Goal: Task Accomplishment & Management: Complete application form

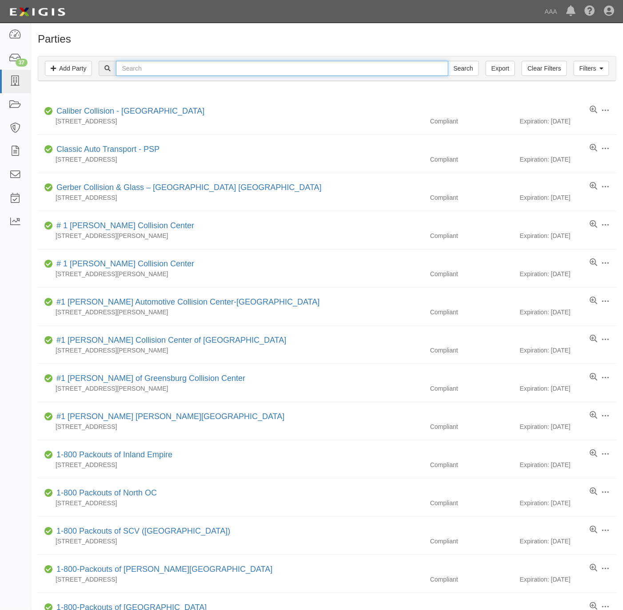
drag, startPoint x: 268, startPoint y: 62, endPoint x: 268, endPoint y: 68, distance: 6.2
click at [268, 63] on input "text" at bounding box center [282, 68] width 332 height 15
click at [267, 73] on input "text" at bounding box center [282, 68] width 332 height 15
paste input "Advanced Towing"
type input "Advanced Towing"
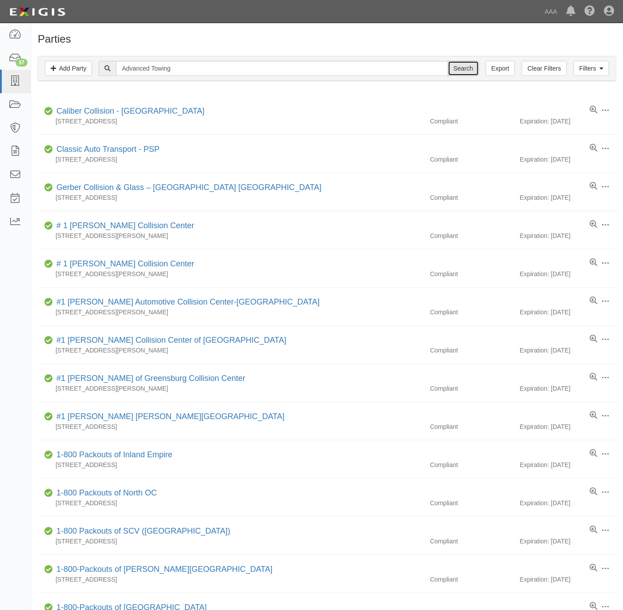
click at [462, 65] on input "Search" at bounding box center [463, 68] width 31 height 15
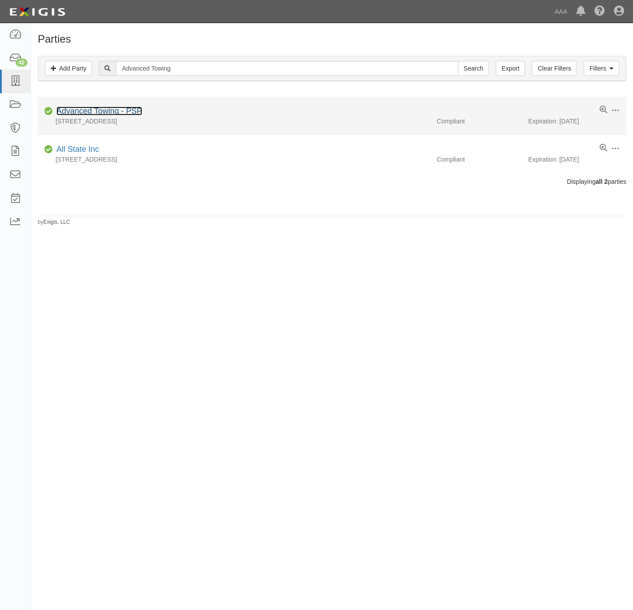
click at [105, 111] on link "Advanced Towing - PSP" at bounding box center [99, 111] width 86 height 9
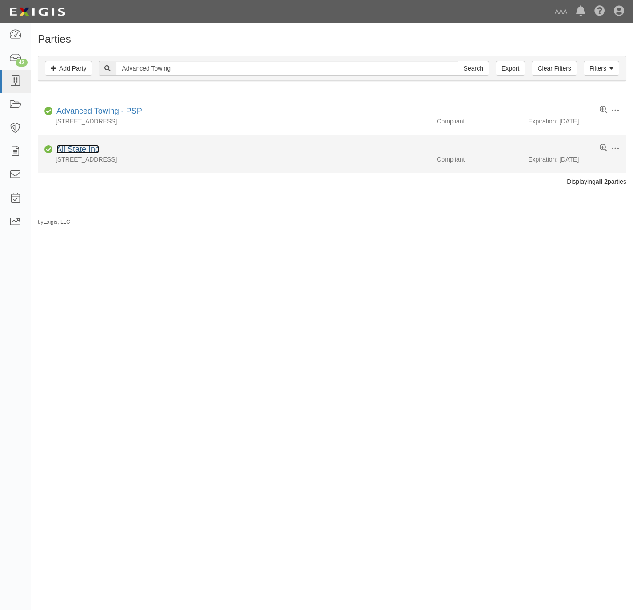
click at [76, 152] on link "All State Inc" at bounding box center [77, 149] width 43 height 9
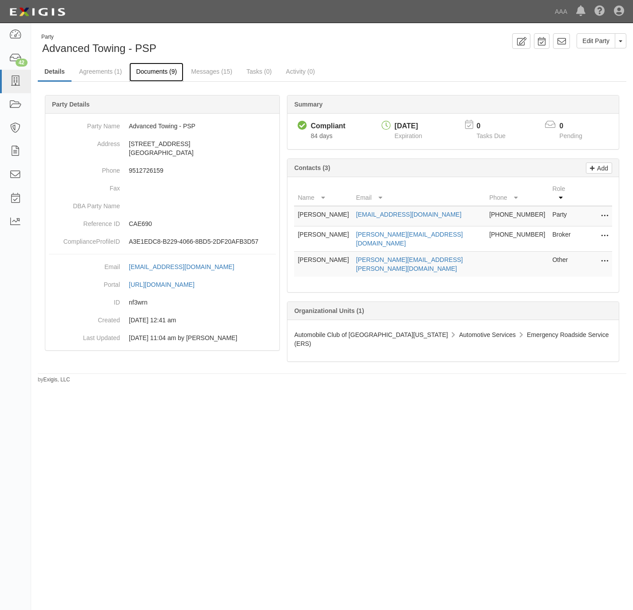
click at [160, 71] on link "Documents (9)" at bounding box center [156, 72] width 54 height 19
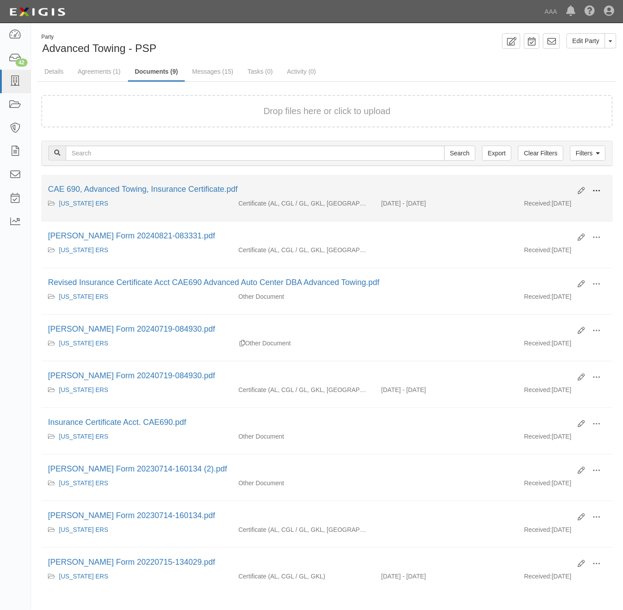
click at [604, 191] on button at bounding box center [596, 191] width 20 height 15
click at [556, 207] on link "View" at bounding box center [553, 204] width 70 height 16
click at [600, 188] on span at bounding box center [596, 191] width 8 height 8
click at [565, 207] on link "View" at bounding box center [553, 204] width 70 height 16
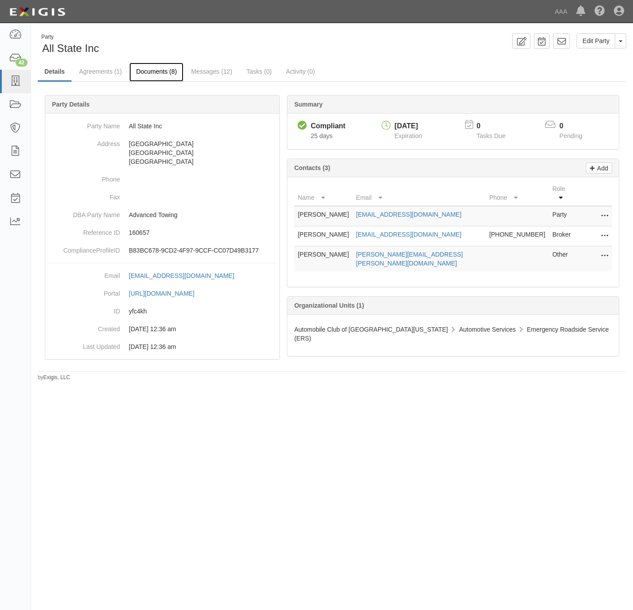
click at [149, 67] on link "Documents (8)" at bounding box center [156, 72] width 54 height 19
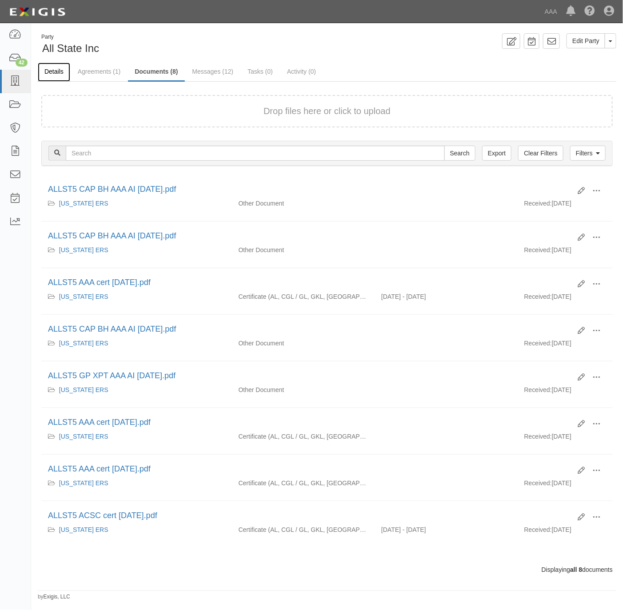
click at [62, 70] on link "Details" at bounding box center [54, 72] width 32 height 19
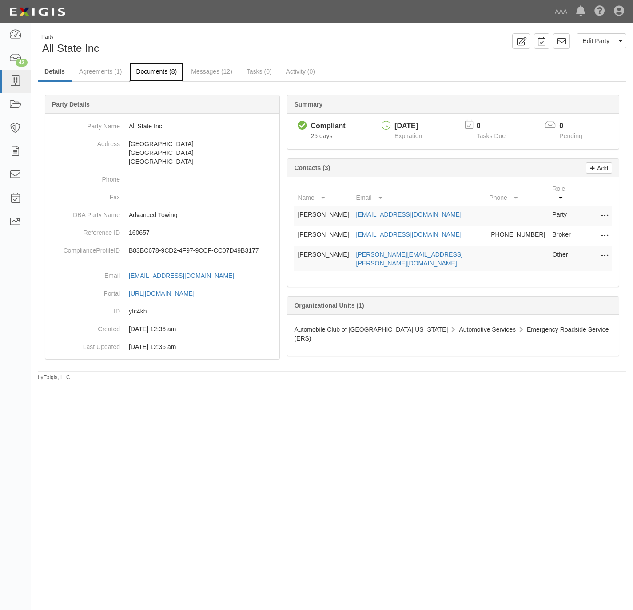
click at [151, 69] on link "Documents (8)" at bounding box center [156, 72] width 54 height 19
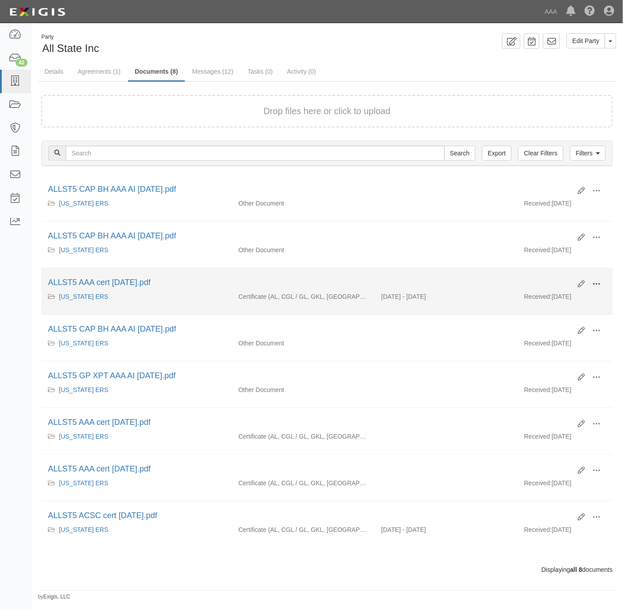
click at [602, 287] on button at bounding box center [596, 284] width 20 height 15
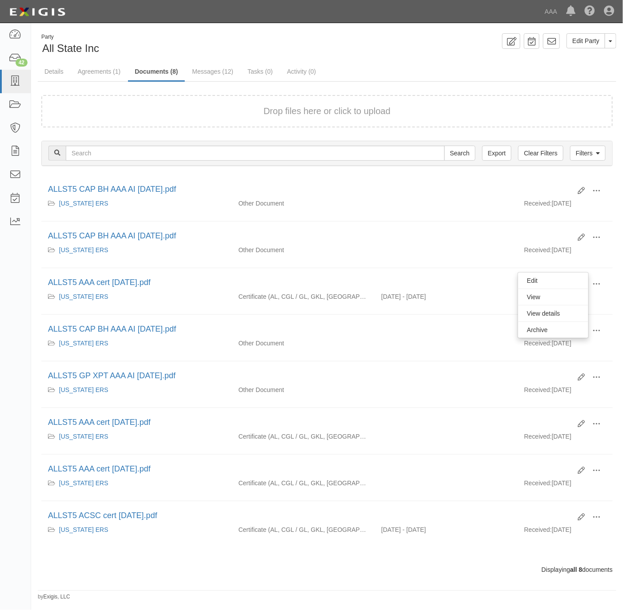
click at [428, 58] on div "Party All State Inc Edit Party Toggle Party Dropdown View Audit Trail Archive P…" at bounding box center [327, 317] width 592 height 568
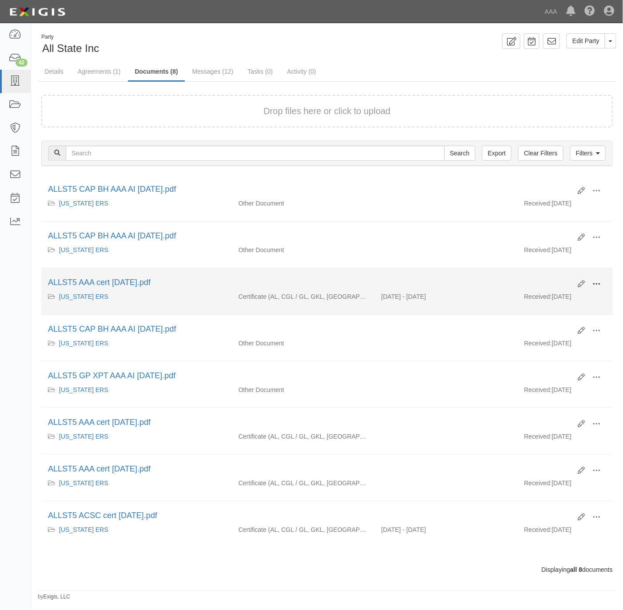
drag, startPoint x: 600, startPoint y: 286, endPoint x: 587, endPoint y: 288, distance: 13.2
click at [599, 286] on span at bounding box center [596, 284] width 8 height 8
click at [552, 295] on link "View" at bounding box center [553, 297] width 70 height 16
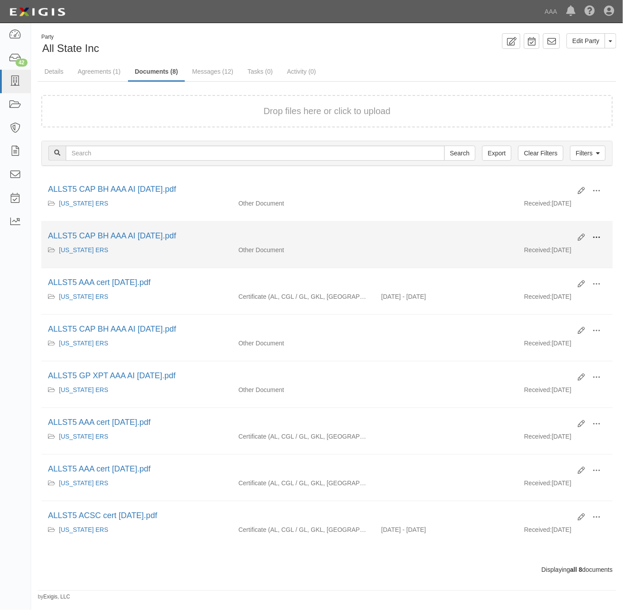
click at [602, 239] on button at bounding box center [596, 238] width 20 height 15
click at [550, 255] on link "View" at bounding box center [553, 251] width 70 height 16
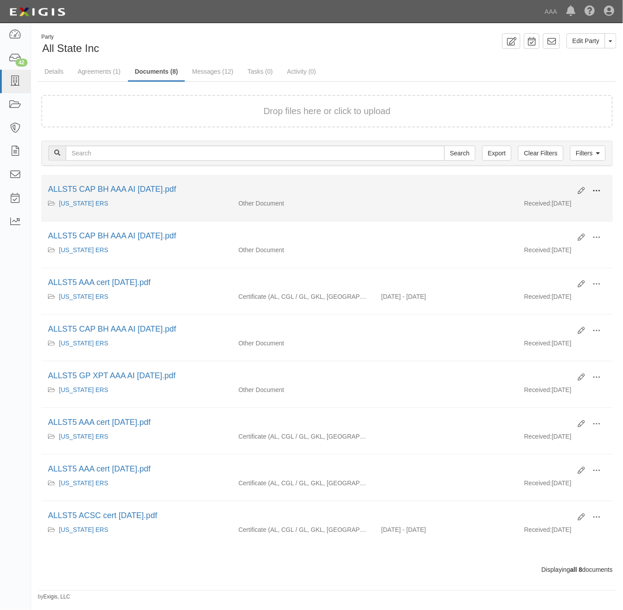
click at [604, 192] on button at bounding box center [596, 191] width 20 height 15
click at [554, 207] on link "View" at bounding box center [553, 204] width 70 height 16
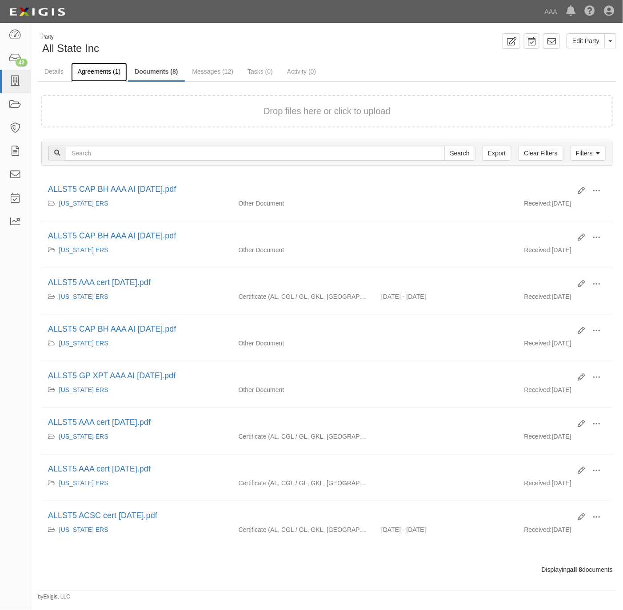
click at [93, 68] on link "Agreements (1)" at bounding box center [99, 72] width 56 height 19
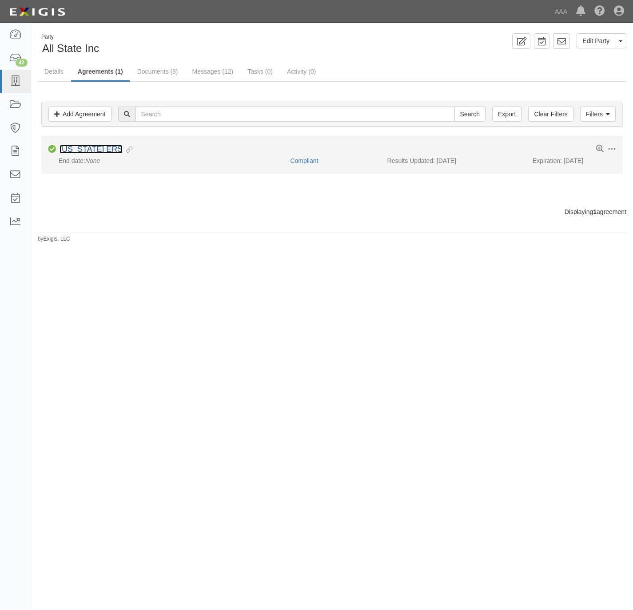
click at [85, 151] on link "[US_STATE] ERS" at bounding box center [91, 149] width 63 height 9
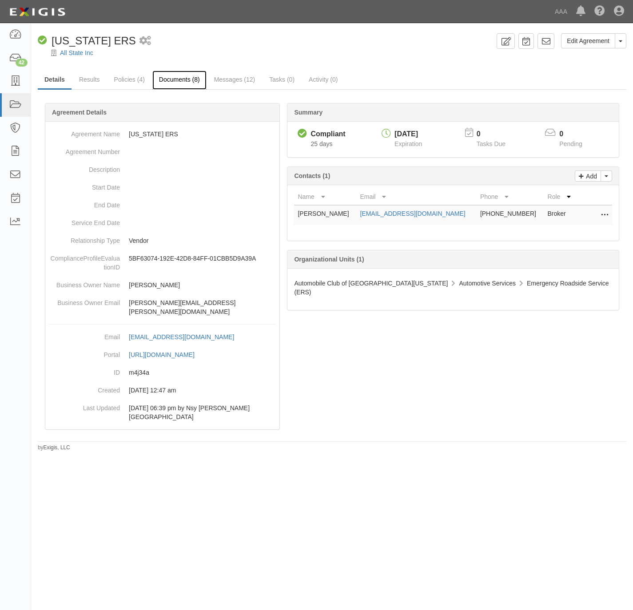
click at [167, 77] on link "Documents (8)" at bounding box center [179, 80] width 54 height 19
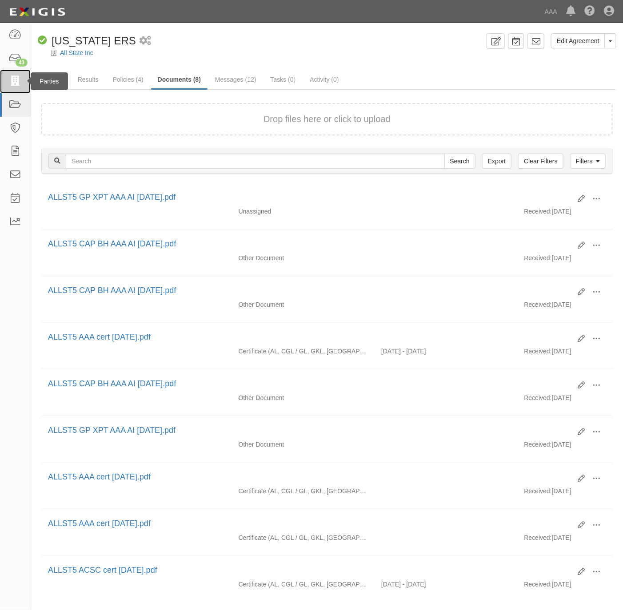
click at [11, 84] on icon at bounding box center [15, 81] width 12 height 10
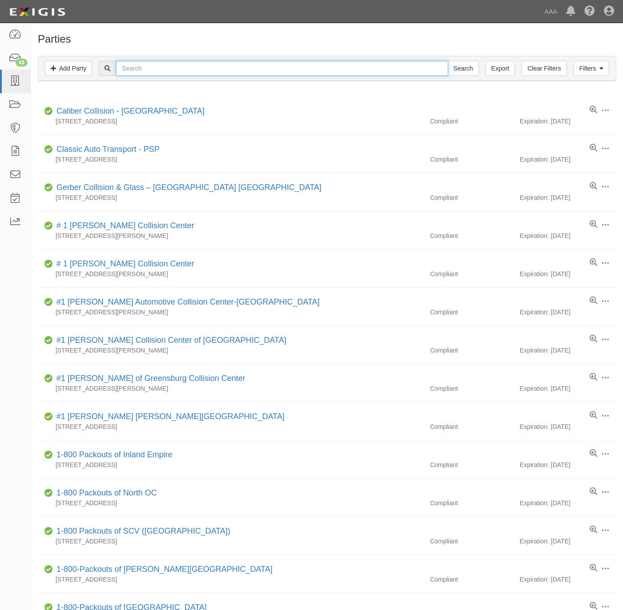
click at [182, 70] on input "text" at bounding box center [282, 68] width 332 height 15
paste input "631176"
type input "631176"
click at [469, 69] on input "Search" at bounding box center [463, 68] width 31 height 15
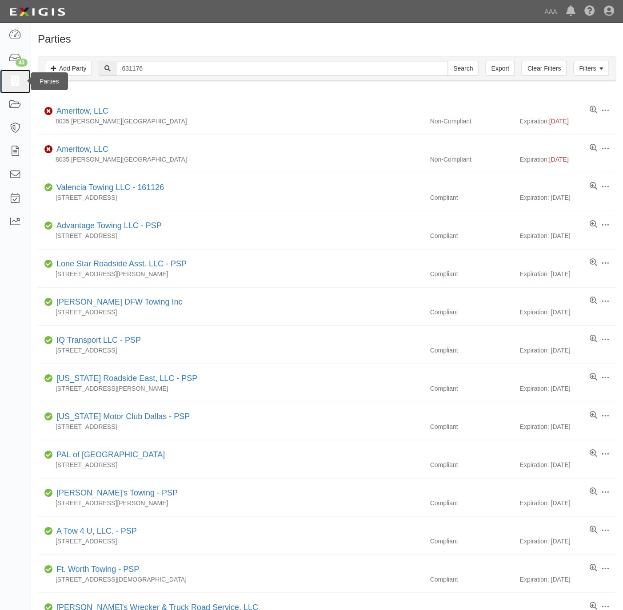
click at [18, 80] on icon at bounding box center [15, 81] width 12 height 10
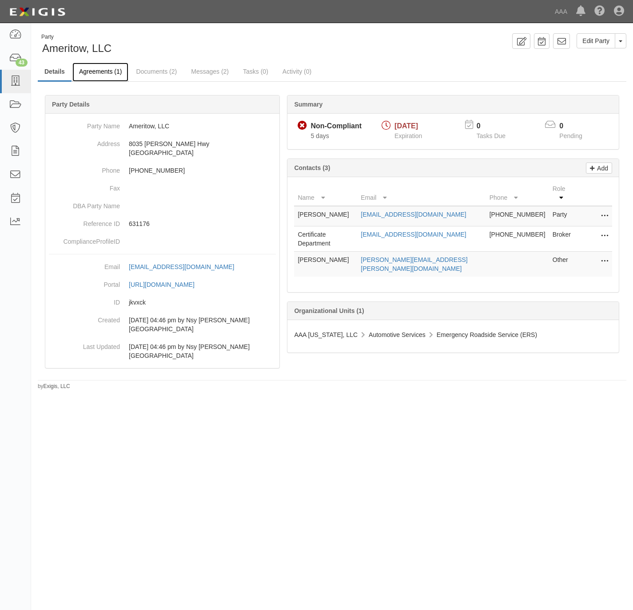
click at [94, 72] on link "Agreements (1)" at bounding box center [100, 72] width 56 height 19
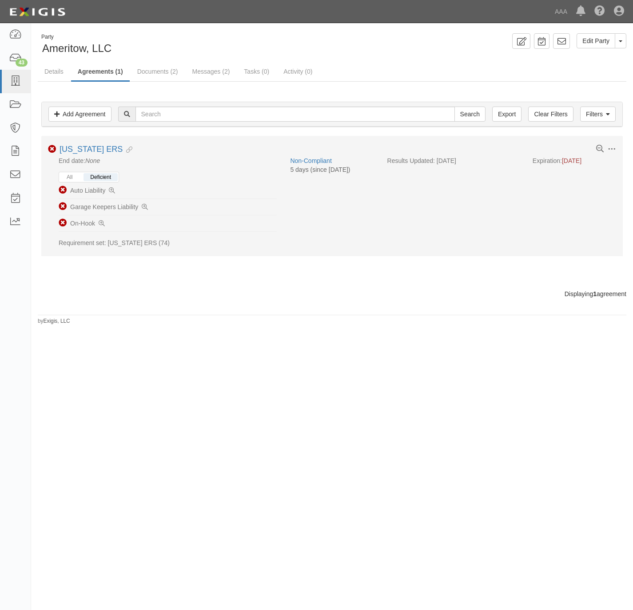
click at [104, 180] on button "Deficient" at bounding box center [101, 177] width 34 height 8
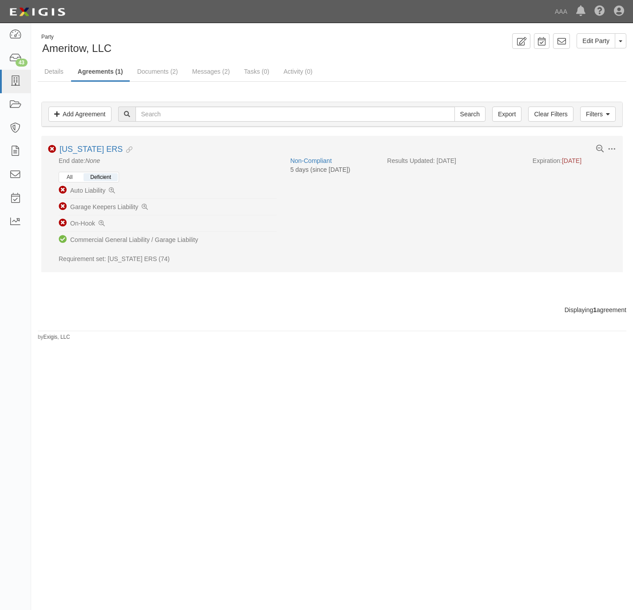
click at [79, 181] on button "All" at bounding box center [69, 177] width 19 height 8
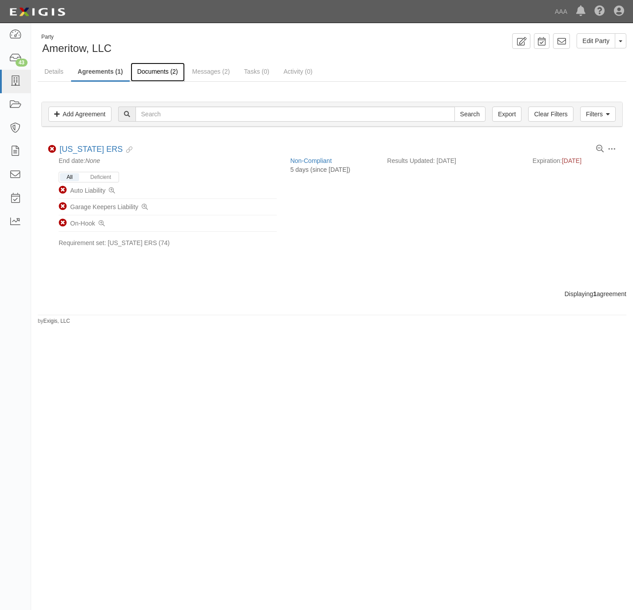
click at [167, 71] on link "Documents (2)" at bounding box center [158, 72] width 54 height 19
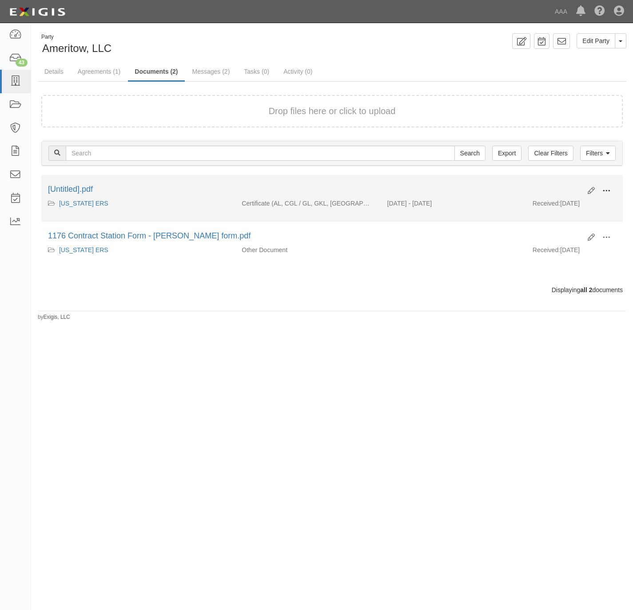
click at [612, 191] on button at bounding box center [607, 191] width 20 height 15
click at [555, 203] on link "View" at bounding box center [563, 204] width 70 height 16
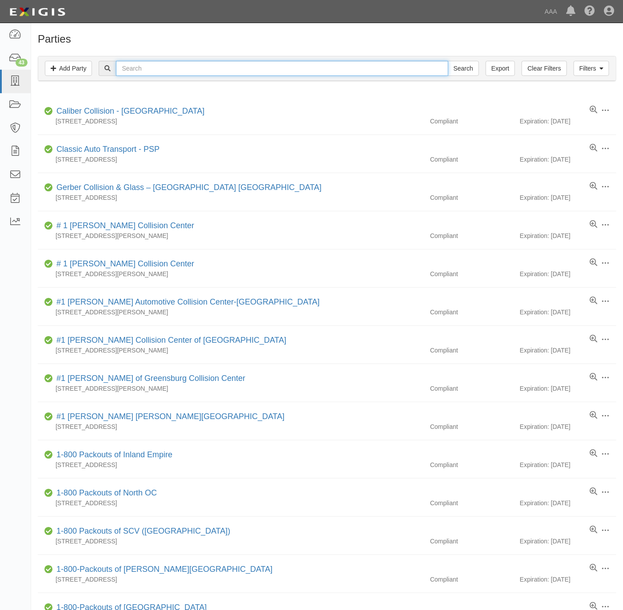
click at [159, 68] on input "text" at bounding box center [282, 68] width 332 height 15
paste input "New Hampton Towing!"
type input "New Hampton Towing"
click at [448, 61] on input "Search" at bounding box center [463, 68] width 31 height 15
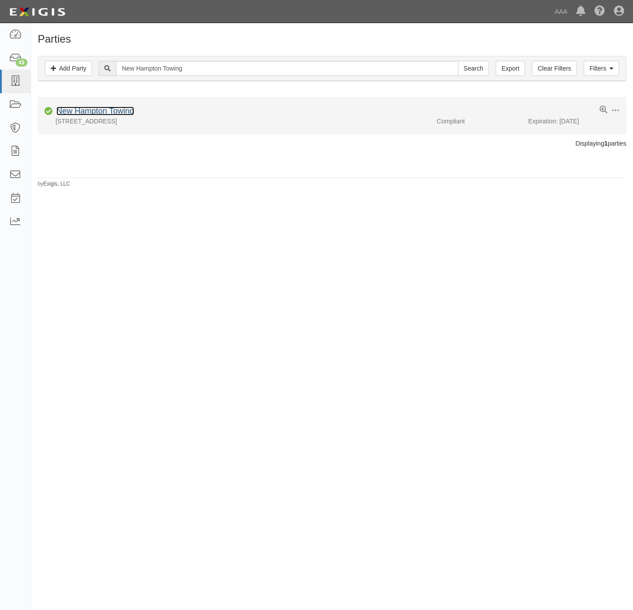
click at [78, 112] on link "New Hampton Towing" at bounding box center [95, 111] width 78 height 9
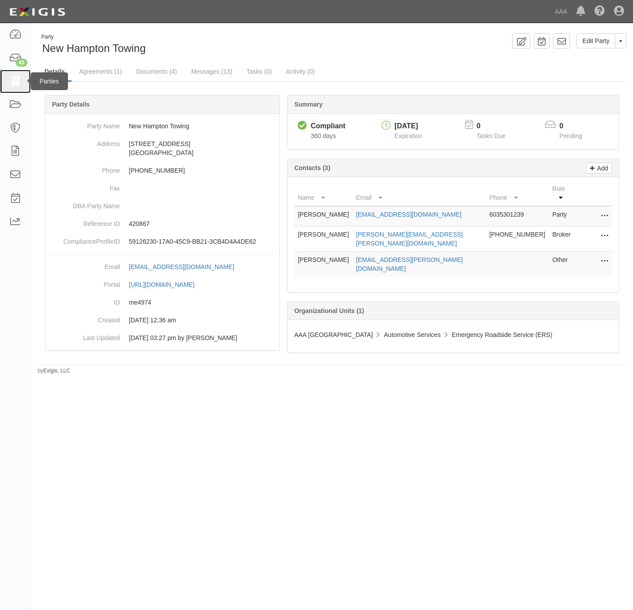
click at [19, 84] on icon at bounding box center [15, 81] width 12 height 10
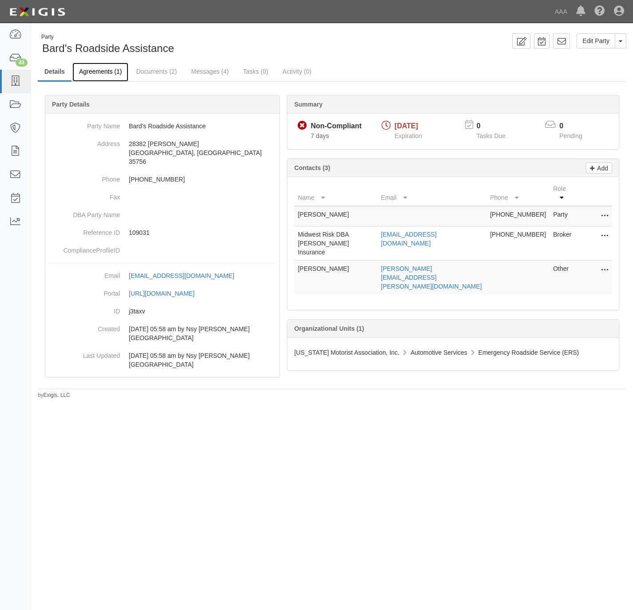
click at [101, 72] on link "Agreements (1)" at bounding box center [100, 72] width 56 height 19
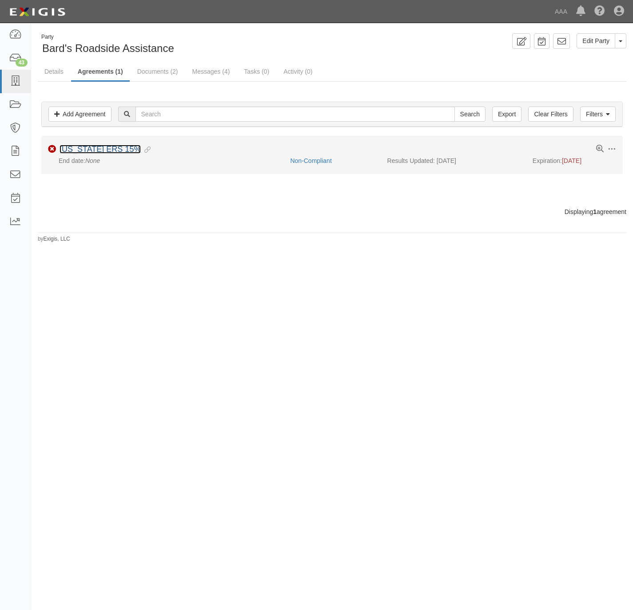
click at [99, 148] on link "Alabama ERS 15%" at bounding box center [100, 149] width 81 height 9
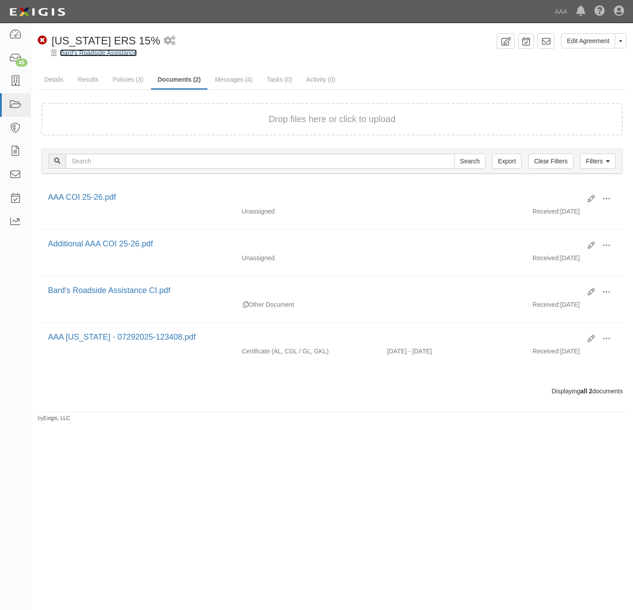
click at [100, 53] on link "Bard's Roadside Assistance" at bounding box center [98, 52] width 77 height 7
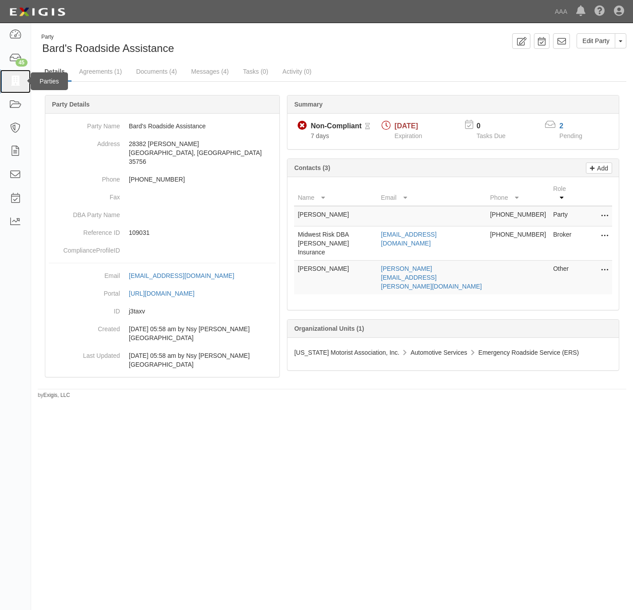
click at [14, 82] on icon at bounding box center [15, 81] width 12 height 10
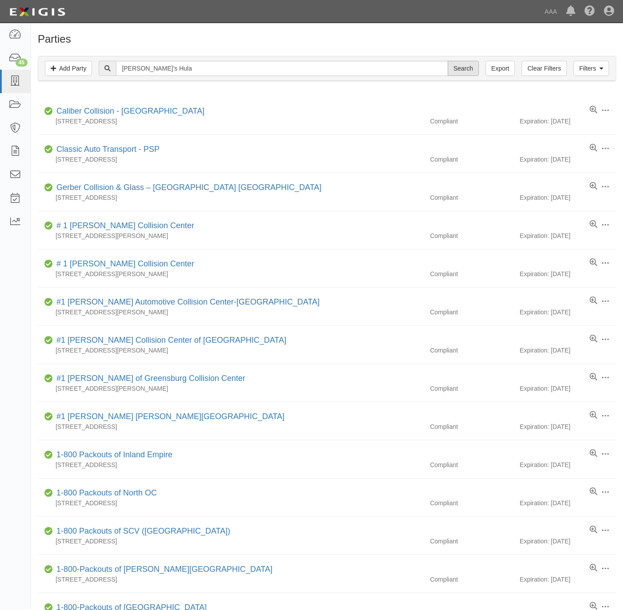
type input "Greg’s Hula"
click at [468, 72] on input "Search" at bounding box center [463, 68] width 31 height 15
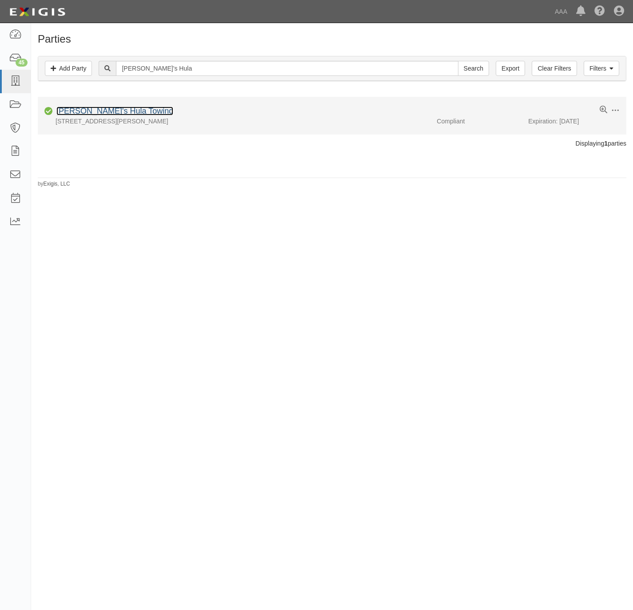
click at [78, 112] on link "[PERSON_NAME]'s Hula Towing" at bounding box center [114, 111] width 117 height 9
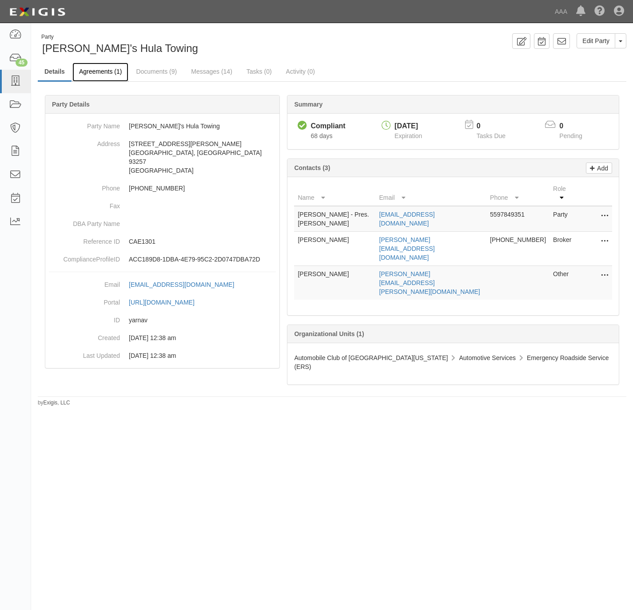
click at [99, 71] on link "Agreements (1)" at bounding box center [100, 72] width 56 height 19
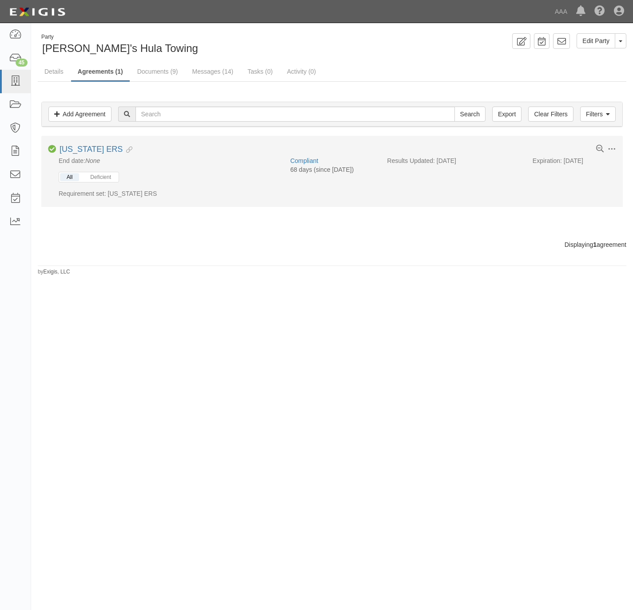
click at [119, 180] on div "All Deficient" at bounding box center [89, 177] width 60 height 11
click at [104, 180] on button "Deficient" at bounding box center [101, 177] width 34 height 8
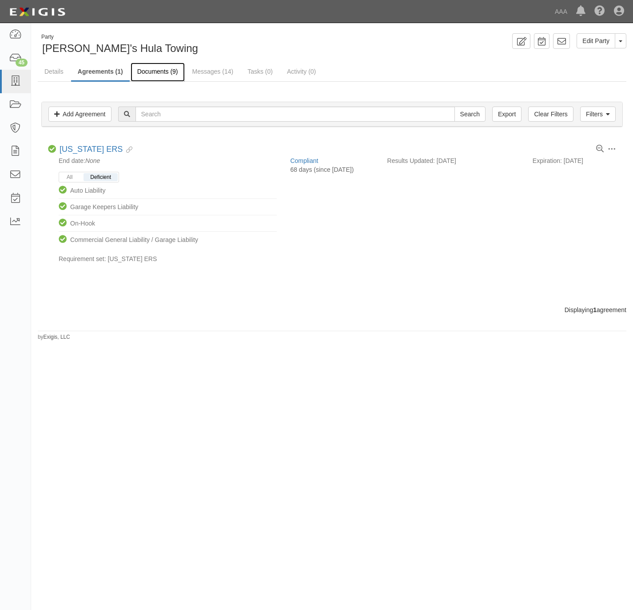
click at [160, 72] on link "Documents (9)" at bounding box center [158, 72] width 54 height 19
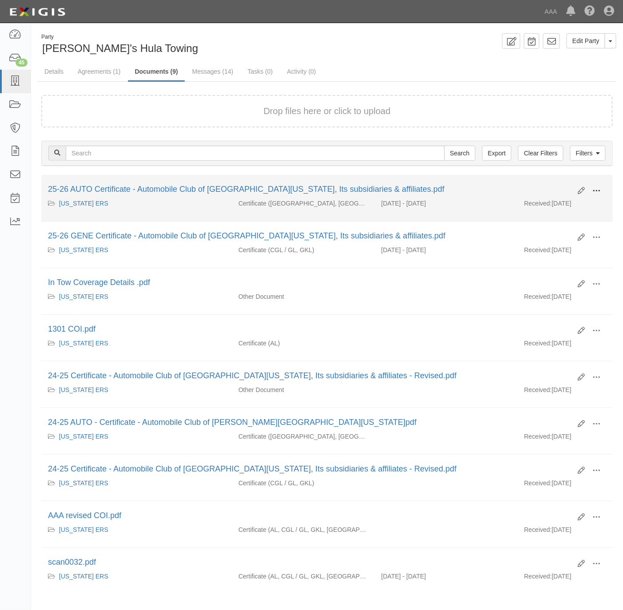
click at [600, 192] on span at bounding box center [596, 191] width 8 height 8
click at [541, 208] on link "View" at bounding box center [553, 204] width 70 height 16
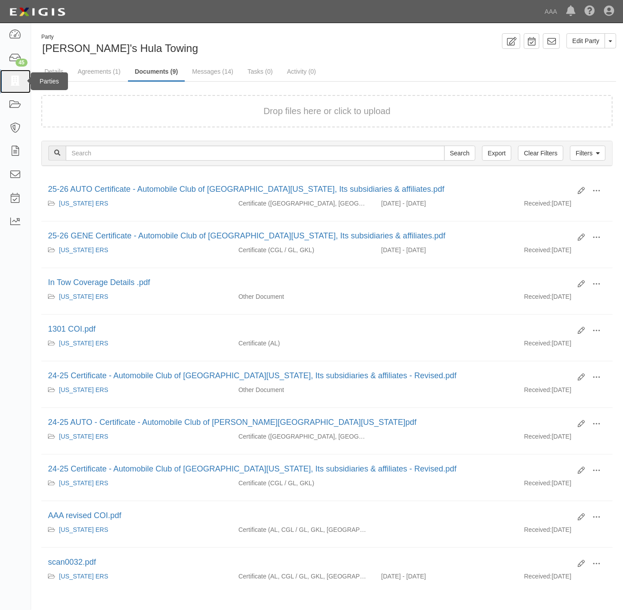
click at [16, 86] on icon at bounding box center [15, 81] width 12 height 10
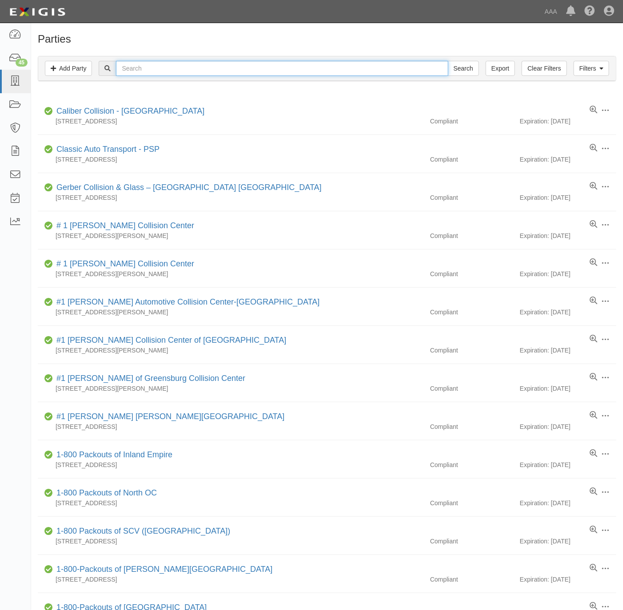
click at [433, 74] on input "text" at bounding box center [282, 68] width 332 height 15
paste input "A & H TOWING"
type input "A & H TOWING"
click at [463, 72] on input "Search" at bounding box center [463, 68] width 31 height 15
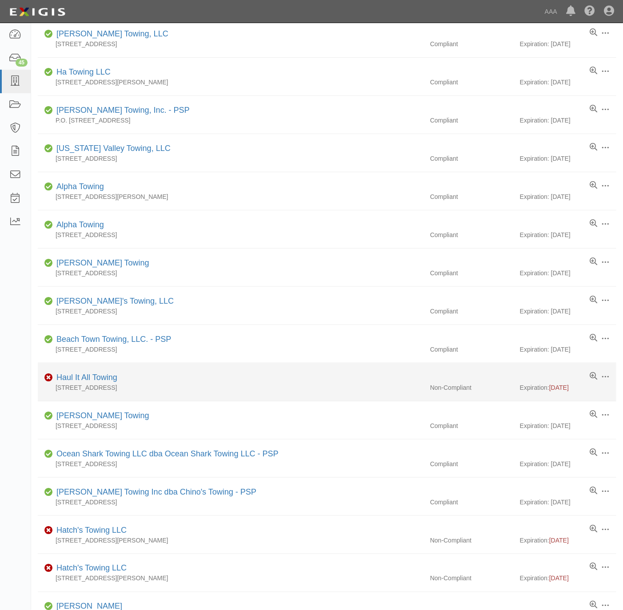
scroll to position [67, 0]
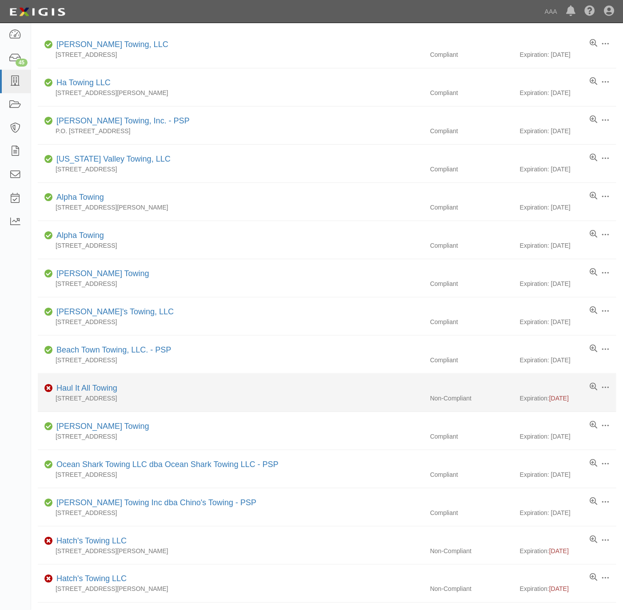
click at [89, 394] on div "Haul It All Towing" at bounding box center [85, 389] width 64 height 12
click at [95, 392] on link "Haul It All Towing" at bounding box center [86, 388] width 61 height 9
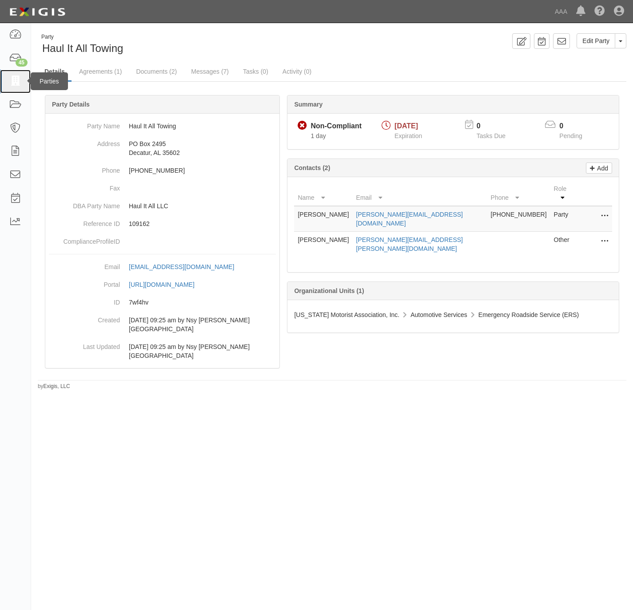
click at [11, 85] on icon at bounding box center [15, 81] width 12 height 10
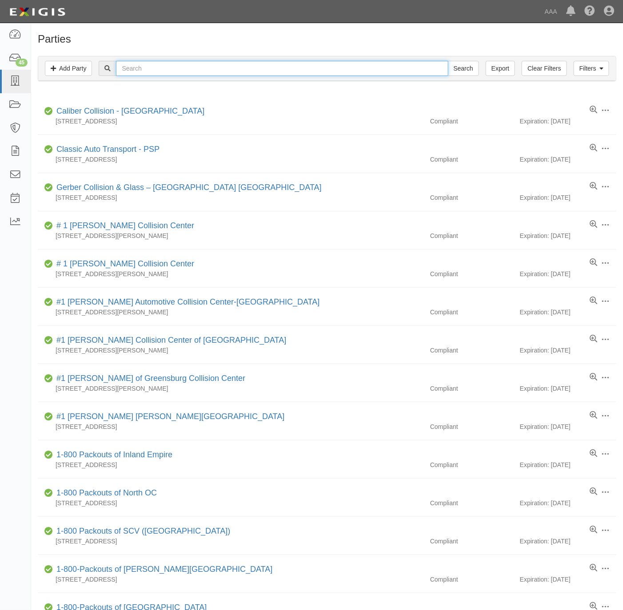
click at [194, 67] on input "text" at bounding box center [282, 68] width 332 height 15
paste input "631871"
type input "631871"
click at [478, 68] on div "631871 Search" at bounding box center [327, 68] width 564 height 15
click at [465, 68] on input "Search" at bounding box center [463, 68] width 31 height 15
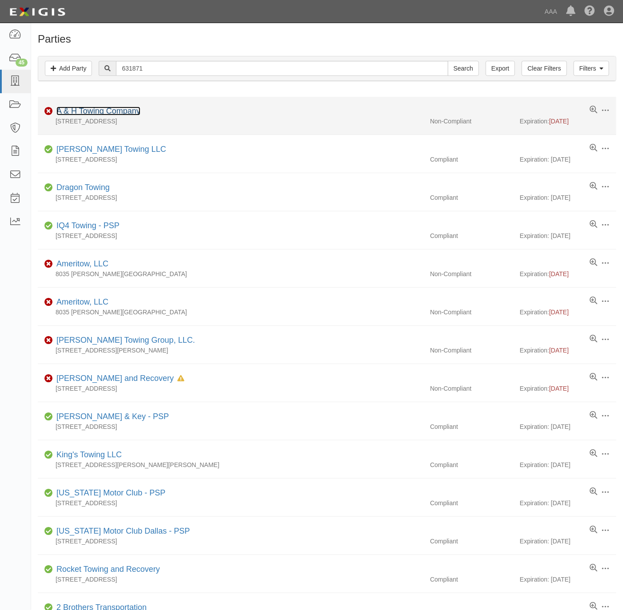
click at [110, 116] on link "A & H Towing Company" at bounding box center [98, 111] width 84 height 9
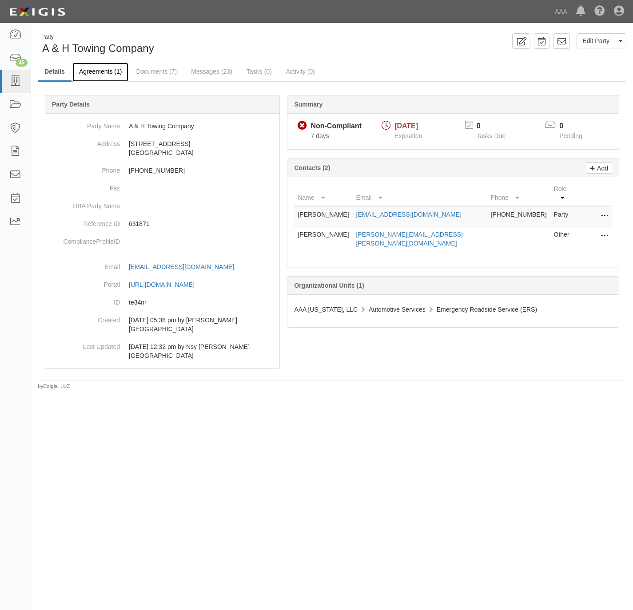
click at [96, 69] on link "Agreements (1)" at bounding box center [100, 72] width 56 height 19
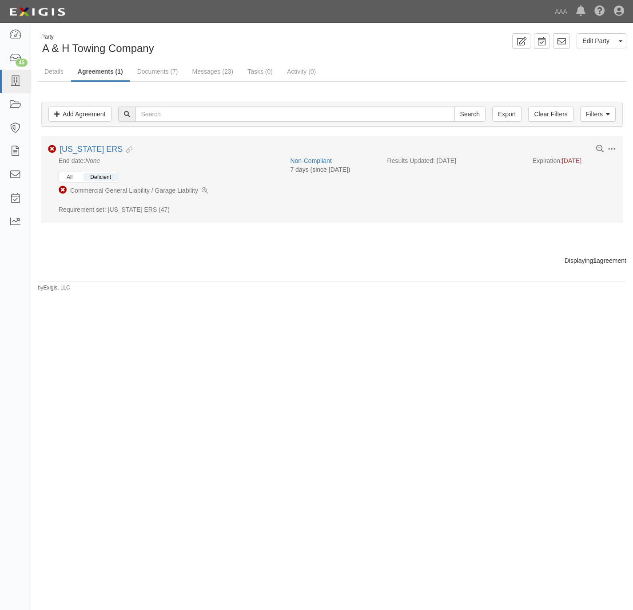
click at [65, 179] on button "All" at bounding box center [69, 177] width 19 height 8
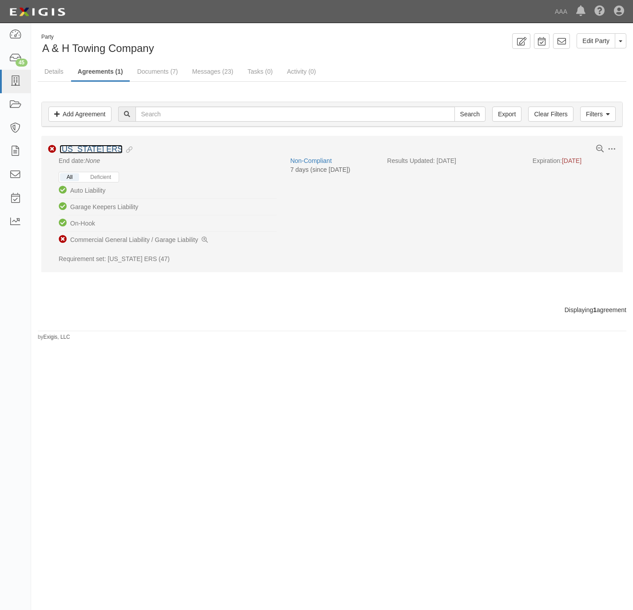
click at [69, 148] on link "[US_STATE] ERS" at bounding box center [91, 149] width 63 height 9
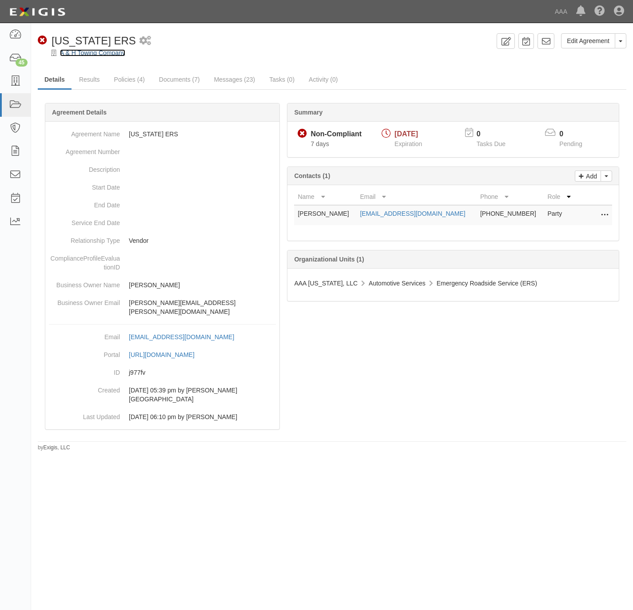
click at [108, 54] on link "A & H Towing Company" at bounding box center [92, 52] width 65 height 7
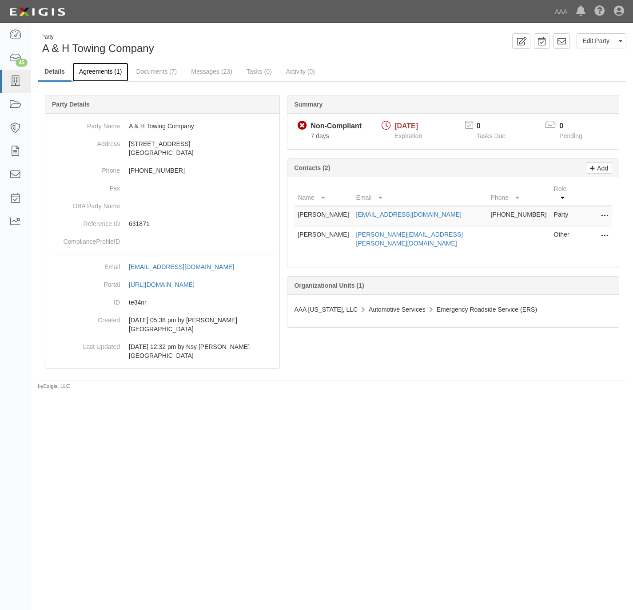
click at [104, 73] on link "Agreements (1)" at bounding box center [100, 72] width 56 height 19
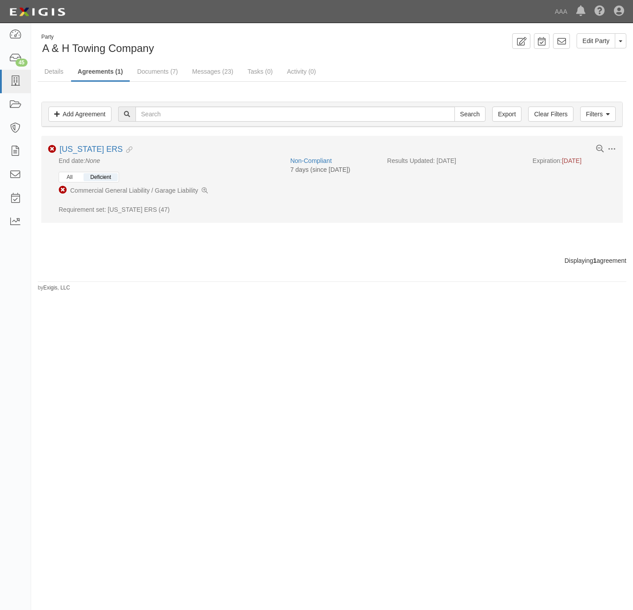
click at [68, 175] on button "All" at bounding box center [69, 177] width 19 height 8
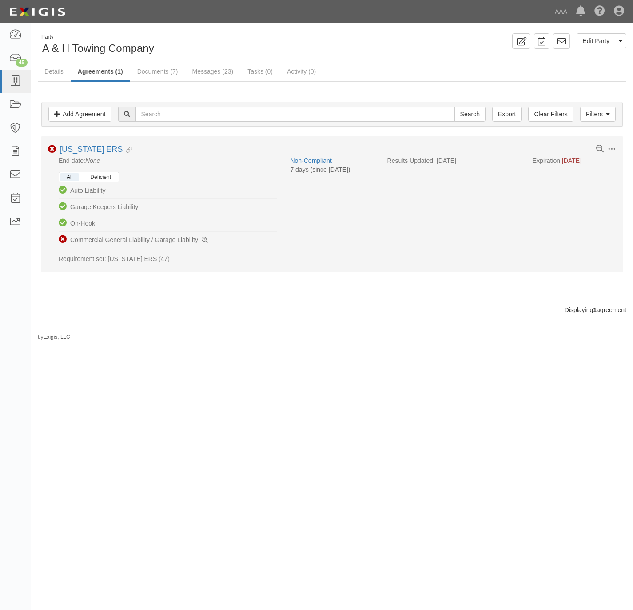
click at [102, 178] on button "Deficient" at bounding box center [101, 177] width 34 height 8
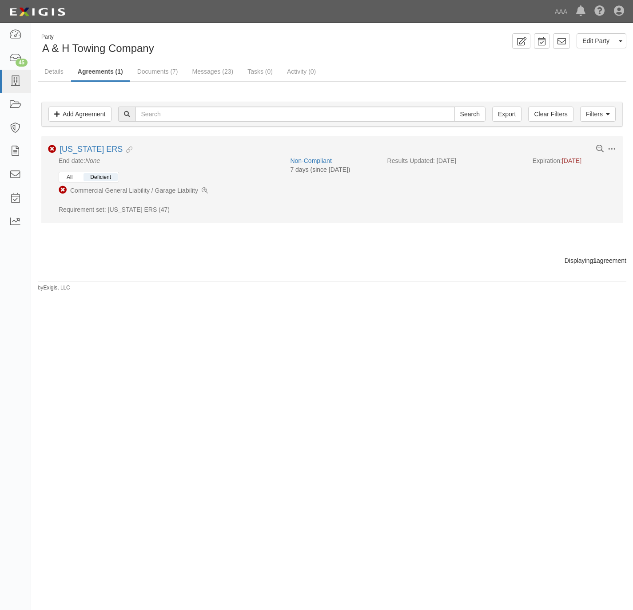
click at [76, 175] on button "All" at bounding box center [69, 177] width 19 height 8
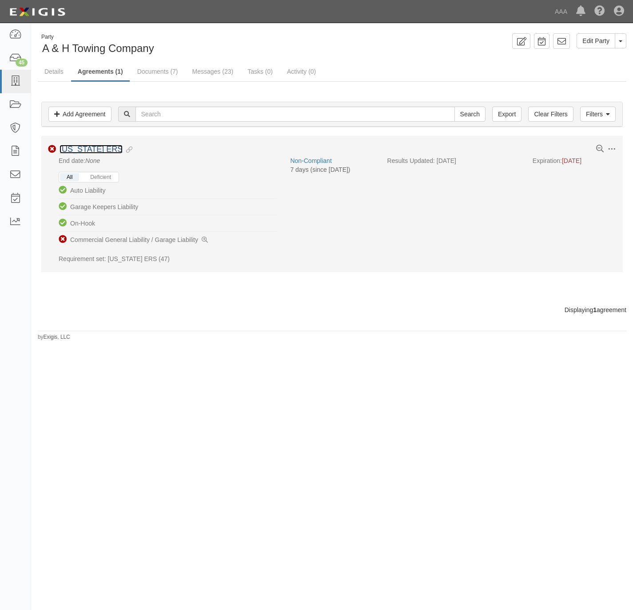
click at [80, 148] on link "Texas ERS" at bounding box center [91, 149] width 63 height 9
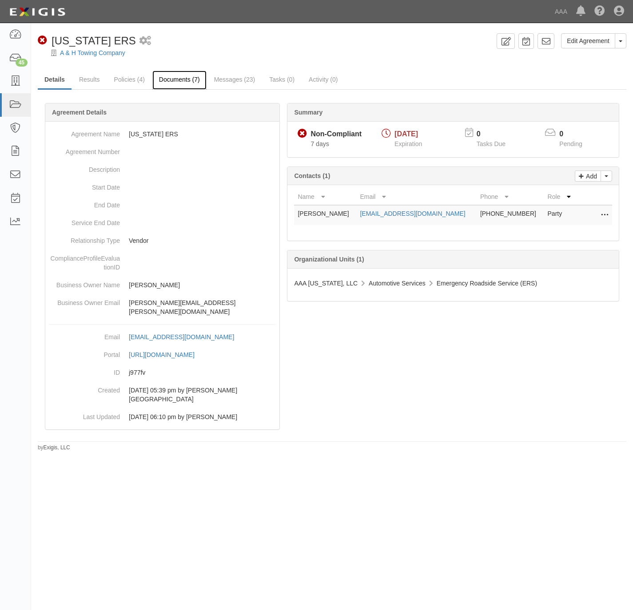
click at [179, 79] on link "Documents (7)" at bounding box center [179, 80] width 54 height 19
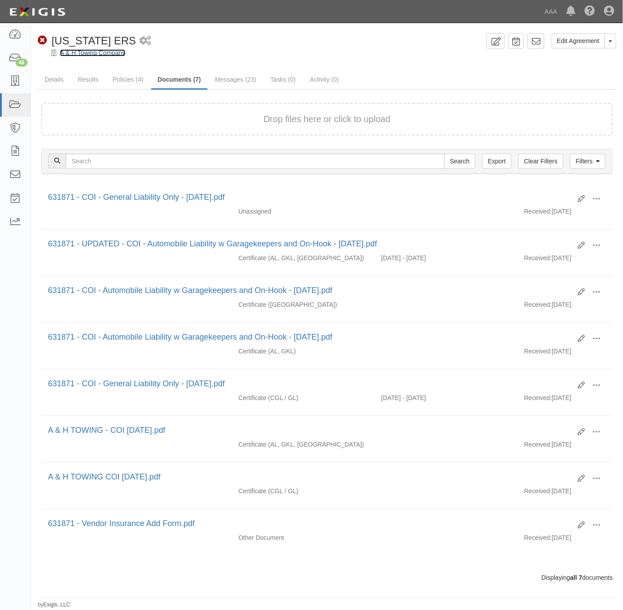
click at [75, 52] on link "A & H Towing Company" at bounding box center [92, 52] width 65 height 7
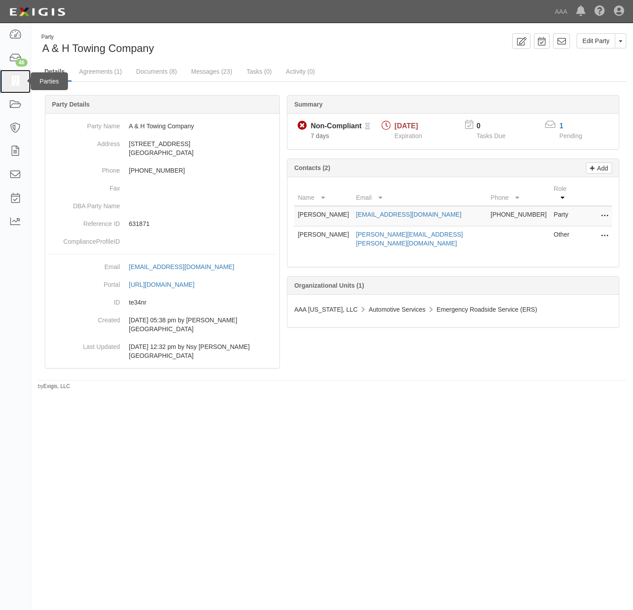
click at [12, 79] on icon at bounding box center [15, 81] width 12 height 10
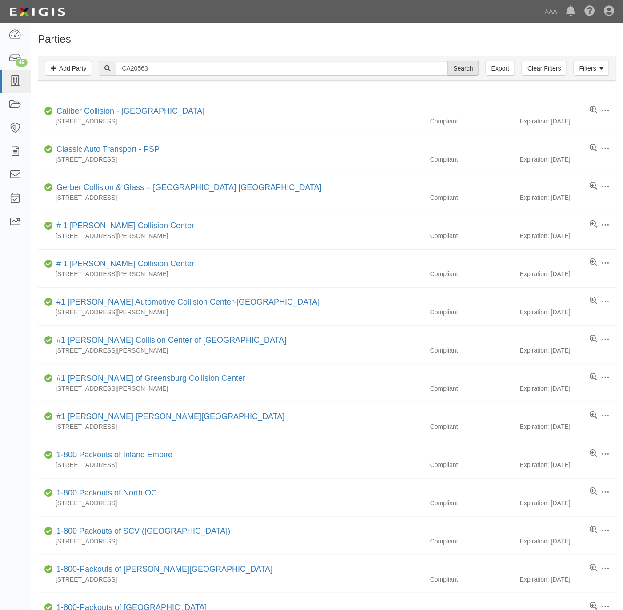
type input "CA20563"
click at [456, 72] on input "Search" at bounding box center [463, 68] width 31 height 15
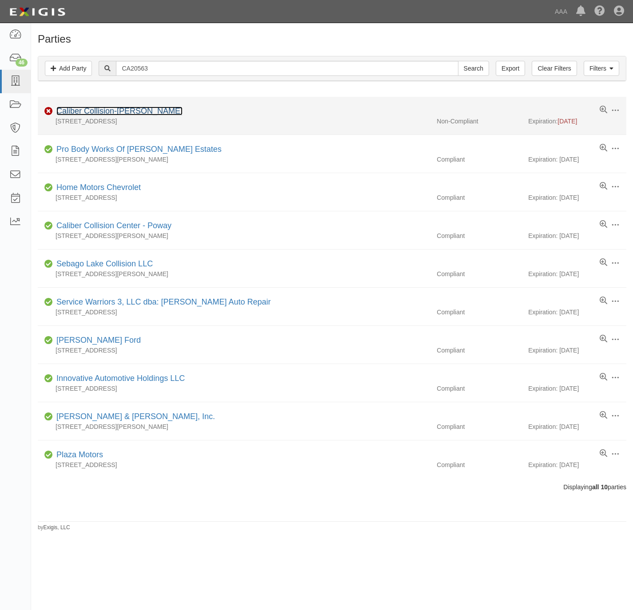
click at [68, 111] on link "Caliber Collision-Arnold" at bounding box center [119, 111] width 126 height 9
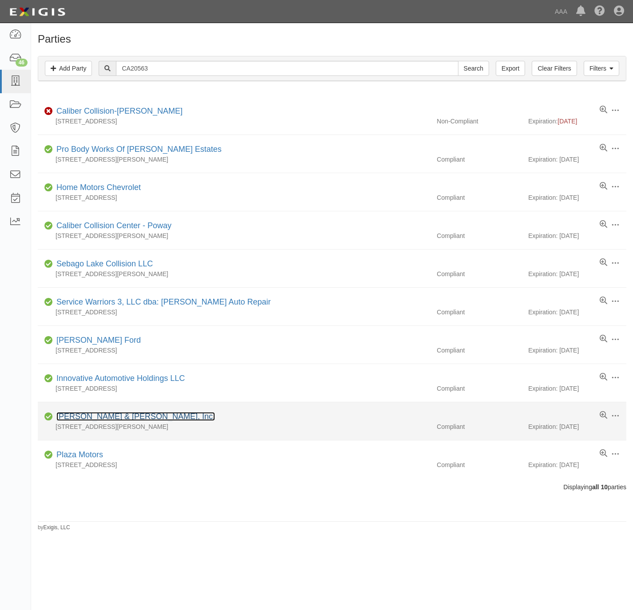
click at [110, 419] on link "McWilliams & Walden, Inc." at bounding box center [135, 416] width 159 height 9
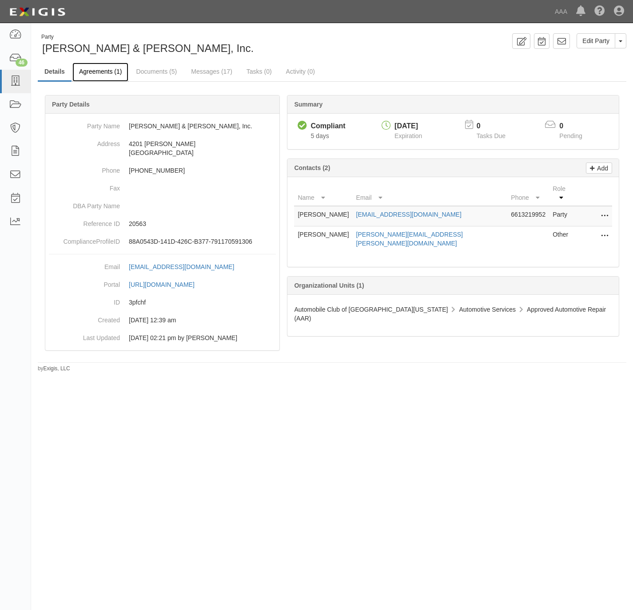
click at [98, 71] on link "Agreements (1)" at bounding box center [100, 72] width 56 height 19
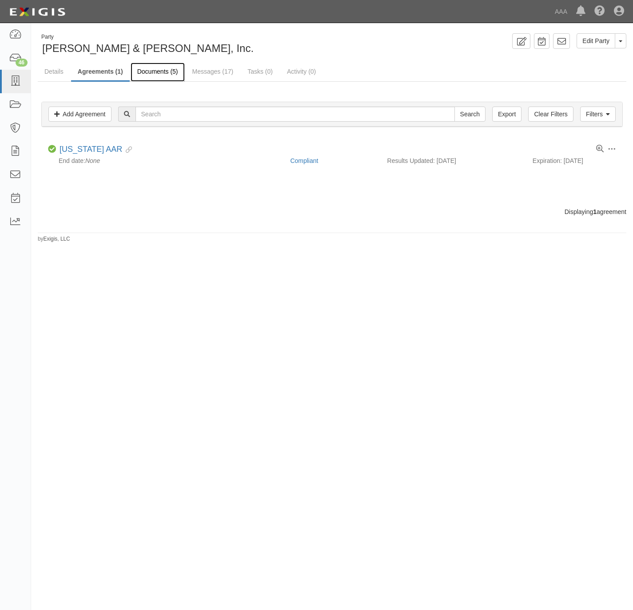
click at [167, 72] on link "Documents (5)" at bounding box center [158, 72] width 54 height 19
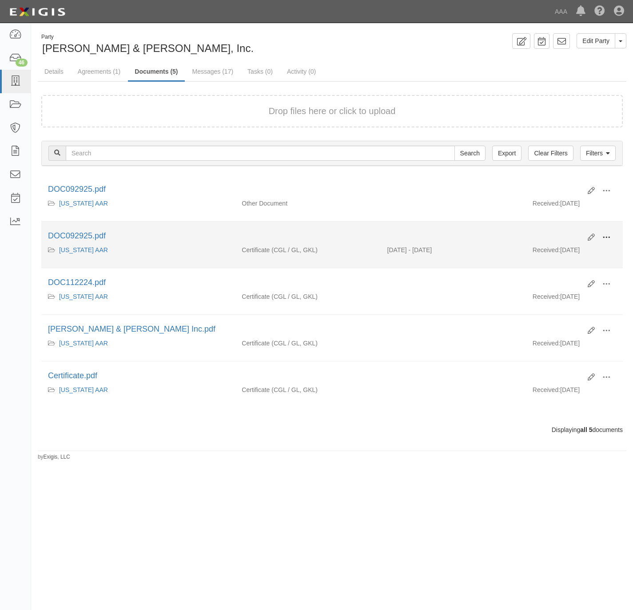
drag, startPoint x: 612, startPoint y: 242, endPoint x: 604, endPoint y: 246, distance: 8.9
click at [611, 242] on button at bounding box center [607, 238] width 20 height 15
click at [575, 252] on link "View" at bounding box center [563, 251] width 70 height 16
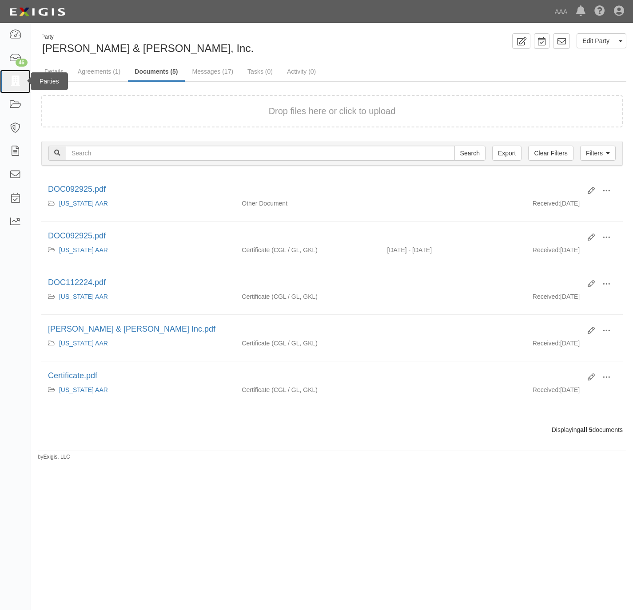
click at [15, 79] on icon at bounding box center [15, 81] width 12 height 10
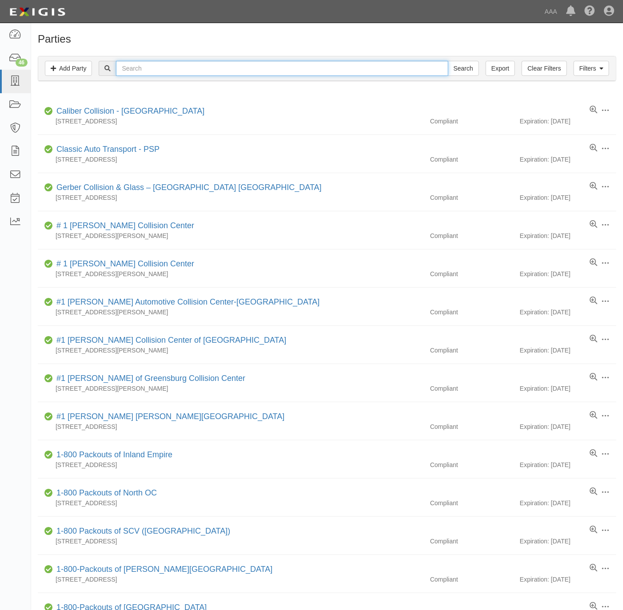
click at [151, 75] on input "text" at bounding box center [282, 68] width 332 height 15
type input "[PERSON_NAME]"
click at [448, 61] on input "Search" at bounding box center [463, 68] width 31 height 15
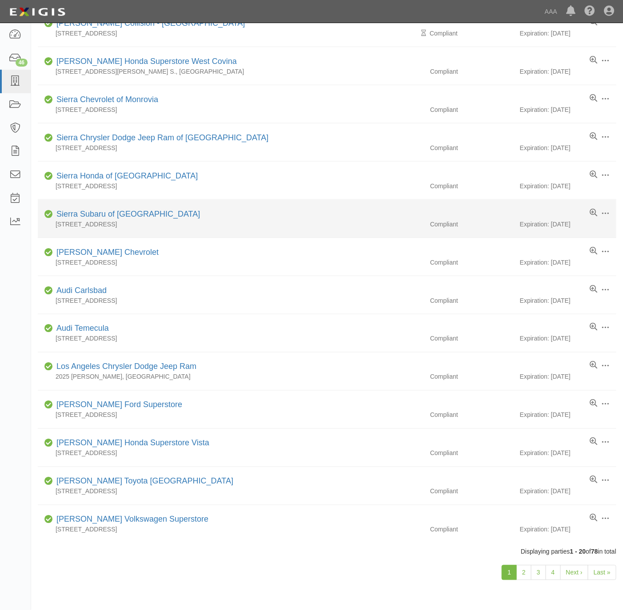
scroll to position [335, 0]
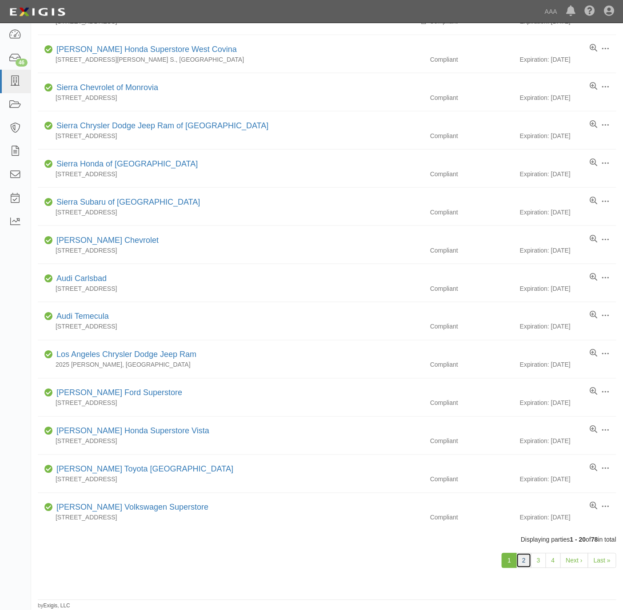
click at [525, 561] on link "2" at bounding box center [523, 561] width 15 height 15
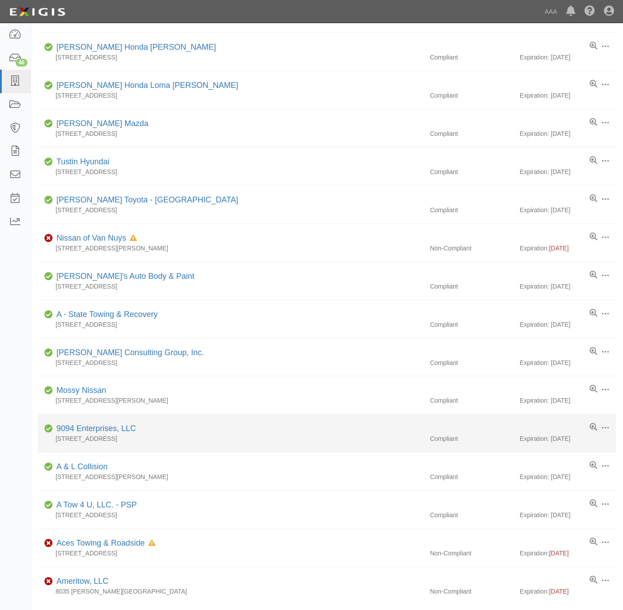
scroll to position [267, 0]
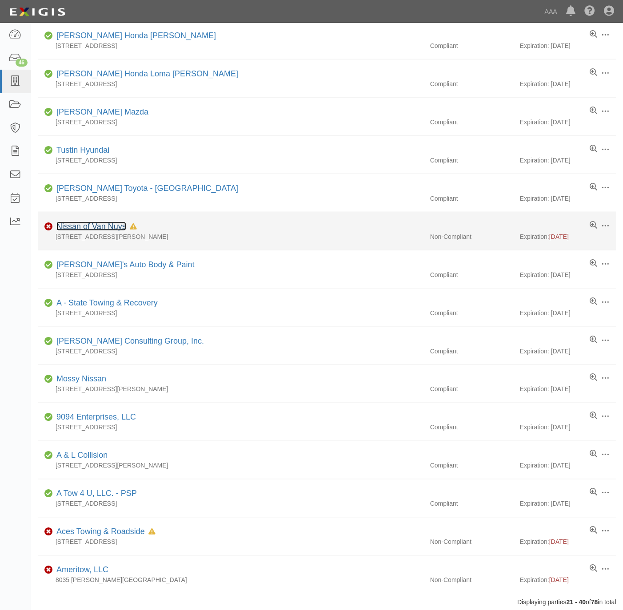
click at [95, 226] on link "Nissan of Van Nuys" at bounding box center [91, 226] width 70 height 9
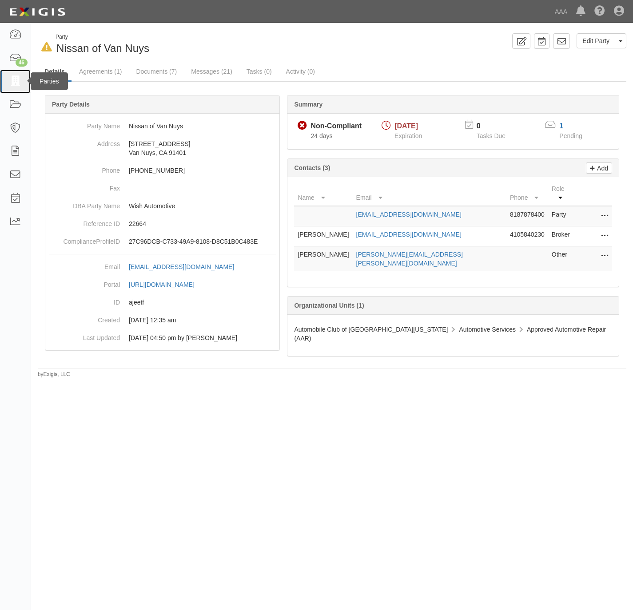
click at [16, 76] on icon at bounding box center [15, 81] width 12 height 10
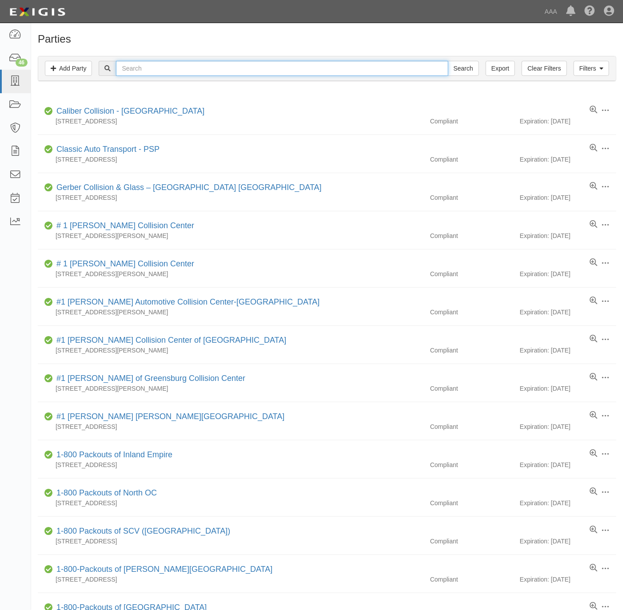
click at [211, 75] on input "text" at bounding box center [282, 68] width 332 height 15
paste input "631707"
type input "631707"
click at [461, 68] on input "Search" at bounding box center [463, 68] width 31 height 15
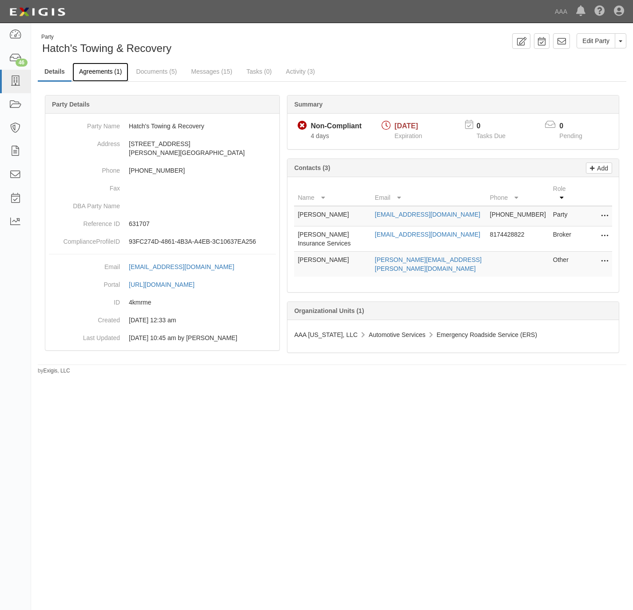
click at [100, 71] on link "Agreements (1)" at bounding box center [100, 72] width 56 height 19
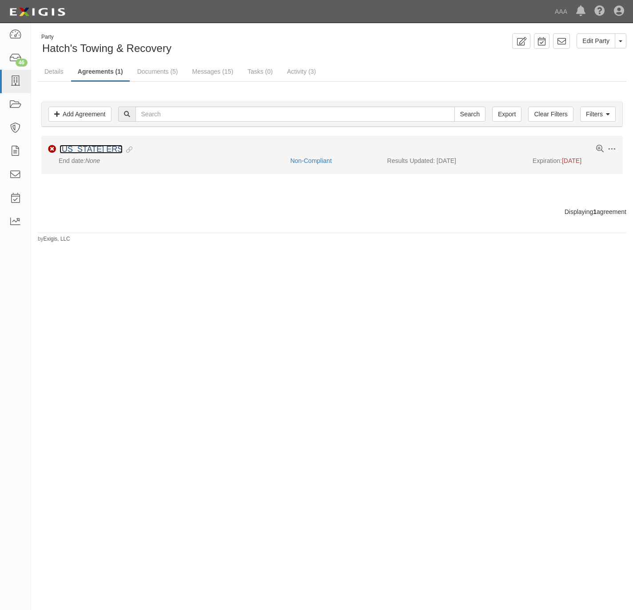
click at [87, 154] on link "[US_STATE] ERS" at bounding box center [91, 149] width 63 height 9
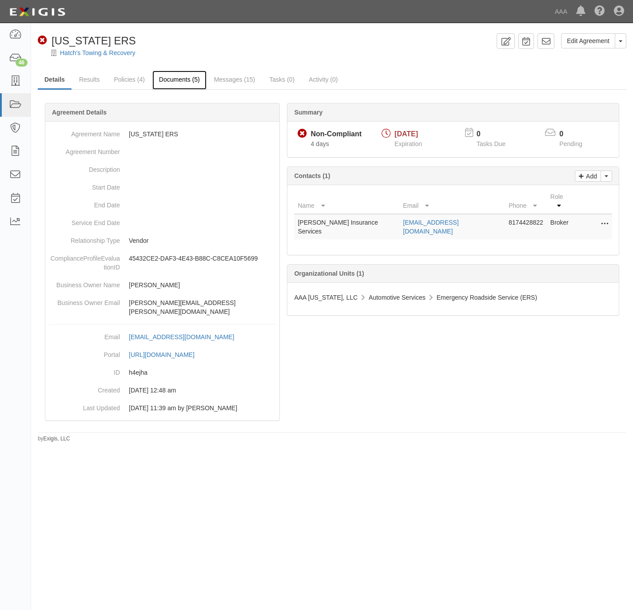
click at [191, 82] on link "Documents (5)" at bounding box center [179, 80] width 54 height 19
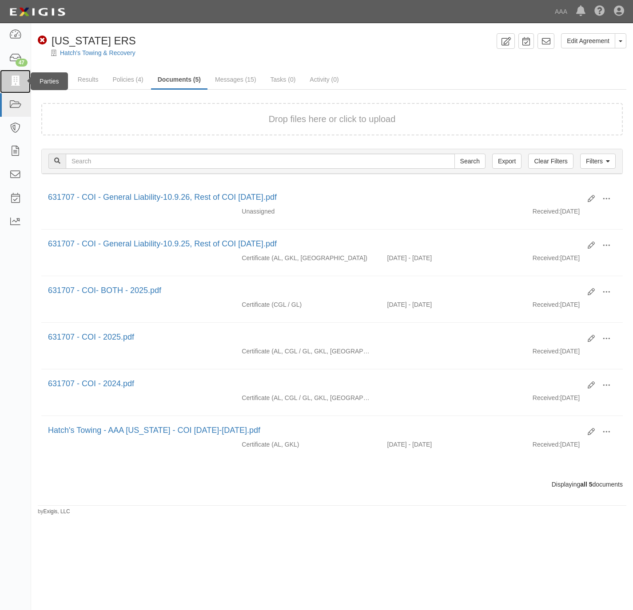
click at [19, 83] on icon at bounding box center [15, 81] width 12 height 10
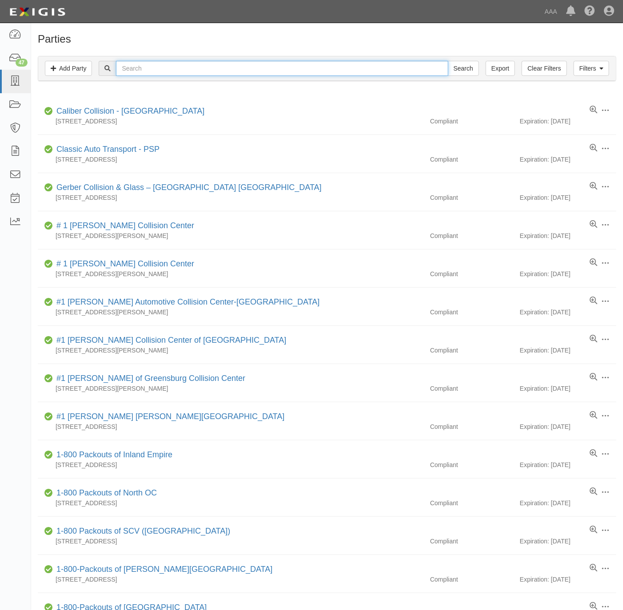
click at [188, 72] on input "text" at bounding box center [282, 68] width 332 height 15
paste input "631744"
type input "631744"
click at [460, 68] on input "Search" at bounding box center [463, 68] width 31 height 15
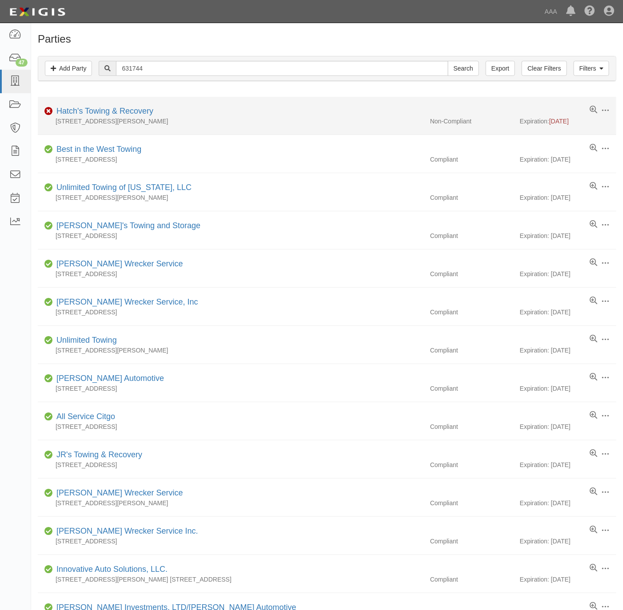
click at [123, 107] on div "Hatch's Towing & Recovery" at bounding box center [103, 112] width 100 height 12
click at [119, 112] on link "Hatch's Towing & Recovery" at bounding box center [104, 111] width 97 height 9
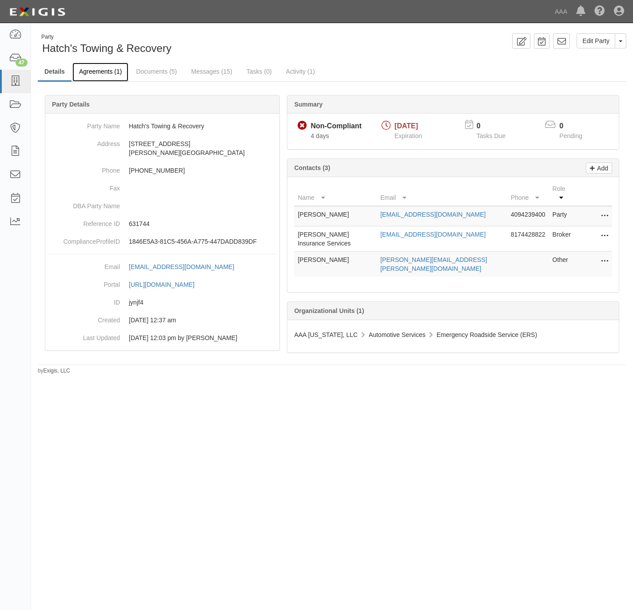
click at [107, 70] on link "Agreements (1)" at bounding box center [100, 72] width 56 height 19
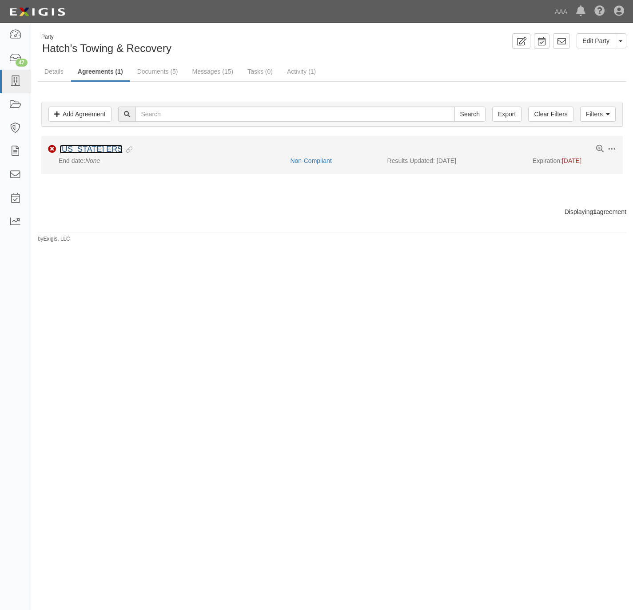
click at [85, 151] on link "Texas ERS" at bounding box center [91, 149] width 63 height 9
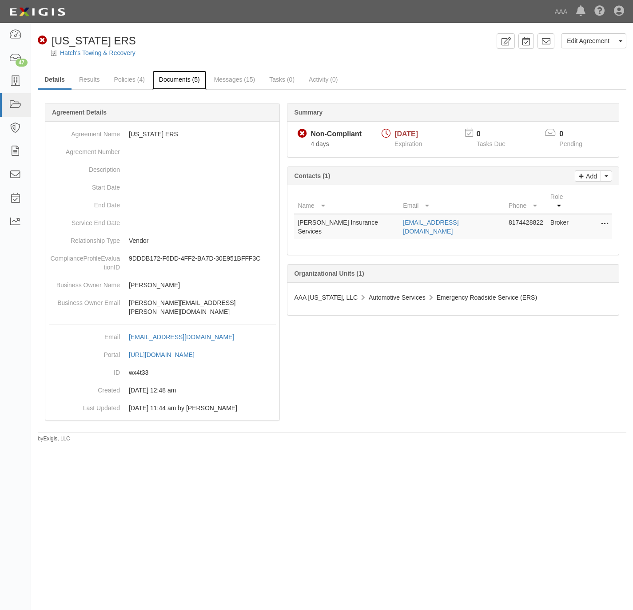
click at [183, 80] on link "Documents (5)" at bounding box center [179, 80] width 54 height 19
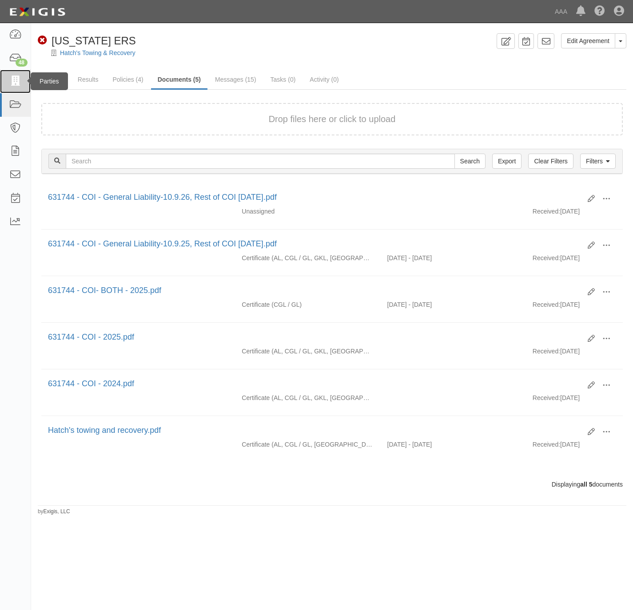
click at [12, 81] on icon at bounding box center [15, 81] width 12 height 10
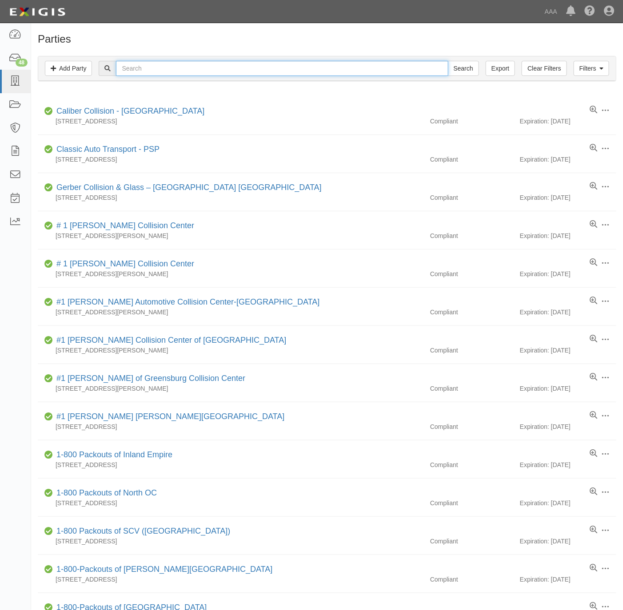
click at [152, 71] on input "text" at bounding box center [282, 68] width 332 height 15
paste input "631751"
type input "631751"
click at [466, 67] on input "Search" at bounding box center [463, 68] width 31 height 15
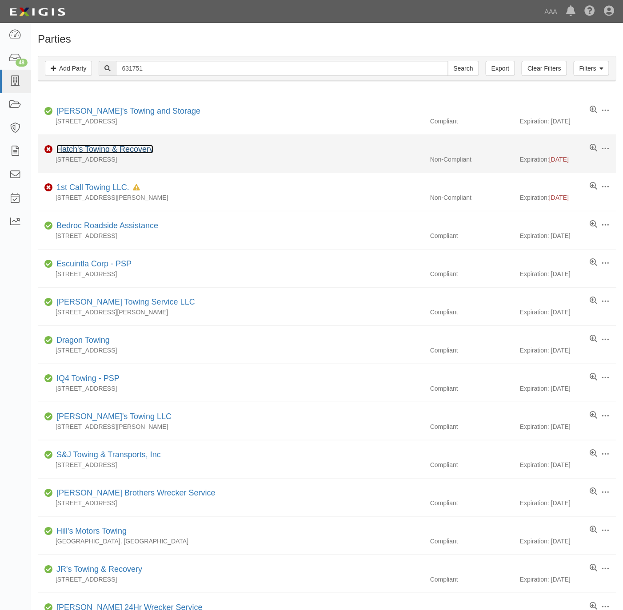
click at [89, 151] on link "Hatch's Towing & Recovery" at bounding box center [104, 149] width 97 height 9
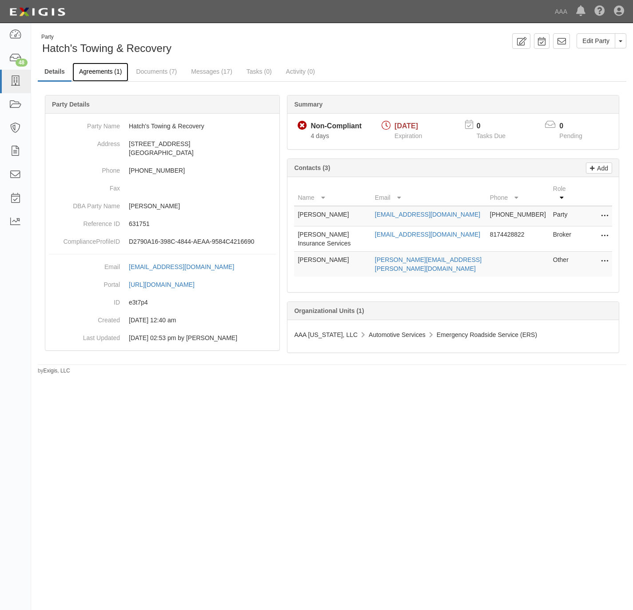
click at [103, 72] on link "Agreements (1)" at bounding box center [100, 72] width 56 height 19
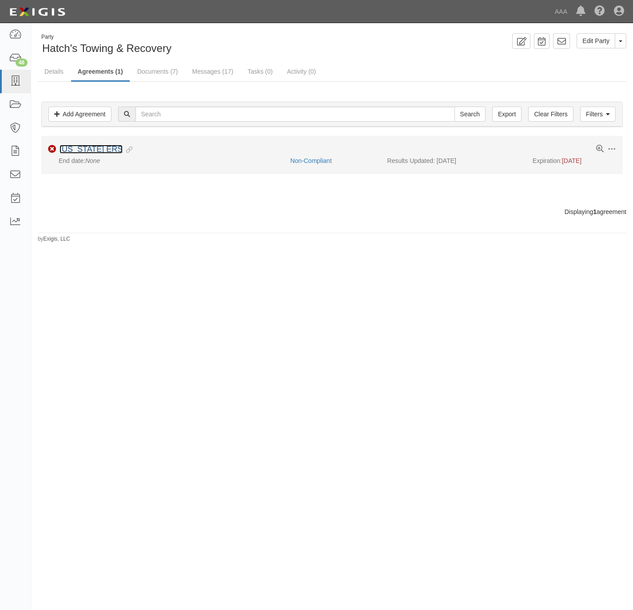
click at [75, 151] on link "Texas ERS" at bounding box center [91, 149] width 63 height 9
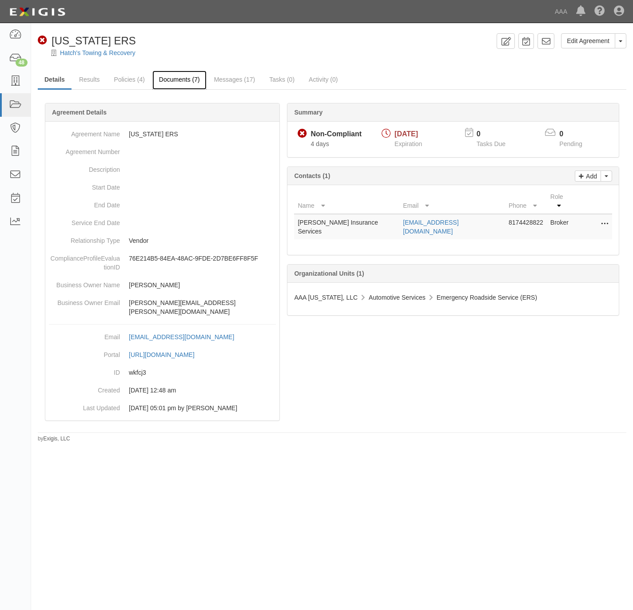
click at [168, 76] on link "Documents (7)" at bounding box center [179, 80] width 54 height 19
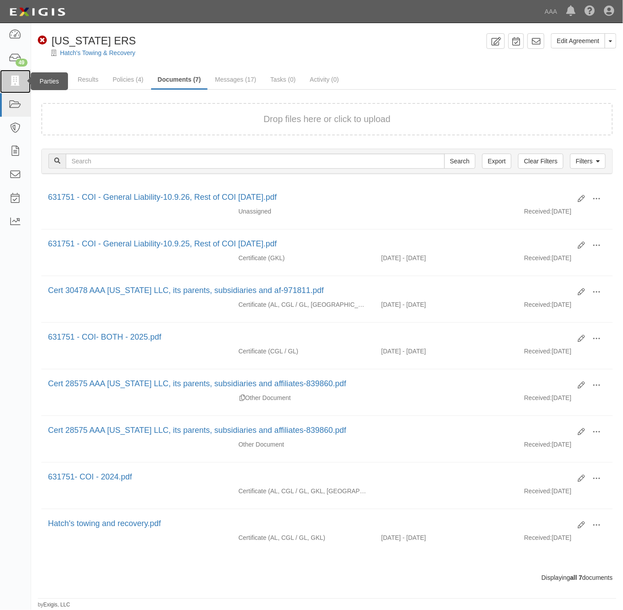
click at [15, 86] on icon at bounding box center [15, 81] width 12 height 10
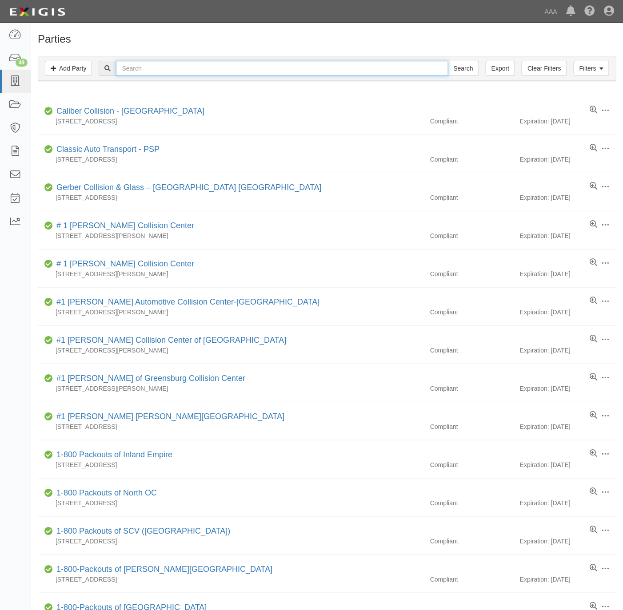
click at [217, 75] on input "text" at bounding box center [282, 68] width 332 height 15
paste input "CAE127"
type input "CAE127"
click at [455, 68] on input "Search" at bounding box center [463, 68] width 31 height 15
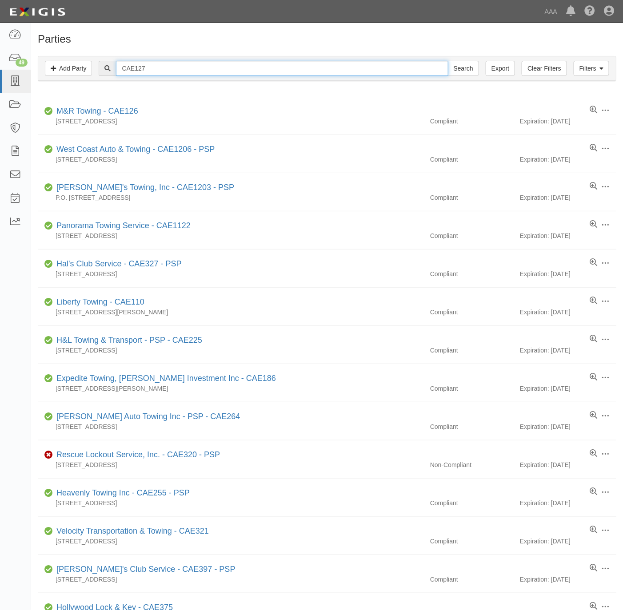
click at [165, 68] on input "CAE127" at bounding box center [282, 68] width 332 height 15
click at [165, 69] on input "CAE127" at bounding box center [282, 68] width 332 height 15
paste input "Finish Line Towing & Transport"
type input "Finish Line Towing & Transport"
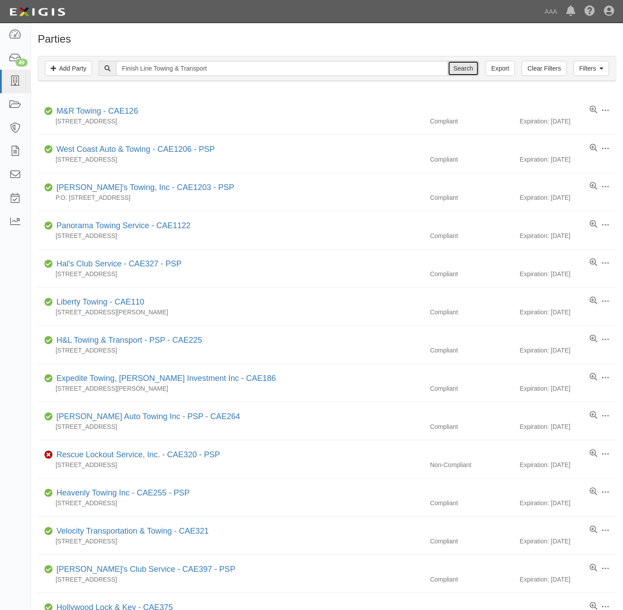
click at [467, 68] on input "Search" at bounding box center [463, 68] width 31 height 15
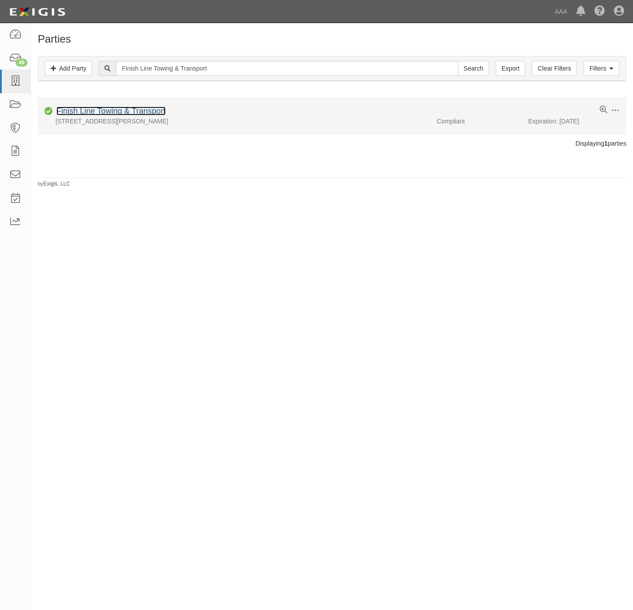
click at [109, 111] on link "Finish Line Towing & Transport" at bounding box center [110, 111] width 109 height 9
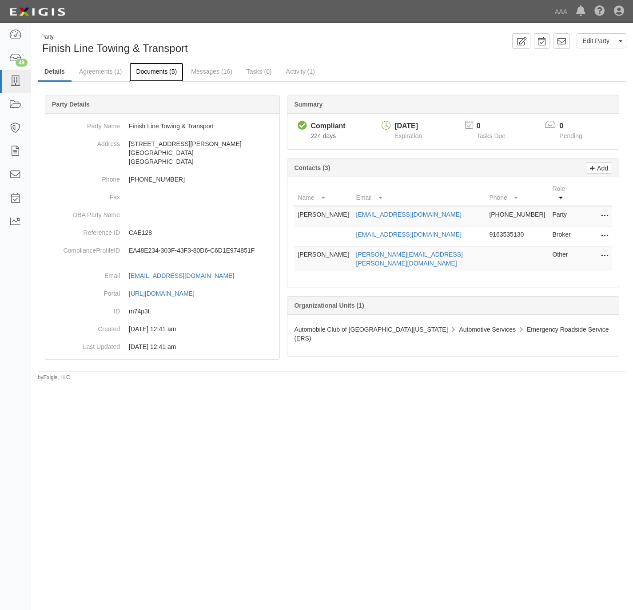
click at [159, 74] on link "Documents (5)" at bounding box center [156, 72] width 54 height 19
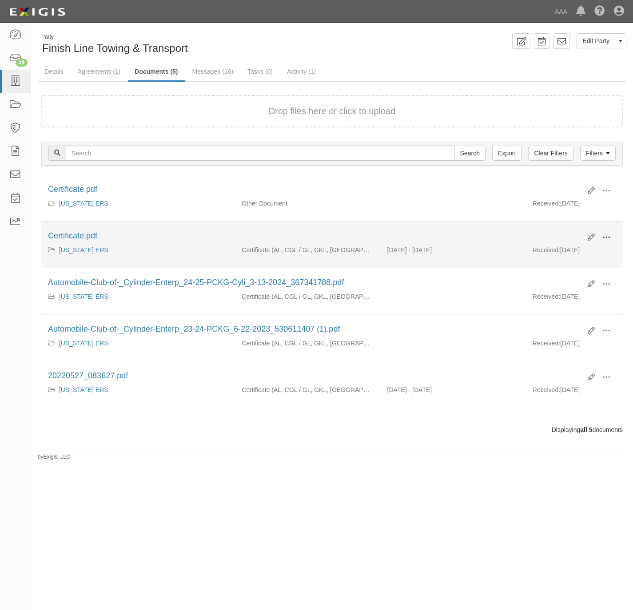
click at [612, 239] on button at bounding box center [607, 238] width 20 height 15
click at [574, 252] on link "View" at bounding box center [563, 251] width 70 height 16
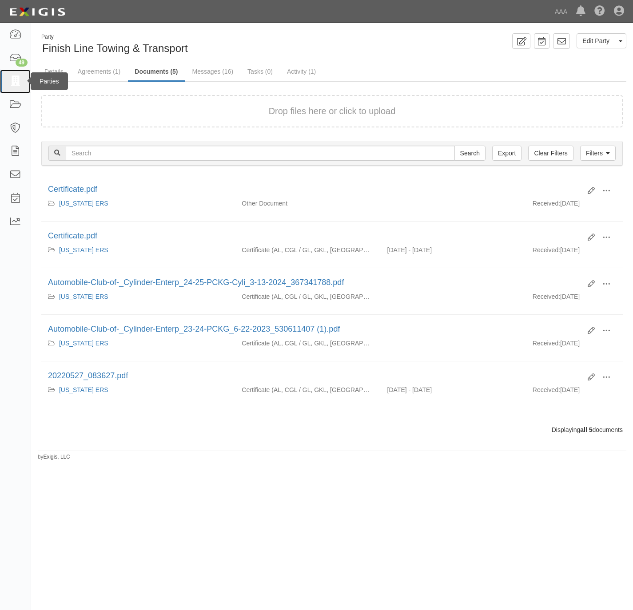
click at [15, 84] on icon at bounding box center [15, 81] width 12 height 10
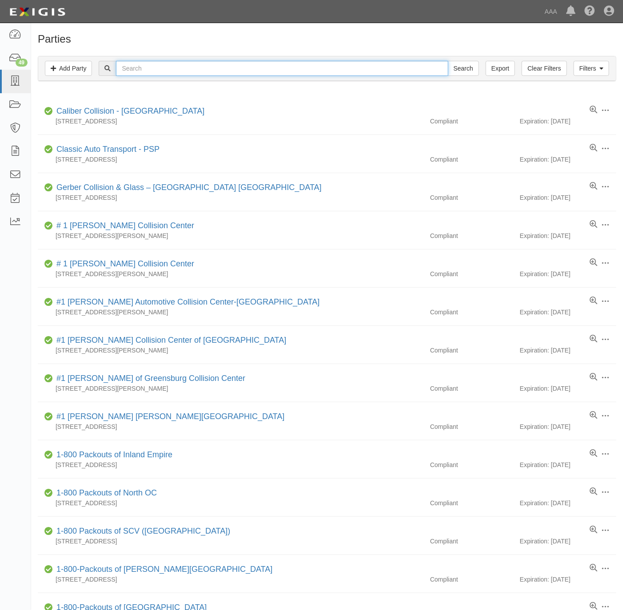
click at [146, 70] on input "text" at bounding box center [282, 68] width 332 height 15
paste input "PREMIER TOW SERVICE"
type input "PREMIER TOW SERVICE"
click at [465, 67] on input "Search" at bounding box center [463, 68] width 31 height 15
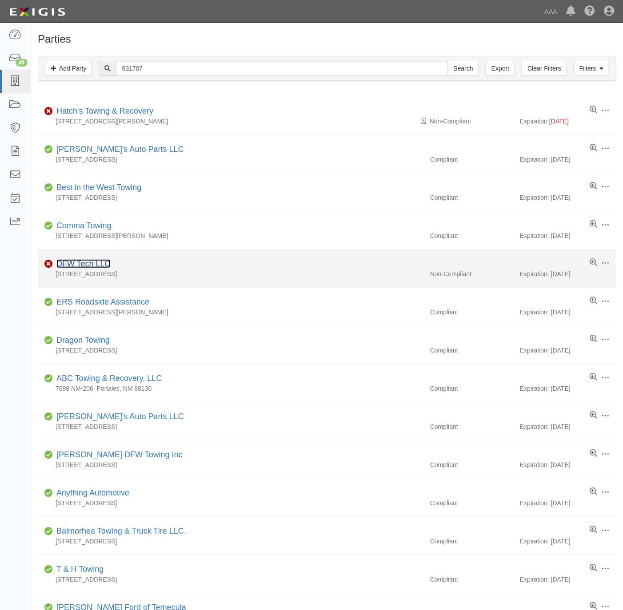
click at [75, 267] on link "DFW Tech LLC" at bounding box center [83, 263] width 54 height 9
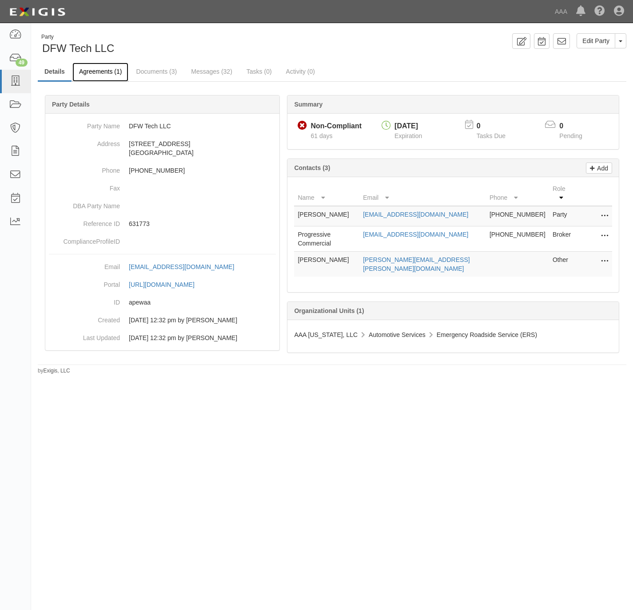
click at [103, 73] on link "Agreements (1)" at bounding box center [100, 72] width 56 height 19
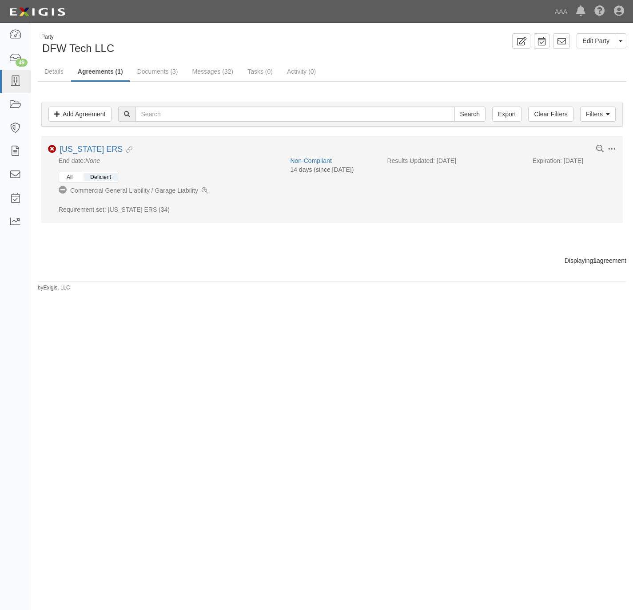
click at [75, 177] on button "All" at bounding box center [69, 177] width 19 height 8
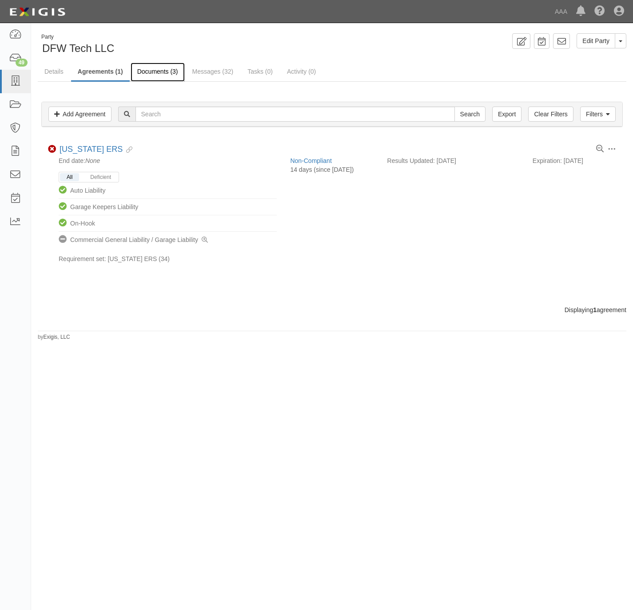
click at [159, 71] on link "Documents (3)" at bounding box center [158, 72] width 54 height 19
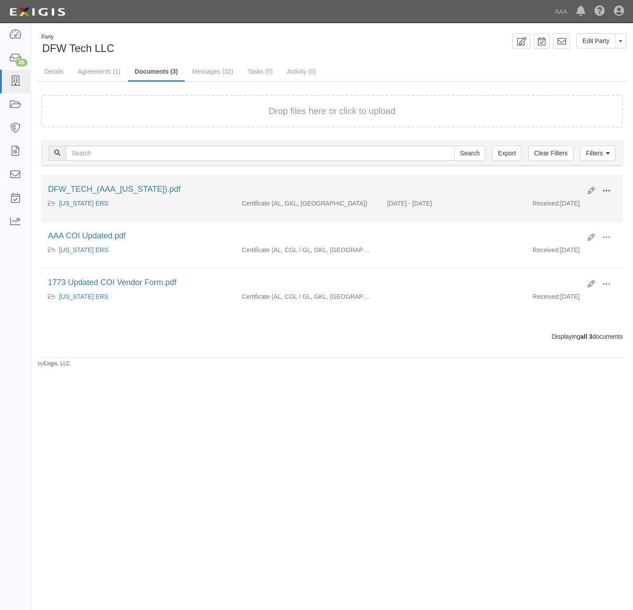
click at [614, 188] on button at bounding box center [607, 191] width 20 height 15
click at [579, 206] on link "View" at bounding box center [563, 204] width 70 height 16
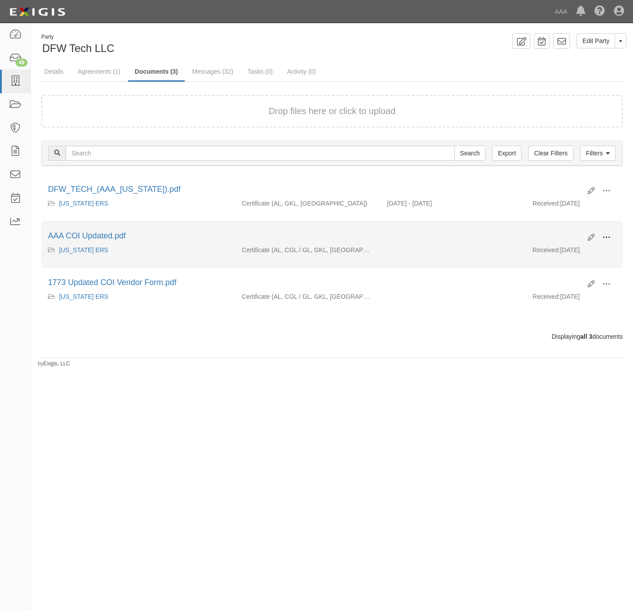
click at [611, 237] on button at bounding box center [607, 238] width 20 height 15
click at [555, 253] on link "View" at bounding box center [563, 251] width 70 height 16
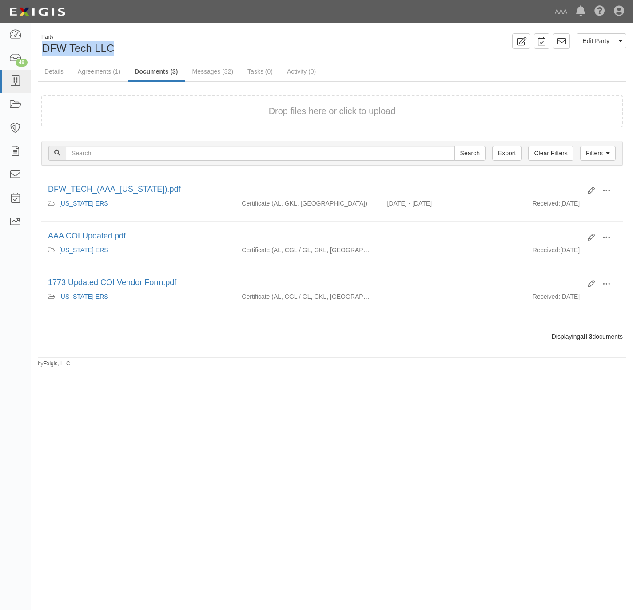
drag, startPoint x: 104, startPoint y: 52, endPoint x: 40, endPoint y: 51, distance: 64.4
click at [40, 51] on div "Party DFW Tech LLC" at bounding box center [182, 44] width 288 height 23
click at [63, 75] on link "Details" at bounding box center [54, 72] width 32 height 19
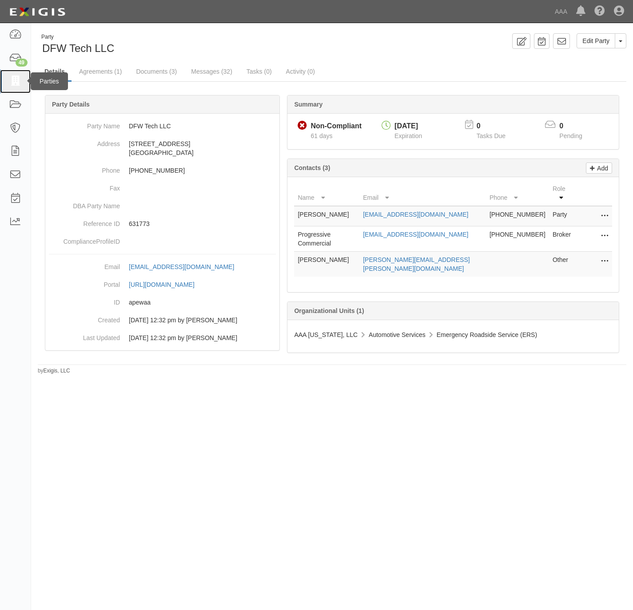
click at [18, 82] on icon at bounding box center [15, 81] width 12 height 10
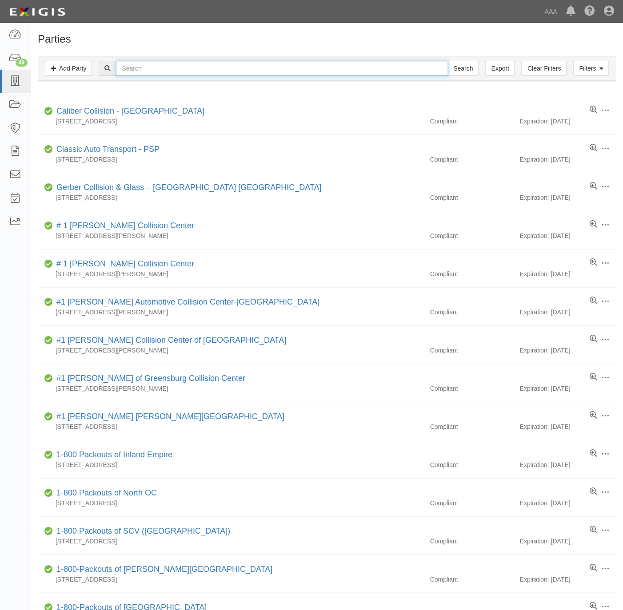
click at [200, 71] on input "text" at bounding box center [282, 68] width 332 height 15
paste input "California Auto Centers,"
type input "California Auto Centers"
click at [458, 72] on input "Search" at bounding box center [463, 68] width 31 height 15
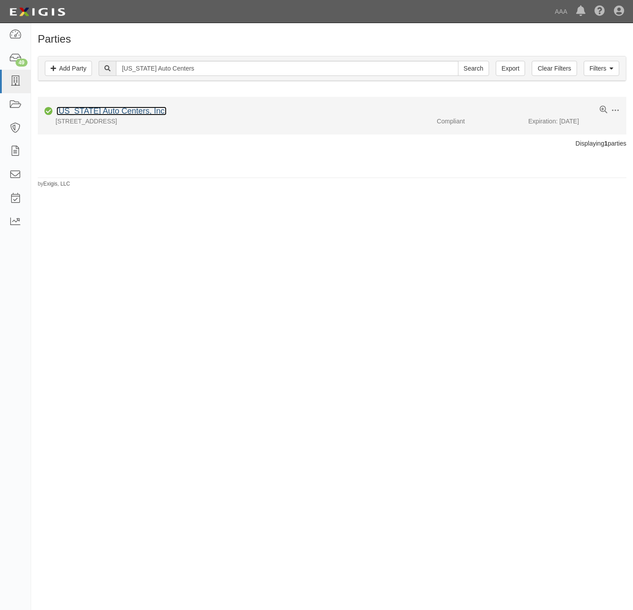
click at [139, 115] on link "[US_STATE] Auto Centers, Inc." at bounding box center [111, 111] width 110 height 9
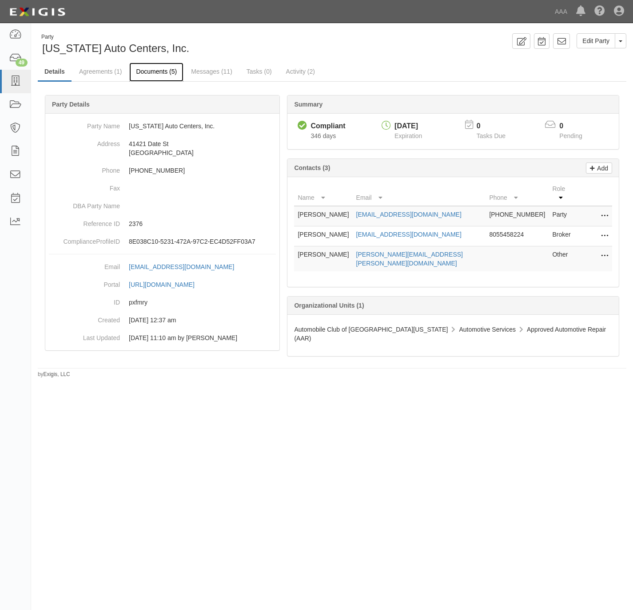
click at [158, 68] on link "Documents (5)" at bounding box center [156, 72] width 54 height 19
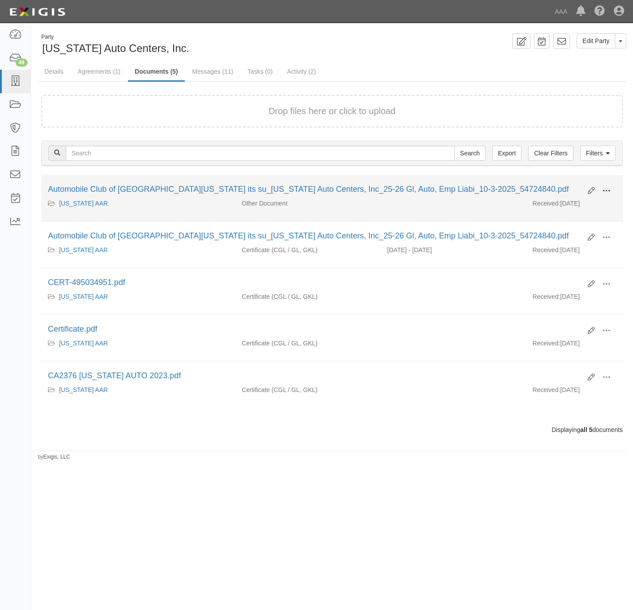
click at [606, 189] on span at bounding box center [606, 191] width 8 height 8
click at [557, 221] on link "View details" at bounding box center [563, 220] width 70 height 16
click at [612, 191] on button at bounding box center [607, 191] width 20 height 15
click at [572, 207] on link "View" at bounding box center [563, 204] width 70 height 16
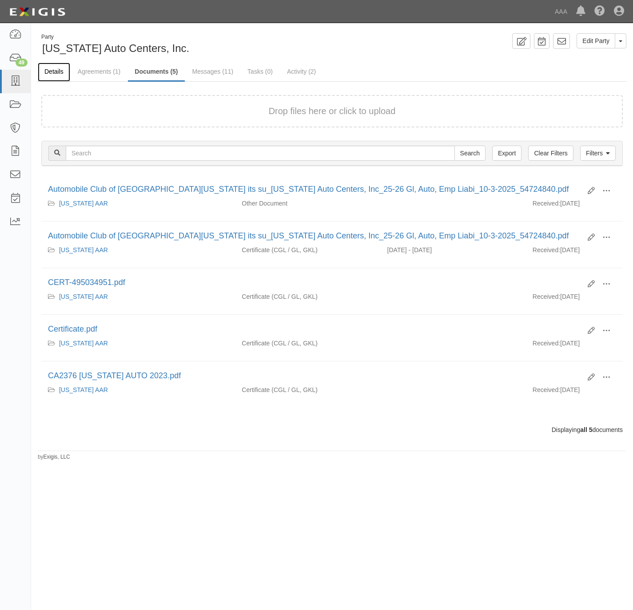
click at [64, 73] on link "Details" at bounding box center [54, 72] width 32 height 19
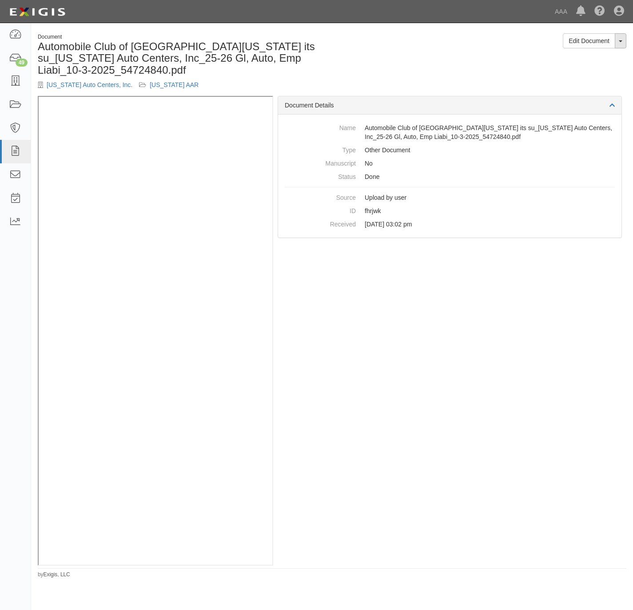
click at [621, 47] on button "Toggle Document Dropdown" at bounding box center [621, 40] width 12 height 15
click at [581, 70] on link "View Audit Trail" at bounding box center [591, 70] width 70 height 12
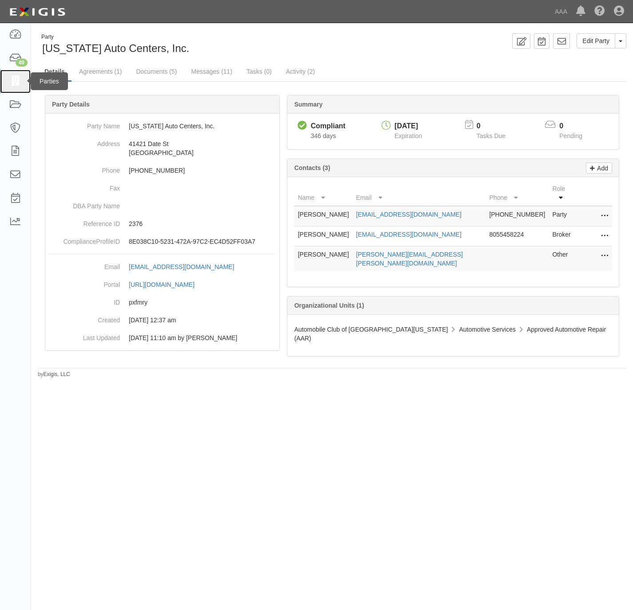
click at [12, 79] on icon at bounding box center [15, 81] width 12 height 10
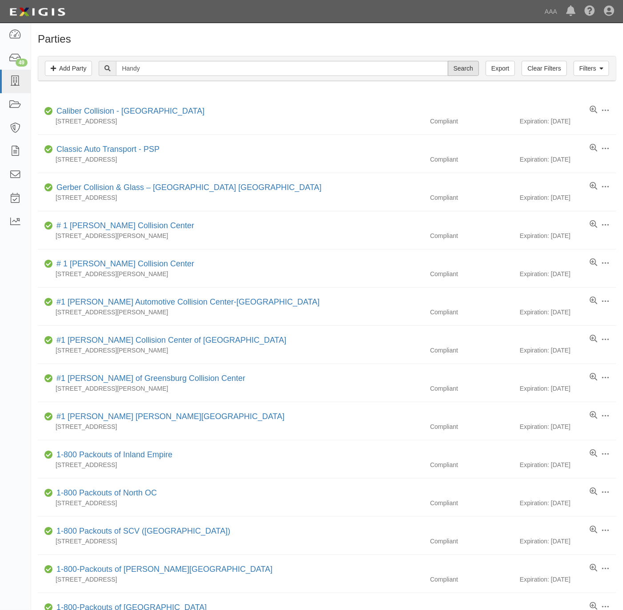
type input "Handy"
click at [467, 67] on input "Search" at bounding box center [463, 68] width 31 height 15
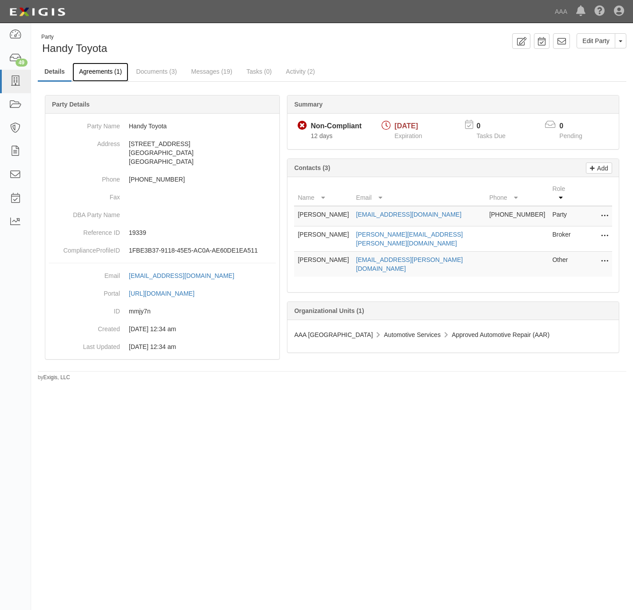
click at [103, 75] on link "Agreements (1)" at bounding box center [100, 72] width 56 height 19
click at [100, 72] on link "Agreements (1)" at bounding box center [100, 72] width 56 height 19
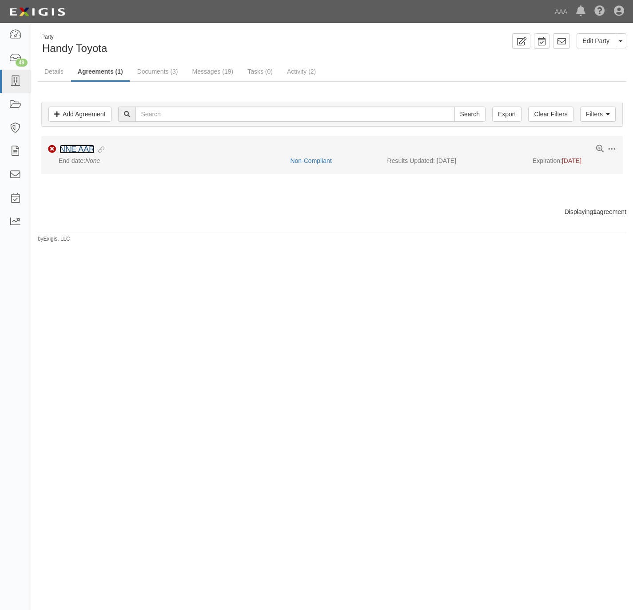
click at [80, 151] on link "NNE AAR" at bounding box center [77, 149] width 35 height 9
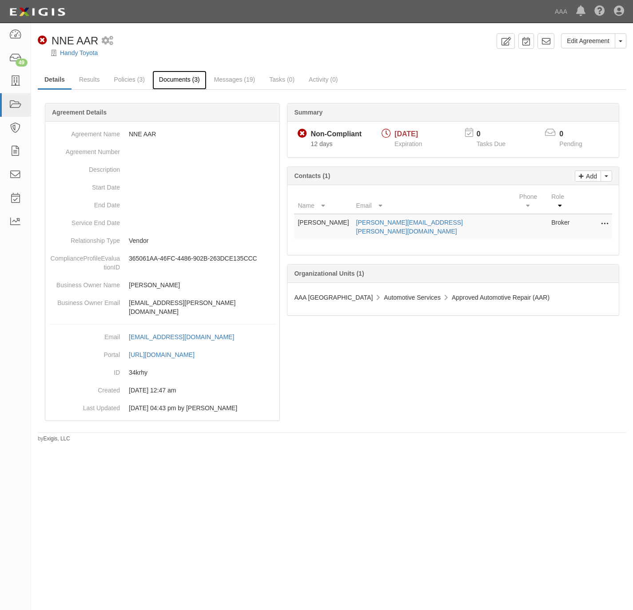
click at [187, 80] on link "Documents (3)" at bounding box center [179, 80] width 54 height 19
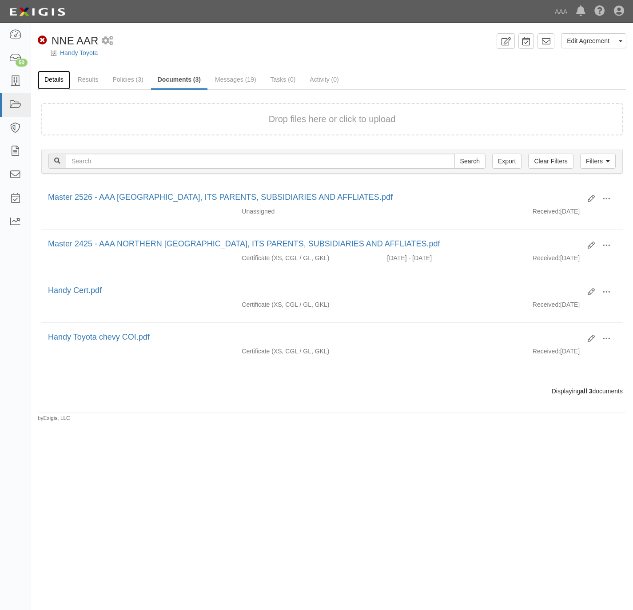
click at [60, 79] on link "Details" at bounding box center [54, 80] width 32 height 19
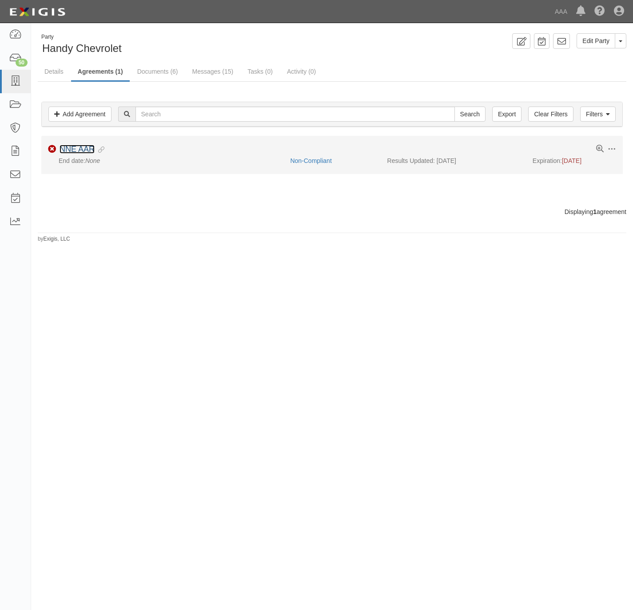
click at [82, 151] on link "NNE AAR" at bounding box center [77, 149] width 35 height 9
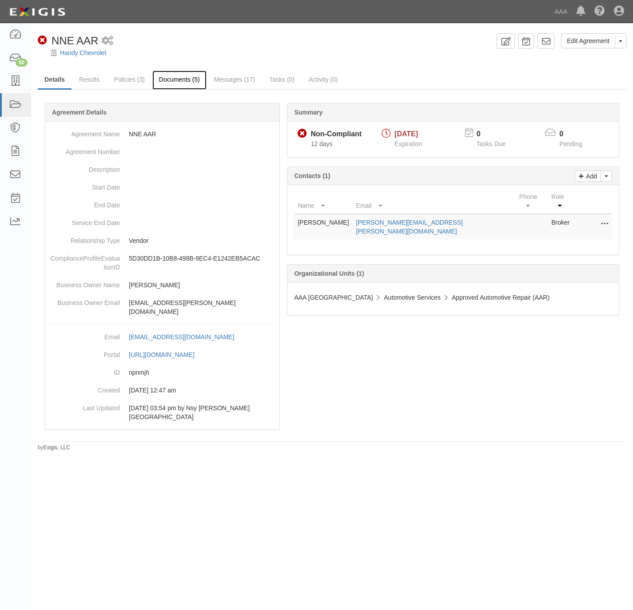
click at [174, 79] on link "Documents (5)" at bounding box center [179, 80] width 54 height 19
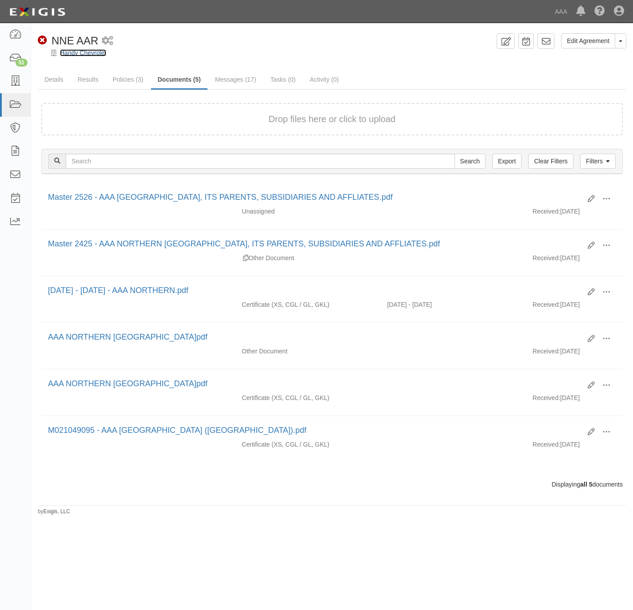
click at [88, 51] on link "Handy Chevrolet" at bounding box center [83, 52] width 46 height 7
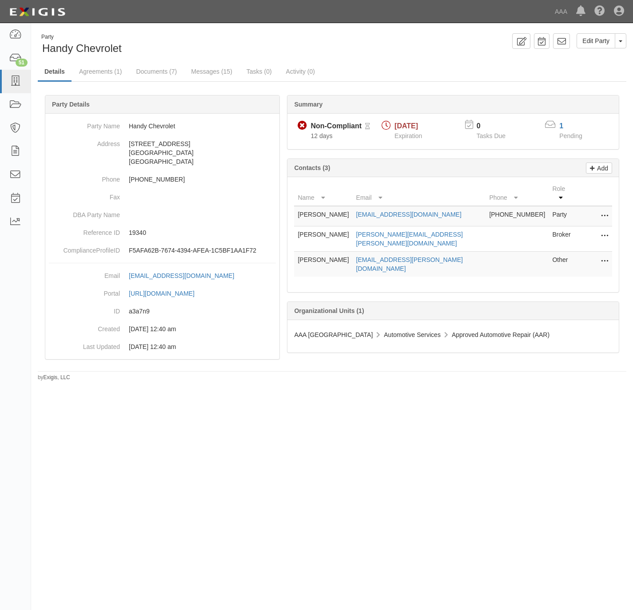
click at [610, 228] on td "Edit Delete" at bounding box center [595, 239] width 36 height 25
click at [607, 231] on icon at bounding box center [604, 237] width 7 height 12
drag, startPoint x: 576, startPoint y: 231, endPoint x: 527, endPoint y: 231, distance: 48.9
click at [574, 231] on link "Edit" at bounding box center [573, 234] width 70 height 16
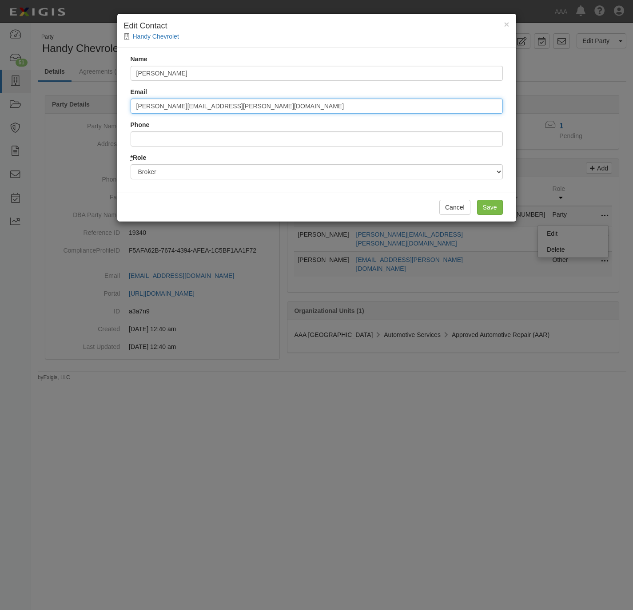
click at [238, 108] on input "ron.crosby@hubinternational.com" at bounding box center [317, 106] width 372 height 15
paste input "steven.schreiner"
type input "steven.schreiner@hubinternational.com"
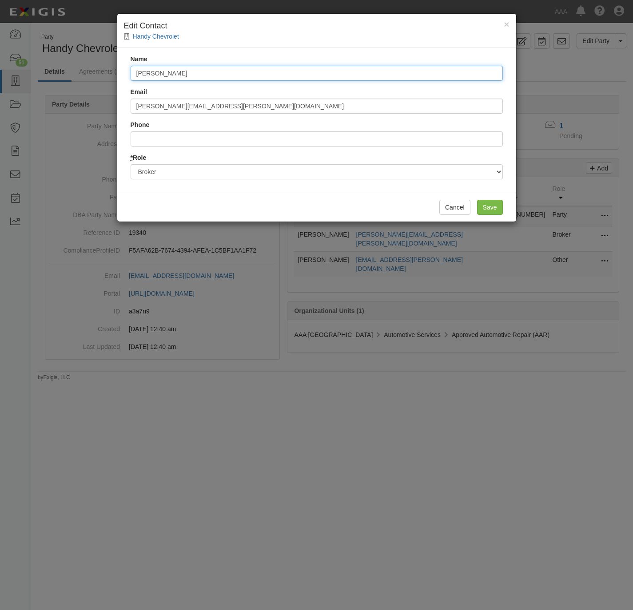
click at [219, 76] on input "Ron Crosby" at bounding box center [317, 73] width 372 height 15
type input "Steve Schreiner"
click at [491, 205] on input "Save" at bounding box center [490, 207] width 26 height 15
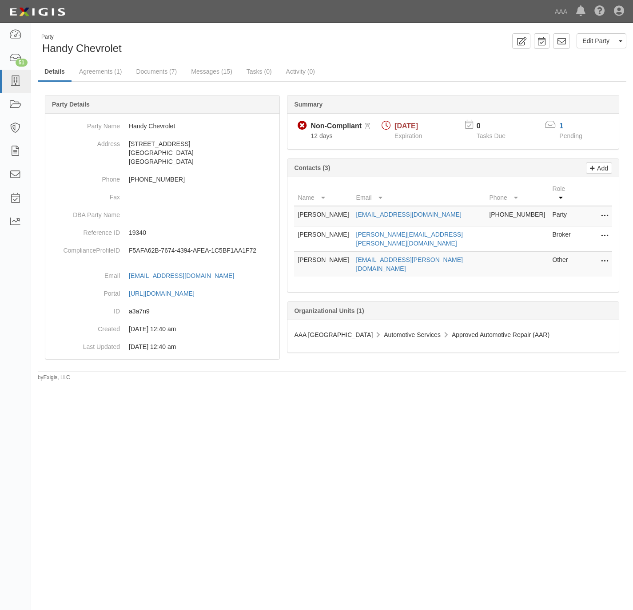
drag, startPoint x: 343, startPoint y: 229, endPoint x: 296, endPoint y: 230, distance: 46.2
click at [296, 230] on td "Steve Schreiner" at bounding box center [323, 239] width 58 height 25
copy td "Steve Schreiner"
click at [108, 71] on link "Agreements (1)" at bounding box center [100, 72] width 56 height 19
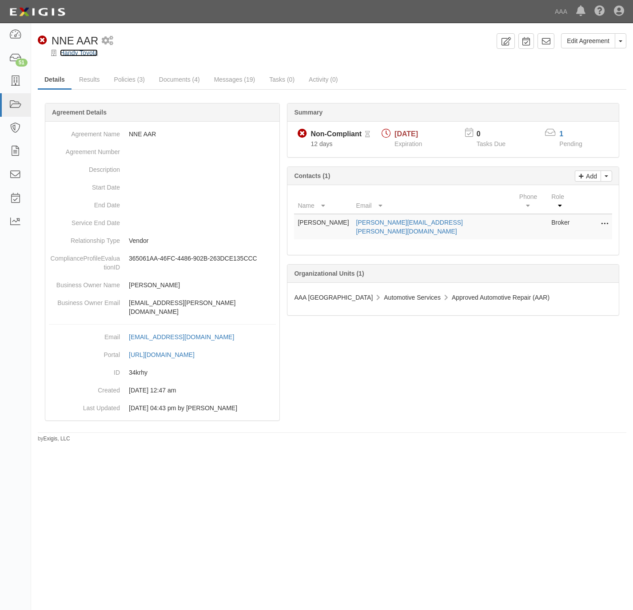
click at [69, 51] on link "Handy Toyota" at bounding box center [79, 52] width 38 height 7
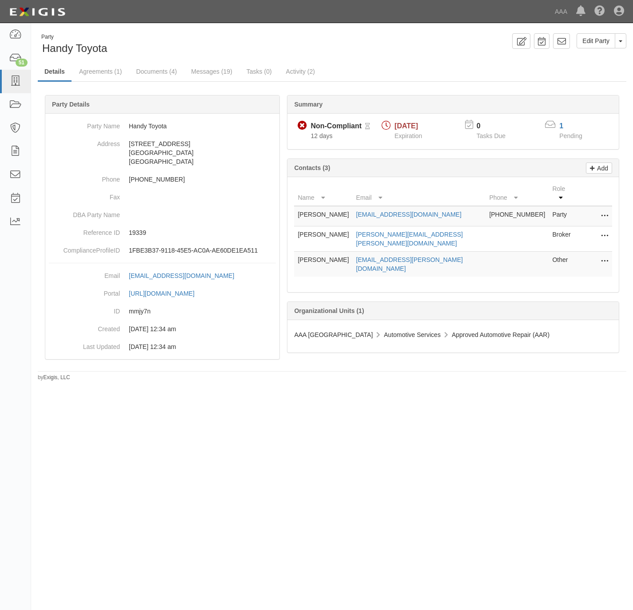
click at [604, 231] on icon at bounding box center [604, 237] width 7 height 12
drag, startPoint x: 551, startPoint y: 229, endPoint x: 536, endPoint y: 228, distance: 14.7
click at [550, 229] on link "Edit" at bounding box center [573, 234] width 70 height 16
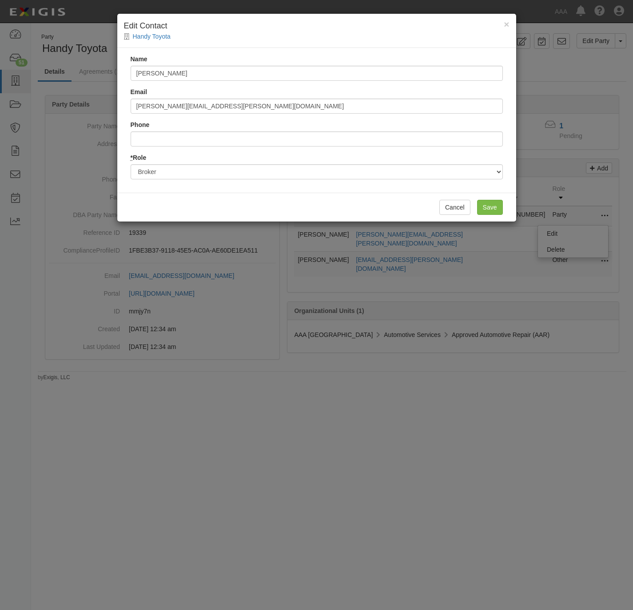
click at [249, 118] on div "Name Ron Crosby Email ron.crosby@hubinternational.com Phone * Role Party Broker…" at bounding box center [316, 120] width 399 height 145
click at [256, 108] on input "ron.crosby@hubinternational.com" at bounding box center [317, 106] width 372 height 15
paste input "steven.schreiner"
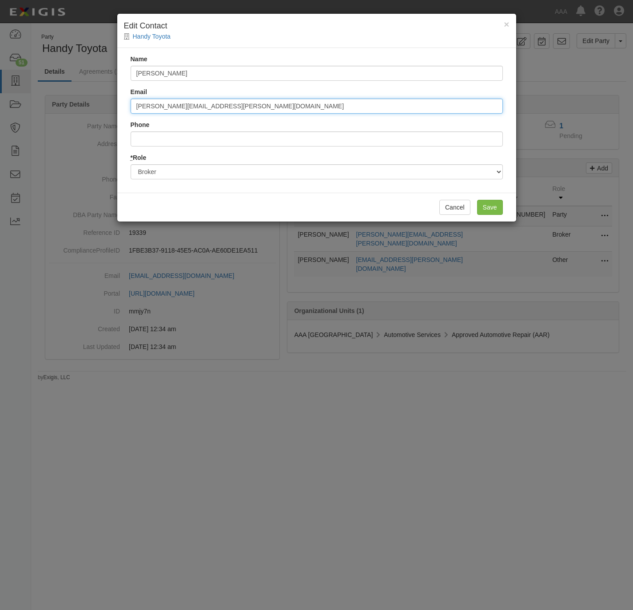
type input "[PERSON_NAME][EMAIL_ADDRESS][PERSON_NAME][DOMAIN_NAME]"
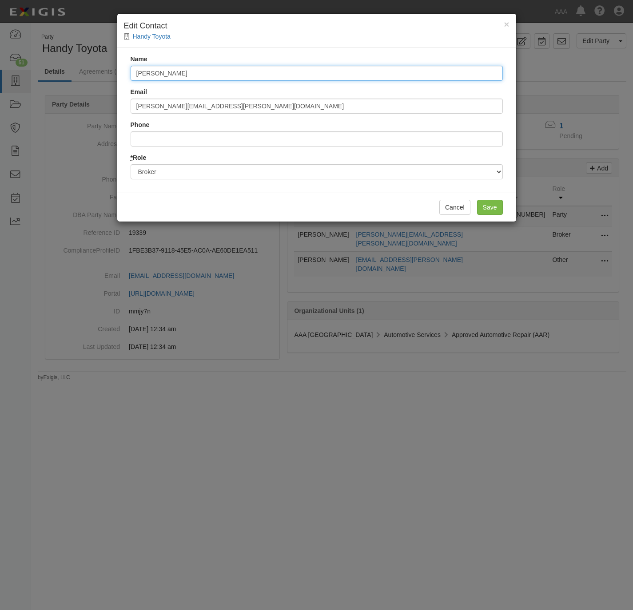
click at [196, 74] on input "Ron Crosby" at bounding box center [317, 73] width 372 height 15
click at [196, 73] on input "Ron Crosby" at bounding box center [317, 73] width 372 height 15
paste input "Steve Schreiner"
type input "Steve Schreiner"
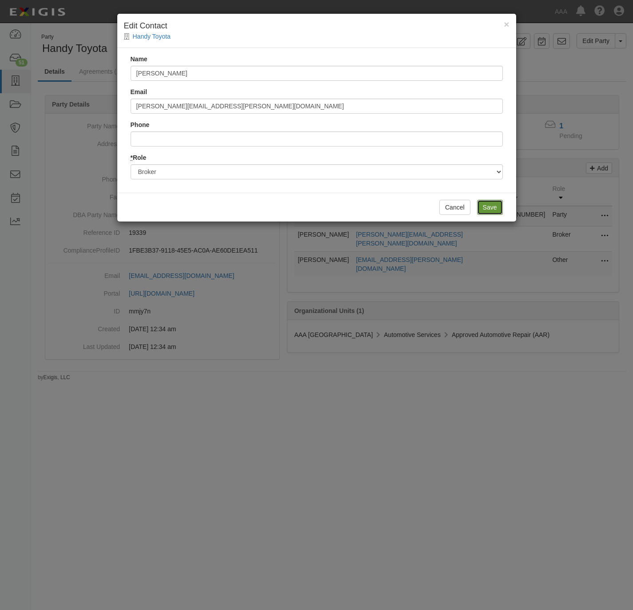
click at [488, 207] on input "Save" at bounding box center [490, 207] width 26 height 15
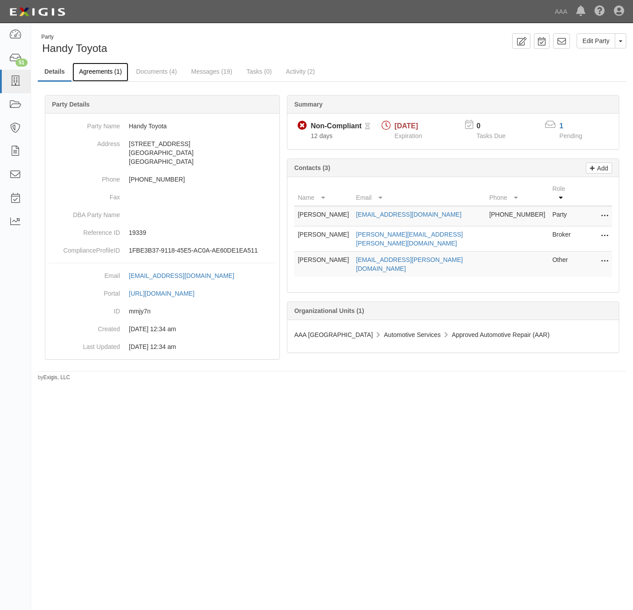
click at [100, 72] on link "Agreements (1)" at bounding box center [100, 72] width 56 height 19
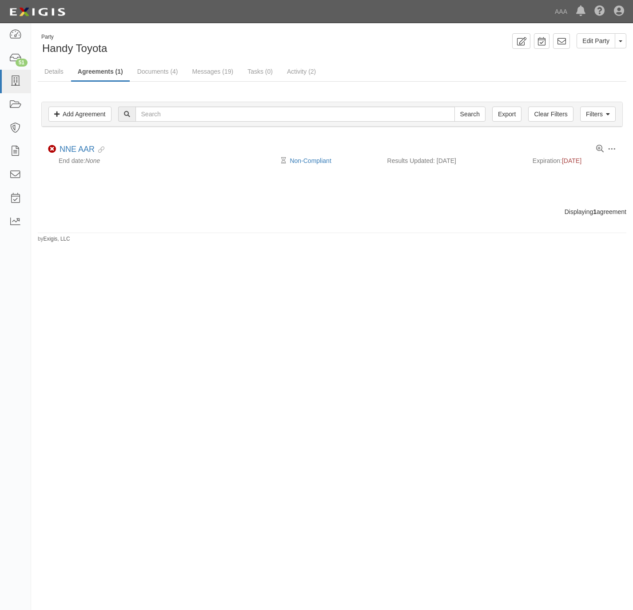
click at [72, 146] on link "NNE AAR" at bounding box center [77, 149] width 35 height 9
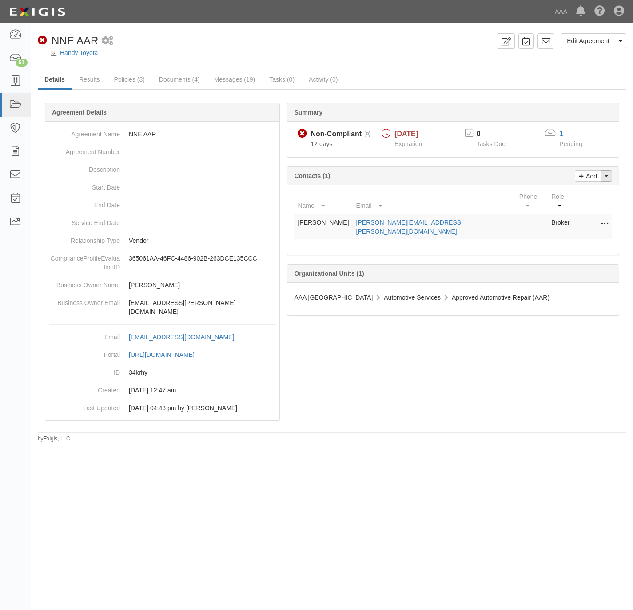
click at [611, 176] on button "Toggle Contact Dropdown" at bounding box center [607, 176] width 12 height 11
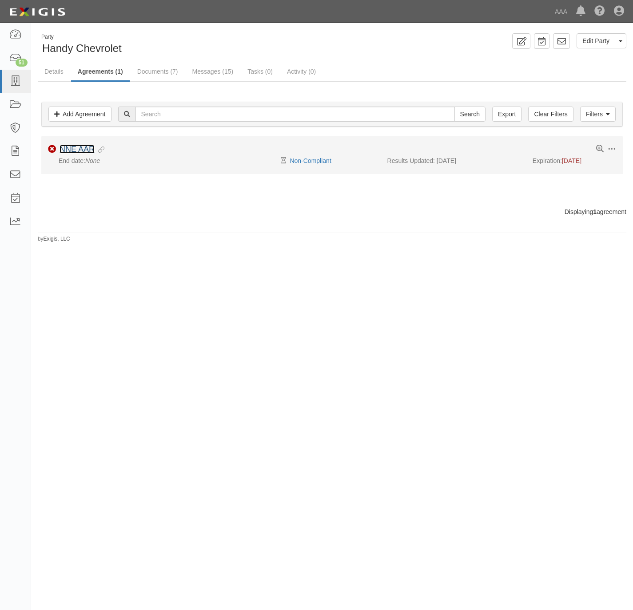
click at [81, 150] on link "NNE AAR" at bounding box center [77, 149] width 35 height 9
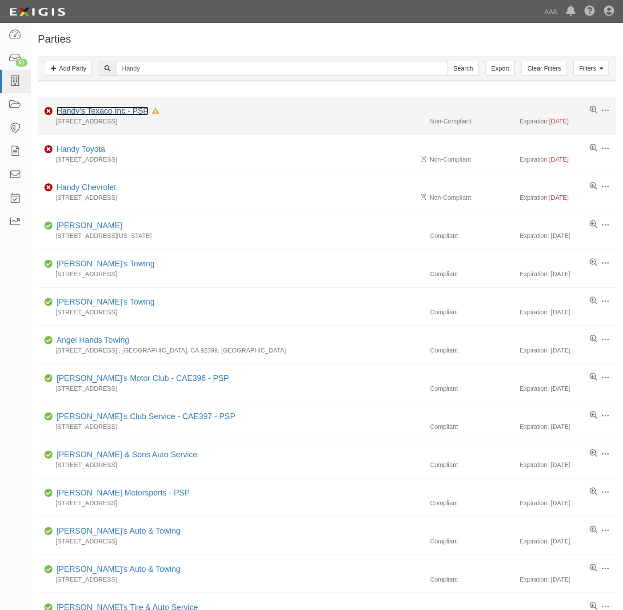
click at [88, 111] on link "Handy's Texaco Inc - PSP" at bounding box center [102, 111] width 92 height 9
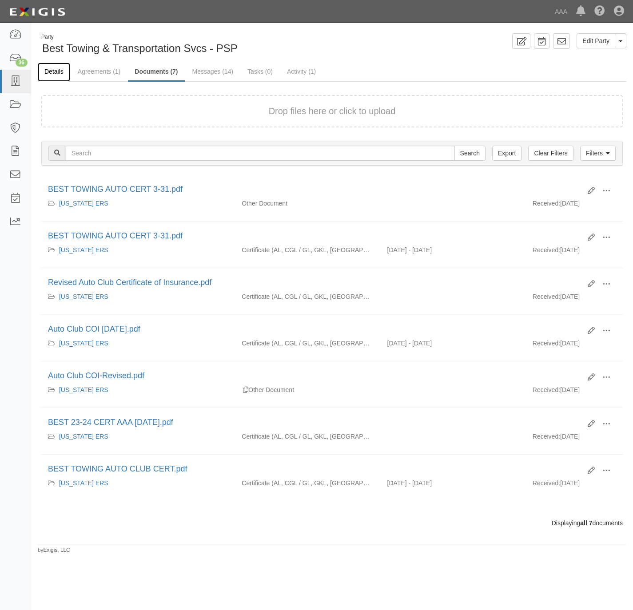
click at [55, 67] on link "Details" at bounding box center [54, 72] width 32 height 19
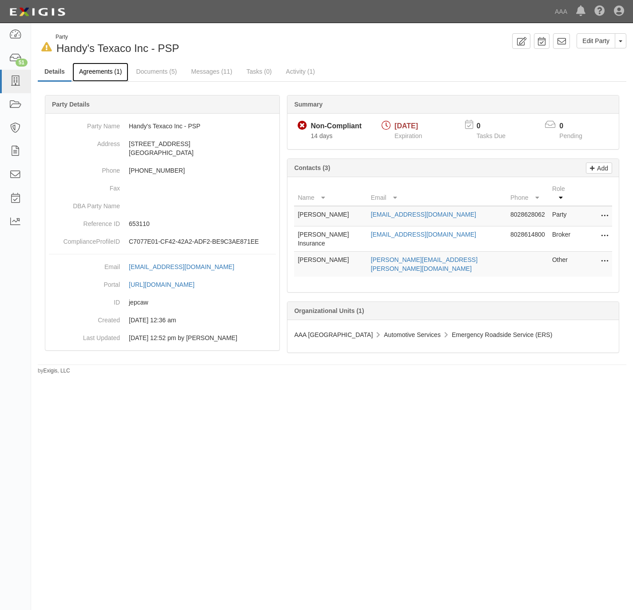
click at [96, 67] on link "Agreements (1)" at bounding box center [100, 72] width 56 height 19
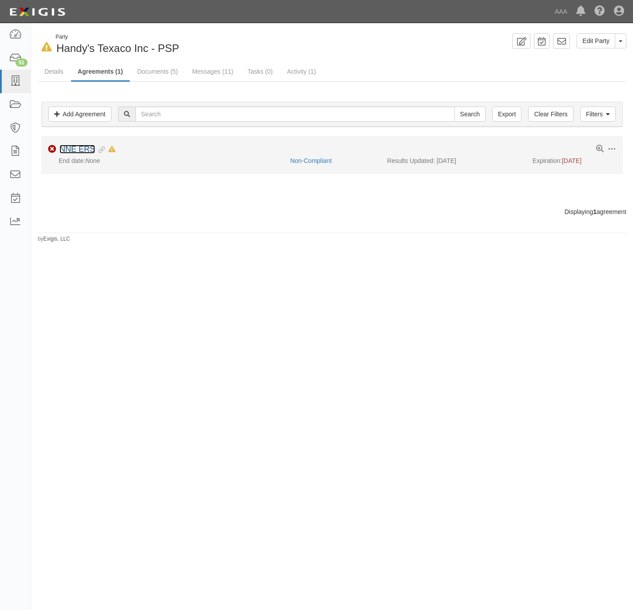
click at [80, 149] on link "NNE ERS" at bounding box center [78, 149] width 36 height 9
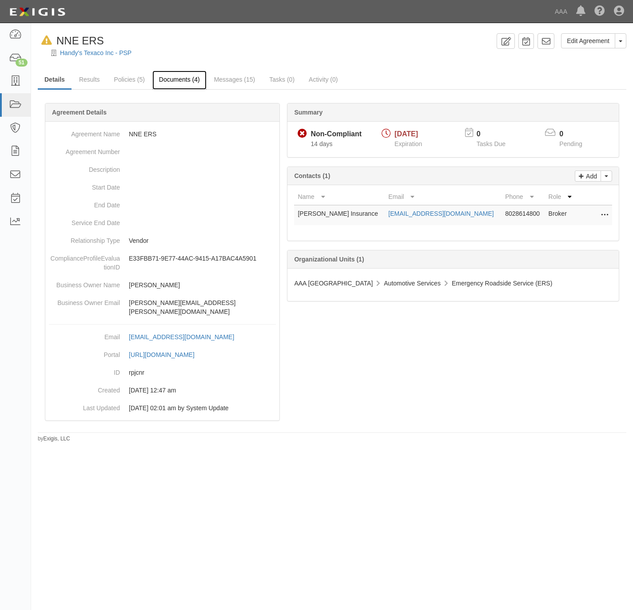
drag, startPoint x: 174, startPoint y: 78, endPoint x: 188, endPoint y: 74, distance: 14.8
click at [174, 79] on link "Documents (4)" at bounding box center [179, 80] width 54 height 19
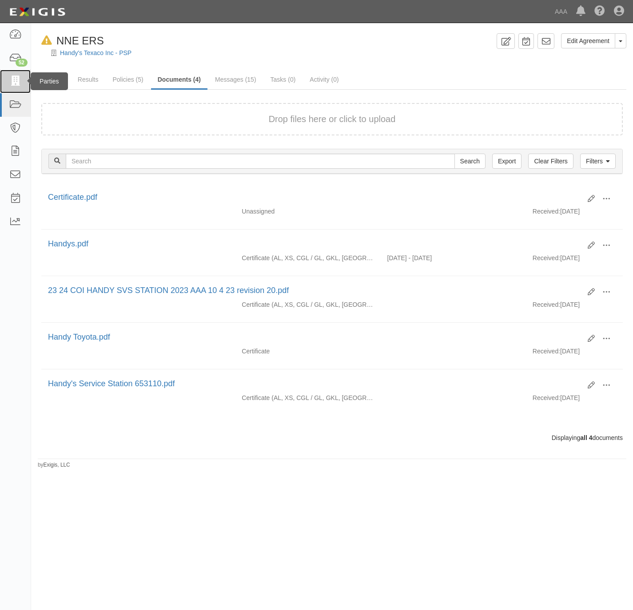
click at [12, 79] on icon at bounding box center [15, 81] width 12 height 10
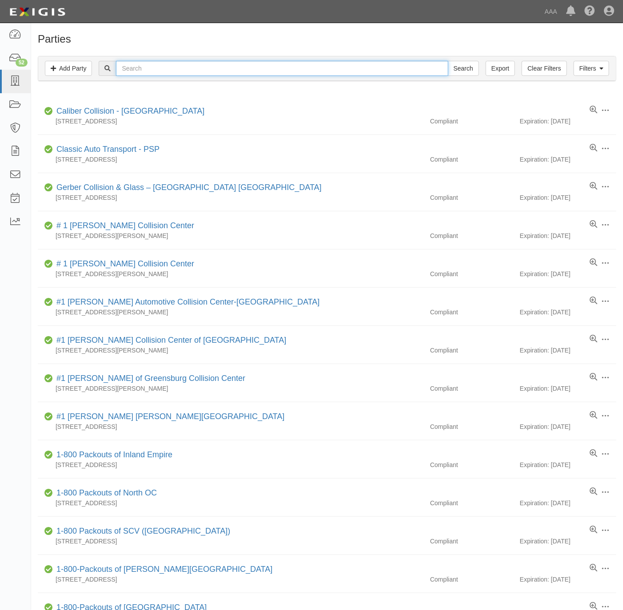
click at [149, 76] on input "text" at bounding box center [282, 68] width 332 height 15
type input "handy"
click at [448, 61] on input "Search" at bounding box center [463, 68] width 31 height 15
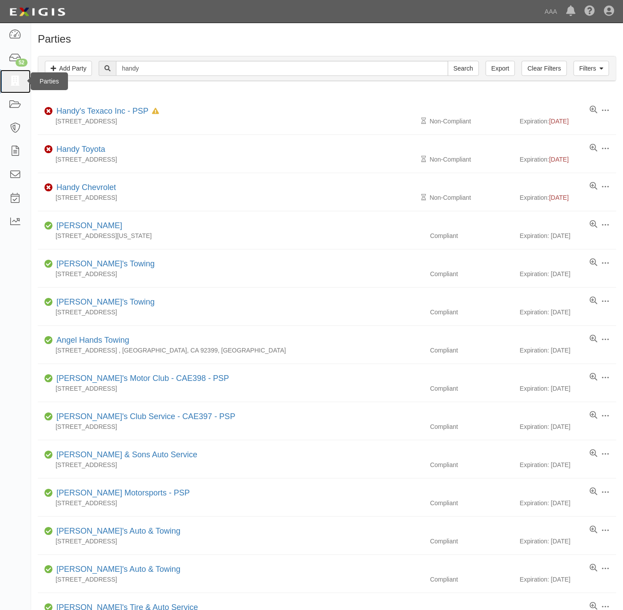
click at [17, 81] on icon at bounding box center [15, 81] width 12 height 10
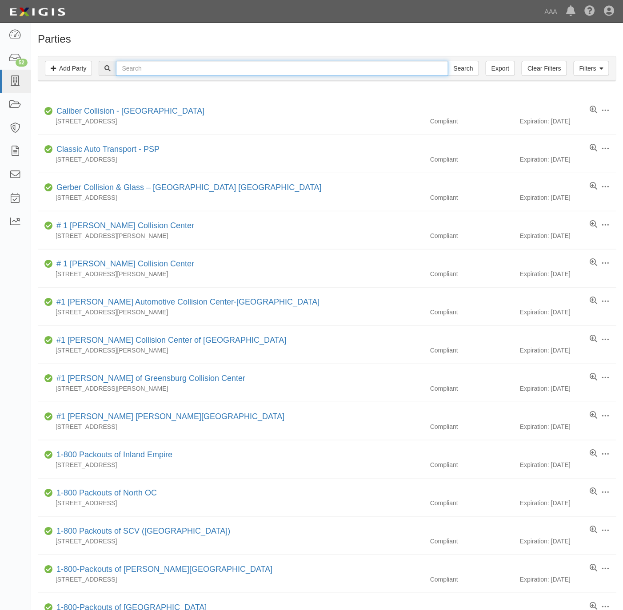
click at [327, 72] on input "text" at bounding box center [282, 68] width 332 height 15
paste input "Galson Auto & Body"
type input "Galson Auto & Body"
click at [464, 71] on input "Search" at bounding box center [463, 68] width 31 height 15
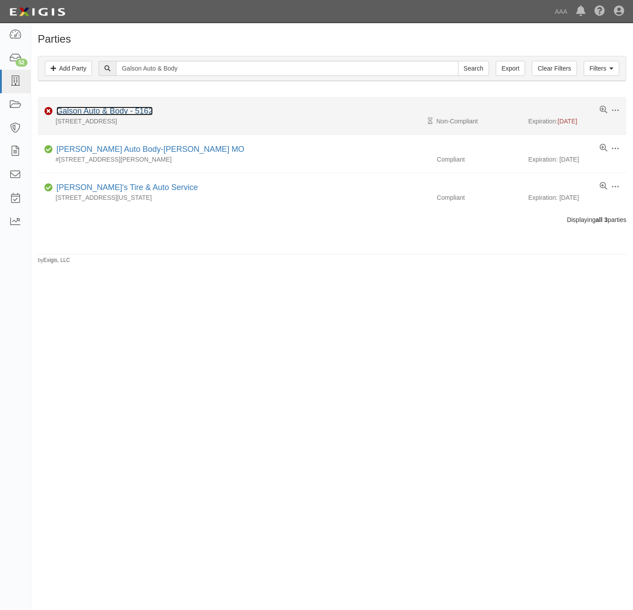
click at [116, 112] on link "Galson Auto & Body - 5162" at bounding box center [104, 111] width 96 height 9
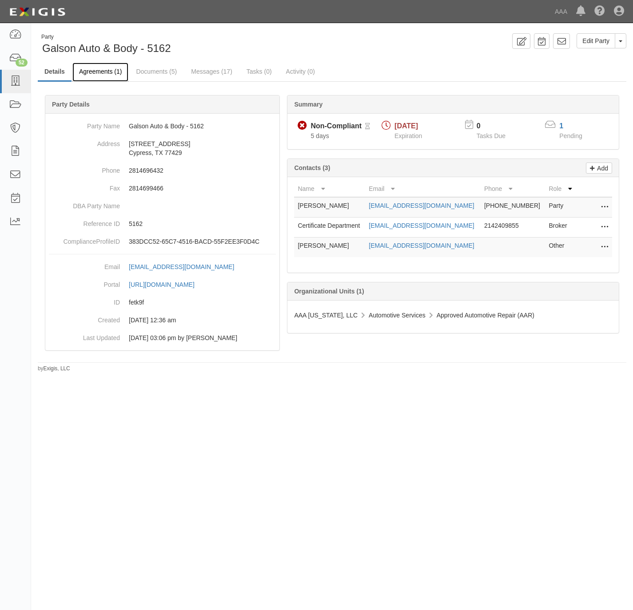
click at [101, 72] on link "Agreements (1)" at bounding box center [100, 72] width 56 height 19
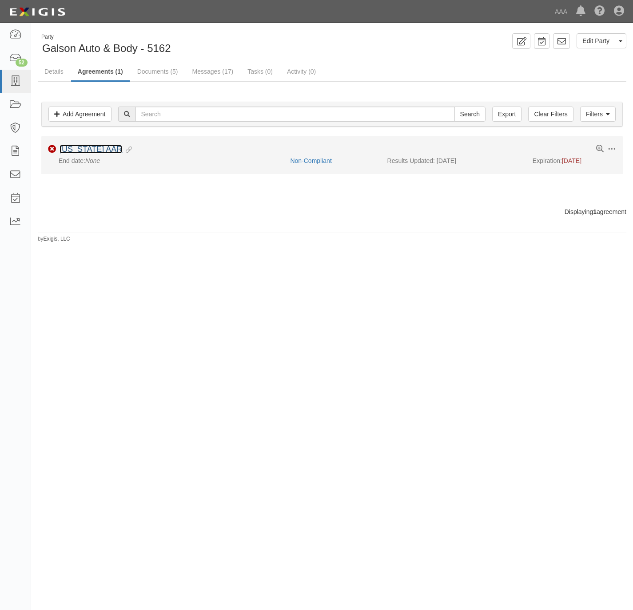
click at [83, 153] on link "Texas AAR" at bounding box center [91, 149] width 63 height 9
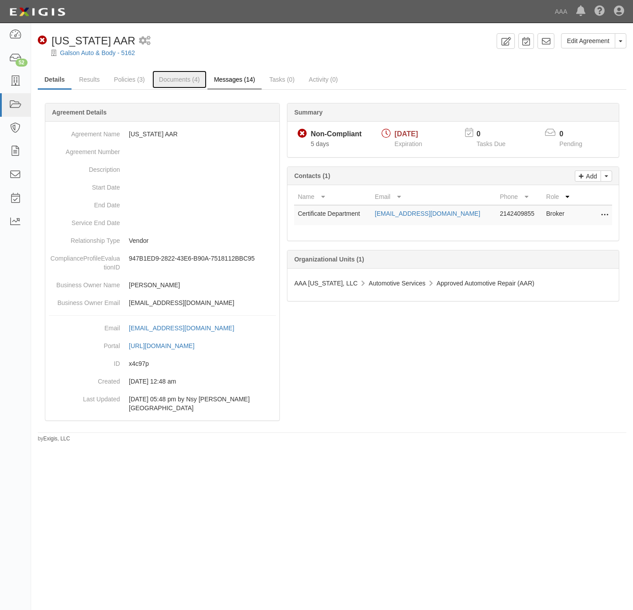
drag, startPoint x: 186, startPoint y: 80, endPoint x: 215, endPoint y: 83, distance: 29.4
click at [186, 80] on link "Documents (4)" at bounding box center [179, 80] width 54 height 18
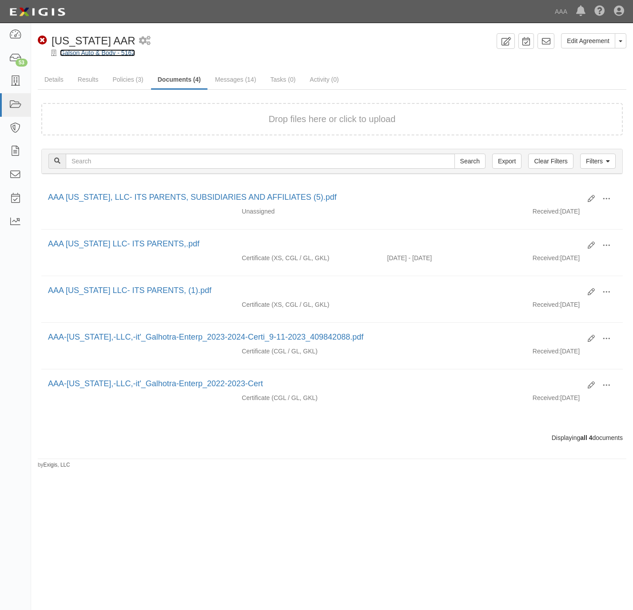
click at [98, 52] on link "Galson Auto & Body - 5162" at bounding box center [97, 52] width 75 height 7
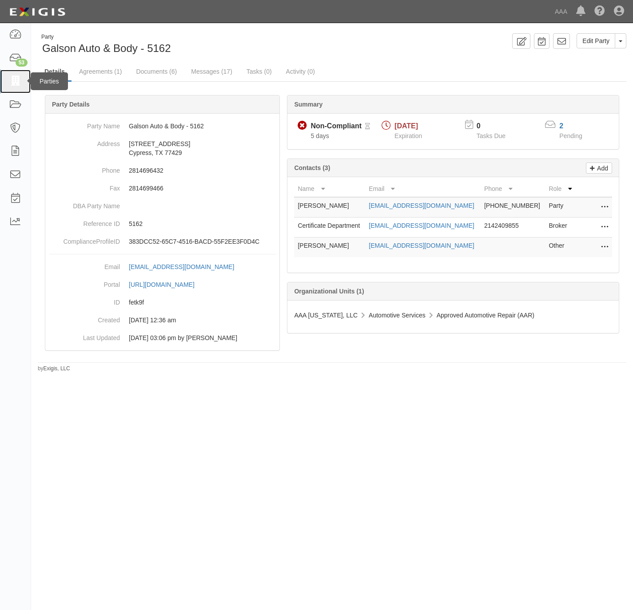
click at [19, 82] on icon at bounding box center [15, 81] width 12 height 10
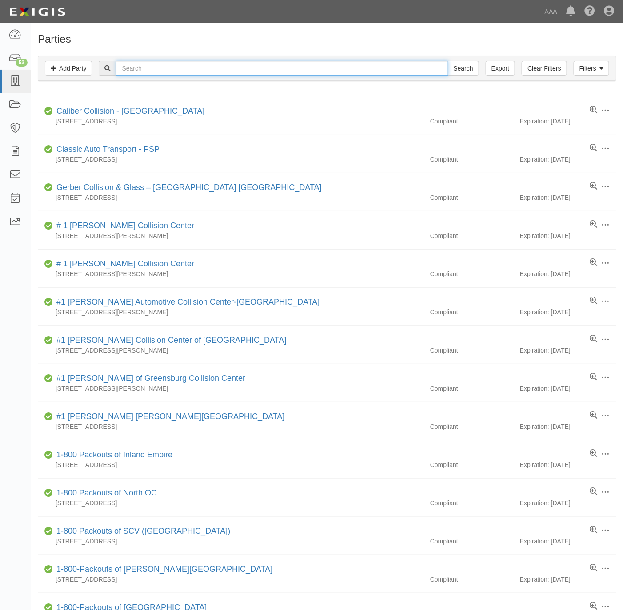
click at [363, 70] on input "text" at bounding box center [282, 68] width 332 height 15
paste input "Kearny"
type input "Kearny"
click at [460, 71] on input "Search" at bounding box center [463, 68] width 31 height 15
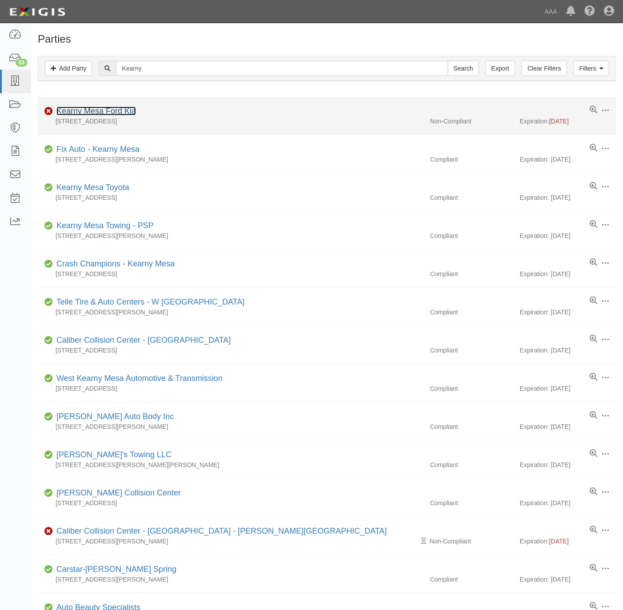
click at [103, 111] on link "Kearny Mesa Ford Kia" at bounding box center [96, 111] width 80 height 9
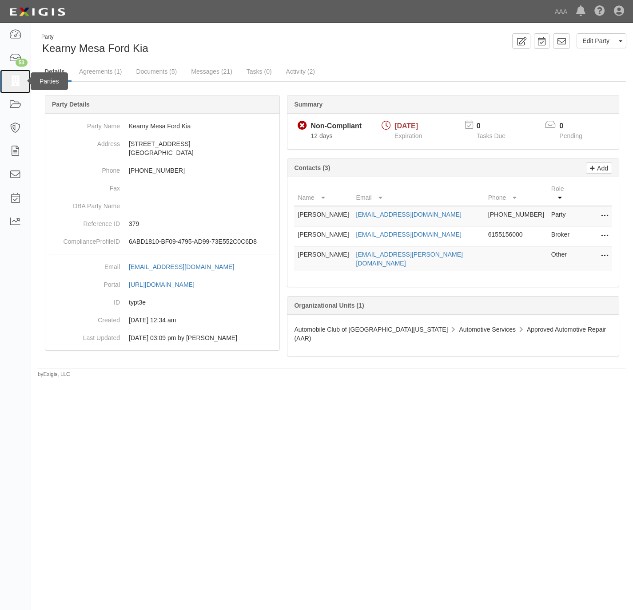
click at [15, 80] on icon at bounding box center [15, 81] width 12 height 10
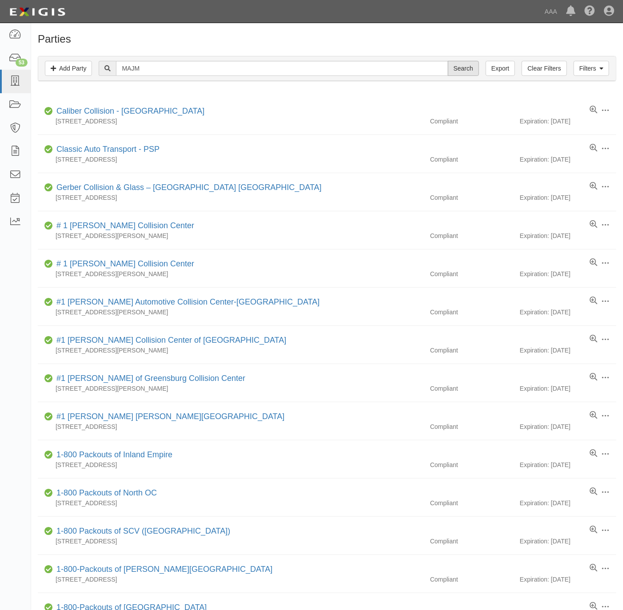
type input "MAJM"
click at [474, 73] on input "Search" at bounding box center [463, 68] width 31 height 15
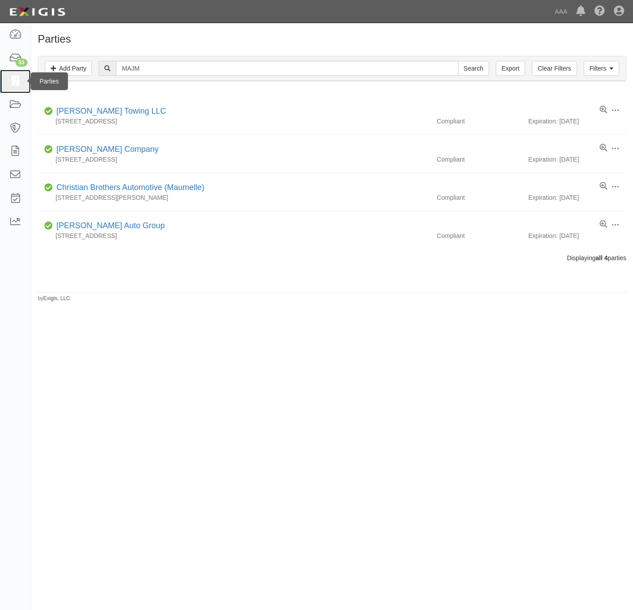
click at [20, 83] on icon at bounding box center [15, 81] width 12 height 10
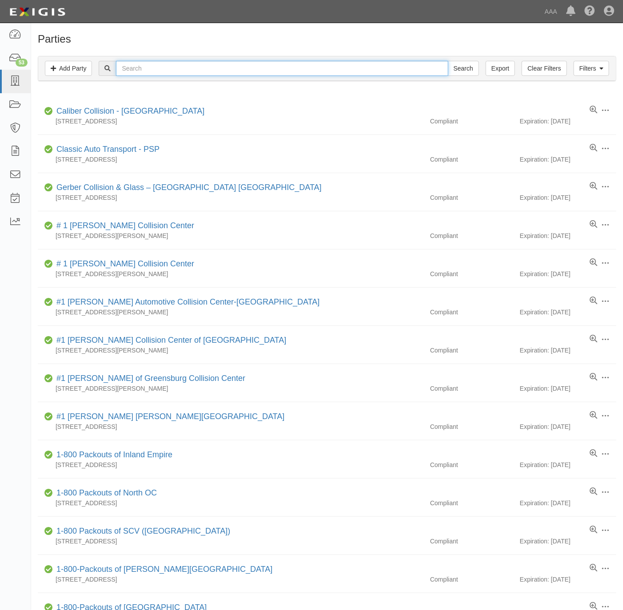
drag, startPoint x: 216, startPoint y: 72, endPoint x: 223, endPoint y: 75, distance: 7.8
click at [216, 72] on input "text" at bounding box center [282, 68] width 332 height 15
paste input "Ace Tire and Auto S"
type input "Ace Tire and Auto S"
click at [462, 70] on input "Search" at bounding box center [463, 68] width 31 height 15
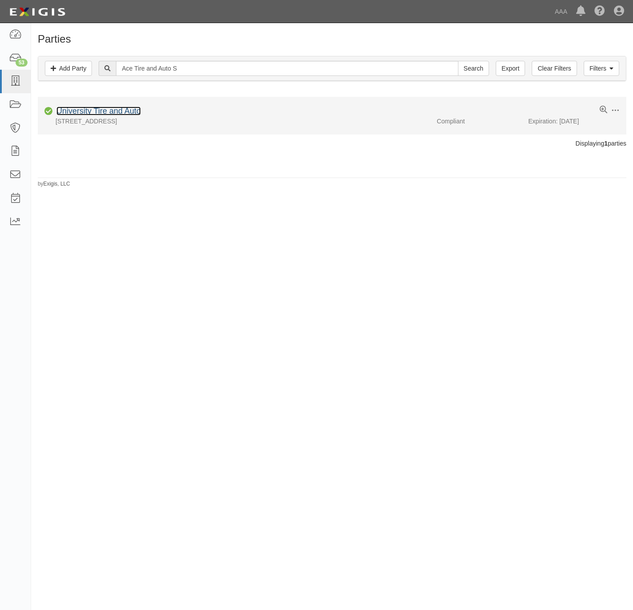
click at [101, 112] on link "University Tire and Auto" at bounding box center [98, 111] width 84 height 9
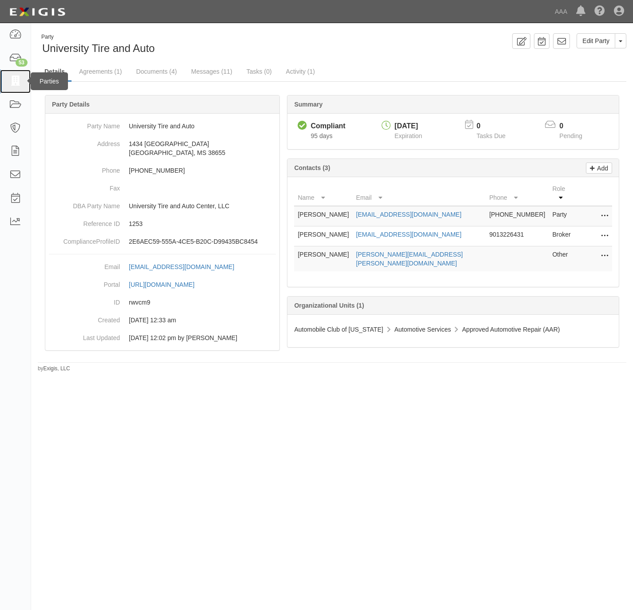
click at [9, 82] on icon at bounding box center [15, 81] width 12 height 10
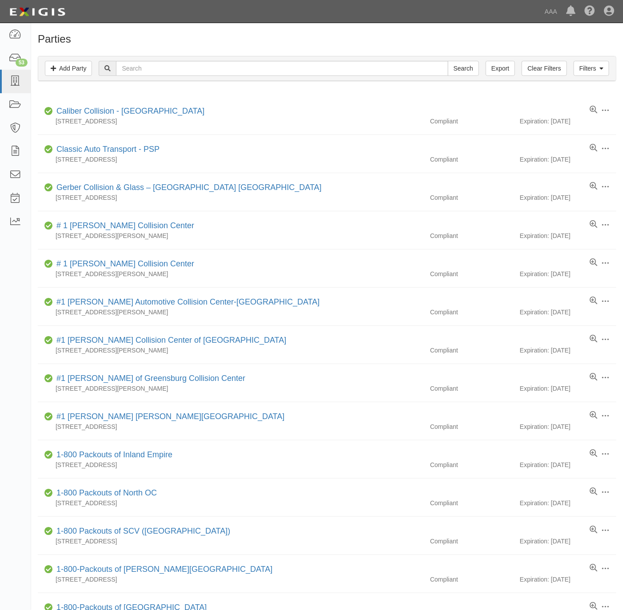
click at [263, 76] on div "Search" at bounding box center [289, 68] width 380 height 15
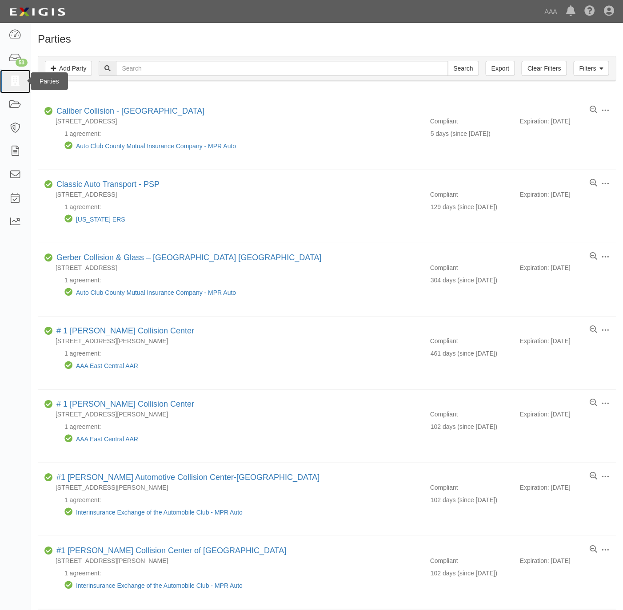
click at [17, 84] on icon at bounding box center [15, 81] width 12 height 10
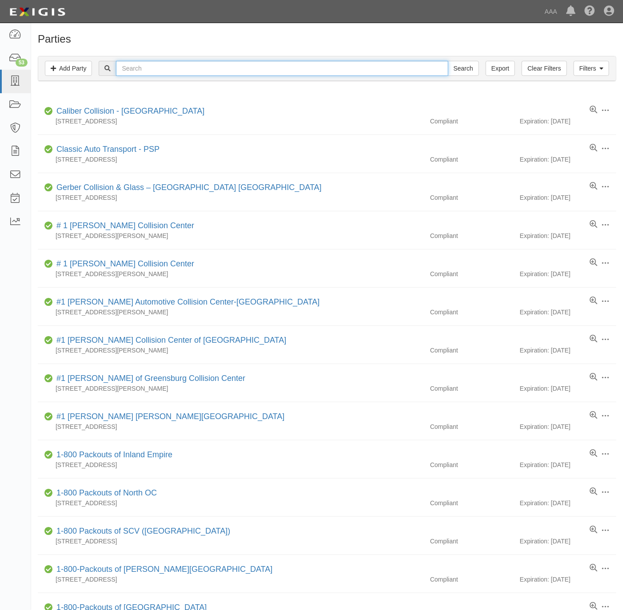
click at [272, 69] on input "text" at bounding box center [282, 68] width 332 height 15
type input "ace tire"
click at [448, 61] on input "Search" at bounding box center [463, 68] width 31 height 15
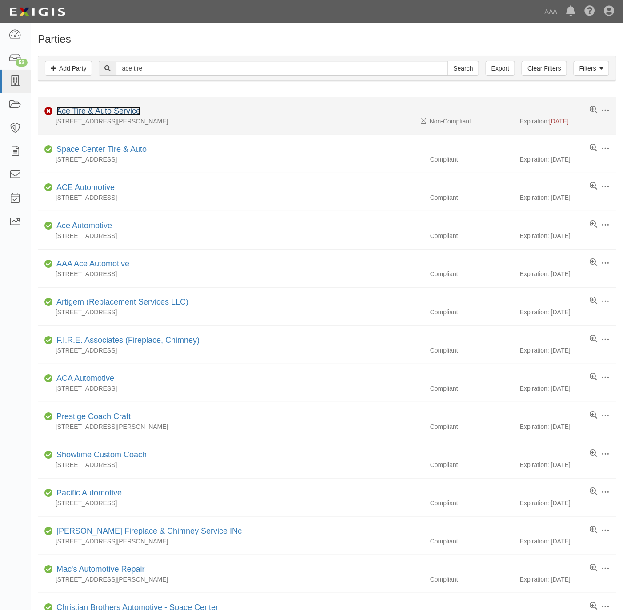
click at [116, 108] on link "Ace Tire & Auto Service" at bounding box center [98, 111] width 84 height 9
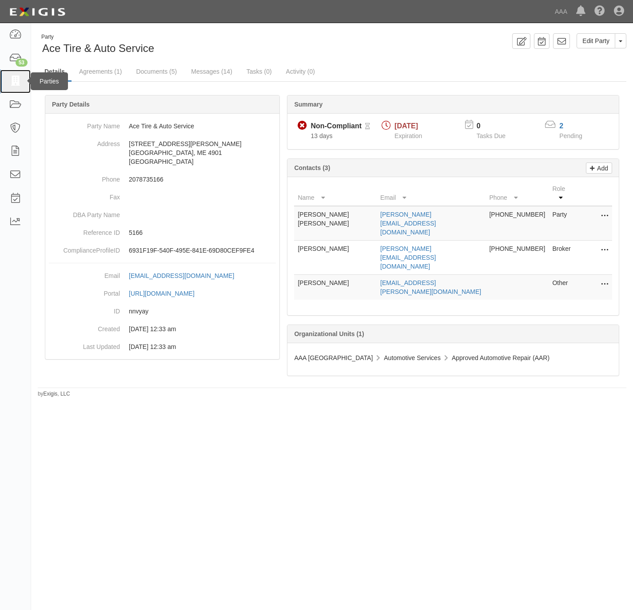
click at [16, 83] on icon at bounding box center [15, 81] width 12 height 10
click at [563, 126] on link "2" at bounding box center [561, 126] width 4 height 8
click at [564, 128] on div "2" at bounding box center [576, 126] width 34 height 10
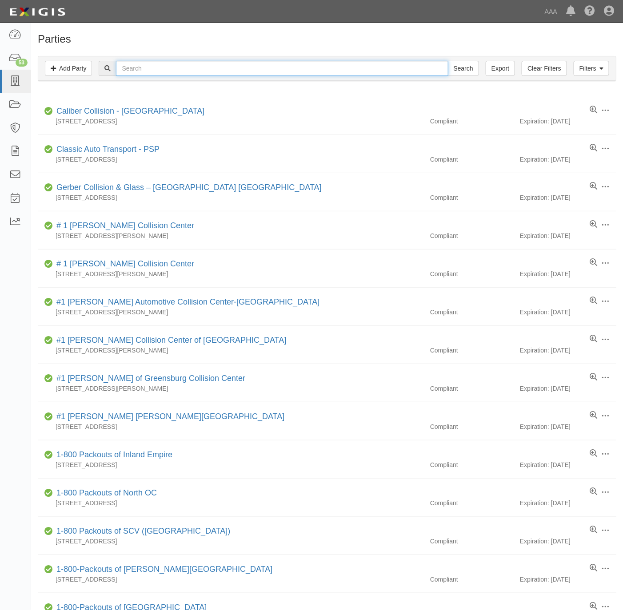
click at [182, 71] on input "text" at bounding box center [282, 68] width 332 height 15
paste input "160173"
type input "160173"
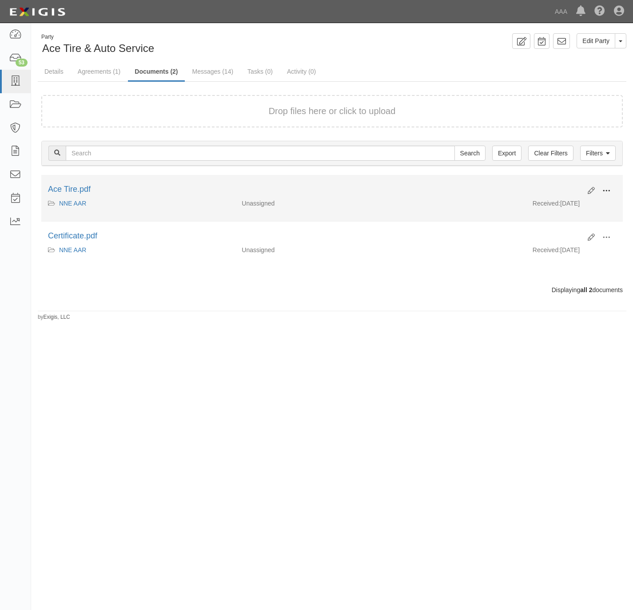
click at [610, 187] on button at bounding box center [607, 191] width 20 height 15
click at [571, 216] on link "View details" at bounding box center [563, 220] width 70 height 16
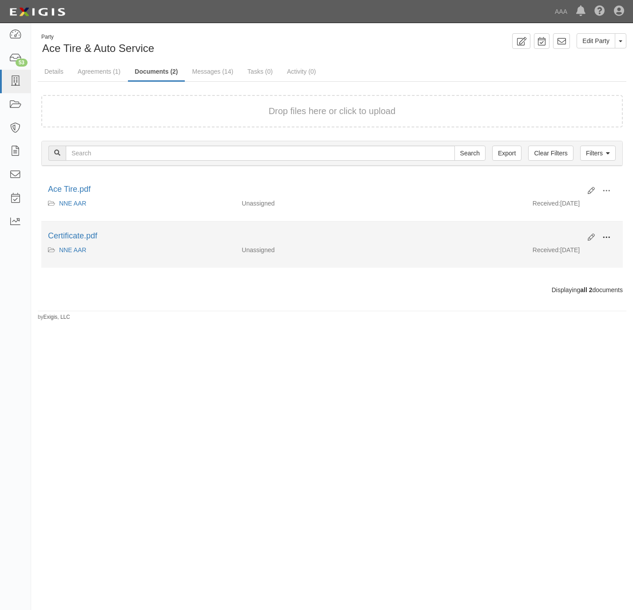
click at [612, 237] on button at bounding box center [607, 238] width 20 height 15
click at [566, 267] on link "View details" at bounding box center [563, 267] width 70 height 16
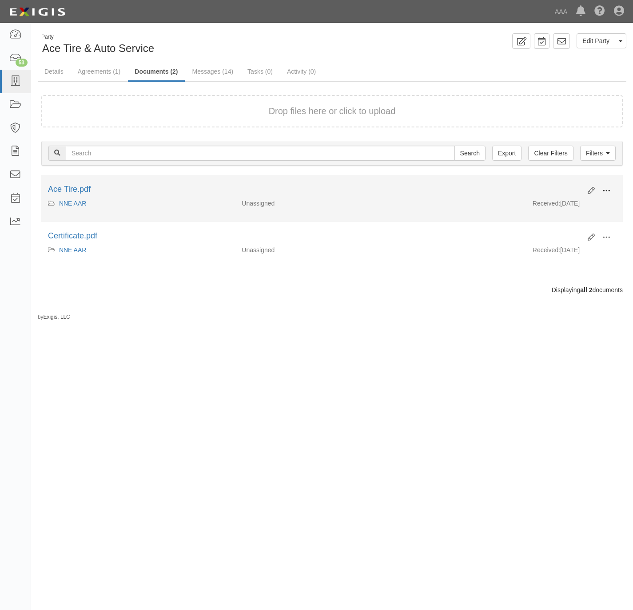
click at [608, 190] on span at bounding box center [606, 191] width 8 height 8
click at [578, 206] on link "View" at bounding box center [563, 204] width 70 height 16
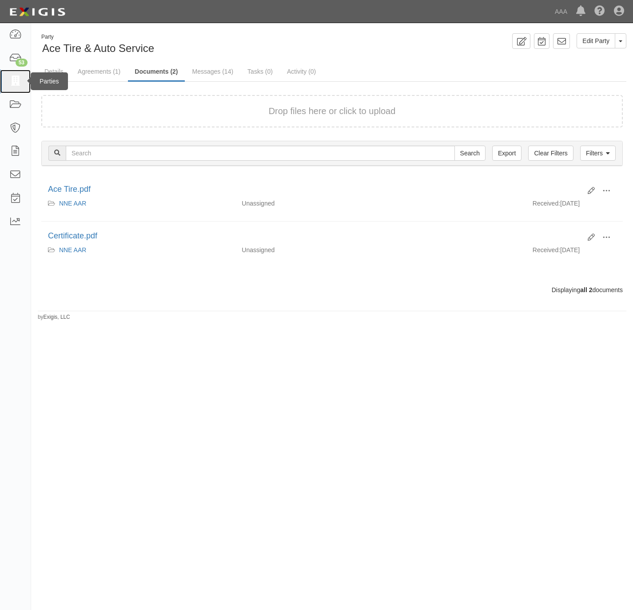
click at [20, 83] on icon at bounding box center [15, 81] width 12 height 10
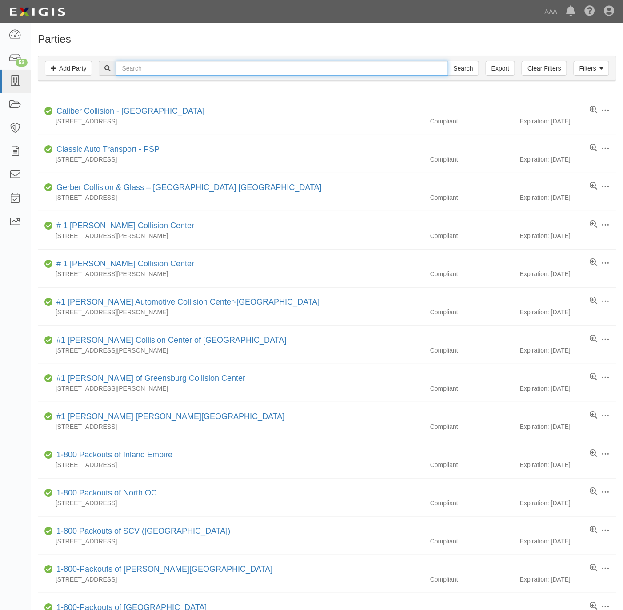
click at [163, 74] on input "text" at bounding box center [282, 68] width 332 height 15
paste input "160173"
type input "160173"
click at [461, 67] on input "Search" at bounding box center [463, 68] width 31 height 15
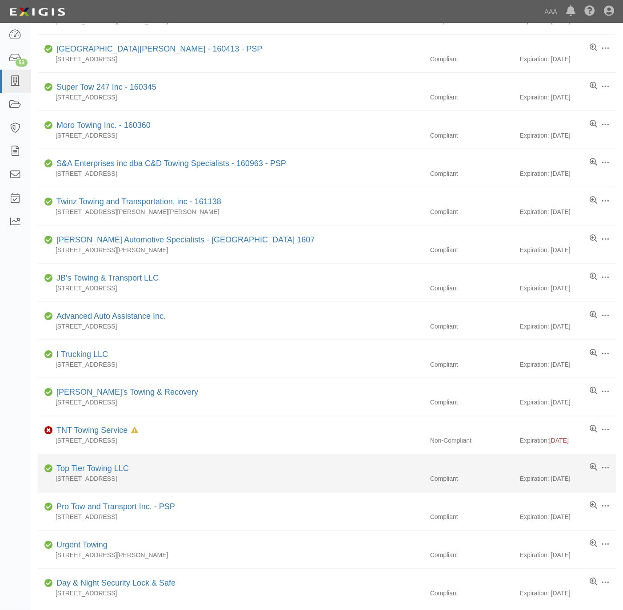
scroll to position [335, 0]
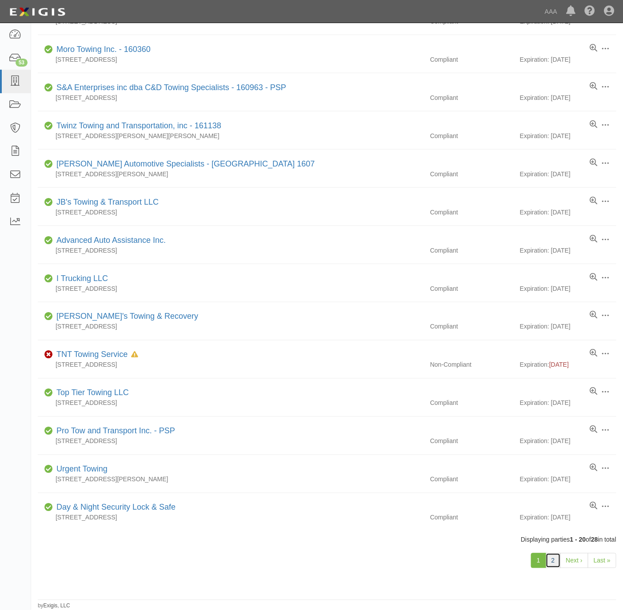
click at [552, 564] on link "2" at bounding box center [553, 561] width 15 height 15
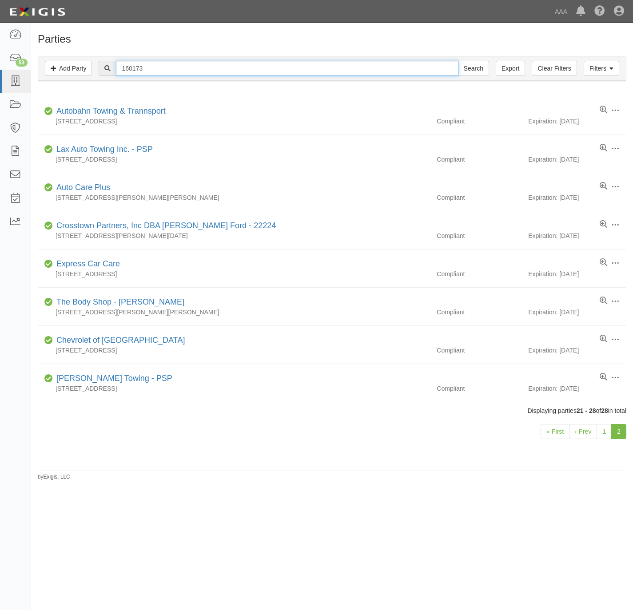
click at [180, 75] on input "160173" at bounding box center [287, 68] width 342 height 15
paste input "Brentwood Club Service"
type input "Brentwood Club Service"
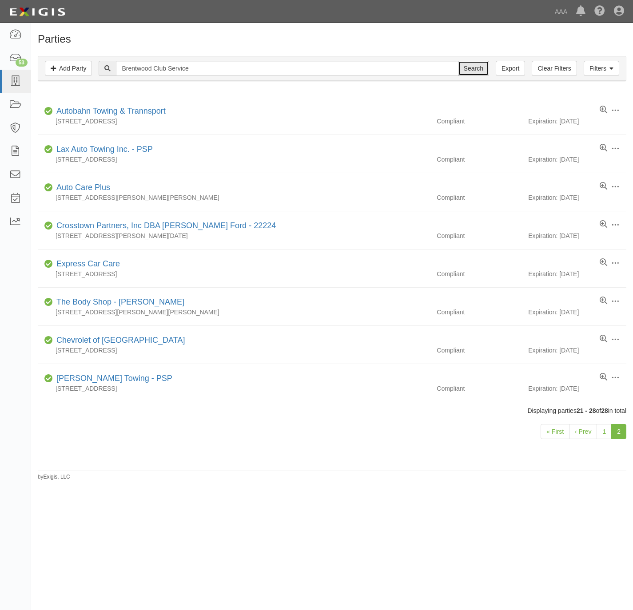
click at [466, 67] on input "Search" at bounding box center [473, 68] width 31 height 15
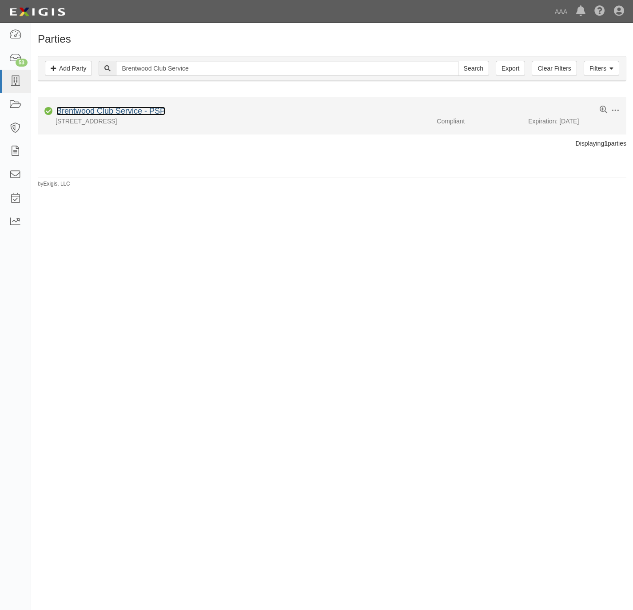
click at [127, 111] on link "Brentwood Club Service - PSP" at bounding box center [110, 111] width 109 height 9
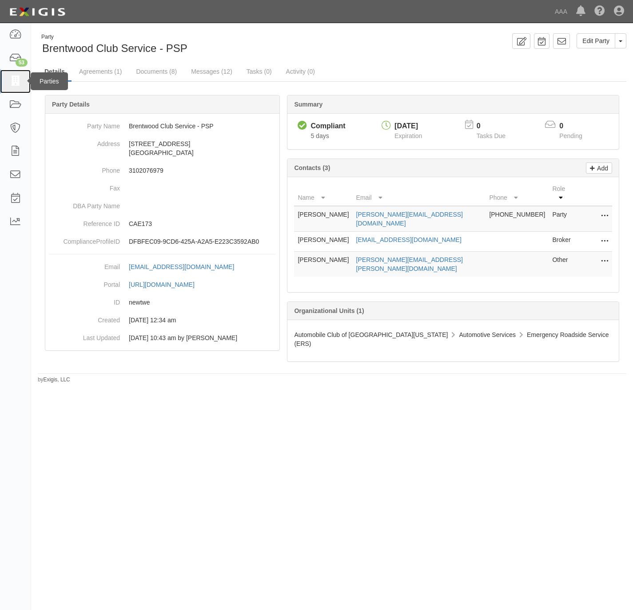
click at [15, 79] on icon at bounding box center [15, 81] width 12 height 10
click at [615, 228] on div "Name Email Phone Role Fazlollah Noori mike@westsidetow.com 310-207-6979 Party E…" at bounding box center [452, 234] width 331 height 115
click at [607, 236] on icon at bounding box center [604, 242] width 7 height 12
click at [576, 231] on link "Edit" at bounding box center [573, 239] width 70 height 16
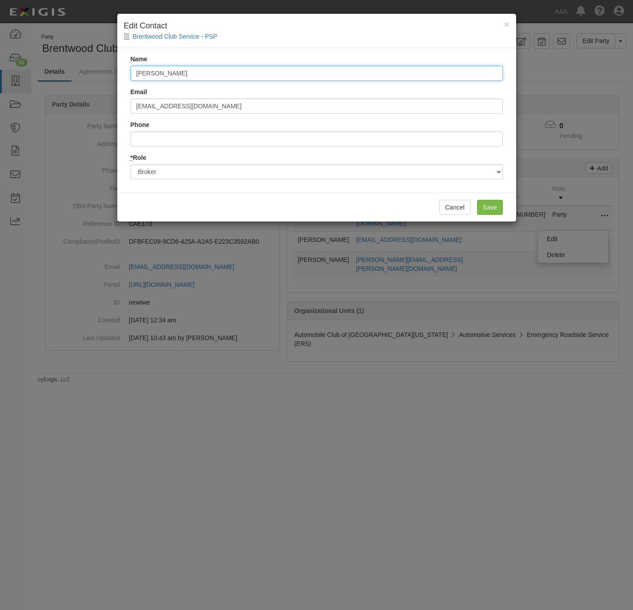
click at [268, 80] on input "Lolita Samarini" at bounding box center [317, 73] width 372 height 15
paste input "Juliet Baghoomian"
type input "Juliet Baghoomian"
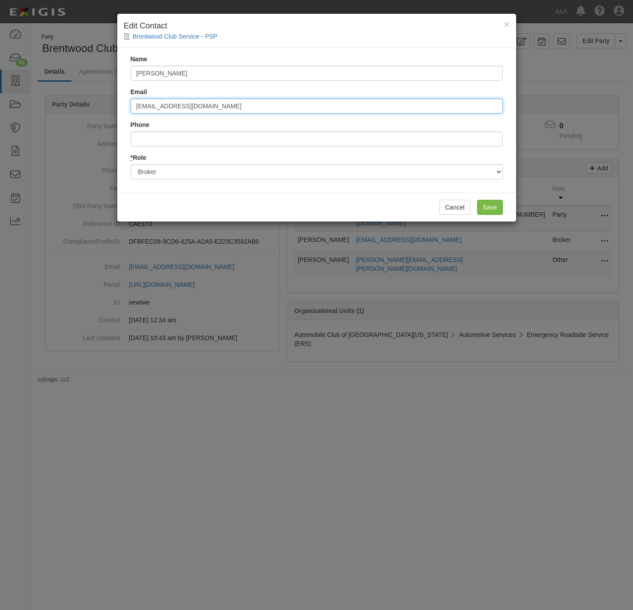
click at [271, 110] on input "Lolita@manatekins.com" at bounding box center [317, 106] width 372 height 15
paste input "Julie@commercialbest"
type input "julie@commercialbest.com"
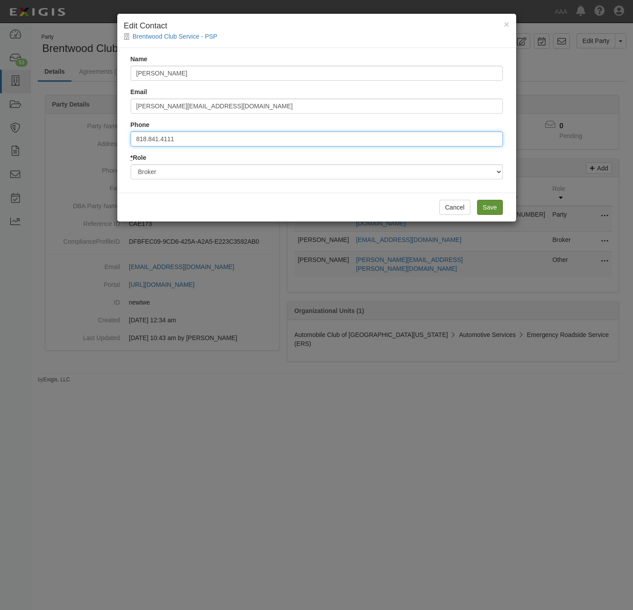
type input "818.841.4111"
click at [490, 210] on input "Save" at bounding box center [490, 207] width 26 height 15
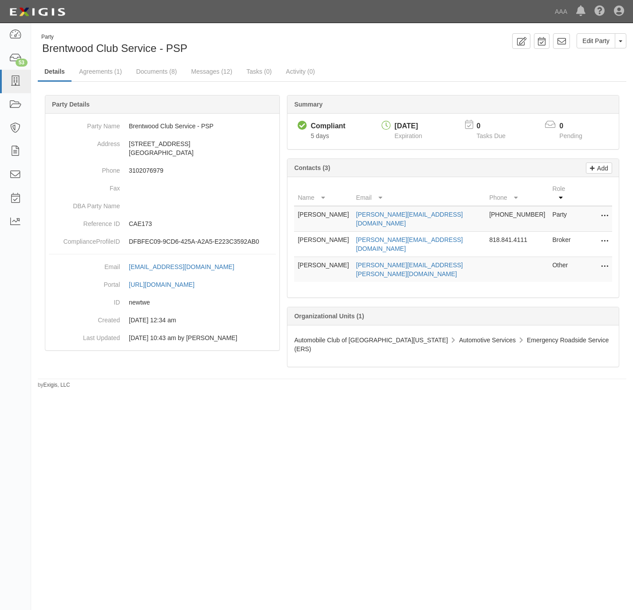
click at [604, 261] on icon at bounding box center [604, 267] width 7 height 12
click at [589, 256] on link "Edit" at bounding box center [573, 264] width 70 height 16
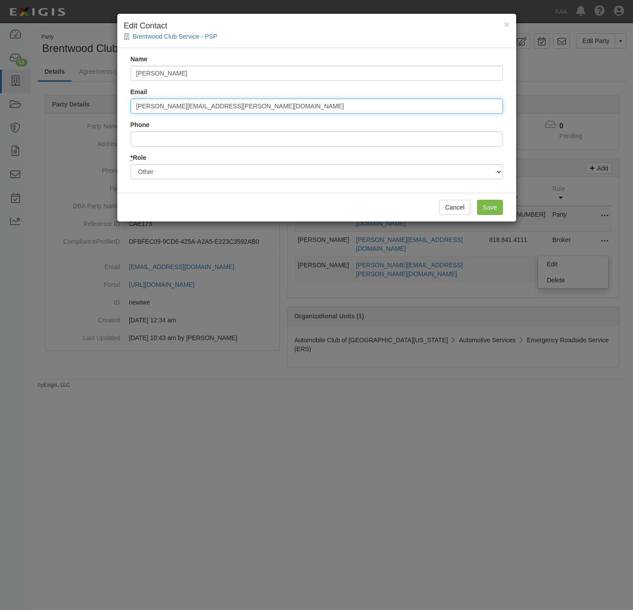
click at [196, 111] on input "martinez.richard@aaa-calif.com" at bounding box center [317, 106] width 372 height 15
drag, startPoint x: 196, startPoint y: 111, endPoint x: 207, endPoint y: 112, distance: 10.8
click at [196, 111] on input "martinez.richard@aaa-calif.com" at bounding box center [317, 106] width 372 height 15
type input "martinez.richard@ace.aaa.com"
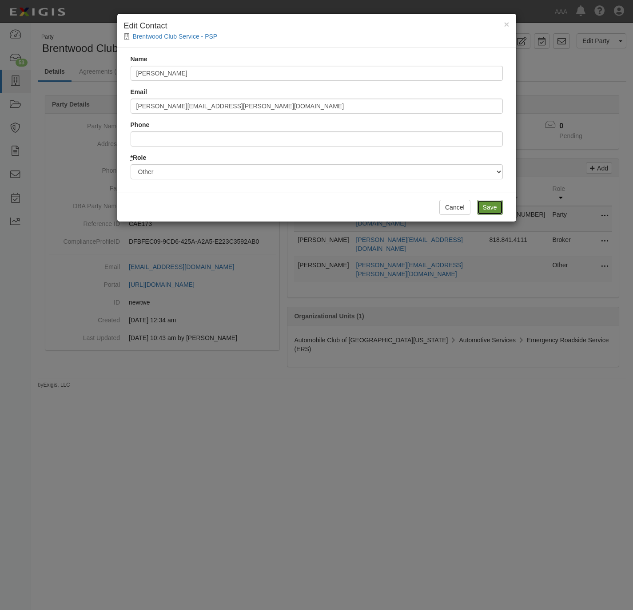
click at [489, 208] on input "Save" at bounding box center [490, 207] width 26 height 15
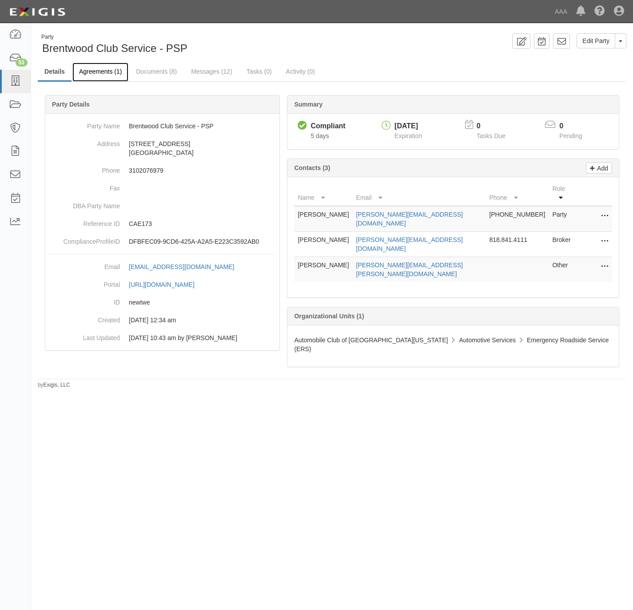
click at [100, 68] on link "Agreements (1)" at bounding box center [100, 72] width 56 height 19
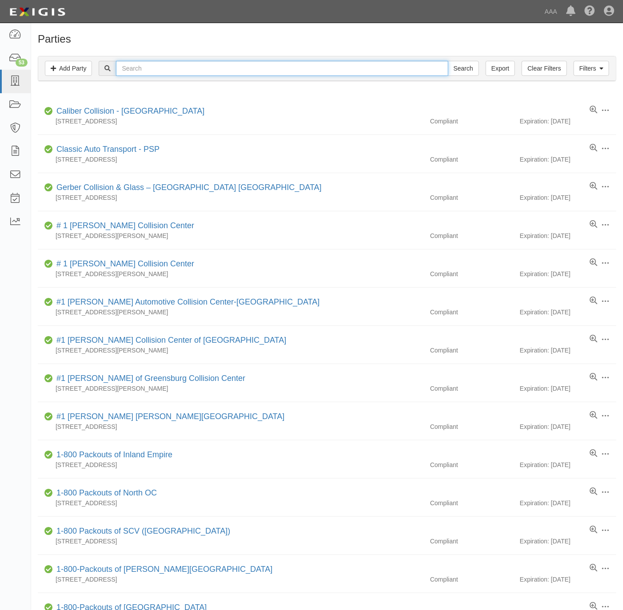
click at [195, 72] on input "text" at bounding box center [282, 68] width 332 height 15
paste input "Sonic Auto"
type input "Sonic Auto"
click at [460, 70] on input "Search" at bounding box center [463, 68] width 31 height 15
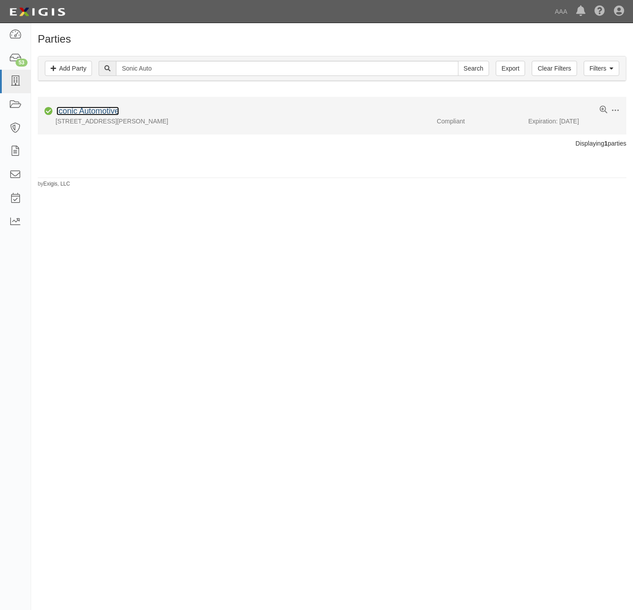
click at [77, 112] on link "Iconic Automotive" at bounding box center [87, 111] width 63 height 9
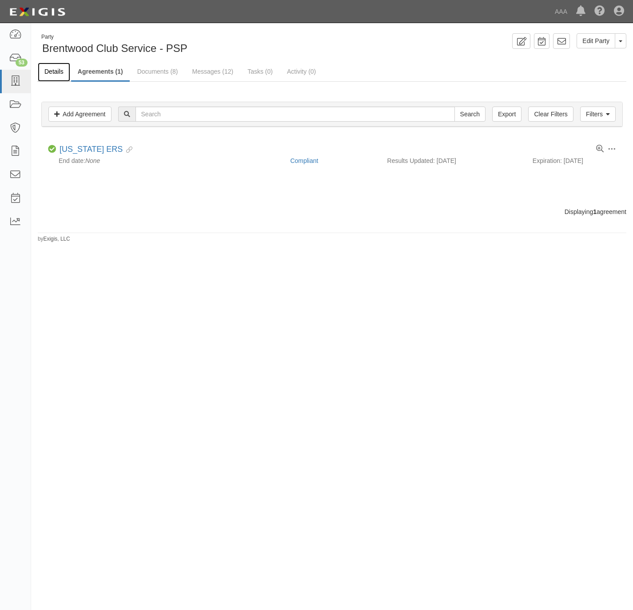
click at [56, 70] on link "Details" at bounding box center [54, 72] width 32 height 19
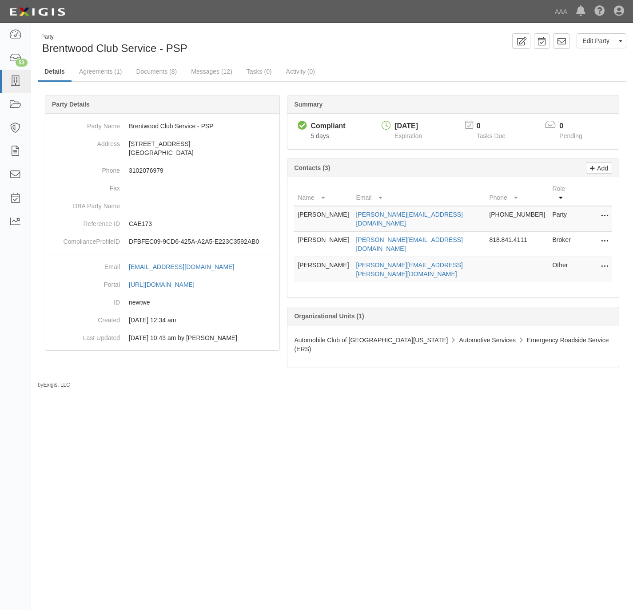
drag, startPoint x: 438, startPoint y: 251, endPoint x: 364, endPoint y: 256, distance: 74.4
click at [364, 257] on tr "Richard Martinez martinez.richard@ace.aaa.com Other Edit Delete" at bounding box center [453, 269] width 318 height 25
copy tr "martinez.richard@ace.aaa.com"
click at [100, 76] on link "Agreements (1)" at bounding box center [100, 72] width 56 height 19
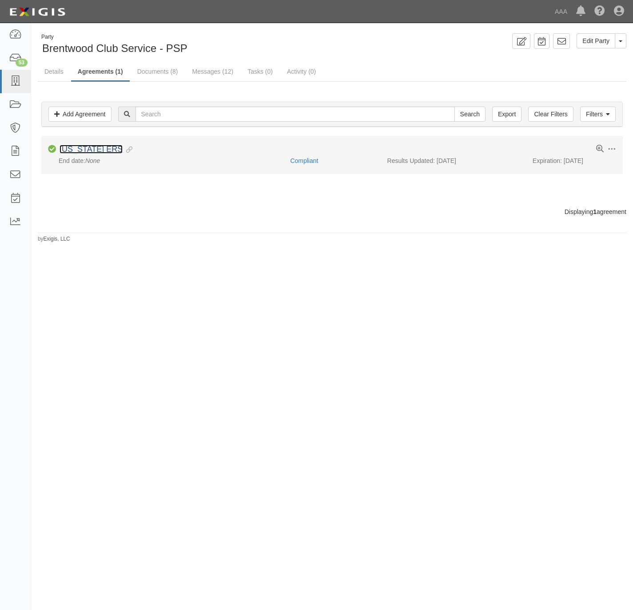
click at [99, 152] on link "[US_STATE] ERS" at bounding box center [91, 149] width 63 height 9
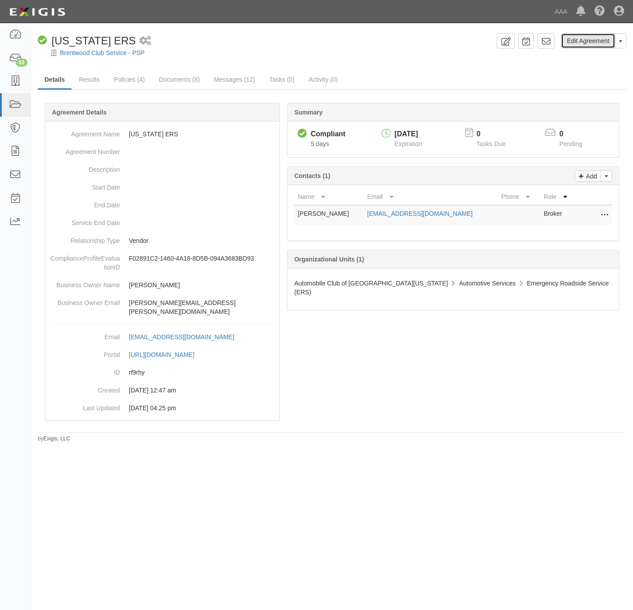
click at [583, 41] on link "Edit Agreement" at bounding box center [588, 40] width 54 height 15
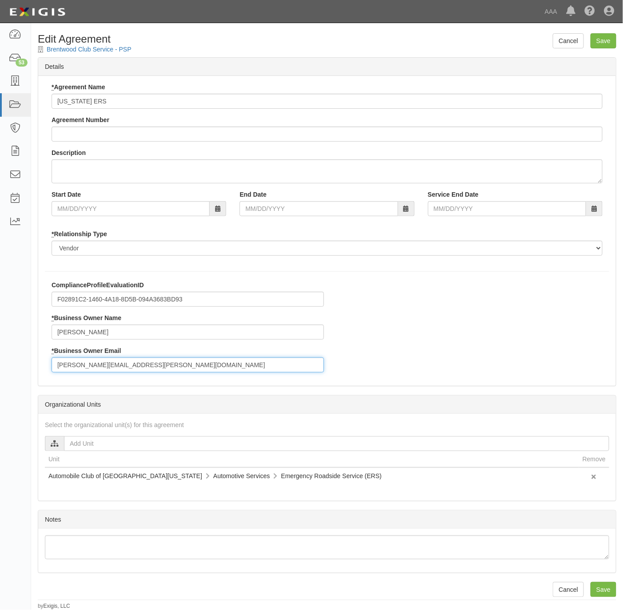
click at [151, 367] on input "martinez.richard@aaa-calif.com" at bounding box center [188, 365] width 272 height 15
paste input "martinez.richard@ace.aaa"
type input "martinez.richard@ace.aaa.com"
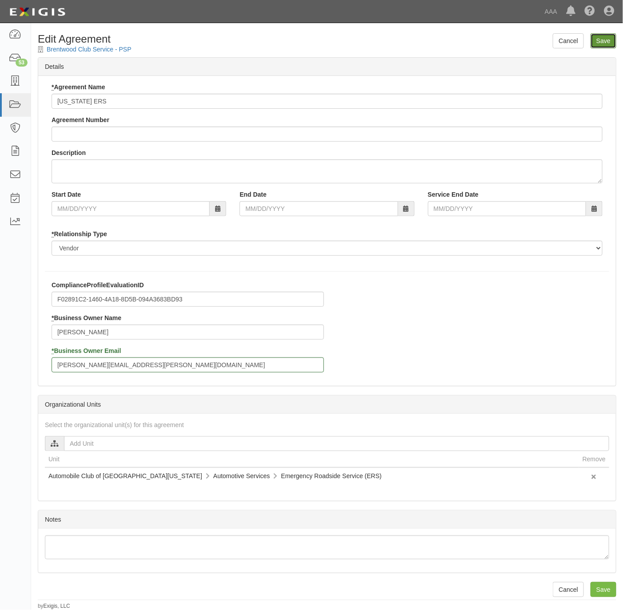
click at [608, 44] on input "Save" at bounding box center [603, 40] width 26 height 15
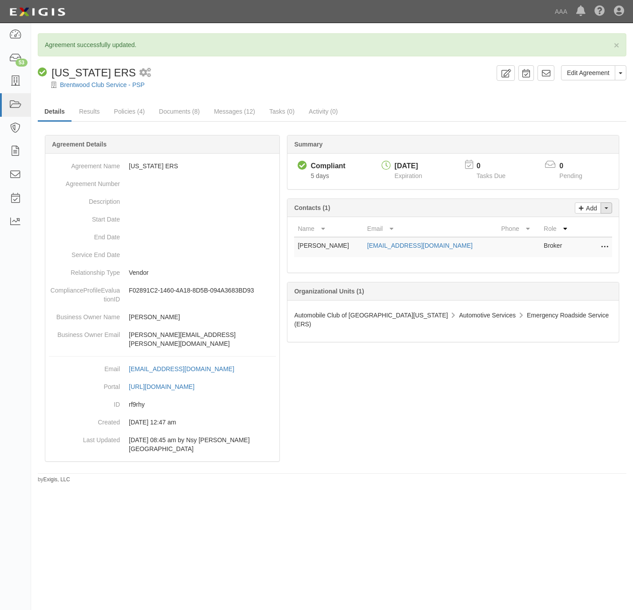
click at [608, 214] on button "Toggle Contact Dropdown" at bounding box center [607, 208] width 12 height 11
click at [588, 230] on link "Change contacts" at bounding box center [577, 224] width 70 height 12
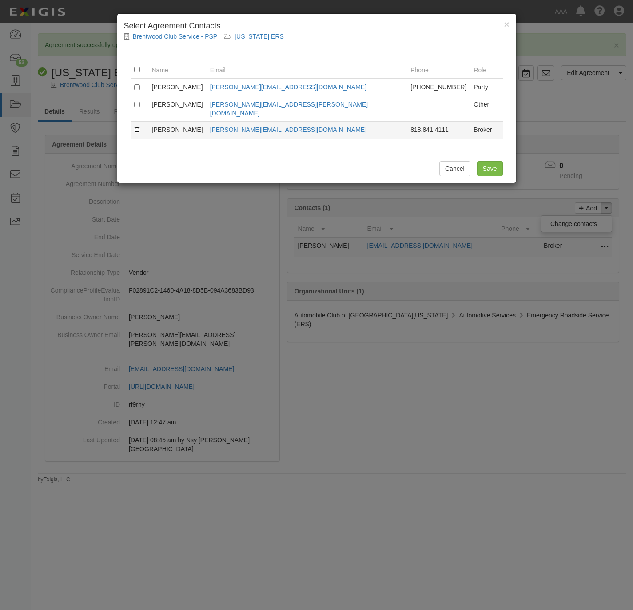
click at [139, 127] on input "checkbox" at bounding box center [137, 130] width 6 height 6
checkbox input "true"
click at [492, 164] on input "Save" at bounding box center [490, 168] width 26 height 15
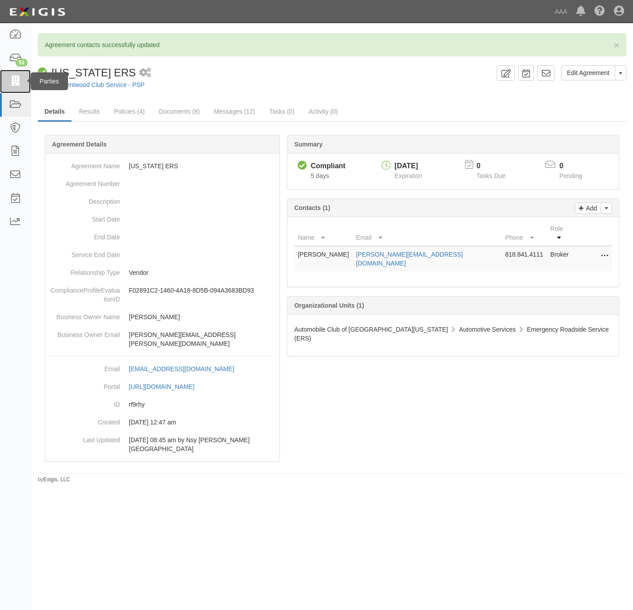
click at [20, 83] on icon at bounding box center [15, 81] width 12 height 10
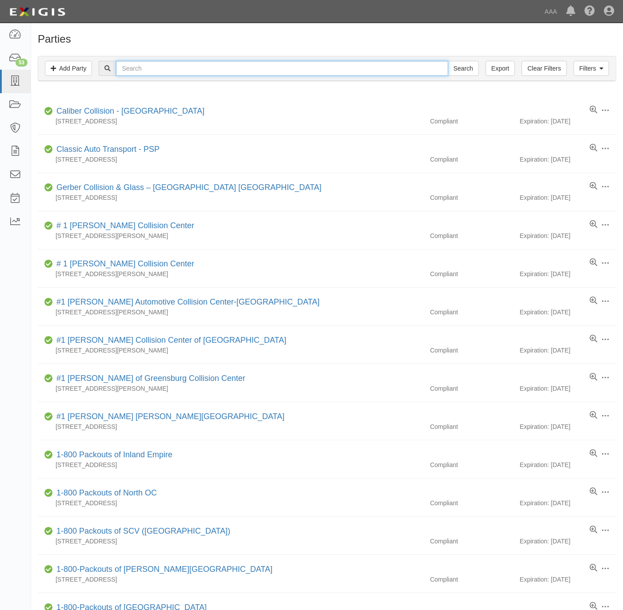
drag, startPoint x: 152, startPoint y: 72, endPoint x: 169, endPoint y: 73, distance: 16.9
click at [152, 71] on input "text" at bounding box center [282, 68] width 332 height 15
paste input "631274"
type input "631274"
click at [462, 70] on input "Search" at bounding box center [463, 68] width 31 height 15
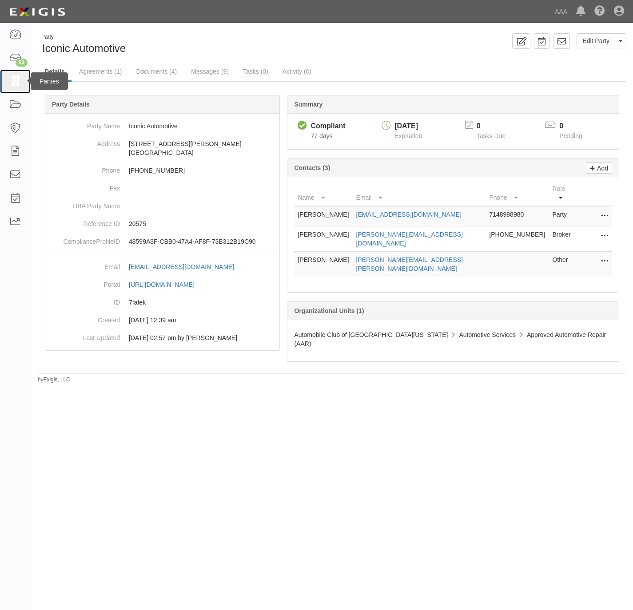
click at [9, 82] on icon at bounding box center [15, 81] width 12 height 10
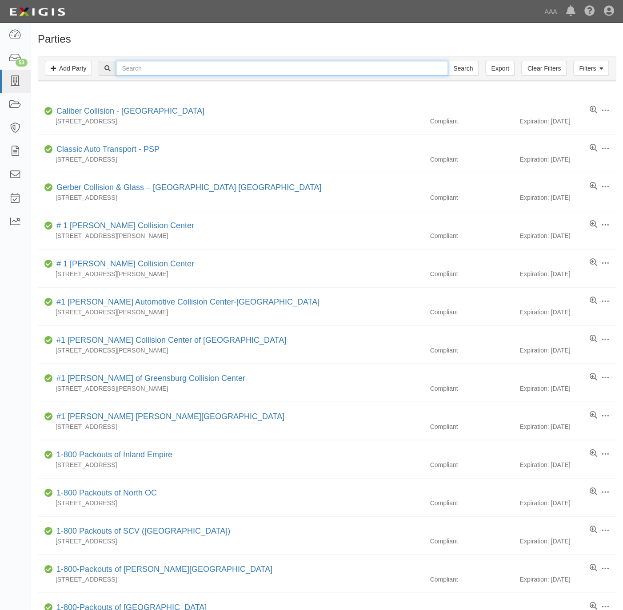
click at [285, 71] on input "text" at bounding box center [282, 68] width 332 height 15
paste input "Jaguar Land Rover Southwest Houston"
type input "Jaguar Land Rover Southwest [GEOGRAPHIC_DATA]"
click at [464, 68] on input "Search" at bounding box center [463, 68] width 31 height 15
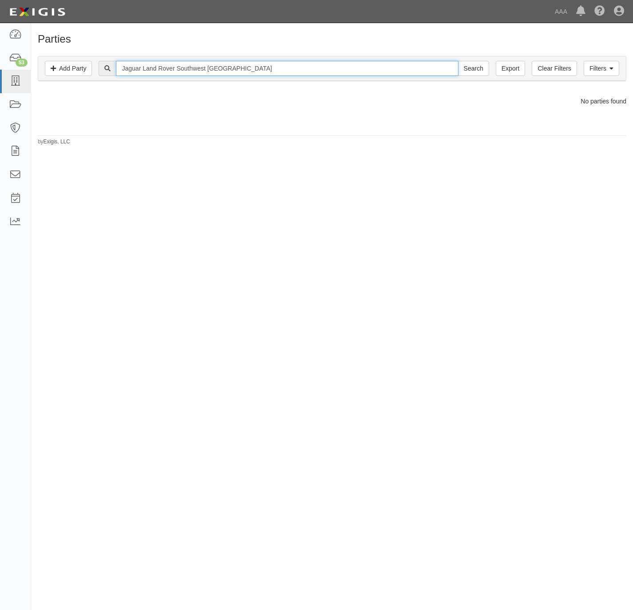
drag, startPoint x: 244, startPoint y: 73, endPoint x: 167, endPoint y: 74, distance: 77.7
click at [167, 74] on input "Jaguar Land Rover Southwest Houston" at bounding box center [287, 68] width 342 height 15
type input "Jaguar Land"
click at [458, 61] on input "Search" at bounding box center [473, 68] width 31 height 15
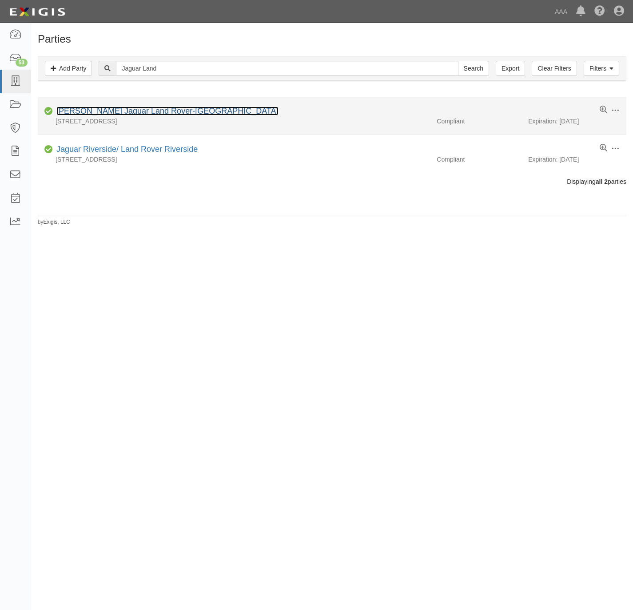
click at [141, 115] on link "Sewell Jaguar Land Rover-North Austin" at bounding box center [167, 111] width 222 height 9
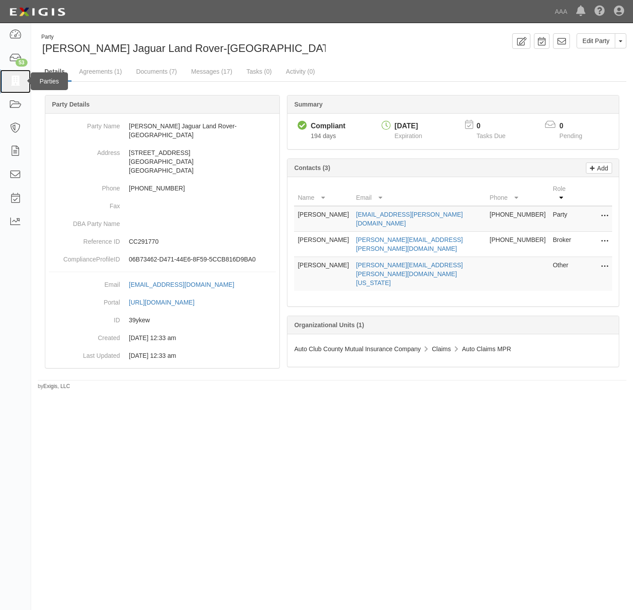
click at [19, 80] on icon at bounding box center [15, 81] width 12 height 10
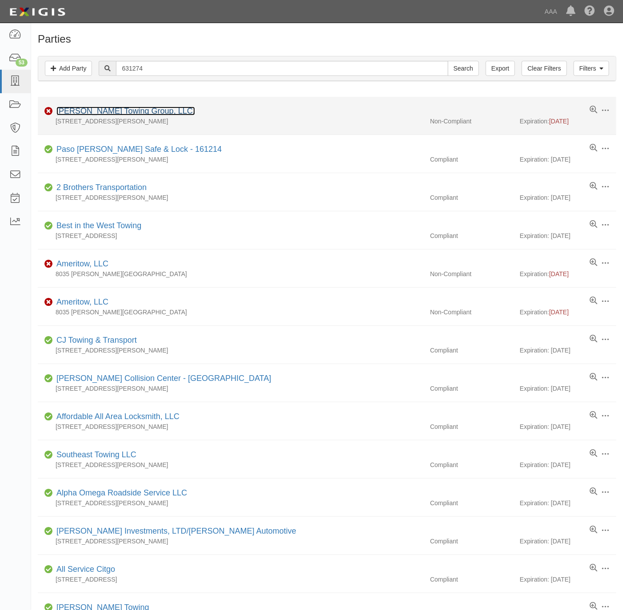
drag, startPoint x: 0, startPoint y: 0, endPoint x: 87, endPoint y: 111, distance: 140.5
click at [87, 111] on link "Lonestar Towing Group, LLC." at bounding box center [125, 111] width 139 height 9
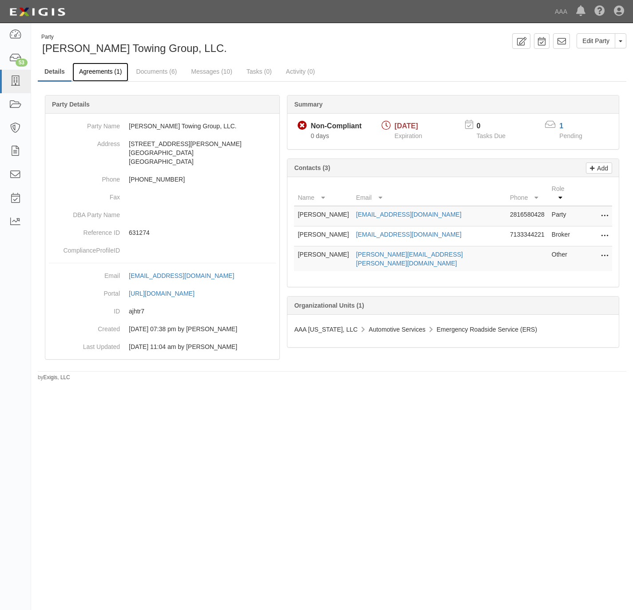
click at [87, 72] on link "Agreements (1)" at bounding box center [100, 72] width 56 height 19
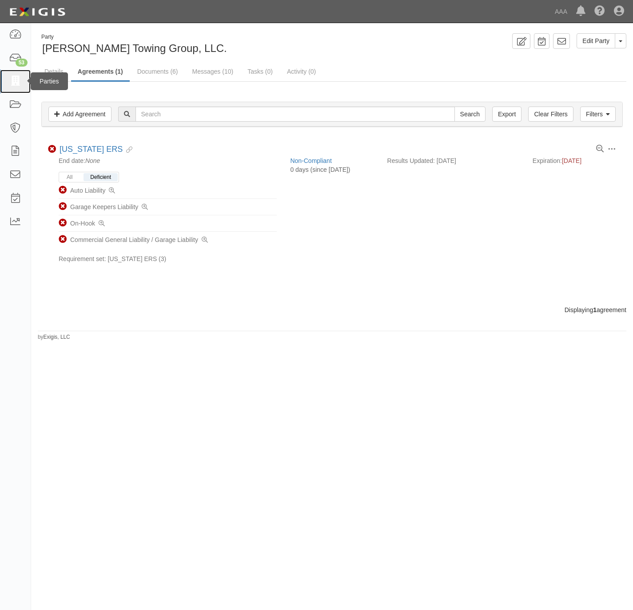
click at [11, 80] on icon at bounding box center [15, 81] width 12 height 10
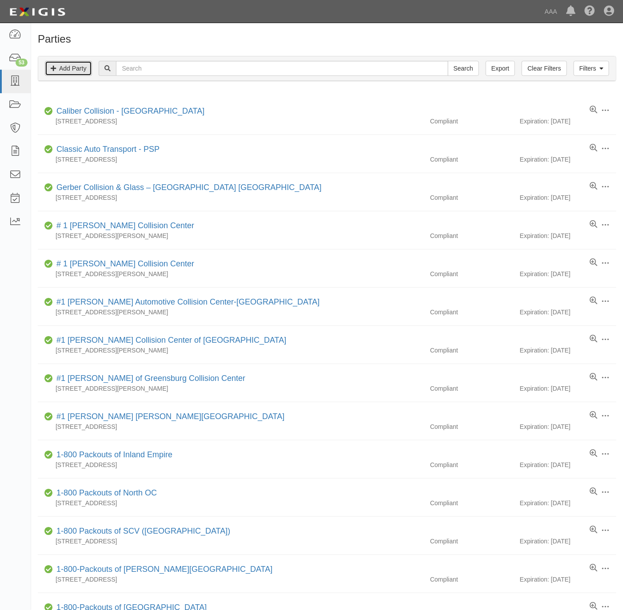
click at [78, 72] on link "Add Party" at bounding box center [68, 68] width 47 height 15
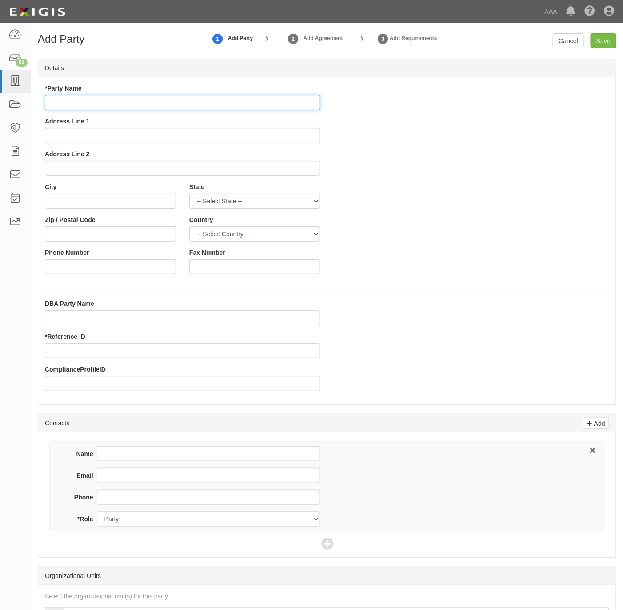
click at [169, 105] on input "* Party Name" at bounding box center [182, 102] width 275 height 15
paste input "eague City Chrysler Jeep Dodge Ram"
type input "League City Chrysler Jeep Dodge Ram"
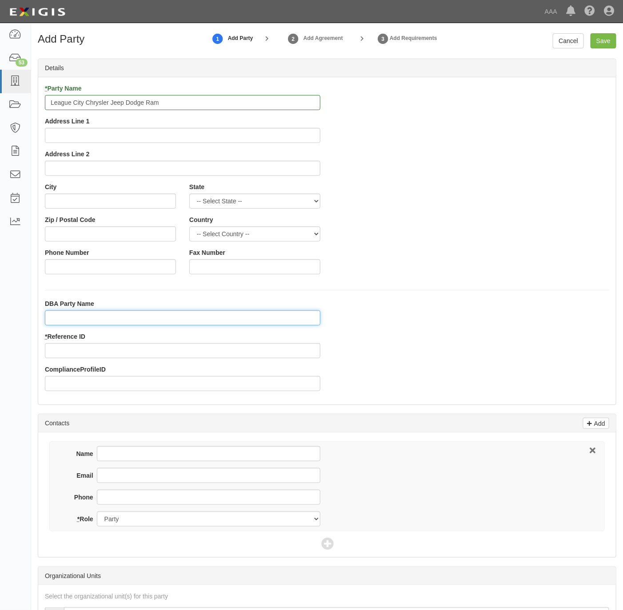
click at [136, 324] on input "DBA Party Name" at bounding box center [182, 318] width 275 height 15
click at [86, 318] on input "DBA Party Name" at bounding box center [182, 318] width 275 height 15
paste input "Hamon Bay Area,"
type input "Hamon Bay Area, Inc"
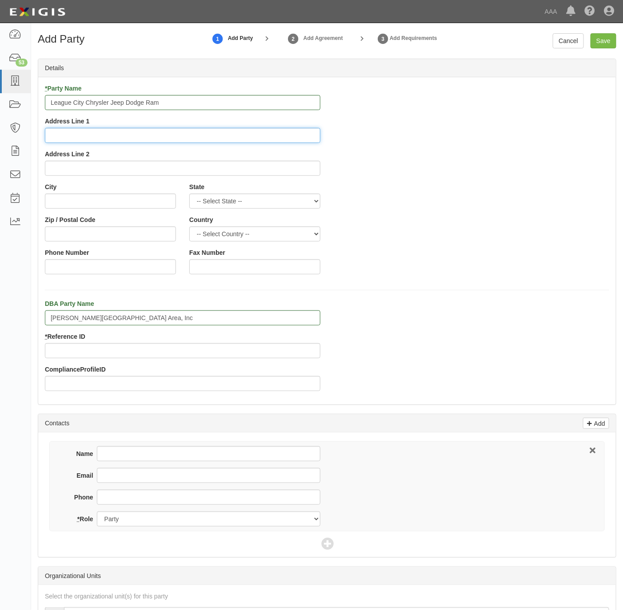
click at [216, 136] on input "Address Line 1" at bounding box center [182, 135] width 275 height 15
paste input "3535 Gulf Fwy S"
type input "3535 Gulf Fwy S"
click at [77, 202] on input "City" at bounding box center [110, 201] width 131 height 15
paste input "Dickinson,"
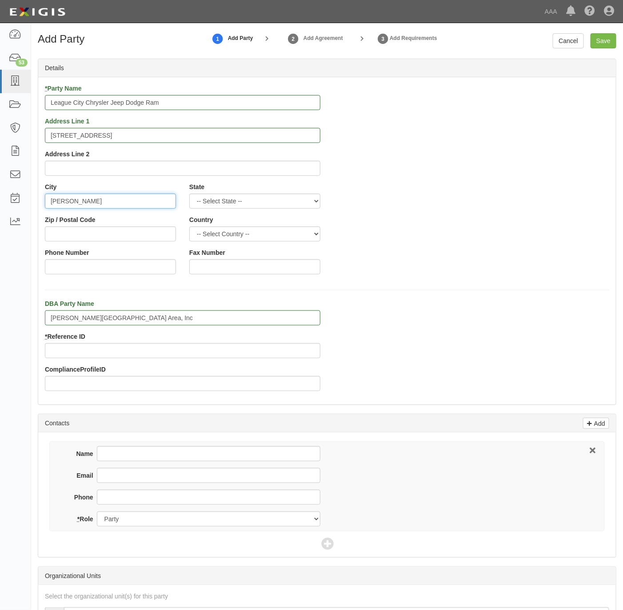
type input "Dickinson"
select select "TX"
type input "77539"
click at [154, 272] on input "Phone Number" at bounding box center [110, 266] width 131 height 15
paste input "409-948-3131"
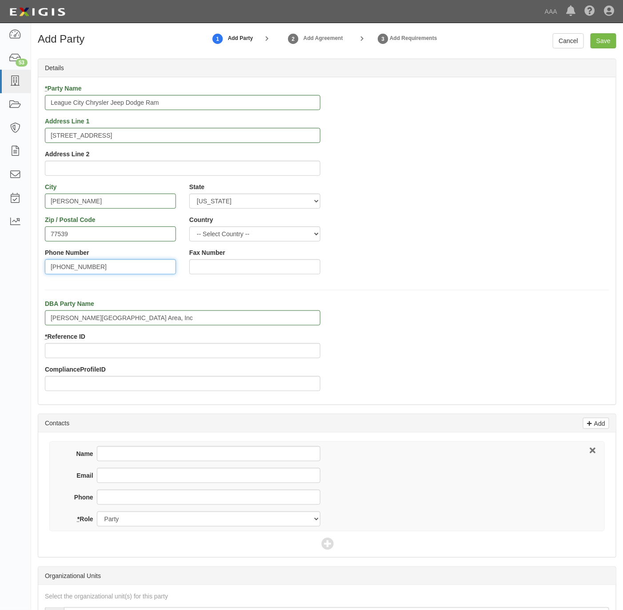
type input "409-948-3131"
click at [123, 505] on input "Phone" at bounding box center [208, 497] width 223 height 15
paste input "409-948-3131"
type input "409-948-3131"
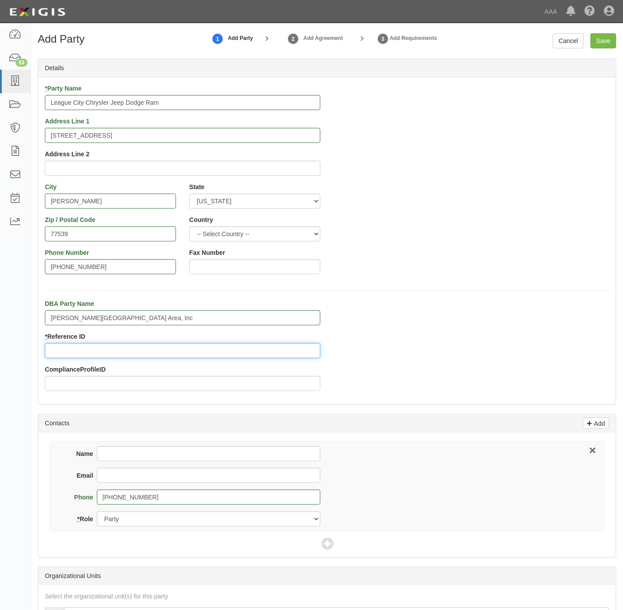
click at [103, 351] on input "* Reference ID" at bounding box center [182, 350] width 275 height 15
paste input "25128"
type input "25128"
drag, startPoint x: 132, startPoint y: 460, endPoint x: 144, endPoint y: 454, distance: 13.1
click at [132, 460] on input "Name" at bounding box center [208, 453] width 223 height 15
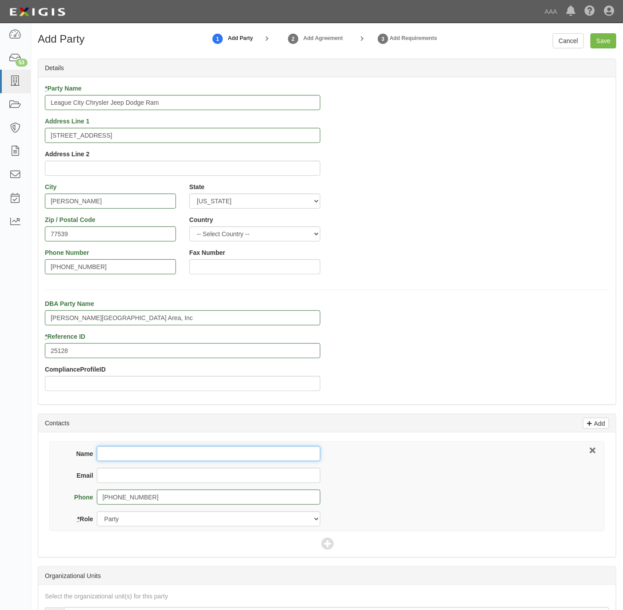
paste input "Dan Dudley"
type input "Dan Dudley"
drag, startPoint x: 168, startPoint y: 482, endPoint x: 184, endPoint y: 479, distance: 16.2
click at [168, 482] on input "Email" at bounding box center [208, 475] width 223 height 15
paste input "ddudley@leaguecityjeep.com"
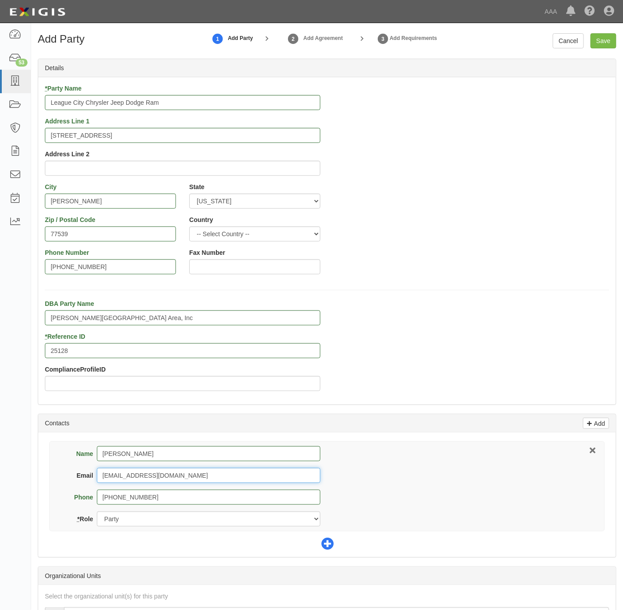
type input "ddudley@leaguecityjeep.com"
click at [325, 545] on icon at bounding box center [327, 544] width 12 height 12
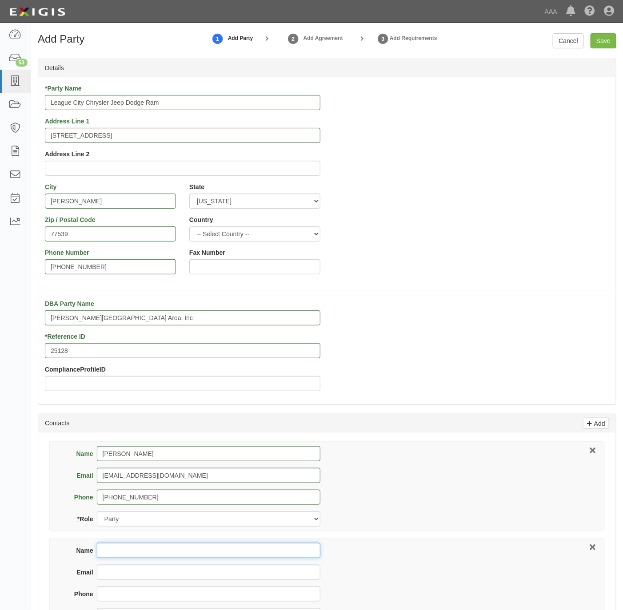
drag, startPoint x: 126, startPoint y: 558, endPoint x: 151, endPoint y: 546, distance: 27.7
click at [127, 556] on input "Name" at bounding box center [208, 550] width 223 height 15
paste input "Dealer Products"
type input "Dealer Products"
click at [134, 582] on div "Email" at bounding box center [192, 576] width 255 height 22
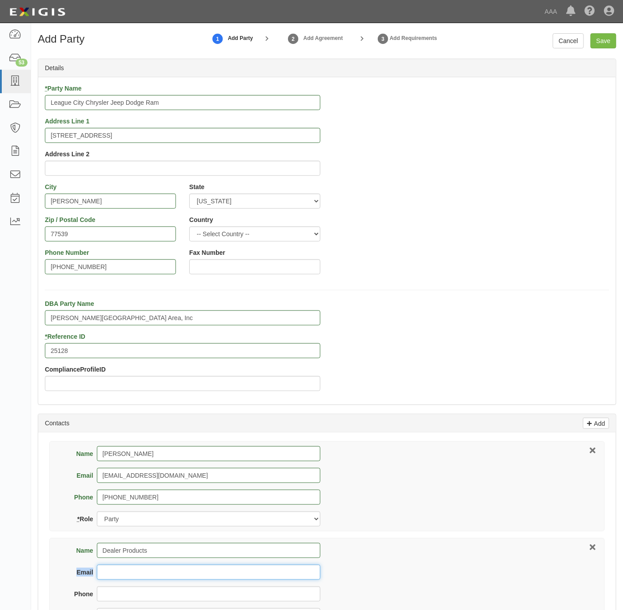
click at [128, 580] on input "Email" at bounding box center [208, 572] width 223 height 15
click at [203, 575] on input "Email" at bounding box center [208, 572] width 223 height 15
paste input "certificates@ally.com"
type input "certificates@ally.com"
click at [187, 604] on div "Phone" at bounding box center [192, 598] width 255 height 22
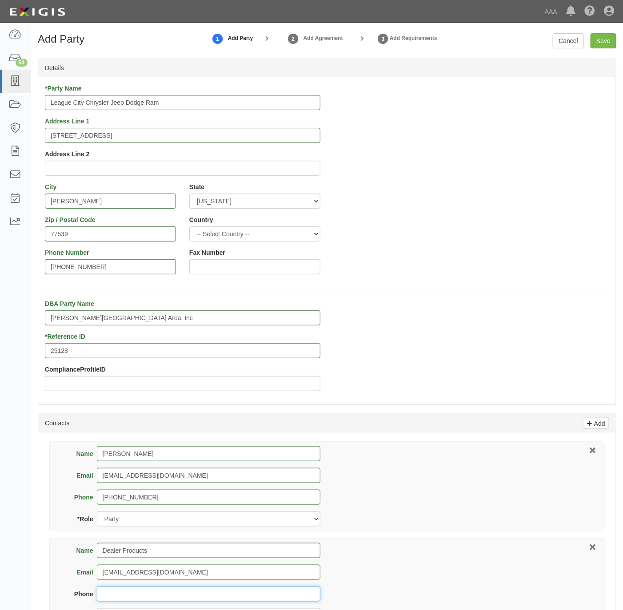
click at [187, 598] on input "Phone" at bounding box center [208, 594] width 223 height 15
paste input "800-729-4622 Option #4"
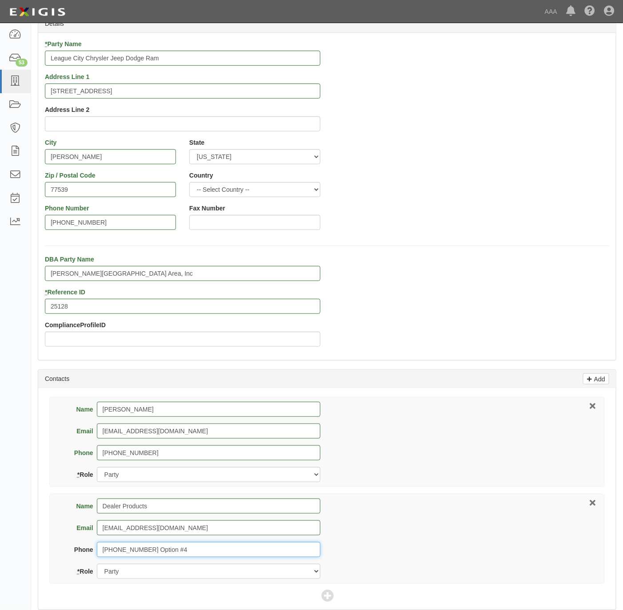
drag, startPoint x: 187, startPoint y: 599, endPoint x: 145, endPoint y: 600, distance: 41.8
click at [145, 600] on form "Add Party 1 Add Party 2 Add Agreement 3 Add Requirements Cancel Save Details * …" at bounding box center [327, 392] width 578 height 807
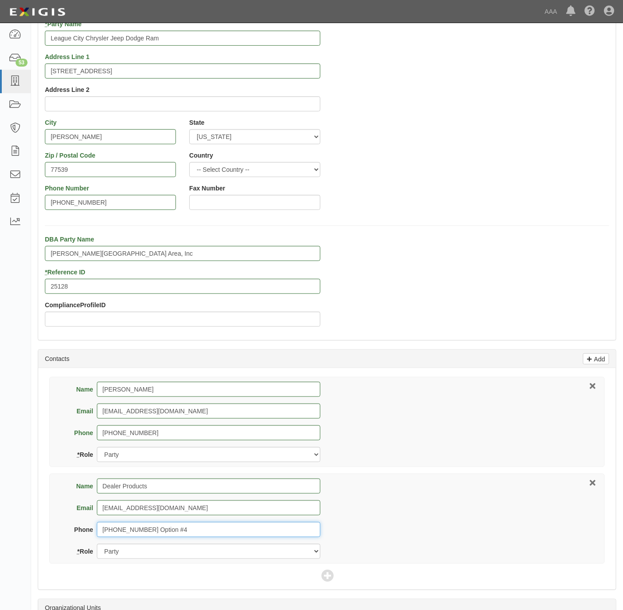
type input "800-729-4622 Option #4"
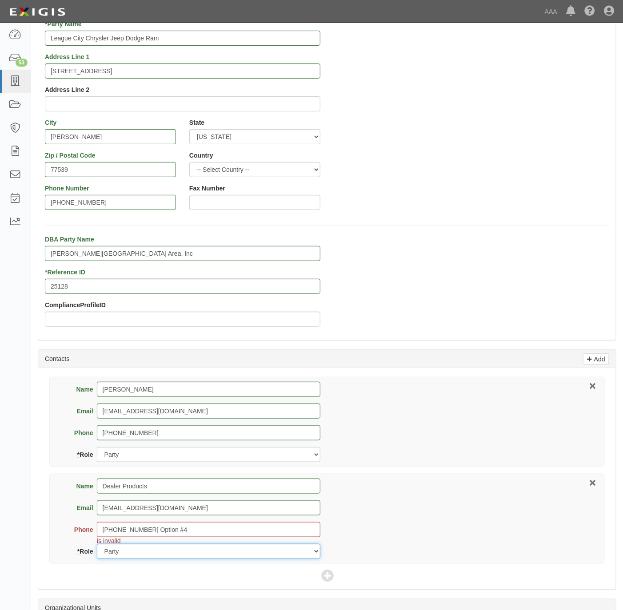
click at [156, 553] on select "Party Broker Other" at bounding box center [208, 551] width 223 height 15
select select "Broker"
click at [97, 546] on select "Party Broker Other" at bounding box center [208, 551] width 223 height 15
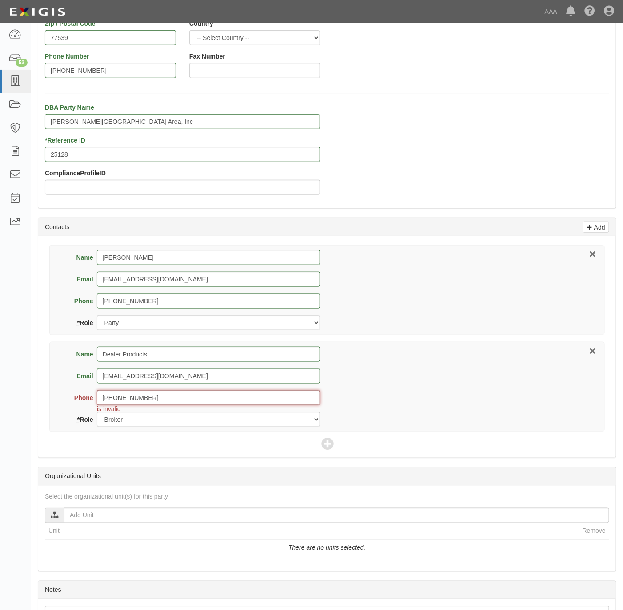
scroll to position [198, 0]
type input "800-729-4622"
click at [407, 386] on div "Name Dealer Products Email certificates@ally.com Phone 800-729-4622 is invalid …" at bounding box center [326, 386] width 555 height 90
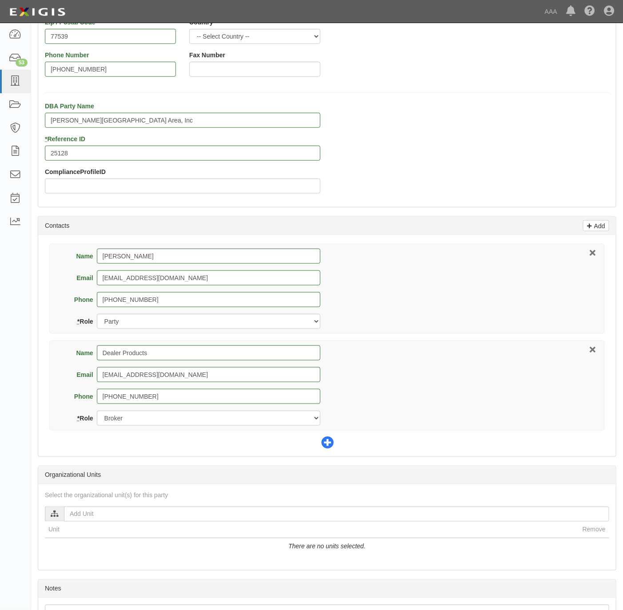
click at [328, 444] on icon at bounding box center [327, 444] width 12 height 12
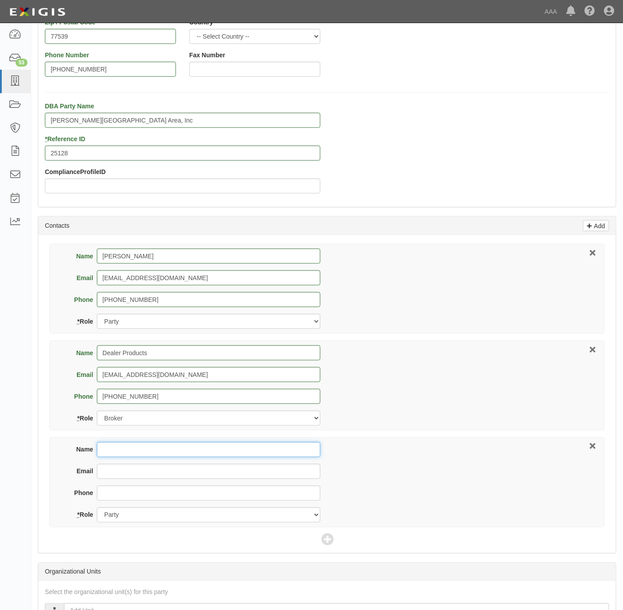
click at [156, 455] on input "Name" at bounding box center [208, 449] width 223 height 15
paste input "Bradley Holmes"
type input "Bradley Holmes"
paste input "Bradley Holmes"
click at [124, 477] on input "Bradley Holmes" at bounding box center [208, 471] width 223 height 15
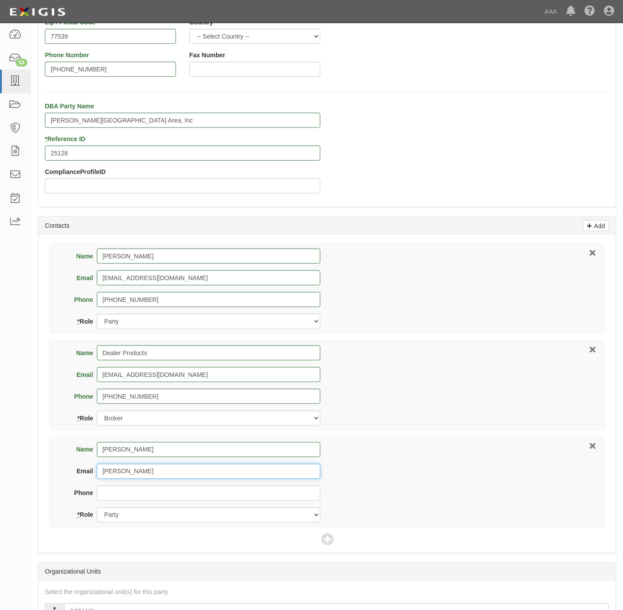
click at [124, 476] on input "Bradley Holmes" at bounding box center [208, 471] width 223 height 15
click at [117, 479] on input "Bradley Holmes" at bounding box center [208, 471] width 223 height 15
paste input "Bradley"
click at [132, 482] on div "Email holmes.Bradley@ace.aaa.com" at bounding box center [192, 475] width 255 height 22
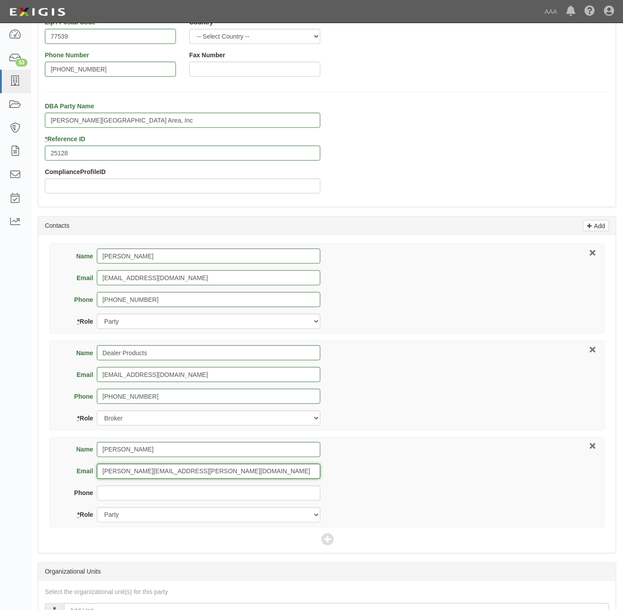
drag, startPoint x: 127, startPoint y: 470, endPoint x: 128, endPoint y: 474, distance: 5.1
click at [127, 471] on input "holmes.Bradley@ace.aaa.com" at bounding box center [208, 471] width 223 height 15
click at [132, 478] on input "holmes.Bradley@ace.aaa.com" at bounding box center [208, 471] width 223 height 15
type input "holmes.bradley@ace.aaa.com"
drag, startPoint x: 135, startPoint y: 515, endPoint x: 136, endPoint y: 520, distance: 5.2
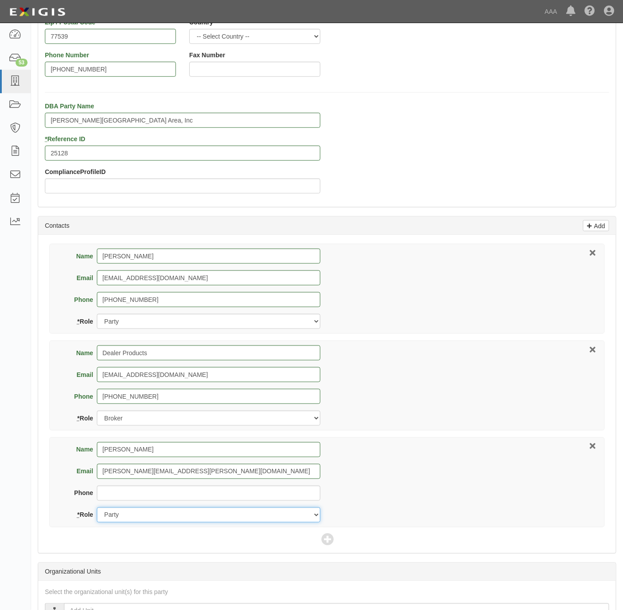
click at [135, 515] on select "Party Broker Other" at bounding box center [208, 515] width 223 height 15
select select "Other"
click at [97, 510] on select "Party Broker Other" at bounding box center [208, 515] width 223 height 15
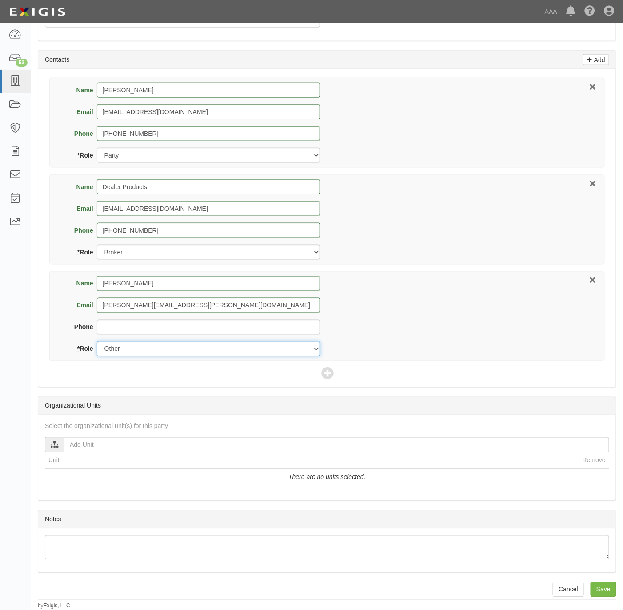
scroll to position [368, 0]
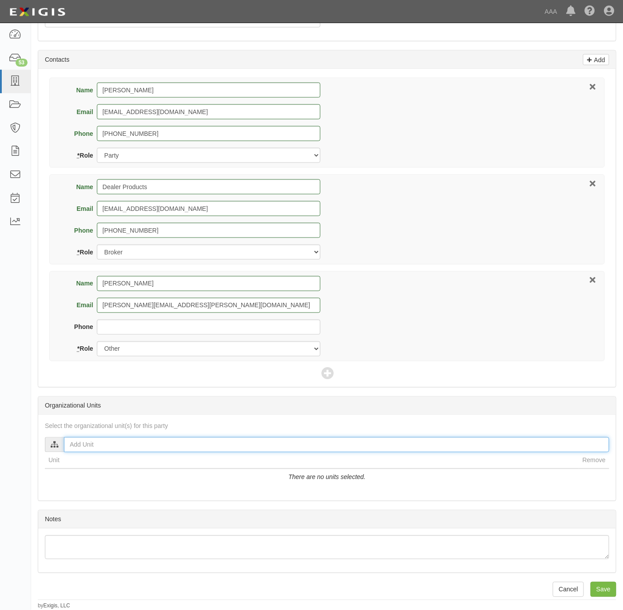
click at [117, 446] on input "text" at bounding box center [336, 445] width 545 height 15
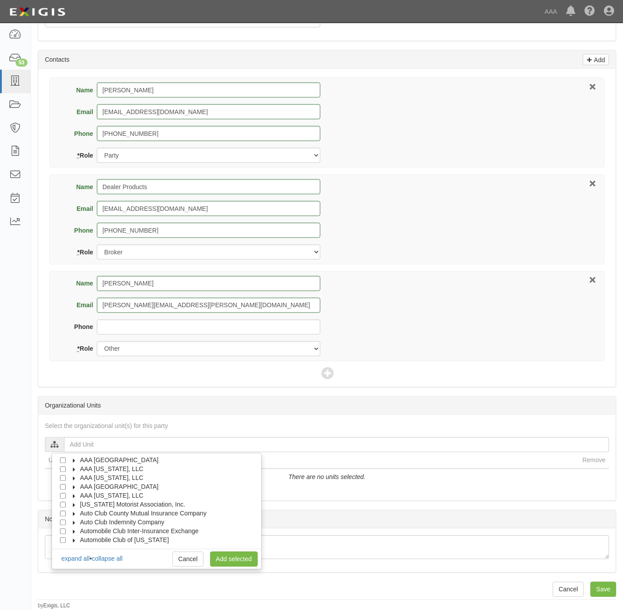
click at [117, 496] on span "AAA [US_STATE], LLC" at bounding box center [112, 496] width 64 height 7
click at [124, 502] on span "Automotive Services" at bounding box center [116, 505] width 57 height 7
click at [85, 520] on label "Approved Automotive Repair (AAR)" at bounding box center [135, 522] width 101 height 9
click at [83, 522] on div at bounding box center [81, 522] width 8 height 6
click at [76, 521] on input "Approved Automotive Repair (AAR)" at bounding box center [79, 523] width 6 height 6
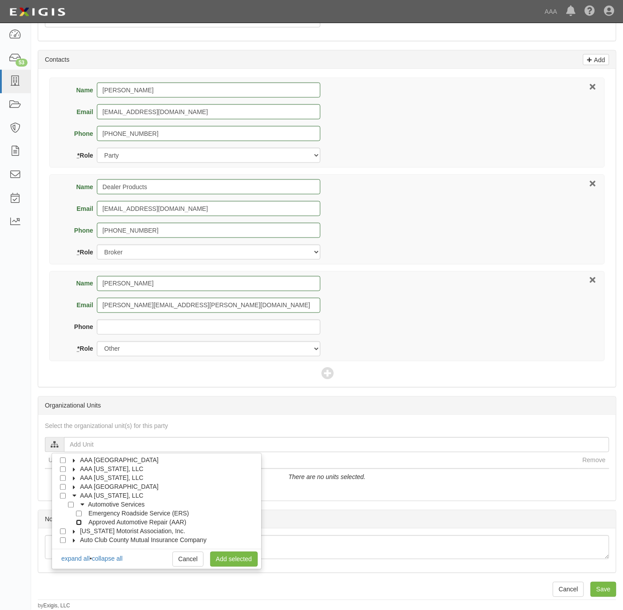
checkbox input "true"
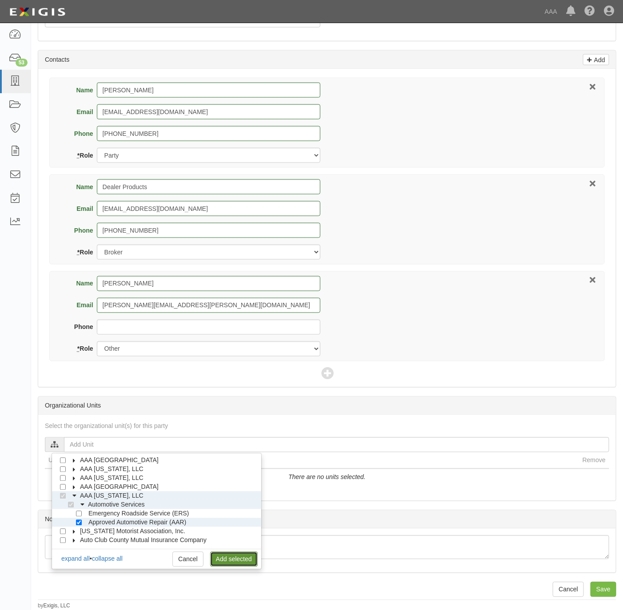
click at [220, 556] on link "Add selected" at bounding box center [234, 559] width 48 height 15
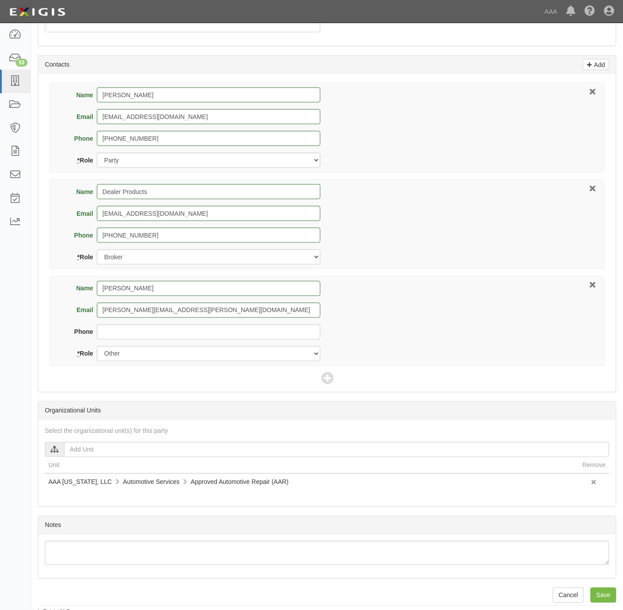
scroll to position [370, 0]
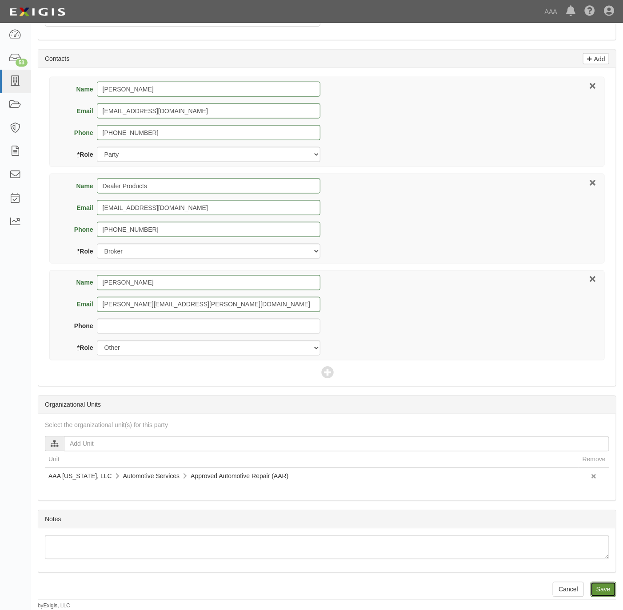
click at [602, 589] on input "Save" at bounding box center [603, 589] width 26 height 15
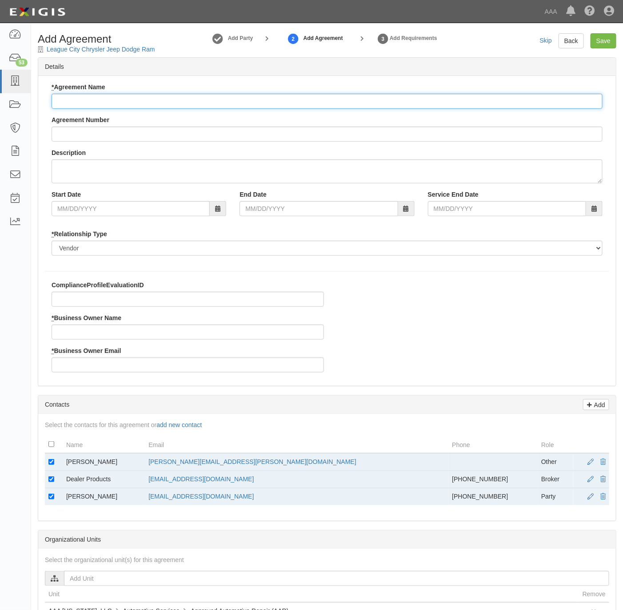
click at [152, 107] on input "* Agreement Name" at bounding box center [327, 101] width 551 height 15
type input "[US_STATE] AAR"
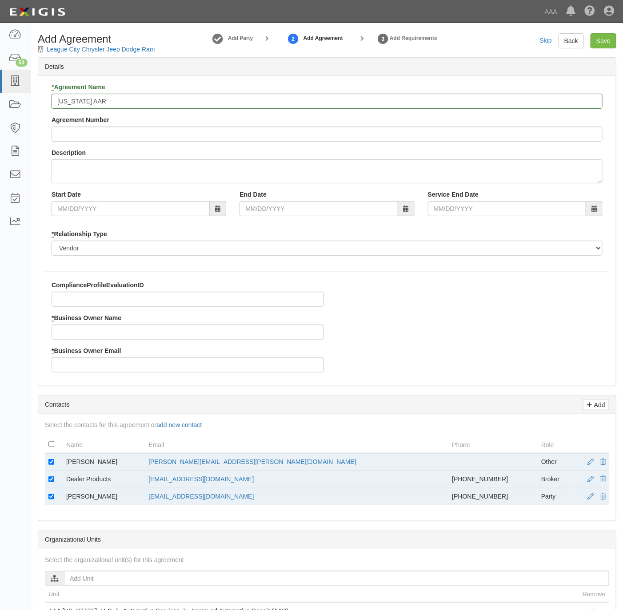
drag, startPoint x: 115, startPoint y: 464, endPoint x: 67, endPoint y: 465, distance: 48.0
click at [67, 465] on td "Bradley Holmes" at bounding box center [104, 463] width 82 height 18
copy td "Bradley Holmes"
drag, startPoint x: 67, startPoint y: 465, endPoint x: 79, endPoint y: 342, distance: 124.1
click at [79, 340] on input "* Business Owner Name" at bounding box center [188, 332] width 272 height 15
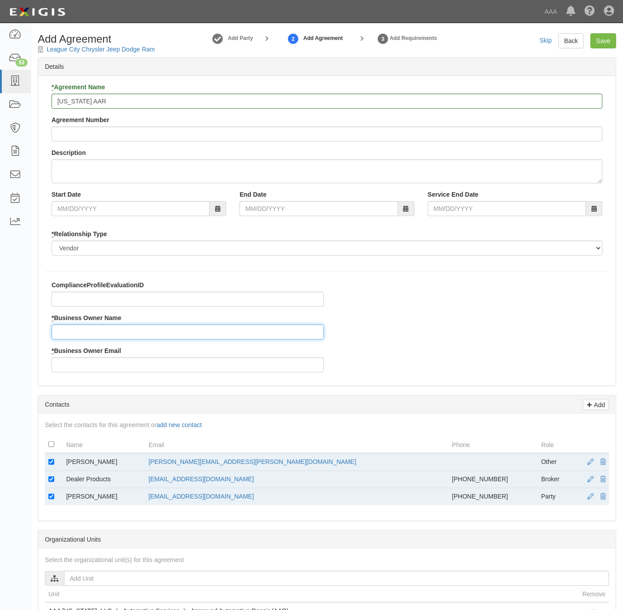
paste input "Bradley Holmes"
type input "Bradley Holmes"
drag, startPoint x: 281, startPoint y: 464, endPoint x: 189, endPoint y: 468, distance: 92.1
click at [189, 468] on td "holmes.bradley@ace.aaa.com" at bounding box center [296, 463] width 303 height 18
copy link "holmes.bradley@ace.aaa.com"
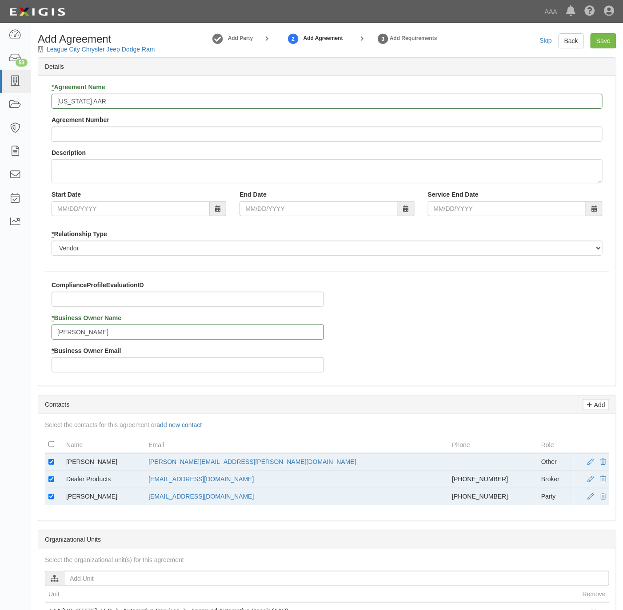
drag, startPoint x: 84, startPoint y: 381, endPoint x: 87, endPoint y: 377, distance: 4.6
click at [86, 379] on div "* Agreement Name Texas AAR Agreement Number Description Start Date End Date Ser…" at bounding box center [327, 231] width 578 height 310
click at [88, 368] on input "* Business Owner Email" at bounding box center [188, 365] width 272 height 15
paste input "holmes.bradley@ace.aaa.com"
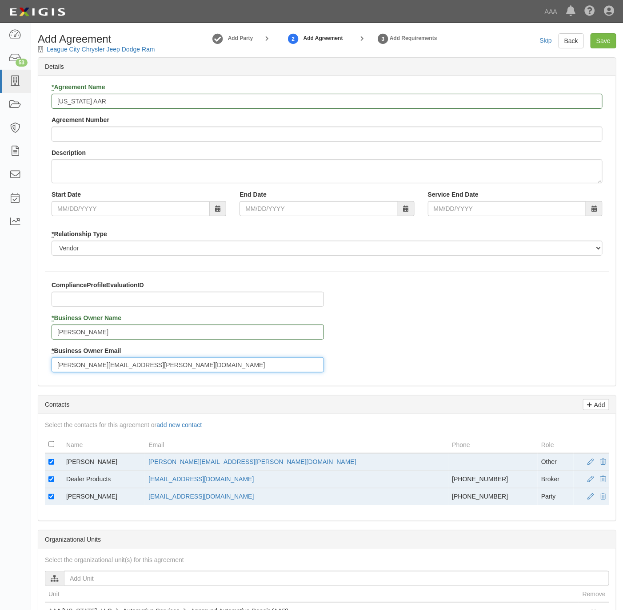
type input "holmes.bradley@ace.aaa.com"
click at [53, 464] on input "checkbox" at bounding box center [51, 462] width 6 height 6
checkbox input "false"
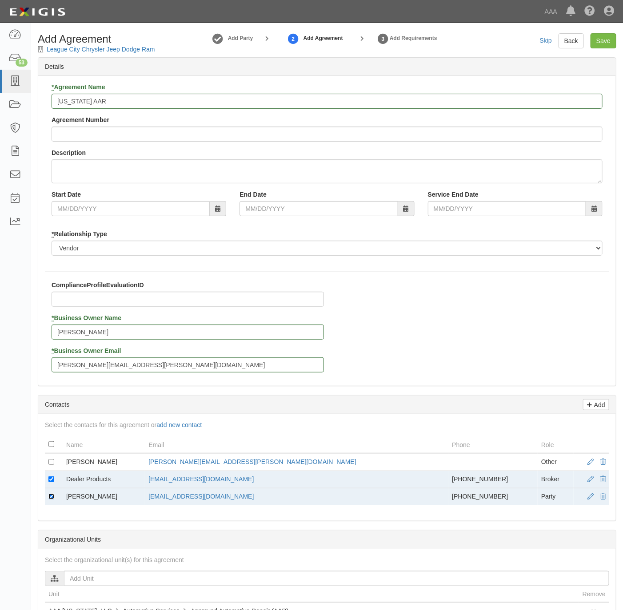
click at [50, 500] on input "checkbox" at bounding box center [51, 497] width 6 height 6
checkbox input "false"
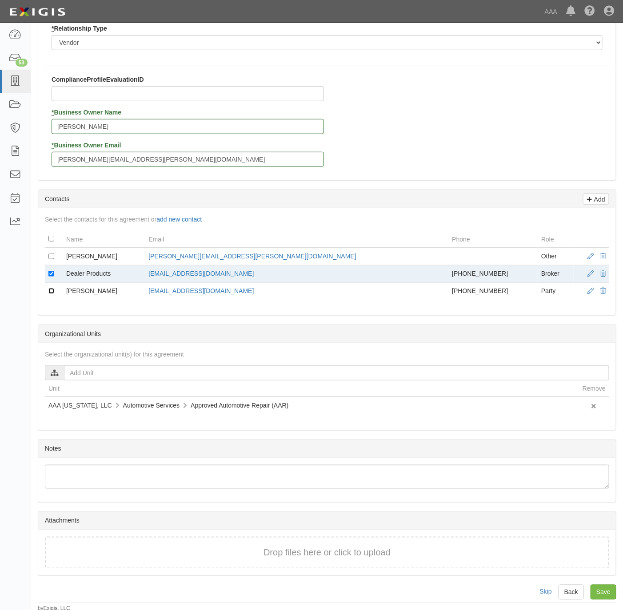
scroll to position [215, 0]
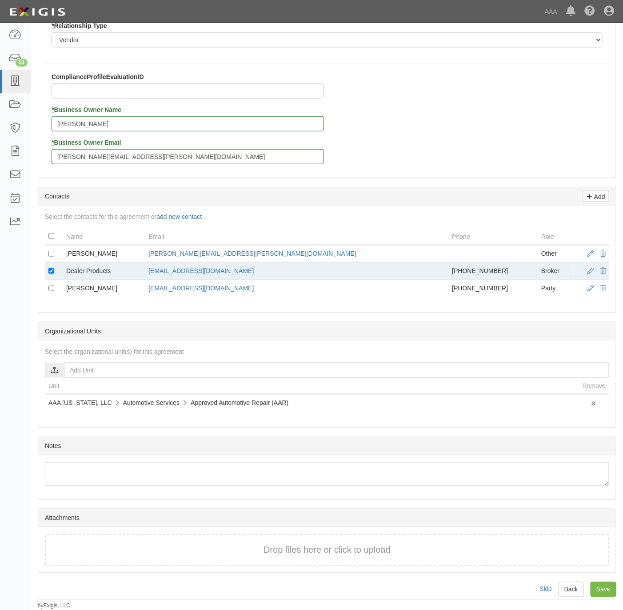
click at [609, 597] on div "Add Agreement League City Chrysler Jeep Dodge Ram Add Party 2 Add Agreement 3 A…" at bounding box center [327, 217] width 592 height 785
click at [610, 585] on input "Save" at bounding box center [603, 589] width 26 height 15
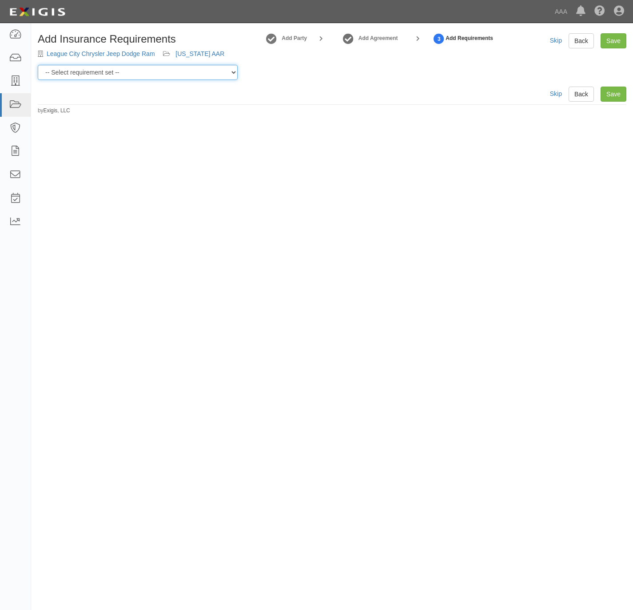
click at [177, 74] on select "-- Select requirement set -- AAA East Central AAR AAA East Central ERS AAA East…" at bounding box center [138, 72] width 200 height 15
select select "16682"
click at [38, 65] on select "-- Select requirement set -- AAA East Central AAR AAA East Central ERS AAA East…" at bounding box center [138, 72] width 200 height 15
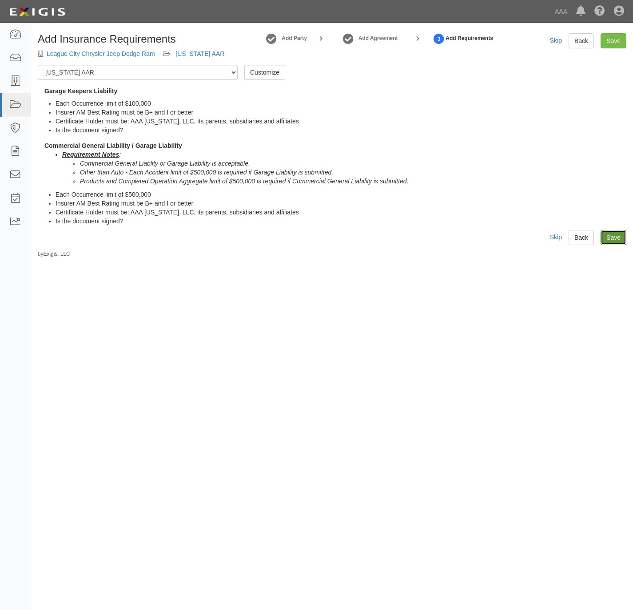
click at [624, 239] on link "Save" at bounding box center [614, 237] width 26 height 15
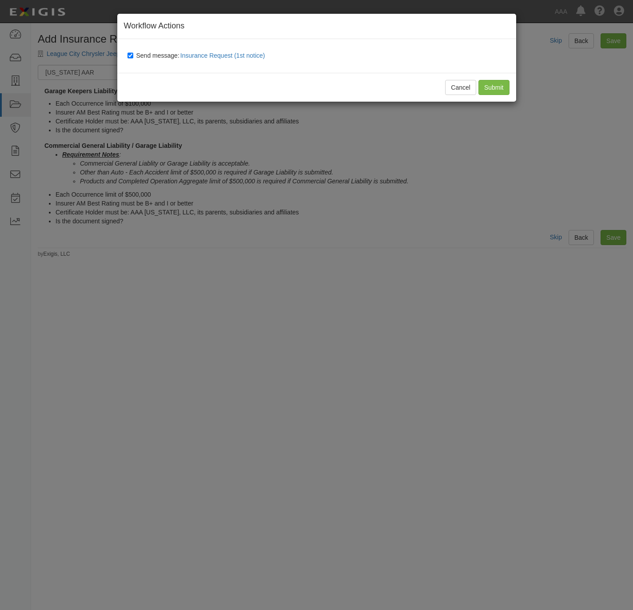
click at [142, 52] on span "Send message: Insurance Request (1st notice)" at bounding box center [202, 55] width 132 height 7
click at [133, 52] on input "Send message: Insurance Request (1st notice)" at bounding box center [130, 55] width 6 height 7
checkbox input "false"
click at [487, 87] on input "Submit" at bounding box center [493, 87] width 31 height 15
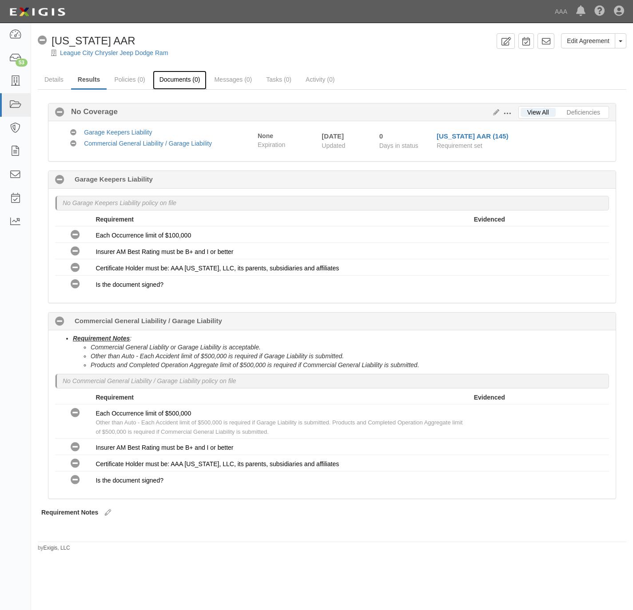
click at [187, 81] on link "Documents (0)" at bounding box center [180, 80] width 54 height 19
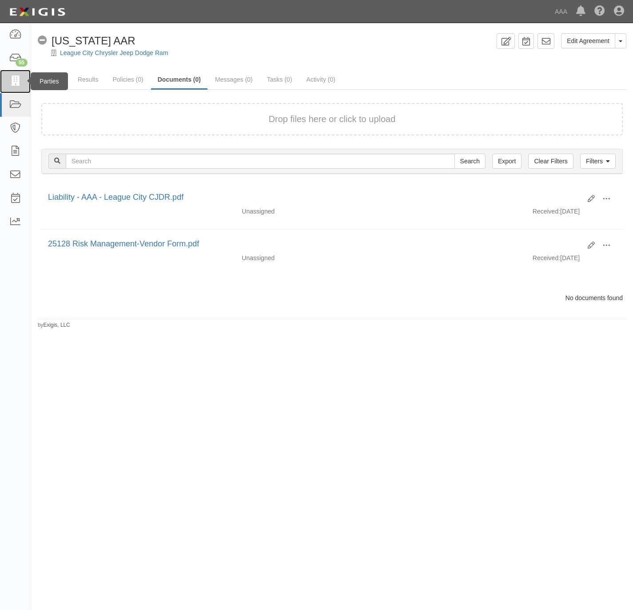
drag, startPoint x: 19, startPoint y: 84, endPoint x: 508, endPoint y: 125, distance: 490.8
click at [20, 84] on icon at bounding box center [15, 81] width 12 height 10
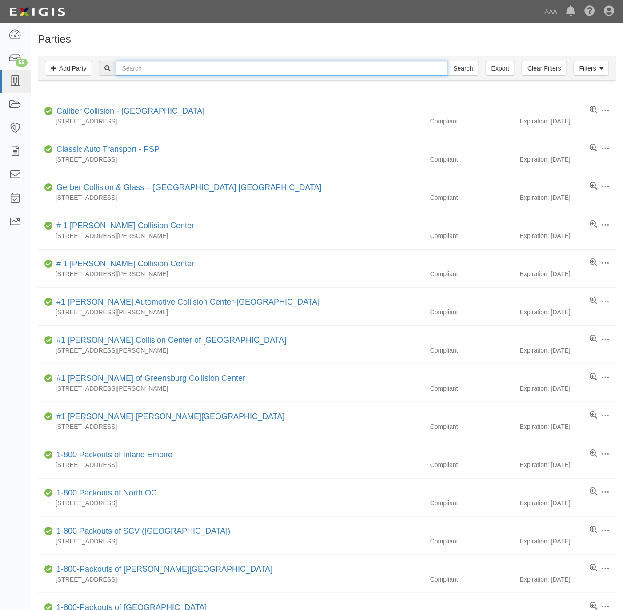
click at [164, 74] on input "text" at bounding box center [282, 68] width 332 height 15
paste input "Dana point Auto Service"
type input "Dana point Auto Service"
click at [468, 71] on input "Search" at bounding box center [463, 68] width 31 height 15
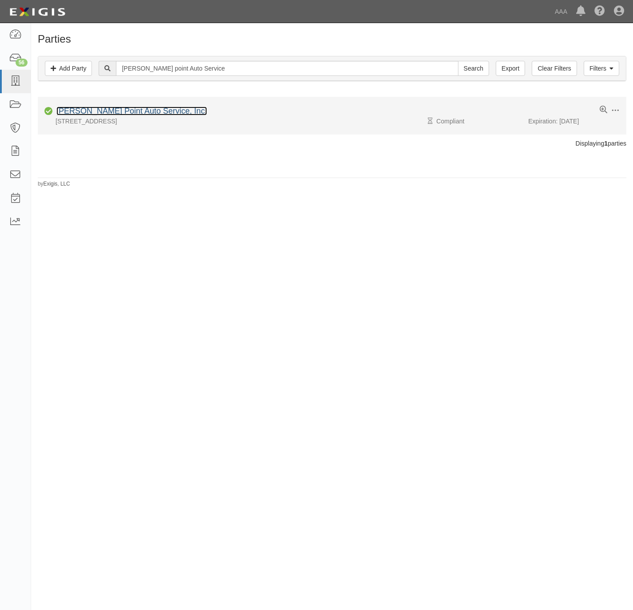
click at [97, 115] on link "[PERSON_NAME] Point Auto Service, Inc." at bounding box center [131, 111] width 151 height 9
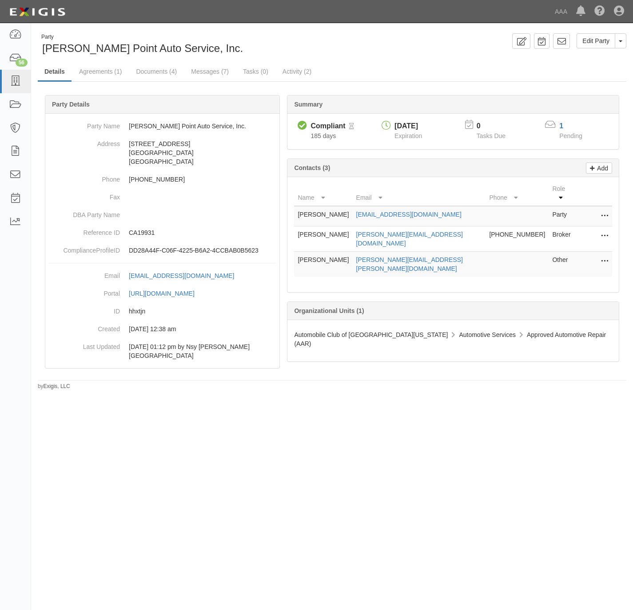
click at [564, 127] on div "1" at bounding box center [576, 126] width 34 height 10
click at [563, 128] on link "1" at bounding box center [561, 126] width 4 height 8
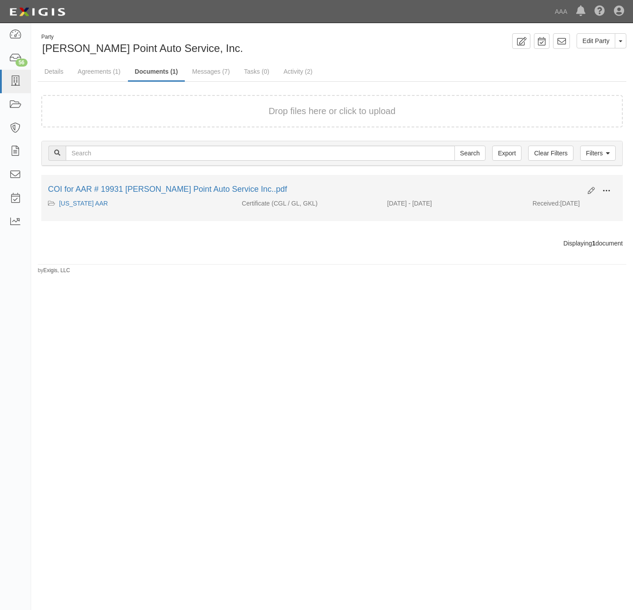
click at [608, 188] on span at bounding box center [606, 191] width 8 height 8
click at [570, 207] on link "View" at bounding box center [563, 204] width 70 height 16
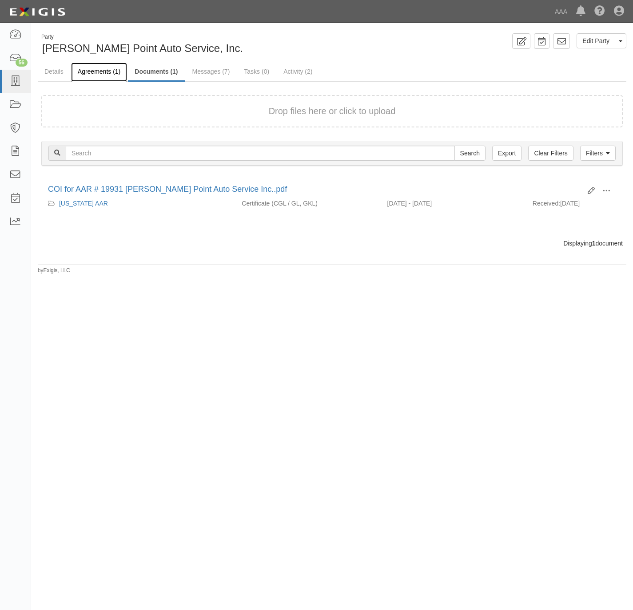
click at [91, 70] on link "Agreements (1)" at bounding box center [99, 72] width 56 height 19
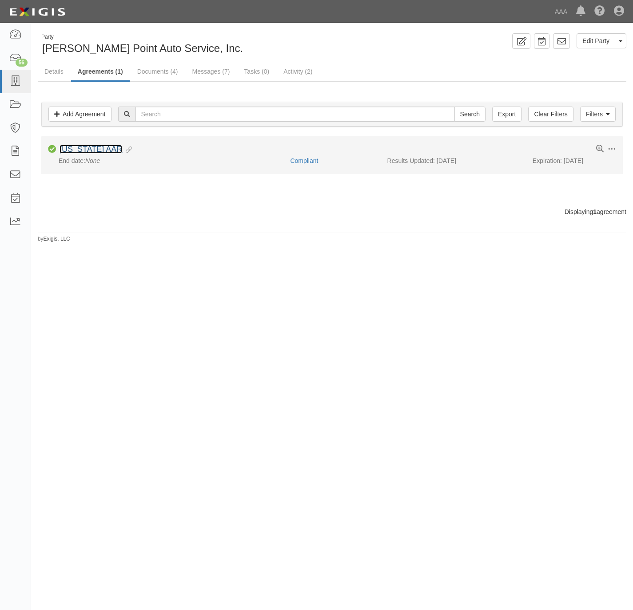
click at [86, 150] on link "[US_STATE] AAR" at bounding box center [91, 149] width 63 height 9
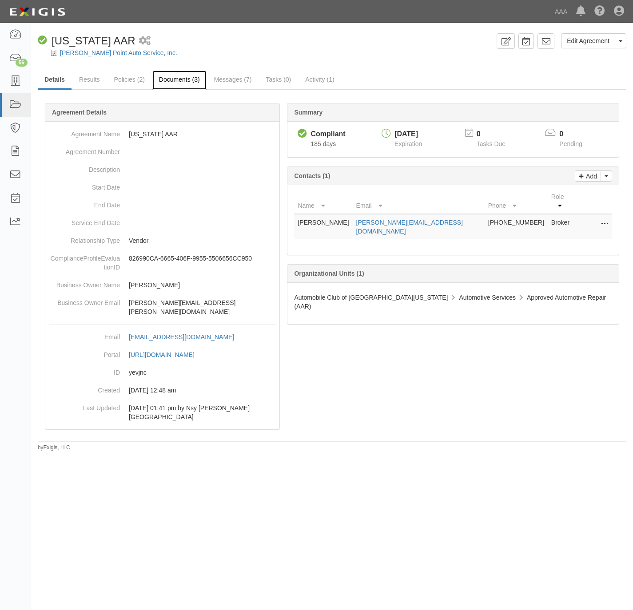
click at [177, 80] on link "Documents (3)" at bounding box center [179, 80] width 54 height 19
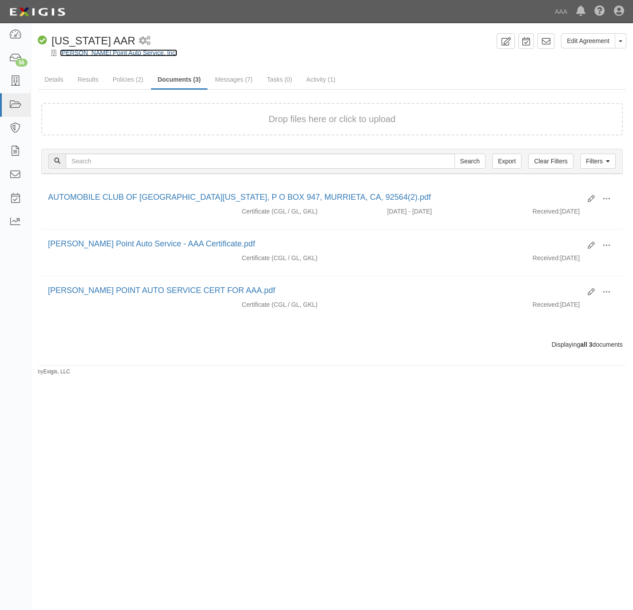
click at [84, 54] on link "[PERSON_NAME] Point Auto Service, Inc." at bounding box center [118, 52] width 117 height 7
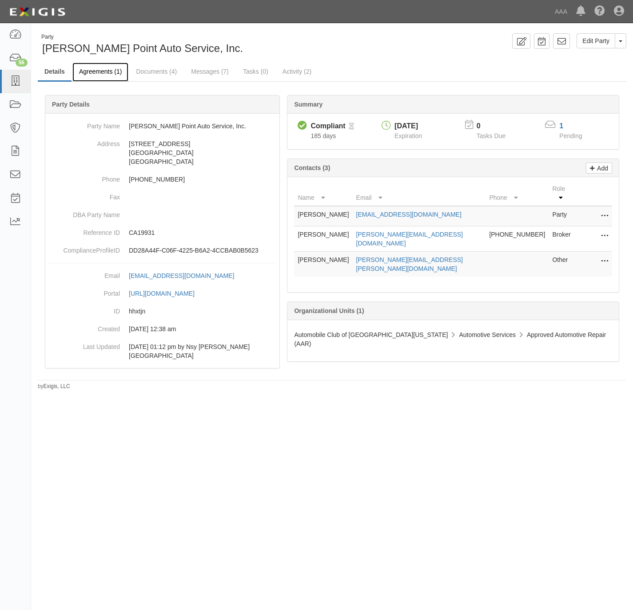
click at [97, 71] on link "Agreements (1)" at bounding box center [100, 72] width 56 height 19
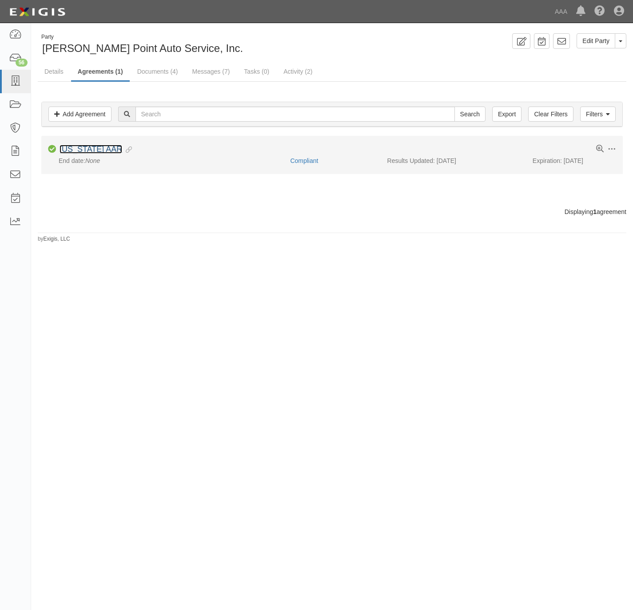
click at [90, 151] on link "[US_STATE] AAR" at bounding box center [91, 149] width 63 height 9
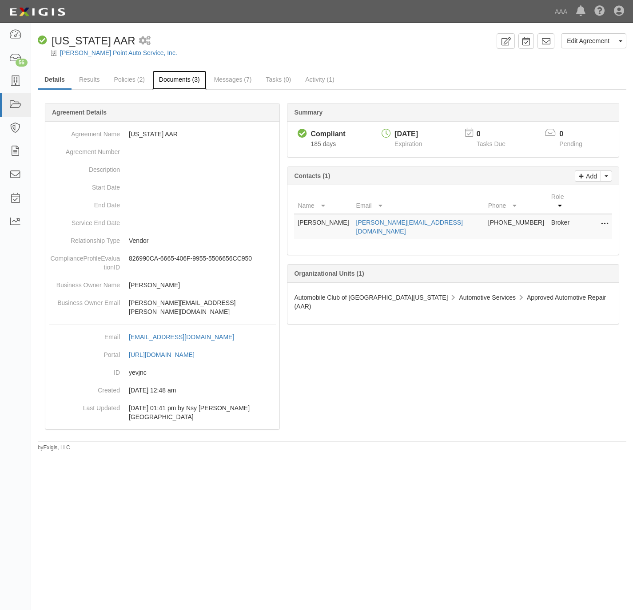
click at [179, 77] on link "Documents (3)" at bounding box center [179, 80] width 54 height 19
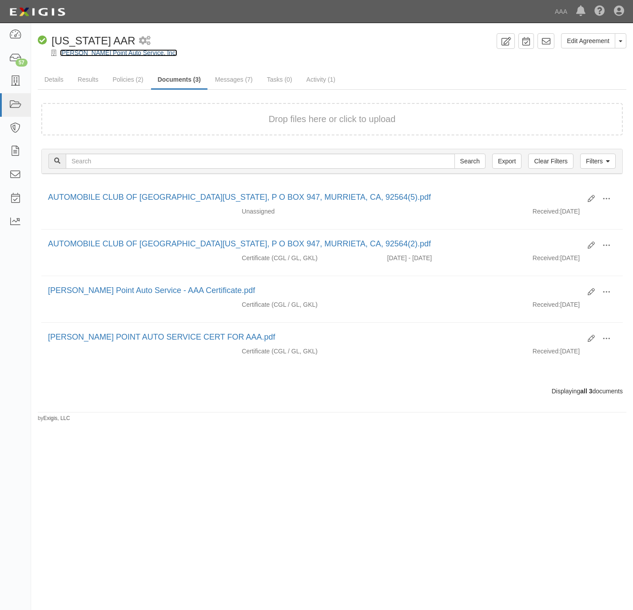
click at [73, 51] on link "[PERSON_NAME] Point Auto Service, Inc." at bounding box center [118, 52] width 117 height 7
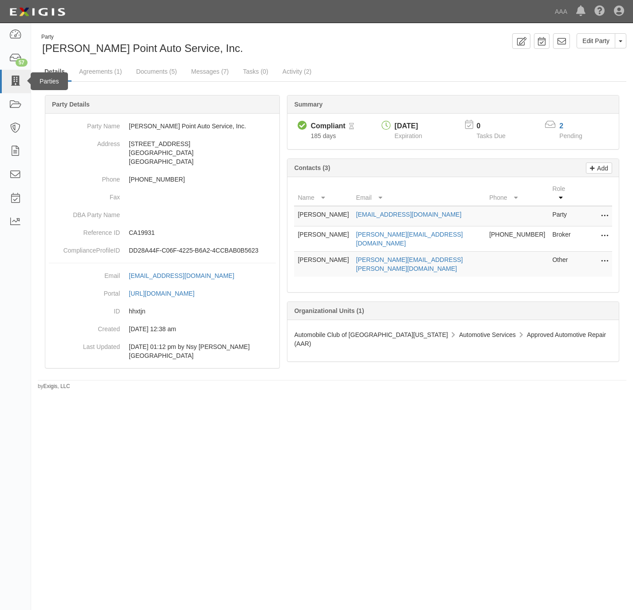
click at [31, 81] on div "Parties" at bounding box center [49, 81] width 37 height 18
click at [19, 84] on icon at bounding box center [15, 81] width 12 height 10
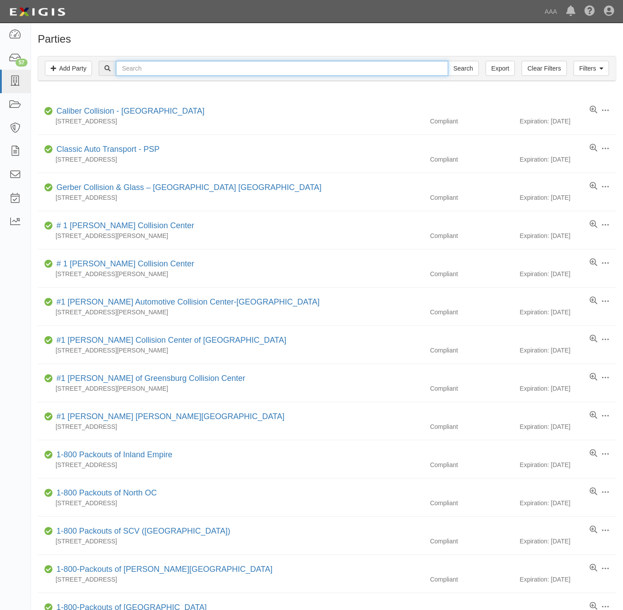
click at [166, 69] on input "text" at bounding box center [282, 68] width 332 height 15
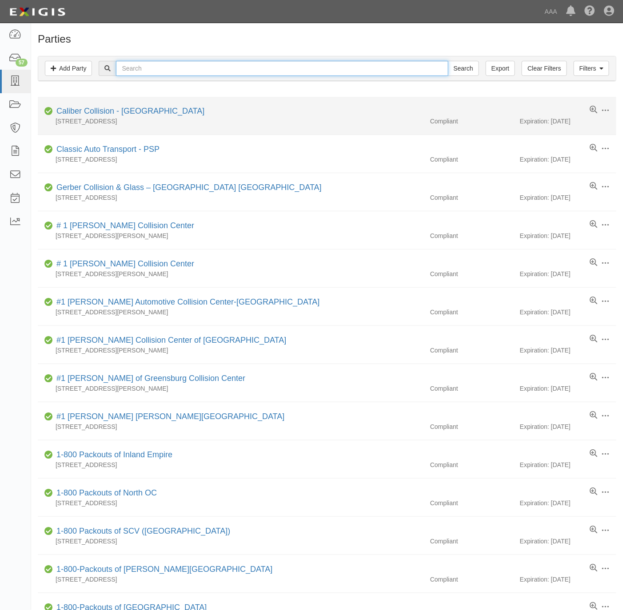
paste input "668033"
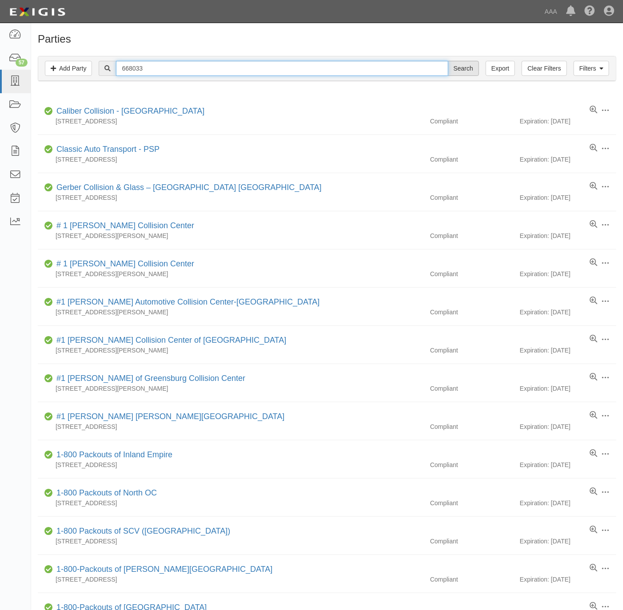
type input "668033"
click at [450, 64] on input "Search" at bounding box center [463, 68] width 31 height 15
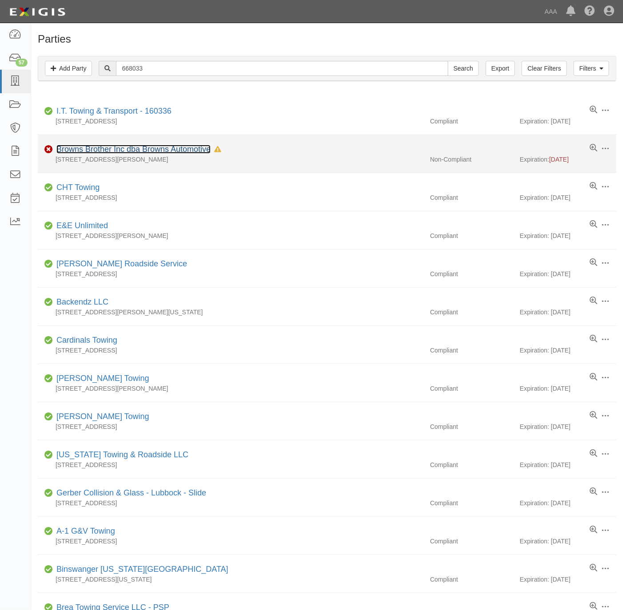
click at [158, 148] on link "Browns Brother Inc dba Browns Automotive" at bounding box center [133, 149] width 154 height 9
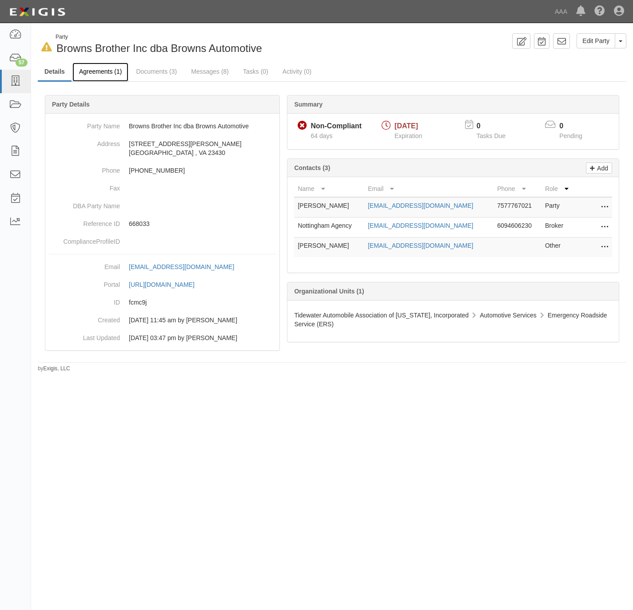
click at [97, 70] on link "Agreements (1)" at bounding box center [100, 72] width 56 height 19
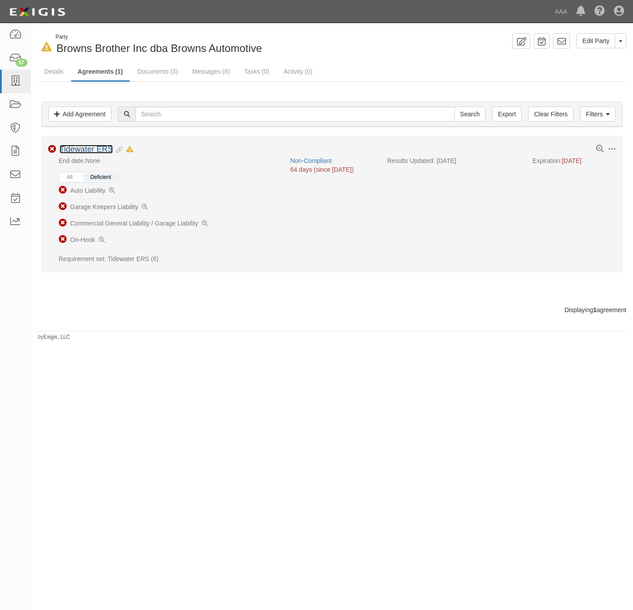
click at [79, 149] on link "Tidewater ERS" at bounding box center [86, 149] width 53 height 9
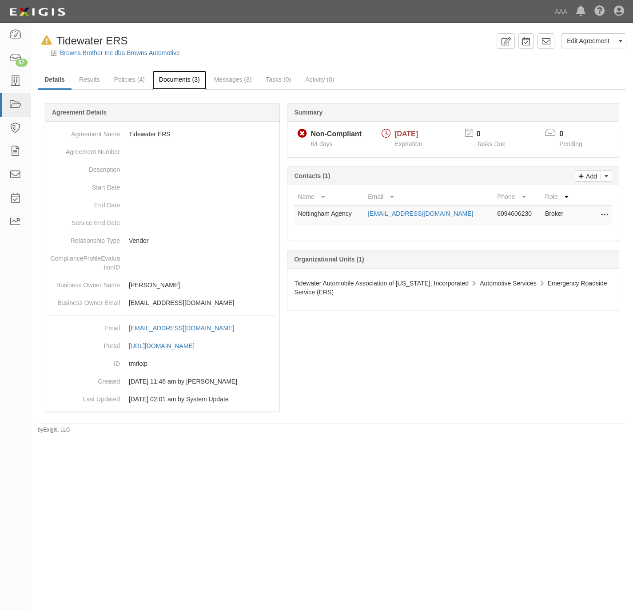
click at [184, 82] on link "Documents (3)" at bounding box center [179, 80] width 54 height 19
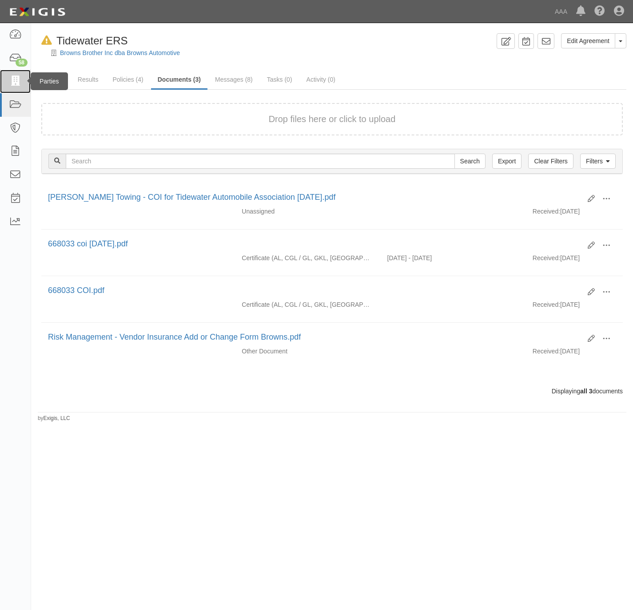
click at [16, 81] on icon at bounding box center [15, 81] width 12 height 10
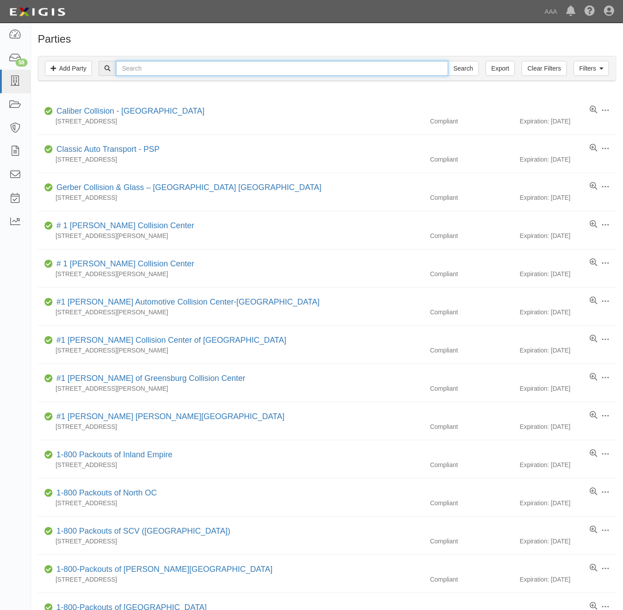
click at [180, 68] on input "text" at bounding box center [282, 68] width 332 height 15
paste input "[PERSON_NAME] Chrysler Dodge Jeep Ram"
type input "[PERSON_NAME] Chrysler Dodge Jeep Ram"
click at [448, 61] on input "Search" at bounding box center [463, 68] width 31 height 15
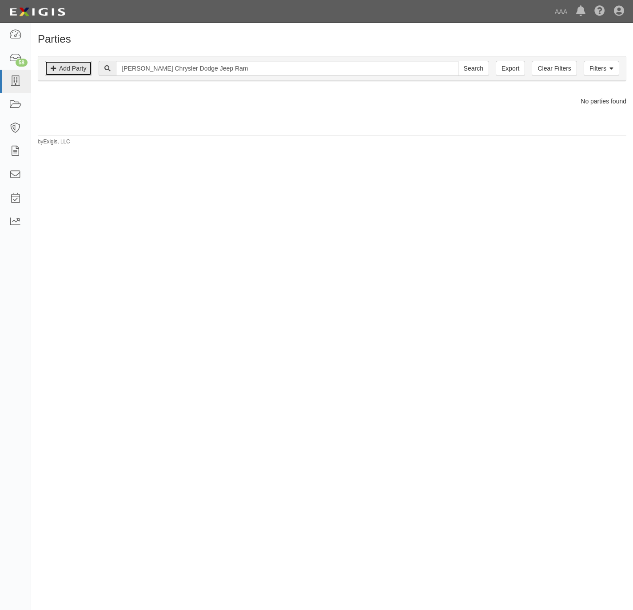
click at [71, 70] on link "Add Party" at bounding box center [68, 68] width 47 height 15
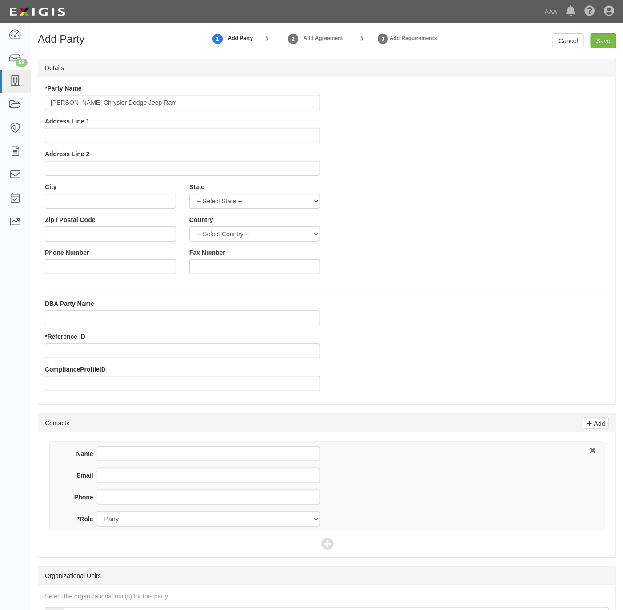
type input "[PERSON_NAME] Chrysler Dodge Jeep Ram"
click at [80, 322] on input "DBA Party Name" at bounding box center [182, 318] width 275 height 15
paste input "Don Davis Dealerships, Inc. dba Don Davis Chrysler Dodge Jeep Ram"
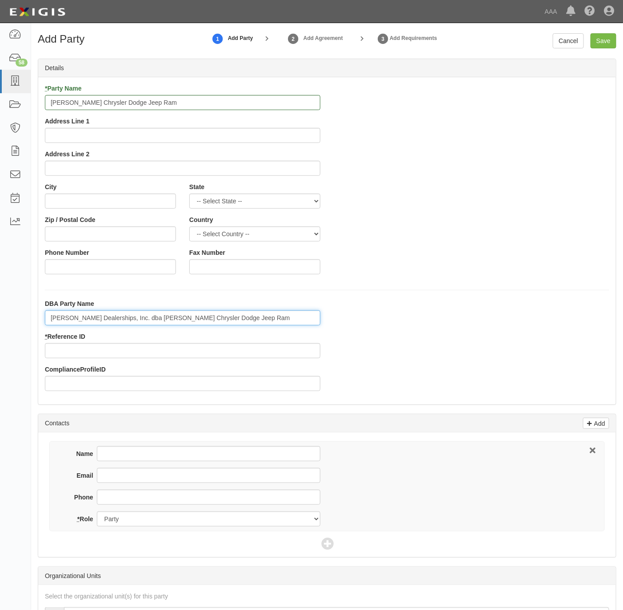
drag, startPoint x: 268, startPoint y: 322, endPoint x: 132, endPoint y: 324, distance: 135.5
click at [132, 324] on input "Don Davis Dealerships, Inc. dba Don Davis Chrysler Dodge Jeep Ram" at bounding box center [182, 318] width 275 height 15
type input "Don Davis Dealerships, Inc"
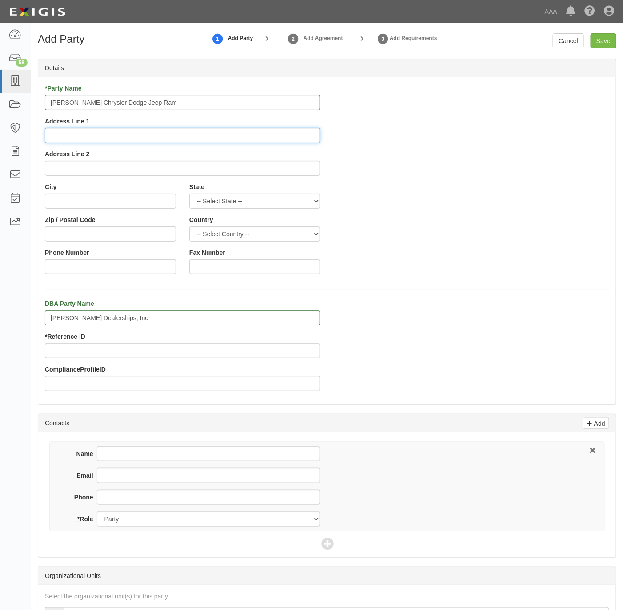
click at [160, 139] on input "Address Line 1" at bounding box center [182, 135] width 275 height 15
paste input "214 Highway 332 W"
type input "214 Highway 332 W"
click at [127, 196] on input "City" at bounding box center [110, 201] width 131 height 15
paste input "Lake Jackson,"
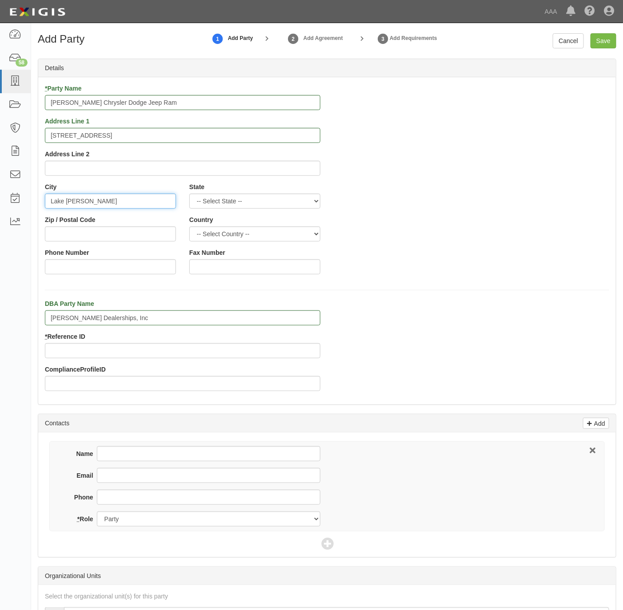
type input "Lake Jackson"
select select "TX"
type input "77566"
click at [107, 269] on input "Phone Number" at bounding box center [110, 266] width 131 height 15
paste input "979-292-0077"
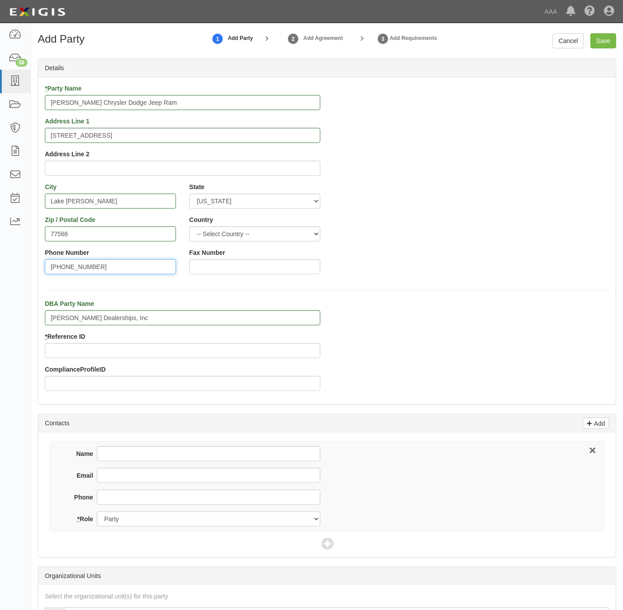
type input "979-292-0077"
click at [138, 500] on input "Phone" at bounding box center [208, 497] width 223 height 15
paste input "979-292-0077"
type input "979-292-0077"
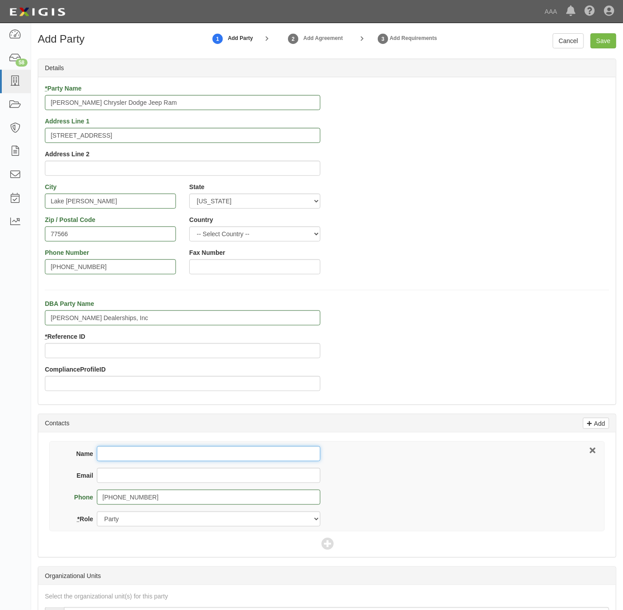
click at [122, 453] on input "Name" at bounding box center [208, 453] width 223 height 15
paste input "David Lynch"
type input "David Lynch"
click at [140, 483] on input "Email" at bounding box center [208, 475] width 223 height 15
paste input "dlynch@drivedondavis.com"
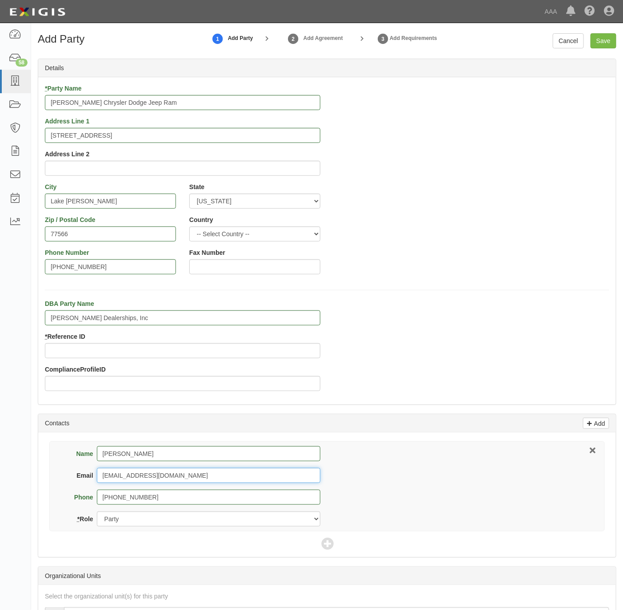
type input "dlynch@drivedondavis.com"
click at [336, 546] on div "Name David Lynch Email dlynch@drivedondavis.com Phone 979-292-0077 * Role Party…" at bounding box center [327, 495] width 578 height 125
click at [107, 354] on input "* Reference ID" at bounding box center [182, 350] width 275 height 15
paste input "25072"
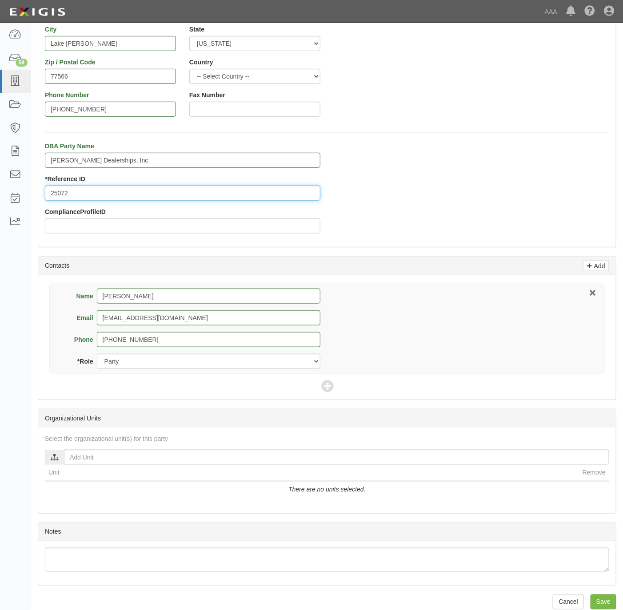
scroll to position [174, 0]
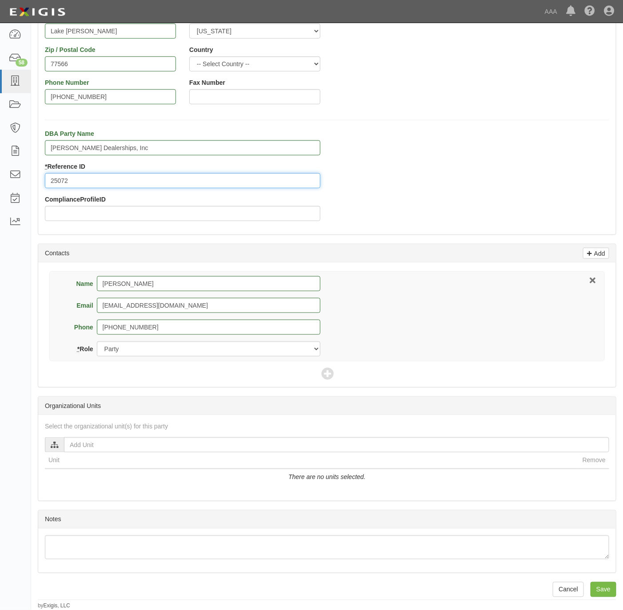
type input "25072"
click at [330, 368] on icon at bounding box center [327, 374] width 12 height 12
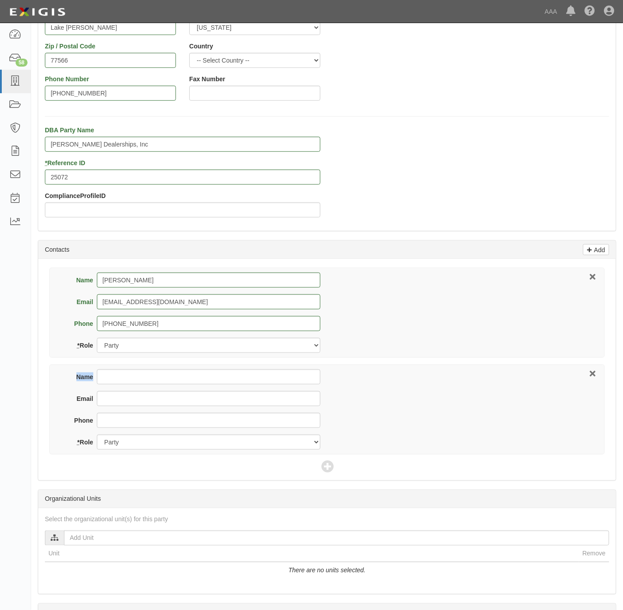
click at [169, 386] on div "Name" at bounding box center [192, 381] width 255 height 22
click at [171, 380] on input "Name" at bounding box center [208, 377] width 223 height 15
paste input "Dealer Products"
type input "Dealer Products"
click at [244, 403] on input "Email" at bounding box center [208, 398] width 223 height 15
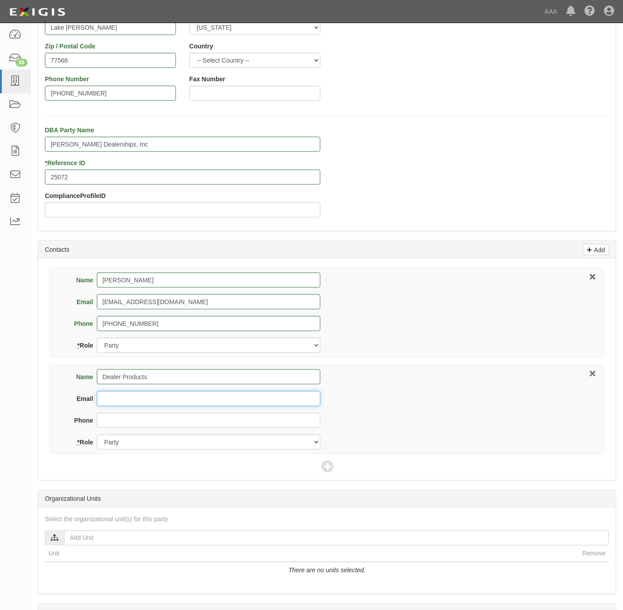
paste input "certificates@ally.com"
type input "certificates@ally.com"
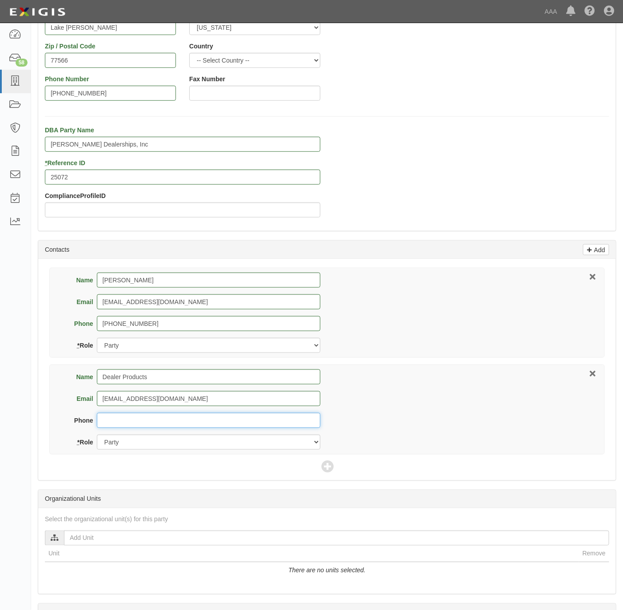
click at [101, 423] on input "Phone" at bounding box center [208, 420] width 223 height 15
paste input "800-729-4622"
type input "800-729-4622"
click at [144, 442] on select "Party Broker Other" at bounding box center [208, 442] width 223 height 15
select select "Broker"
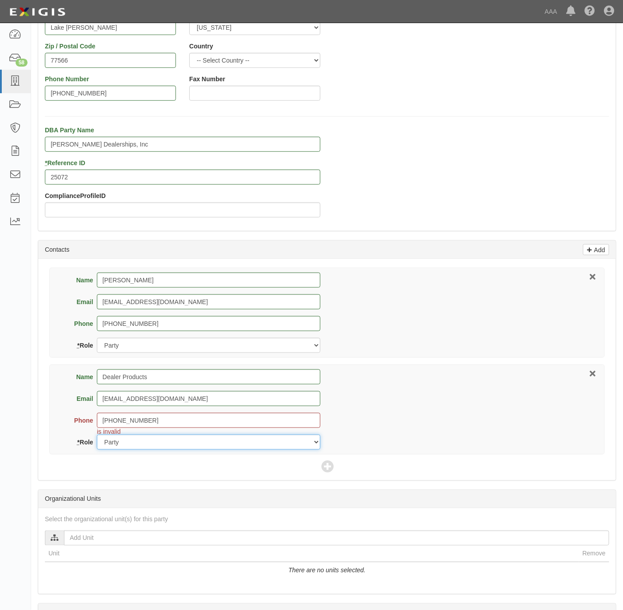
click at [97, 437] on select "Party Broker Other" at bounding box center [208, 442] width 223 height 15
click at [231, 418] on input "800-729-4622" at bounding box center [208, 420] width 223 height 15
click at [99, 420] on input "800-729-4622" at bounding box center [208, 420] width 223 height 15
type input "800-729-4622"
click at [332, 467] on icon at bounding box center [327, 468] width 12 height 12
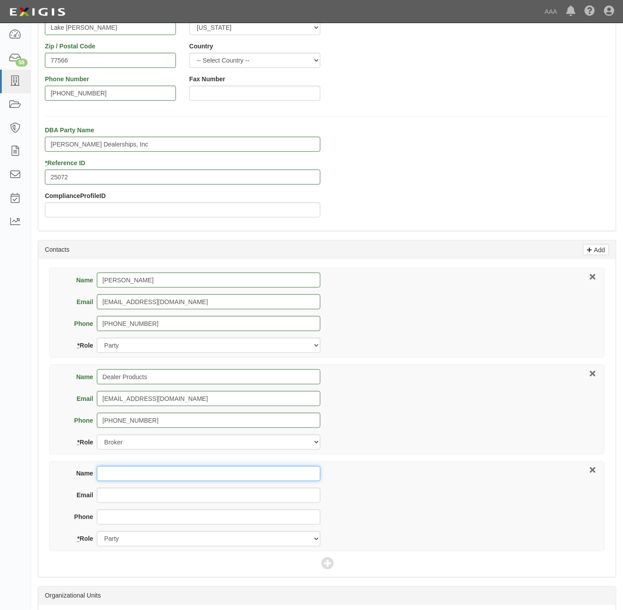
click at [164, 478] on input "Name" at bounding box center [208, 473] width 223 height 15
paste input "Bradley Holmes"
type input "Bradley Holmes"
type input "holmes.bradley@ace.aaa.com"
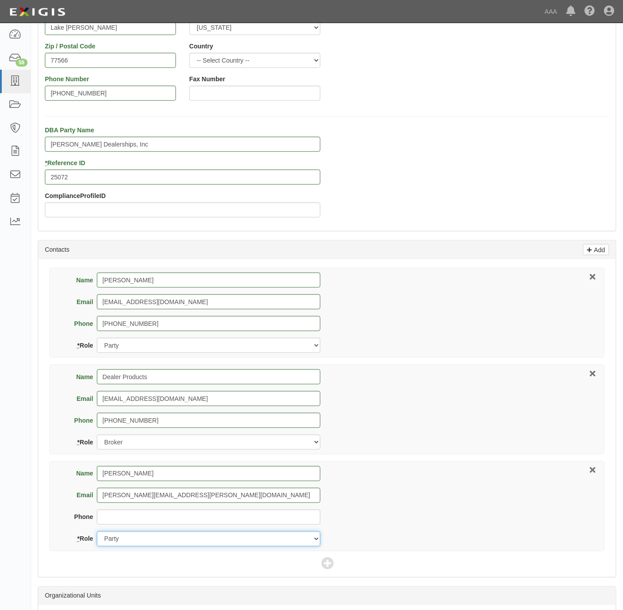
click at [186, 540] on select "Party Broker Other" at bounding box center [208, 539] width 223 height 15
select select "Other"
click at [97, 534] on select "Party Broker Other" at bounding box center [208, 539] width 223 height 15
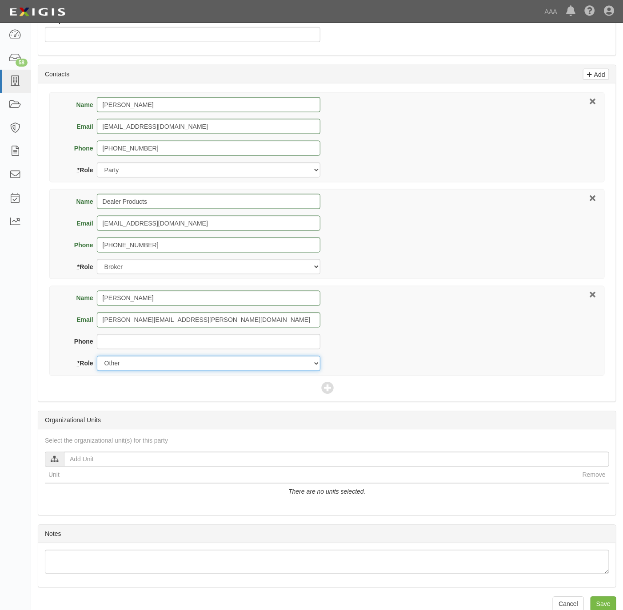
scroll to position [368, 0]
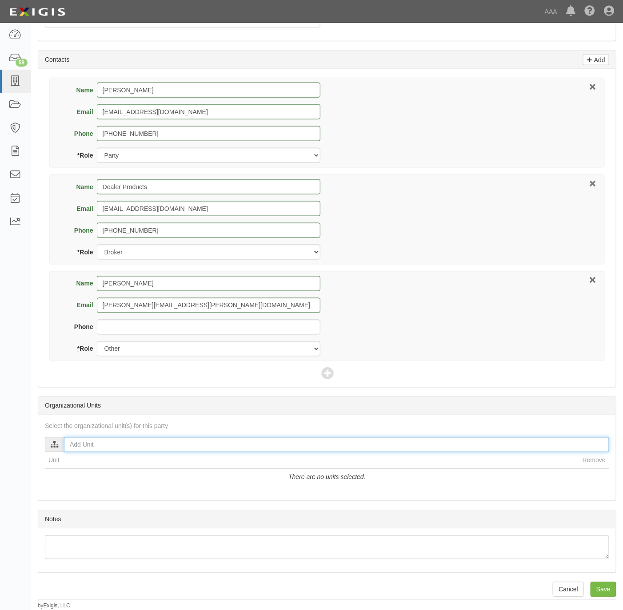
click at [154, 442] on input "text" at bounding box center [336, 445] width 545 height 15
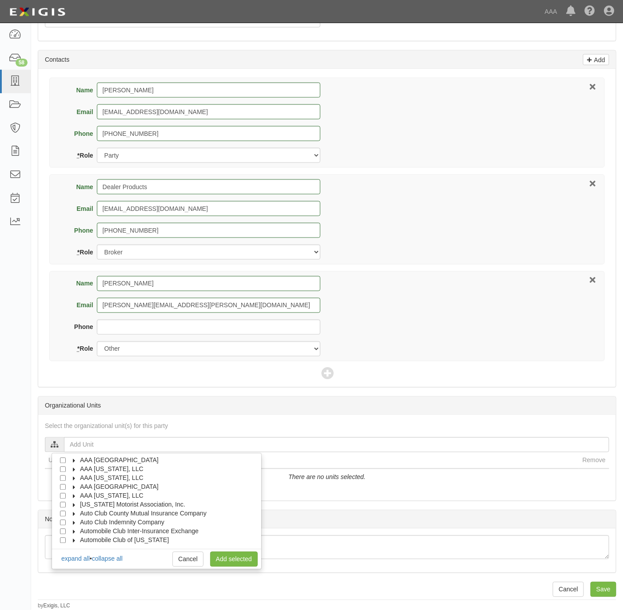
click at [104, 494] on span "AAA Texas, LLC" at bounding box center [112, 496] width 64 height 7
click at [108, 503] on span "Automotive Services" at bounding box center [116, 505] width 57 height 7
drag, startPoint x: 80, startPoint y: 523, endPoint x: 112, endPoint y: 536, distance: 34.1
click at [82, 523] on input "Approved Automotive Repair (AAR)" at bounding box center [79, 523] width 6 height 6
checkbox input "true"
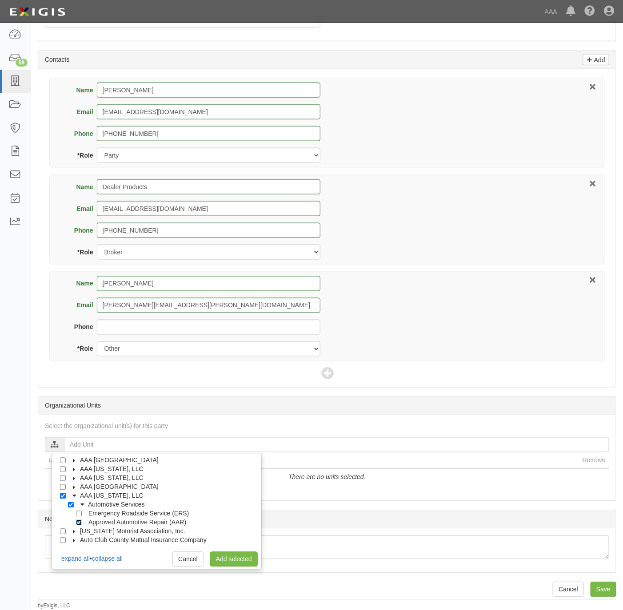
checkbox input "true"
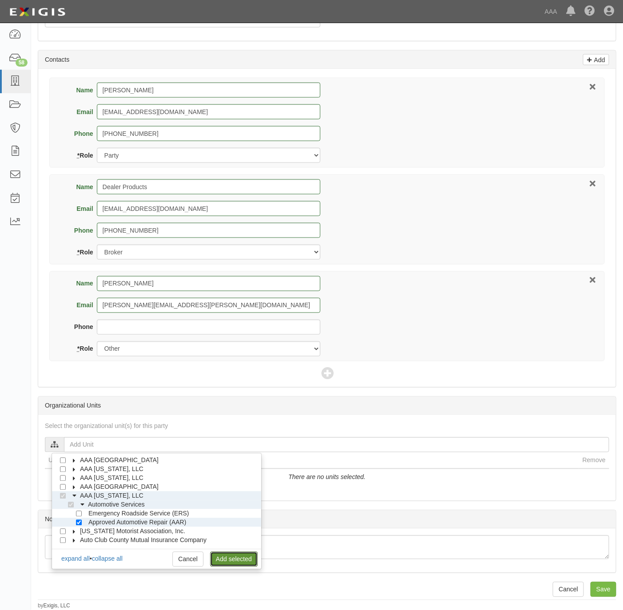
click at [224, 558] on link "Add selected" at bounding box center [234, 559] width 48 height 15
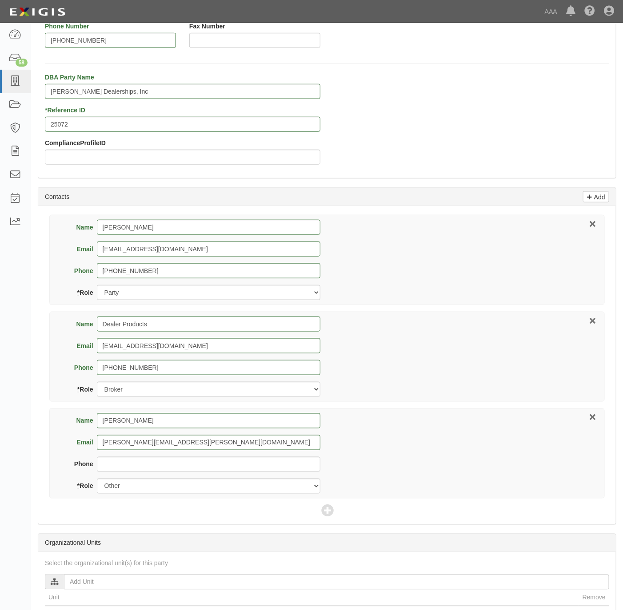
scroll to position [370, 0]
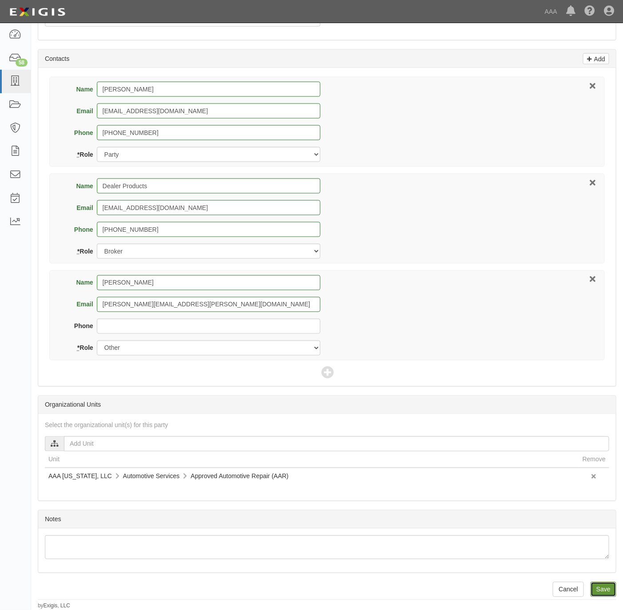
click at [600, 590] on input "Save" at bounding box center [603, 589] width 26 height 15
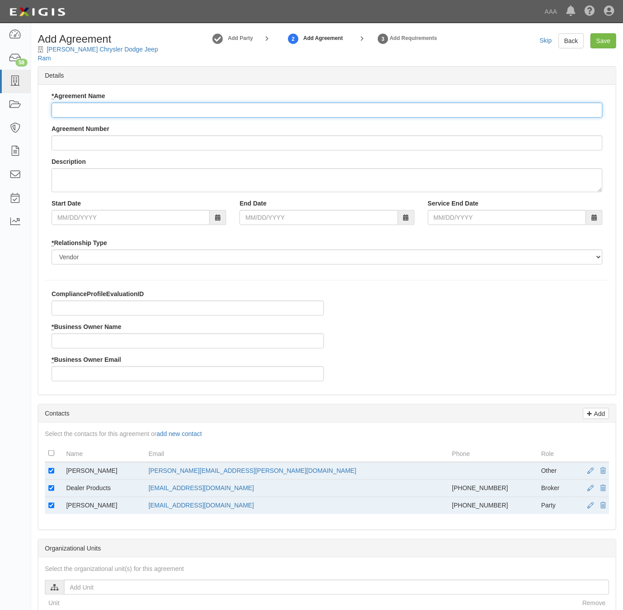
click at [125, 103] on input "* Agreement Name" at bounding box center [327, 110] width 551 height 15
type input "[US_STATE] AAR"
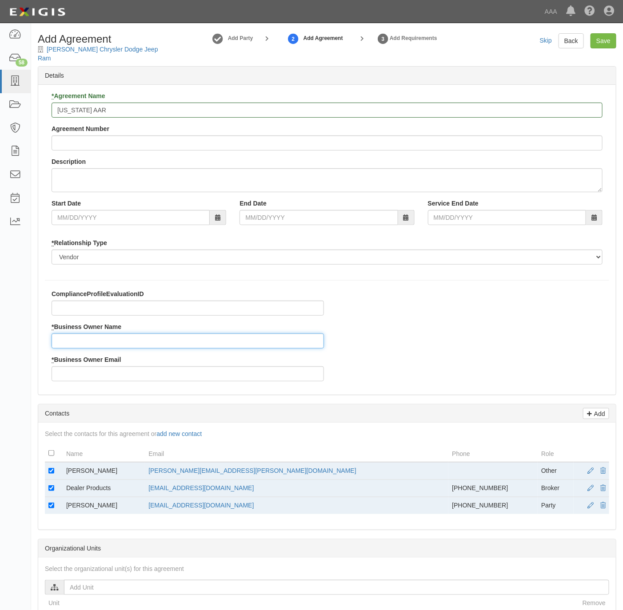
click at [103, 335] on input "* Business Owner Name" at bounding box center [188, 341] width 272 height 15
paste input "Bradley Holmes"
type input "Bradley Holmes"
drag, startPoint x: 286, startPoint y: 466, endPoint x: 186, endPoint y: 470, distance: 100.0
click at [186, 470] on td "holmes.bradley@ace.aaa.com" at bounding box center [296, 471] width 303 height 18
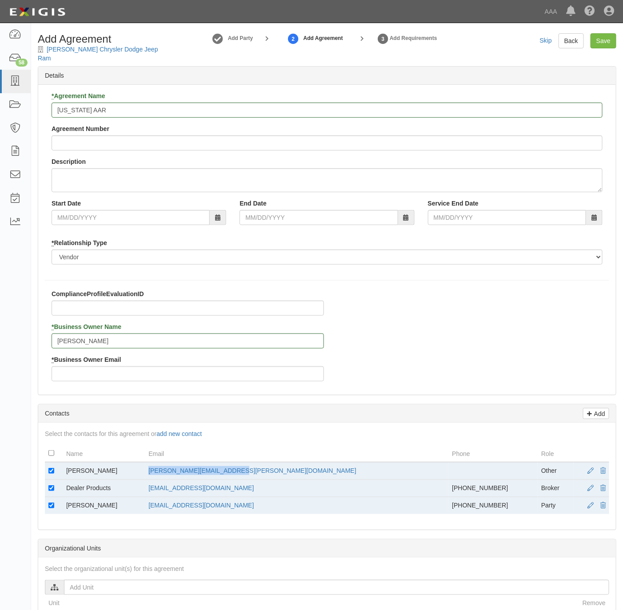
copy link "holmes.bradley@ace.aaa.com"
drag, startPoint x: 186, startPoint y: 470, endPoint x: 134, endPoint y: 371, distance: 111.9
click at [134, 370] on input "* Business Owner Email" at bounding box center [188, 374] width 272 height 15
paste input "holmes.bradley@ace.aaa.com"
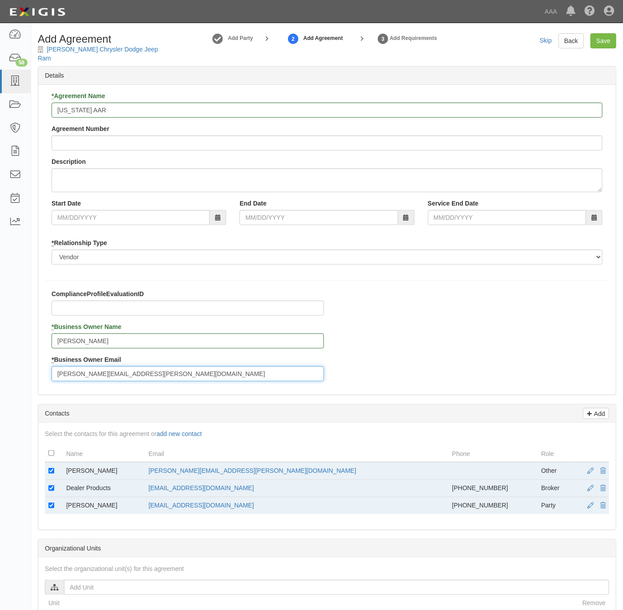
type input "holmes.bradley@ace.aaa.com"
click at [49, 468] on input "checkbox" at bounding box center [51, 471] width 6 height 6
checkbox input "false"
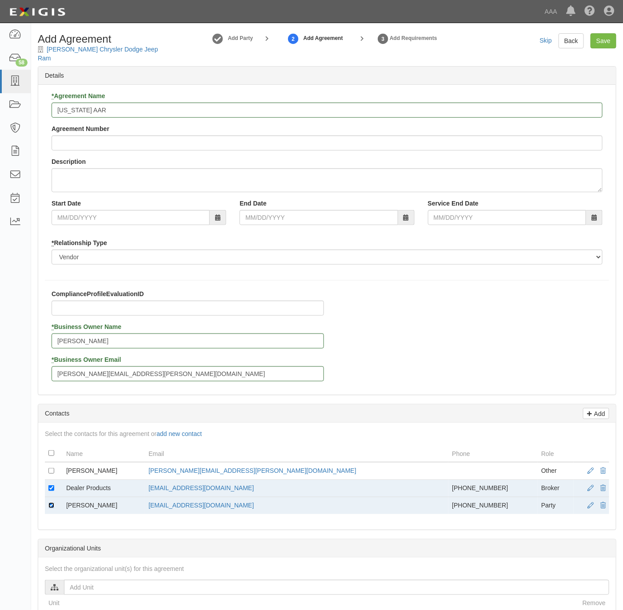
drag, startPoint x: 52, startPoint y: 501, endPoint x: 60, endPoint y: 498, distance: 8.3
click at [52, 503] on input "checkbox" at bounding box center [51, 506] width 6 height 6
checkbox input "false"
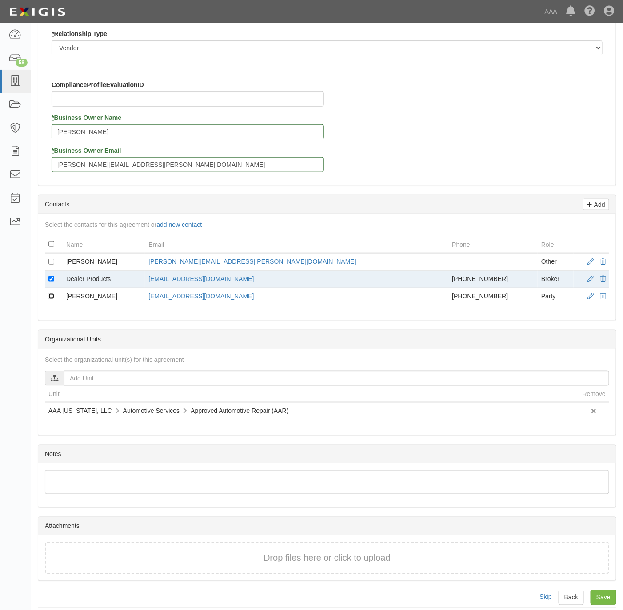
scroll to position [215, 0]
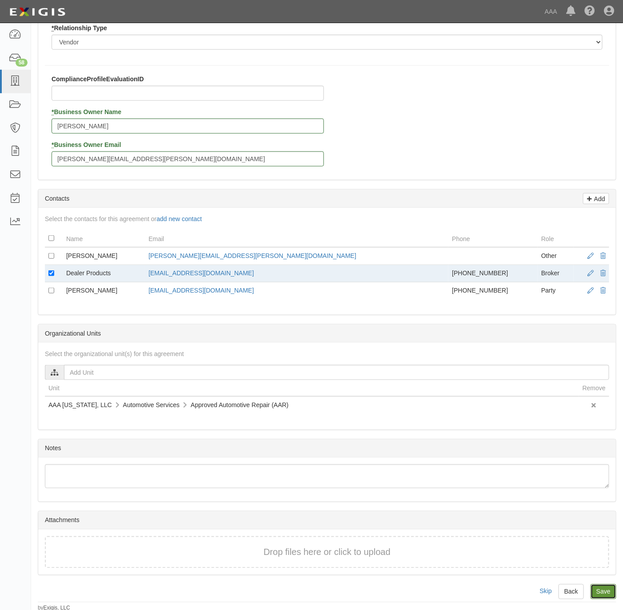
click at [611, 592] on input "Save" at bounding box center [603, 592] width 26 height 15
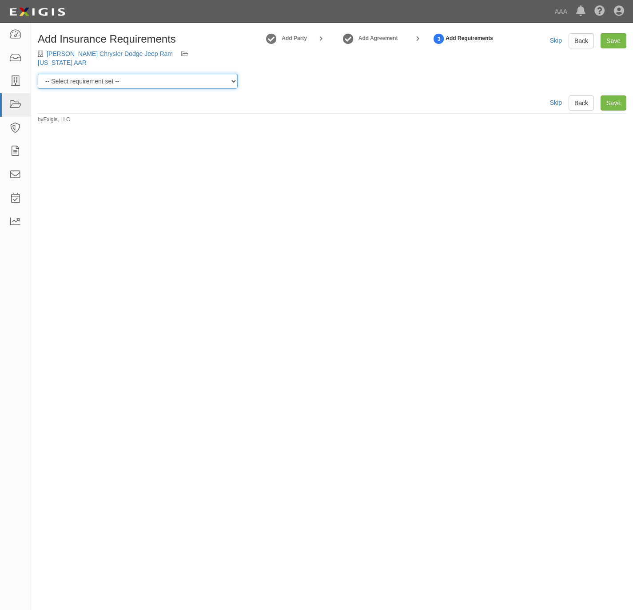
drag, startPoint x: 163, startPoint y: 69, endPoint x: 165, endPoint y: 79, distance: 10.0
click at [163, 74] on select "-- Select requirement set -- AAA East Central AAR AAA East Central ERS AAA East…" at bounding box center [138, 81] width 200 height 15
select select "16682"
click at [38, 74] on select "-- Select requirement set -- AAA East Central AAR AAA East Central ERS AAA East…" at bounding box center [138, 81] width 200 height 15
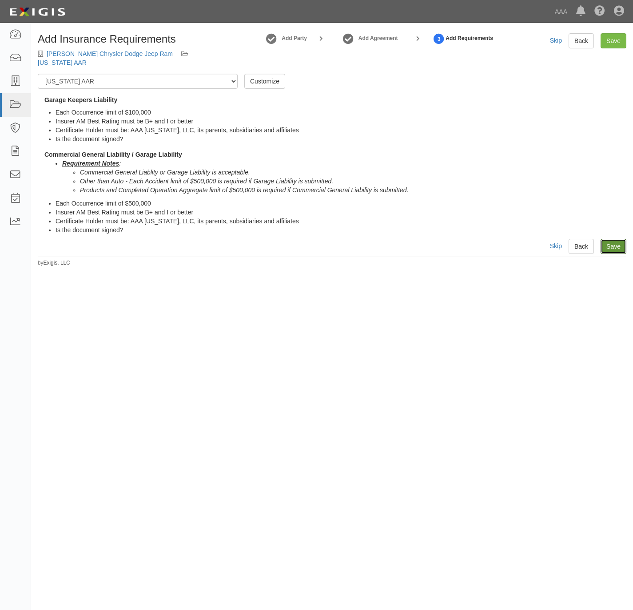
click at [614, 239] on link "Save" at bounding box center [614, 246] width 26 height 15
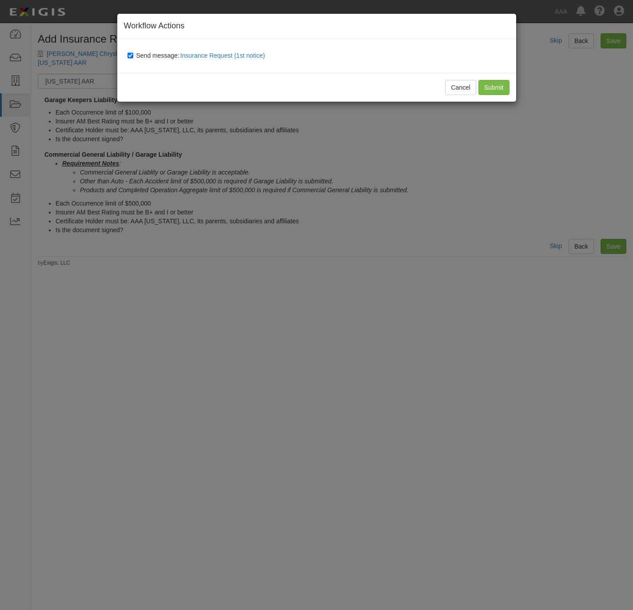
click at [142, 56] on span "Send message: Insurance Request (1st notice)" at bounding box center [202, 55] width 132 height 7
click at [133, 56] on input "Send message: Insurance Request (1st notice)" at bounding box center [130, 55] width 6 height 7
checkbox input "false"
click at [499, 87] on input "Submit" at bounding box center [493, 87] width 31 height 15
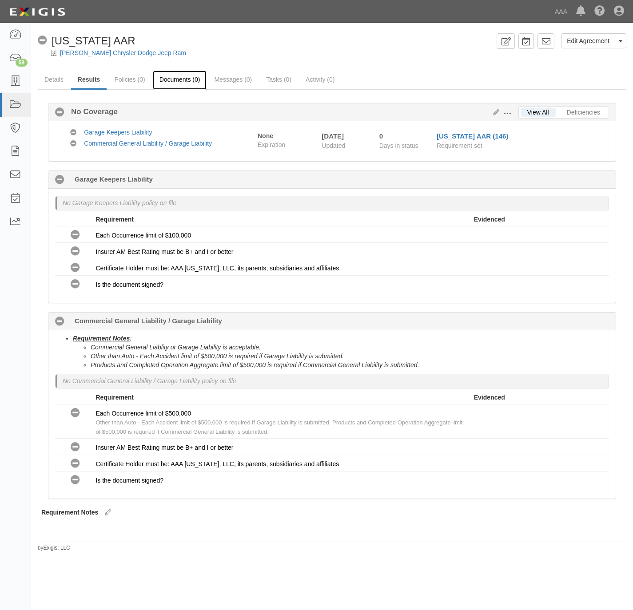
click at [172, 76] on link "Documents (0)" at bounding box center [180, 80] width 54 height 19
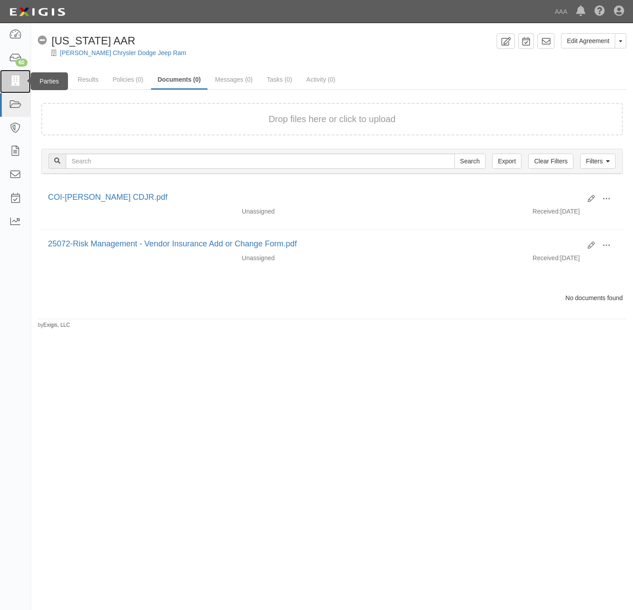
click at [19, 82] on icon at bounding box center [15, 81] width 12 height 10
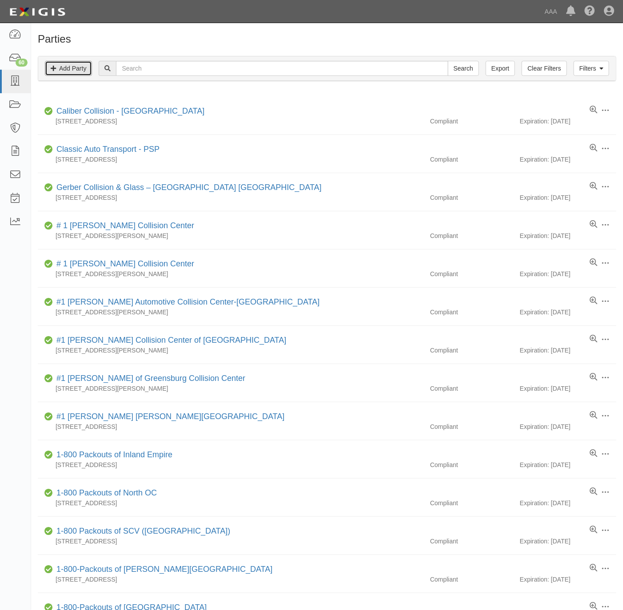
drag, startPoint x: 76, startPoint y: 68, endPoint x: 97, endPoint y: 78, distance: 23.3
click at [76, 68] on link "Add Party" at bounding box center [68, 68] width 47 height 15
click at [147, 67] on input "text" at bounding box center [282, 68] width 332 height 15
paste input "Frisco Automotive"
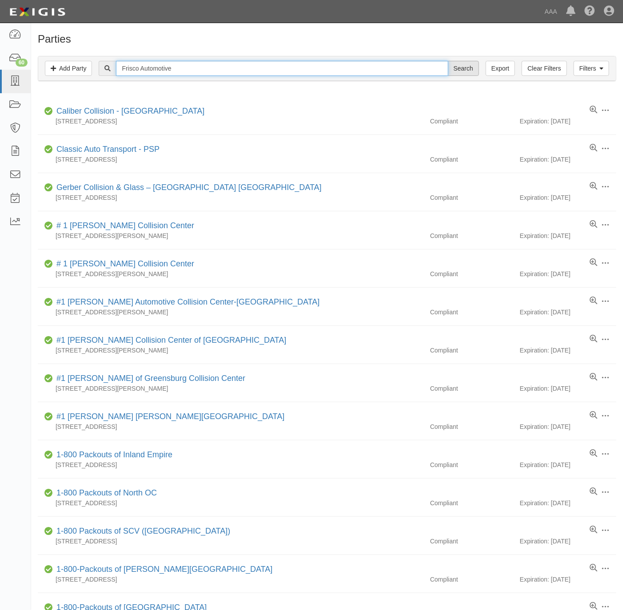
type input "Frisco Automotive"
click at [461, 68] on input "Search" at bounding box center [463, 68] width 31 height 15
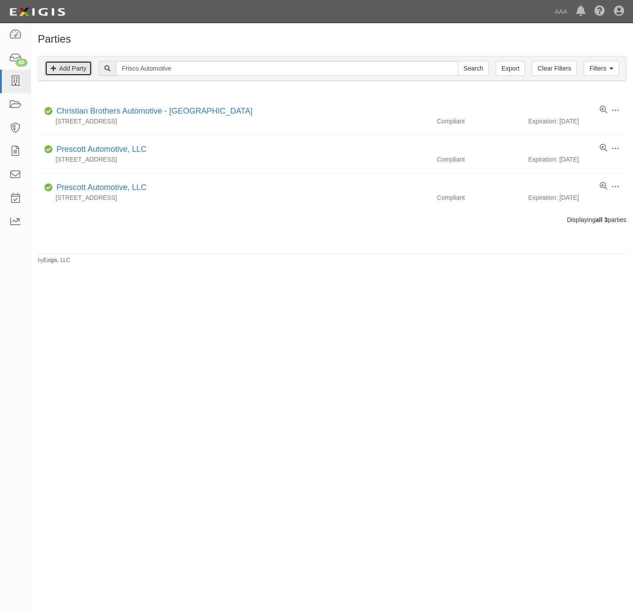
click at [76, 63] on link "Add Party" at bounding box center [68, 68] width 47 height 15
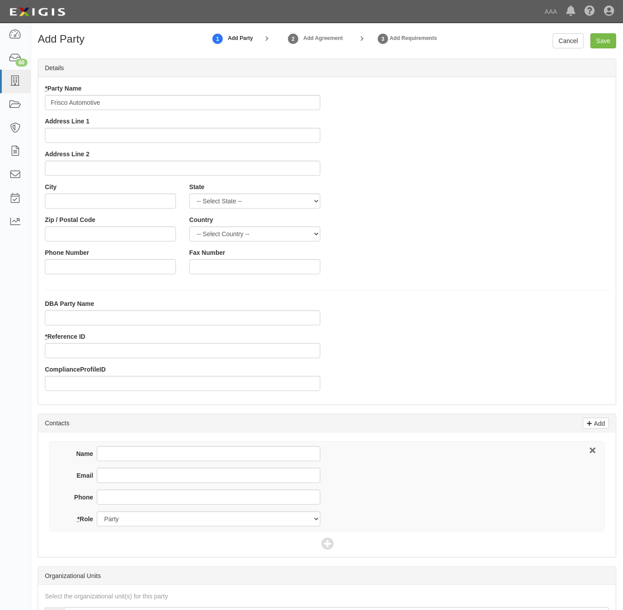
type input "Frisco Automotive"
click at [99, 320] on input "DBA Party Name" at bounding box center [182, 318] width 275 height 15
paste input "[PERSON_NAME] Automotive, Inc."
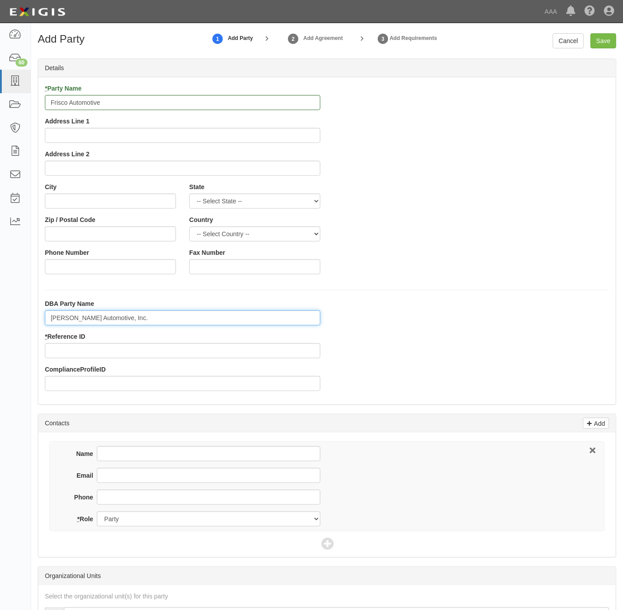
type input "Haley Automotive, Inc."
click at [79, 350] on input "* Reference ID" at bounding box center [182, 350] width 275 height 15
paste input "25244"
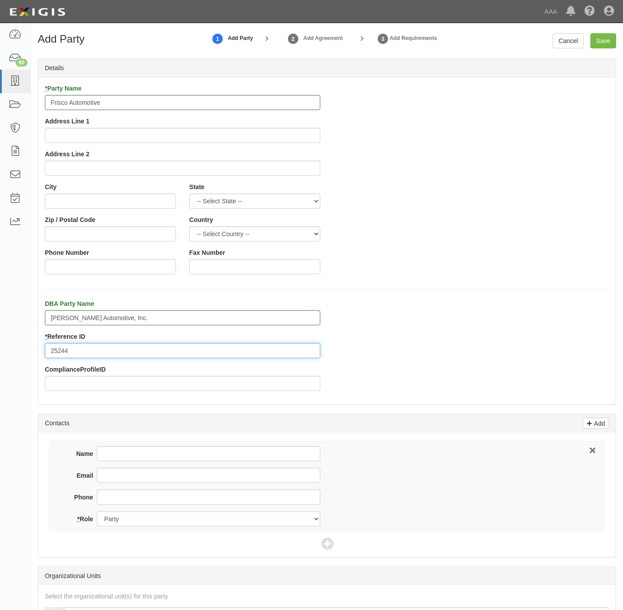
type input "25244"
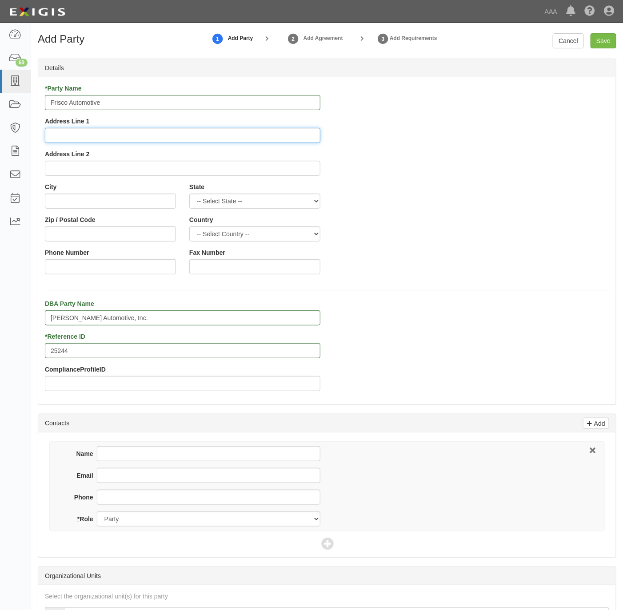
click at [123, 136] on input "Address Line 1" at bounding box center [182, 135] width 275 height 15
paste input "6623 W Main St"
type input "6623 W Main St"
click at [75, 211] on div "City" at bounding box center [110, 199] width 144 height 33
click at [75, 203] on input "City" at bounding box center [110, 201] width 131 height 15
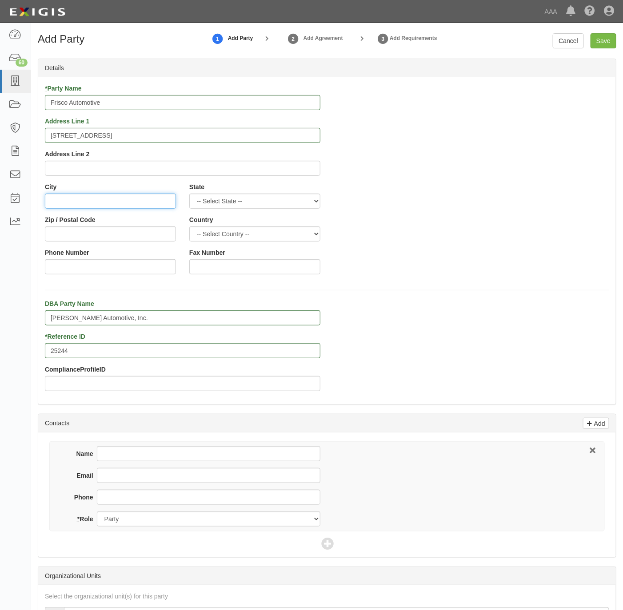
paste input "Frisco,"
type input "Frisco"
select select "TX"
type input "75034"
click at [133, 272] on input "Phone Number" at bounding box center [110, 266] width 131 height 15
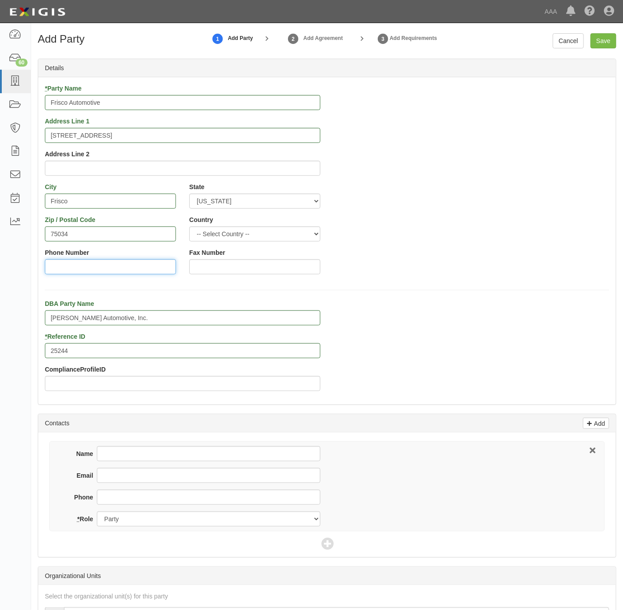
paste input "972-335-9823"
type input "972-335-9823"
drag, startPoint x: 144, startPoint y: 502, endPoint x: 152, endPoint y: 497, distance: 9.6
click at [144, 502] on input "Phone" at bounding box center [208, 497] width 223 height 15
paste input "972-335-9823"
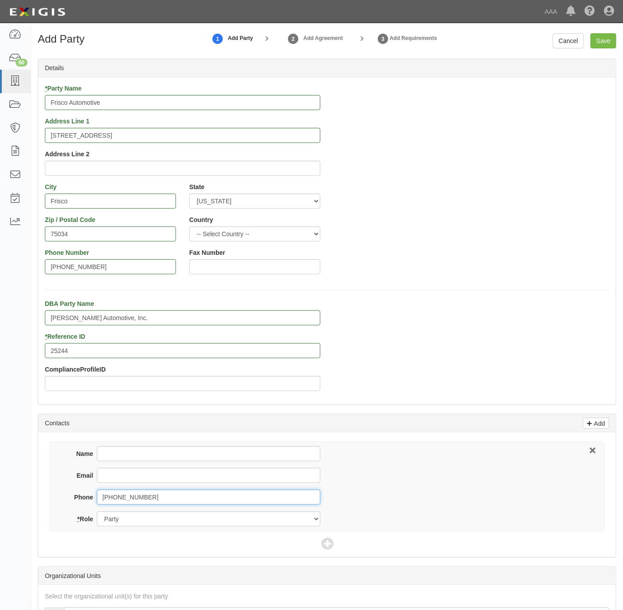
type input "972-335-9823"
click at [123, 461] on input "Name" at bounding box center [208, 453] width 223 height 15
paste input "Richard Bennett"
type input "Richard Bennett"
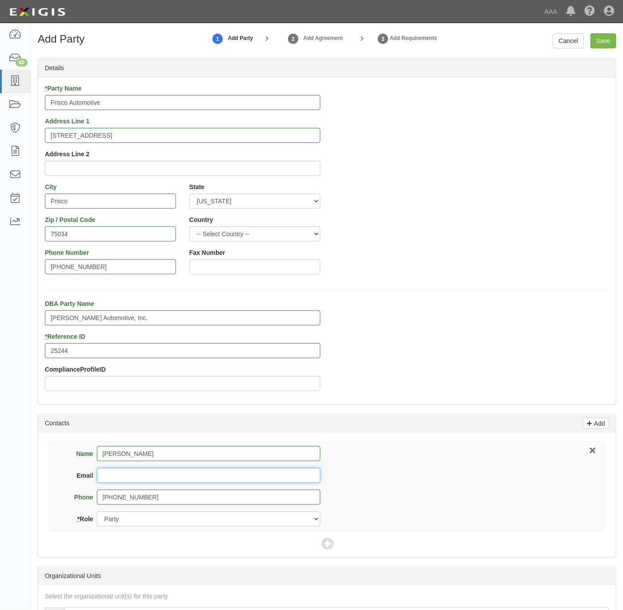
click at [165, 483] on input "Email" at bounding box center [208, 475] width 223 height 15
paste input "rbennett@friscoauto.com"
type input "rbennett@friscoauto.com"
click at [327, 544] on icon at bounding box center [327, 544] width 12 height 12
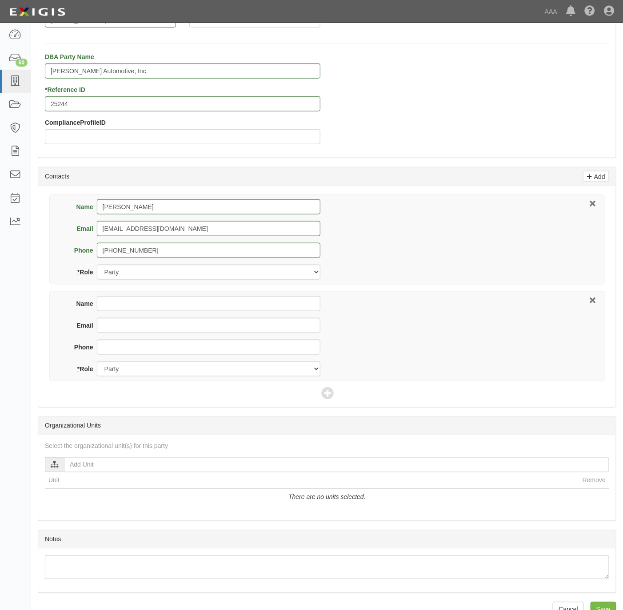
scroll to position [271, 0]
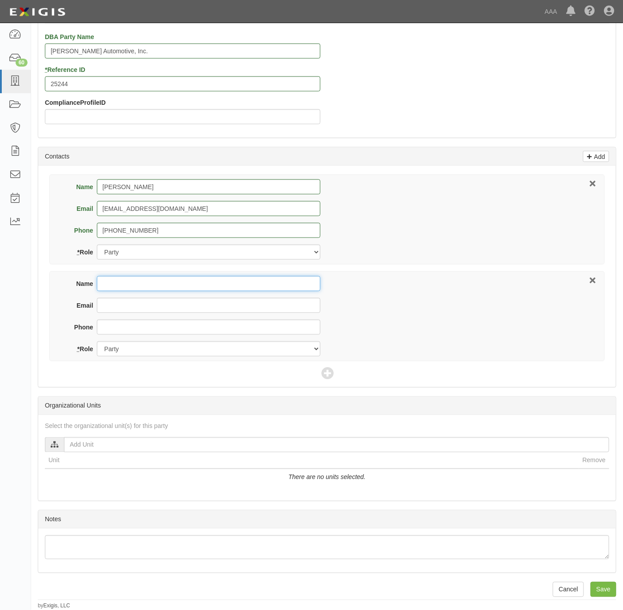
click at [187, 277] on input "Name" at bounding box center [208, 283] width 223 height 15
paste input "Tina Royko"
type input "Tina Royko"
drag, startPoint x: 183, startPoint y: 308, endPoint x: 199, endPoint y: 299, distance: 18.4
click at [183, 308] on input "Email" at bounding box center [208, 305] width 223 height 15
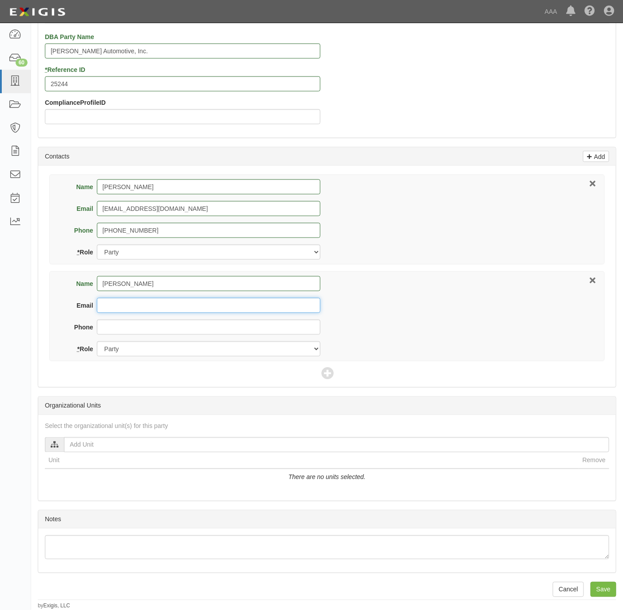
paste input "tina@bralyinsurance.com"
type input "tina@bralyinsurance.com"
click at [186, 327] on input "Phone" at bounding box center [208, 327] width 223 height 15
paste input "972-359-9324"
type input "972-359-9324"
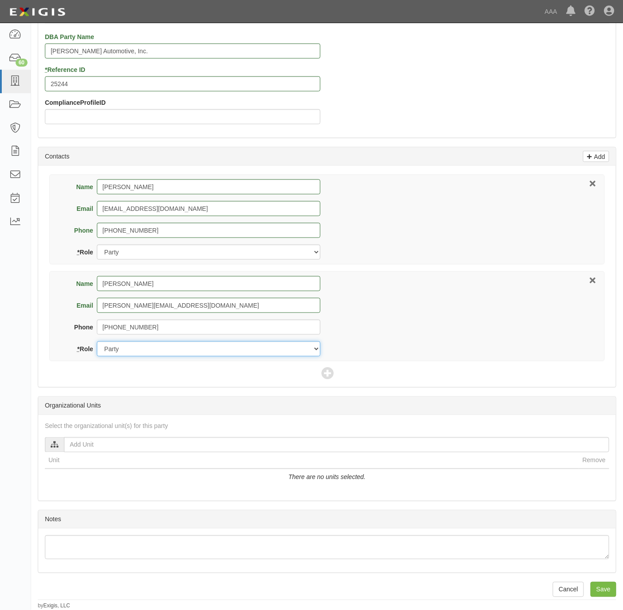
click at [171, 342] on select "Party Broker Other" at bounding box center [208, 349] width 223 height 15
select select "Broker"
click at [97, 342] on select "Party Broker Other" at bounding box center [208, 349] width 223 height 15
click at [331, 368] on icon at bounding box center [327, 374] width 12 height 12
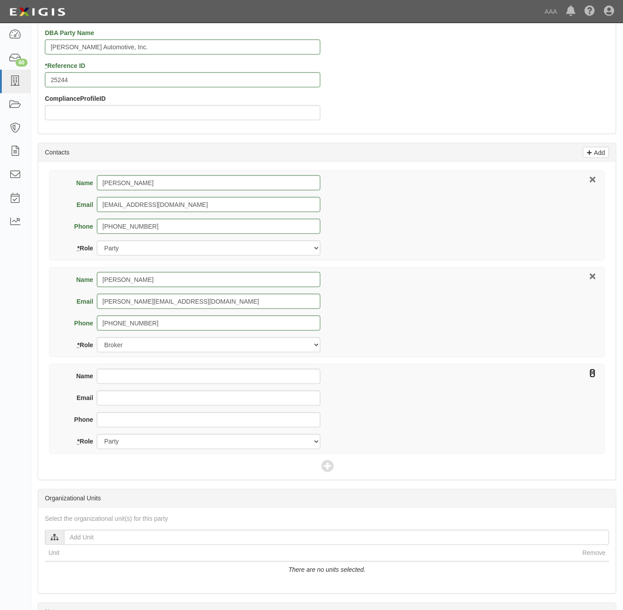
click at [593, 375] on icon at bounding box center [593, 374] width 6 height 6
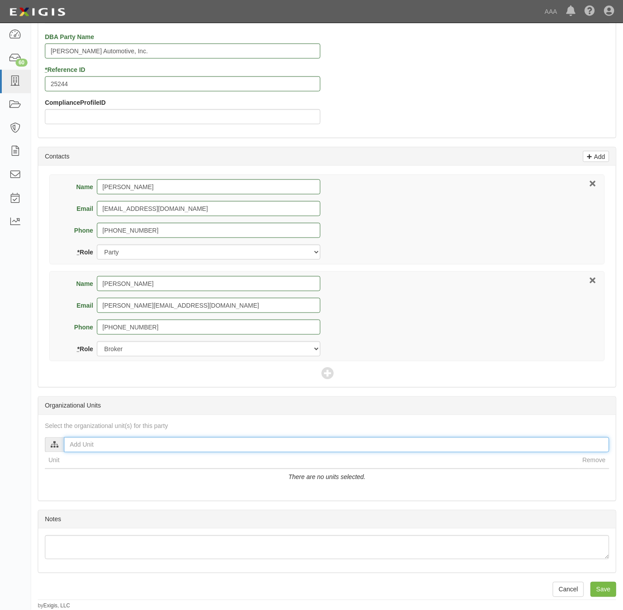
click at [167, 448] on input "text" at bounding box center [336, 445] width 545 height 15
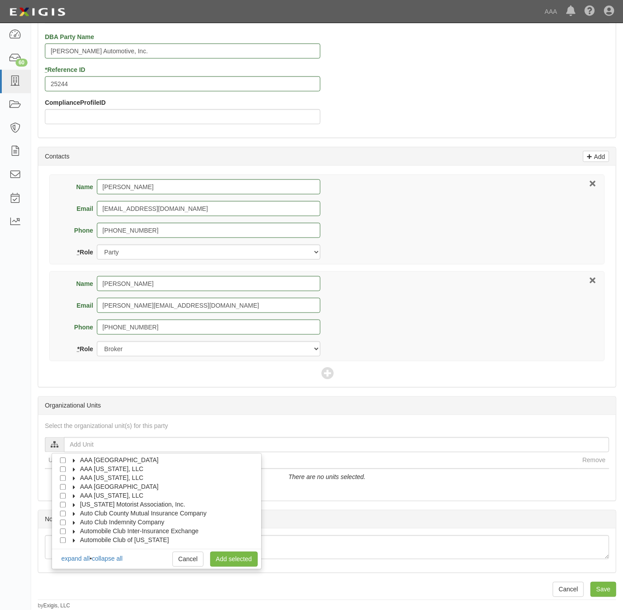
click at [120, 495] on span "AAA [US_STATE], LLC" at bounding box center [112, 496] width 64 height 7
click at [122, 502] on span "Automotive Services" at bounding box center [116, 505] width 57 height 7
click at [86, 524] on label "Approved Automotive Repair (AAR)" at bounding box center [135, 522] width 101 height 9
click at [82, 520] on input "Approved Automotive Repair (AAR)" at bounding box center [79, 523] width 6 height 6
checkbox input "true"
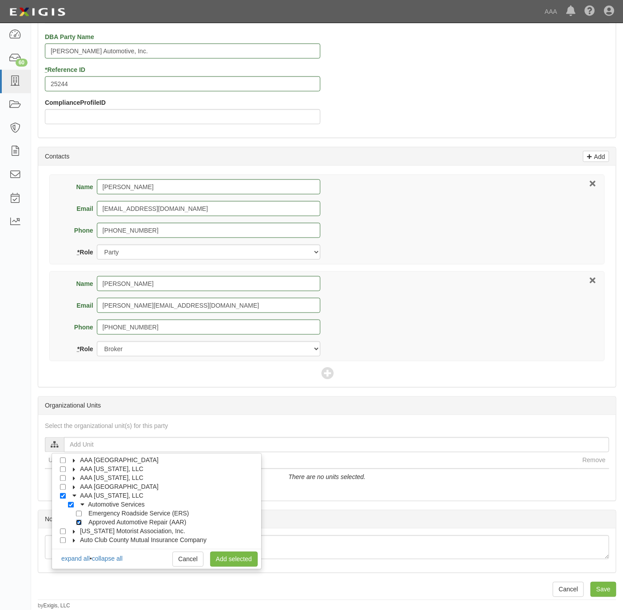
checkbox input "true"
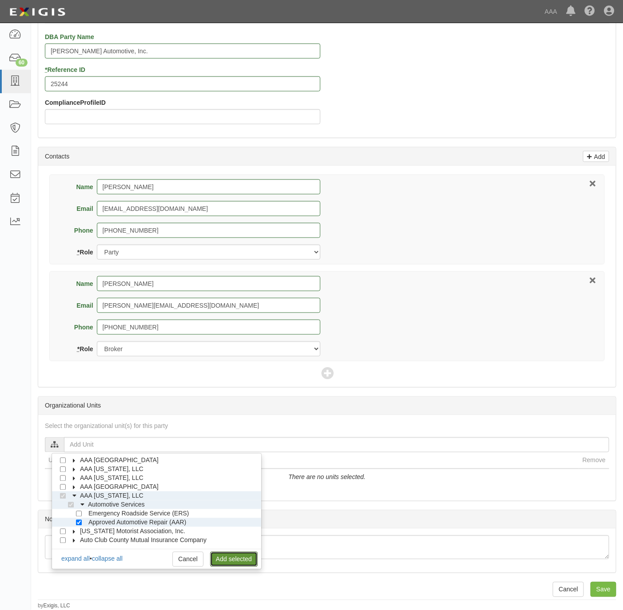
click at [223, 555] on link "Add selected" at bounding box center [234, 559] width 48 height 15
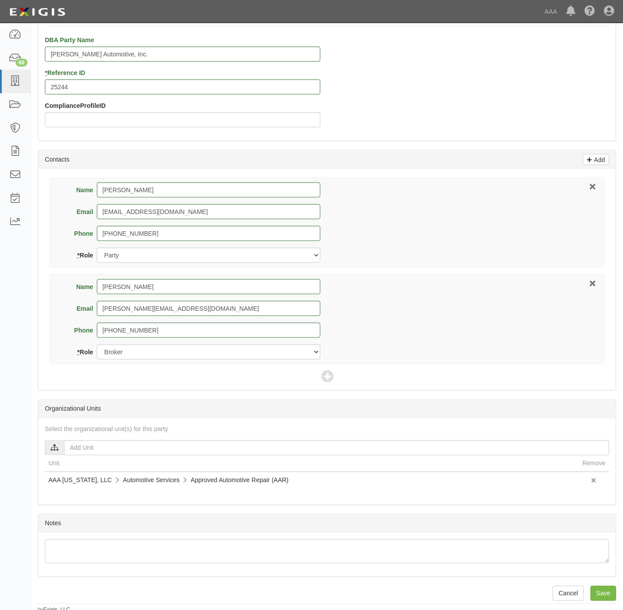
scroll to position [272, 0]
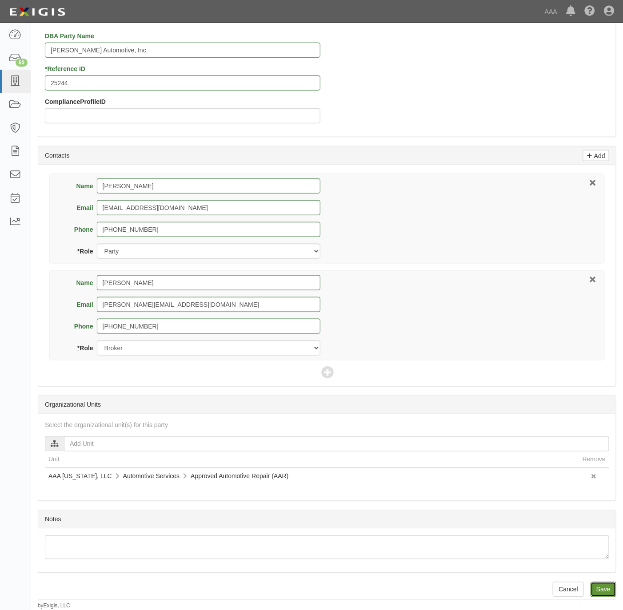
click at [603, 592] on input "Save" at bounding box center [603, 589] width 26 height 15
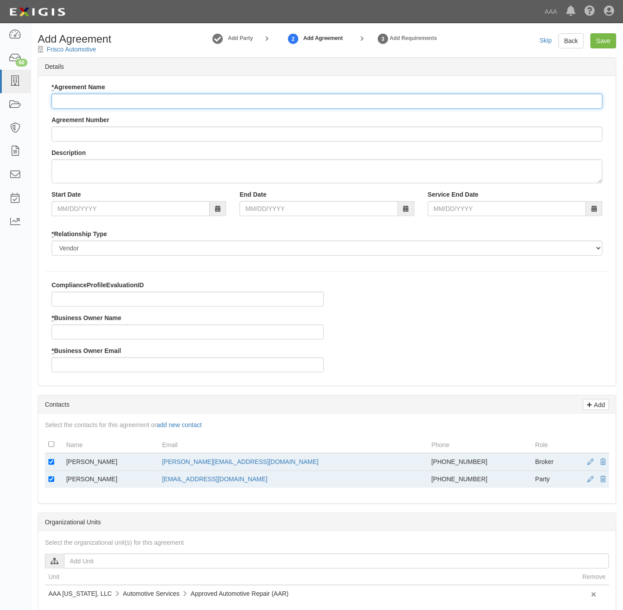
click at [116, 103] on input "* Agreement Name" at bounding box center [327, 101] width 551 height 15
type input "[US_STATE] AAR"
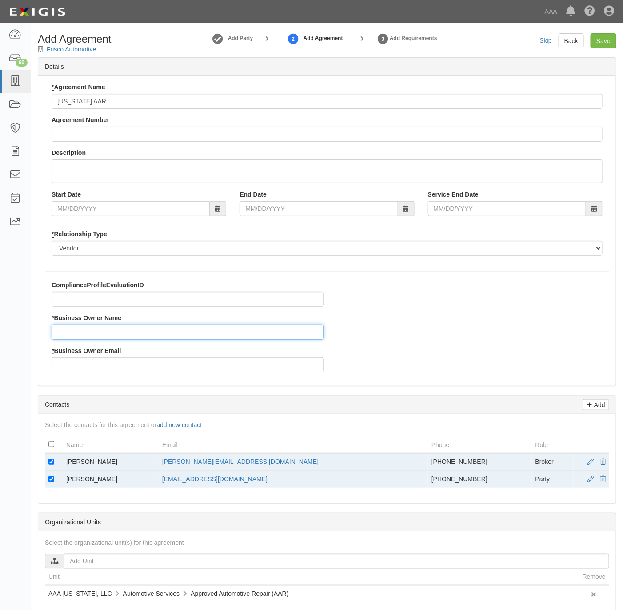
drag, startPoint x: 229, startPoint y: 379, endPoint x: 223, endPoint y: 408, distance: 30.0
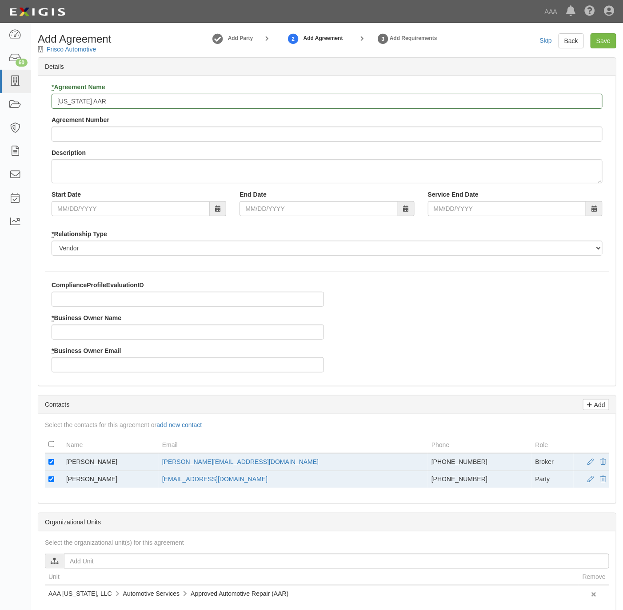
drag, startPoint x: 223, startPoint y: 408, endPoint x: 542, endPoint y: 342, distance: 325.4
click at [538, 343] on div "ComplianceProfileEvaluationID * Business Owner Name * Business Owner Email" at bounding box center [327, 330] width 578 height 99
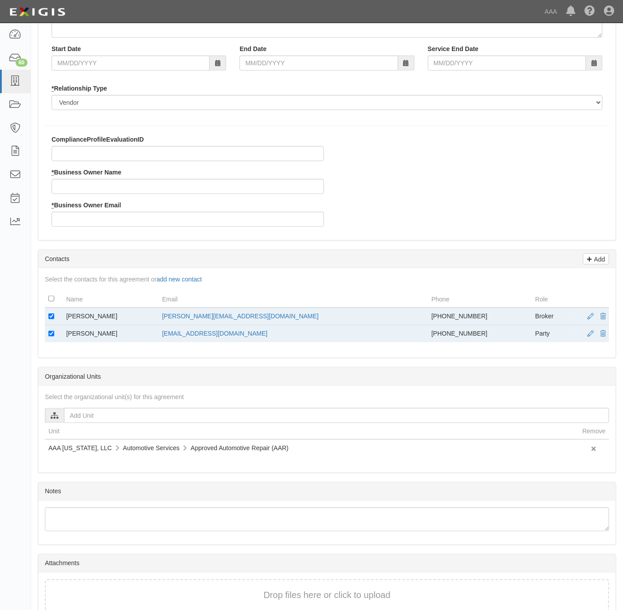
scroll to position [196, 0]
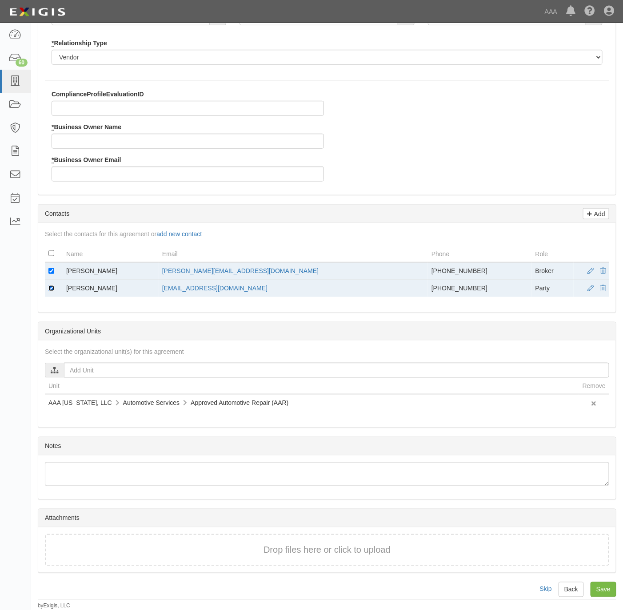
click at [50, 286] on input "checkbox" at bounding box center [51, 289] width 6 height 6
checkbox input "false"
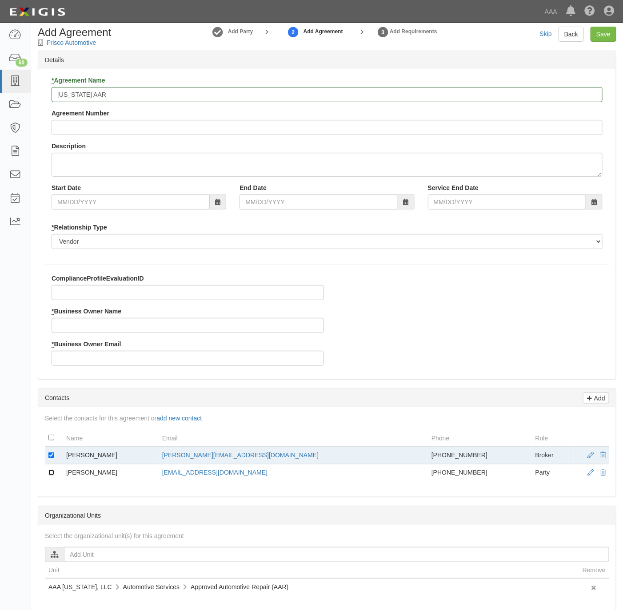
scroll to position [0, 0]
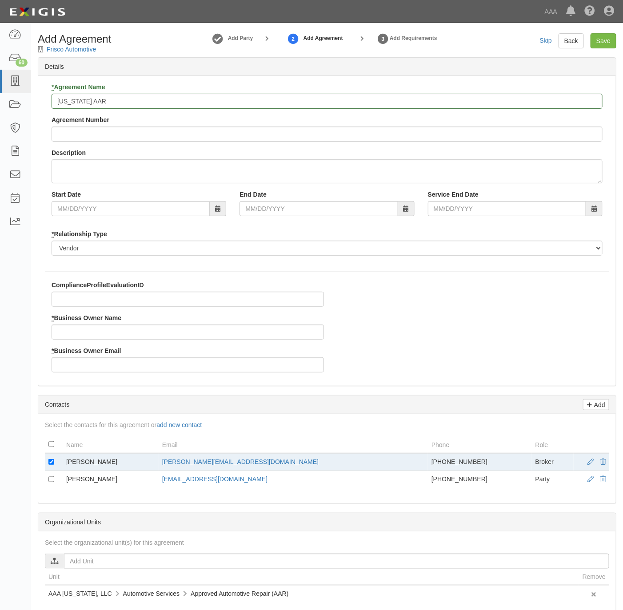
click at [493, 36] on div "Skip Back Save" at bounding box center [549, 40] width 148 height 15
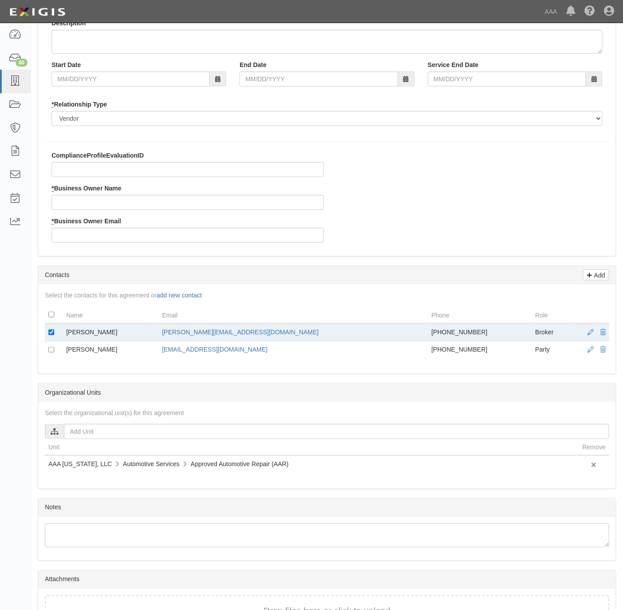
scroll to position [133, 0]
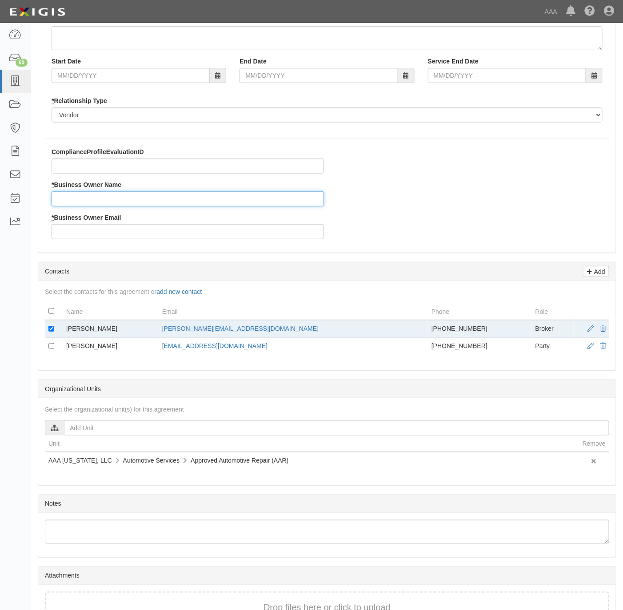
click at [116, 196] on input "* Business Owner Name" at bounding box center [188, 198] width 272 height 15
paste input "Justin Richards"
type input "Justin Richards"
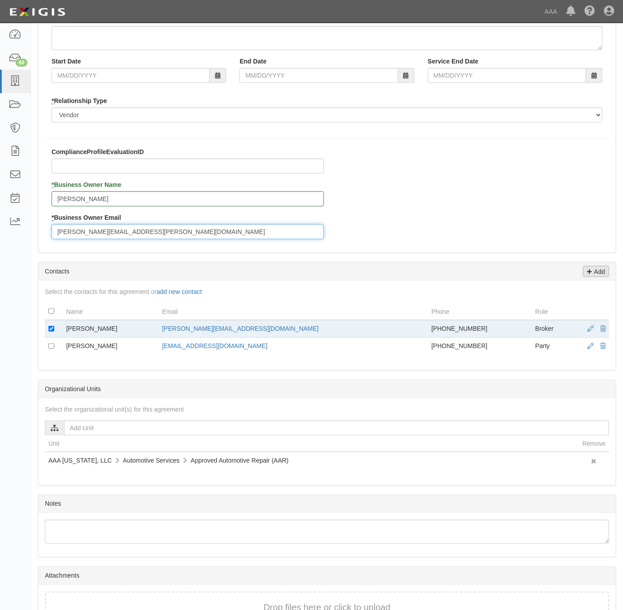
type input "richards.justin@ace.aaa.com"
click at [590, 275] on icon at bounding box center [589, 271] width 5 height 8
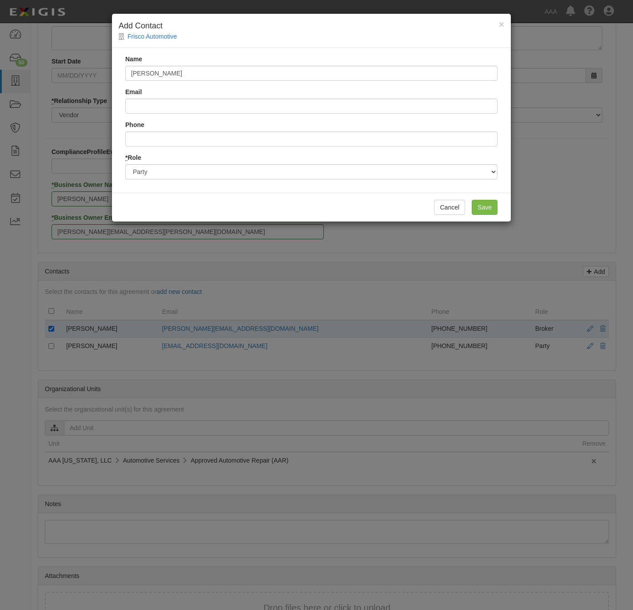
type input "Justin Richards"
click at [173, 100] on input "Email" at bounding box center [311, 106] width 372 height 15
click at [158, 236] on div "× Add Contact Frisco Automotive Name Justin Richards Email Phone * Role Party B…" at bounding box center [316, 305] width 633 height 610
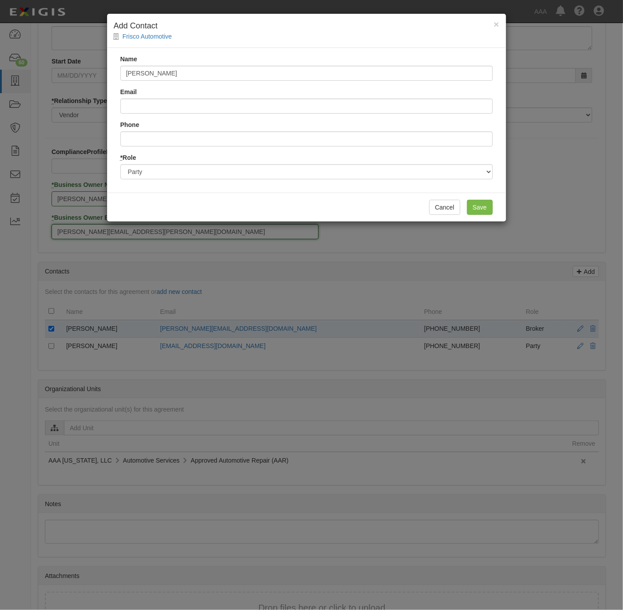
click at [158, 236] on input "richards.justin@ace.aaa.com" at bounding box center [185, 231] width 267 height 15
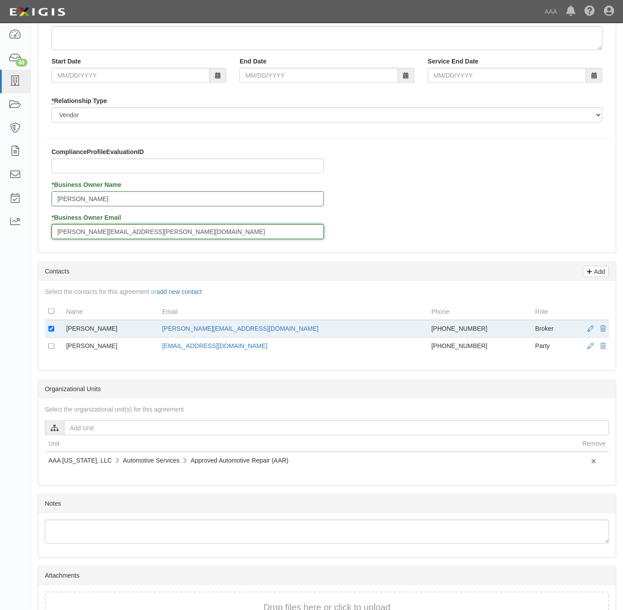
click at [159, 238] on input "richards.justin@ace.aaa.com" at bounding box center [188, 231] width 272 height 15
click at [592, 275] on p "Add" at bounding box center [598, 272] width 13 height 10
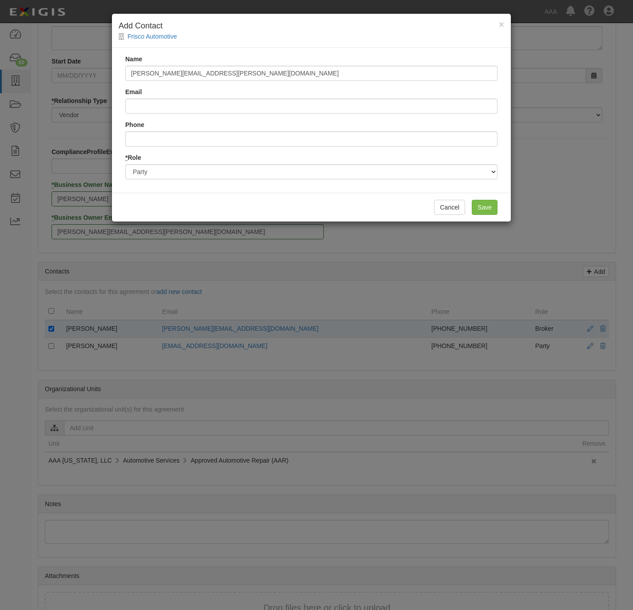
type input "richards.justin@ace.aaa.com"
paste input "richards.justin@ace.aaa.com"
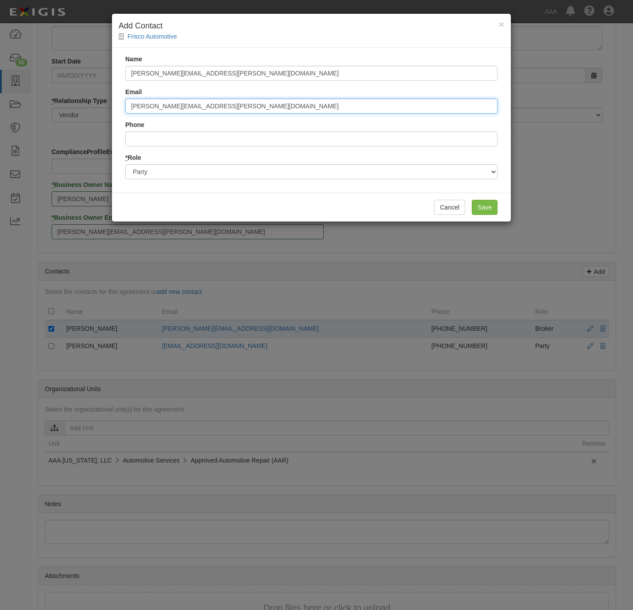
type input "richards.justin@ace.aaa.com"
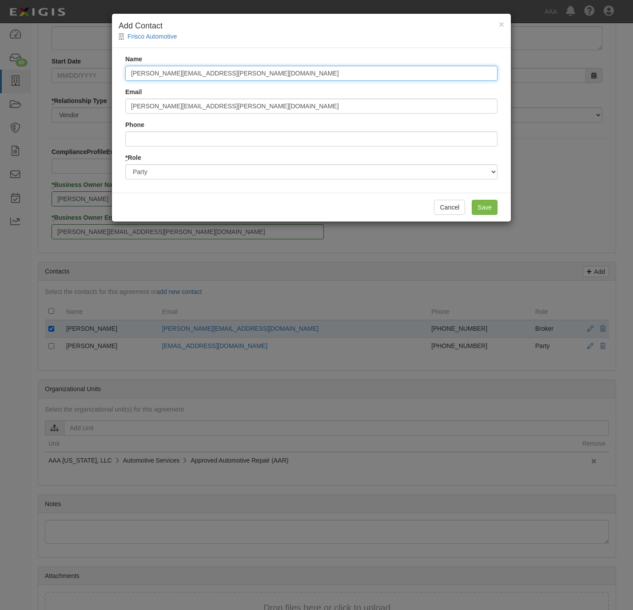
click at [297, 74] on input "richards.justin@ace.aaa.com" at bounding box center [311, 73] width 372 height 15
paste input "Justin Richards"
type input "Justin Richards"
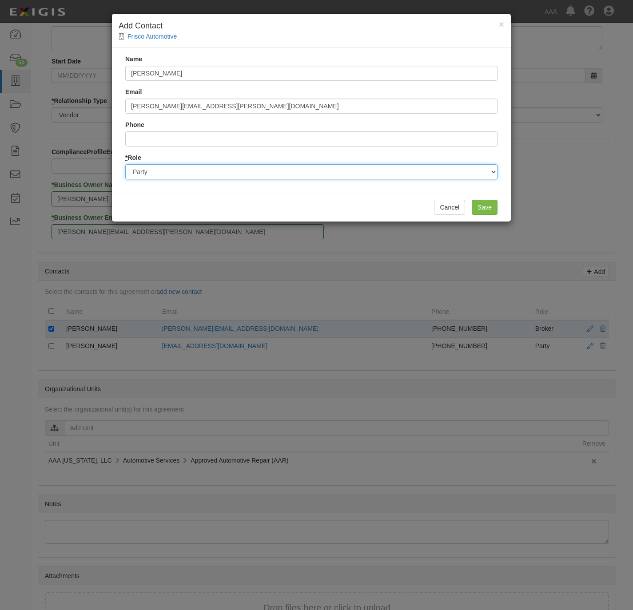
drag, startPoint x: 182, startPoint y: 169, endPoint x: 182, endPoint y: 182, distance: 12.4
click at [182, 169] on select "Party Broker Other" at bounding box center [311, 171] width 372 height 15
select select "Other"
click at [125, 164] on select "Party Broker Other" at bounding box center [311, 171] width 372 height 15
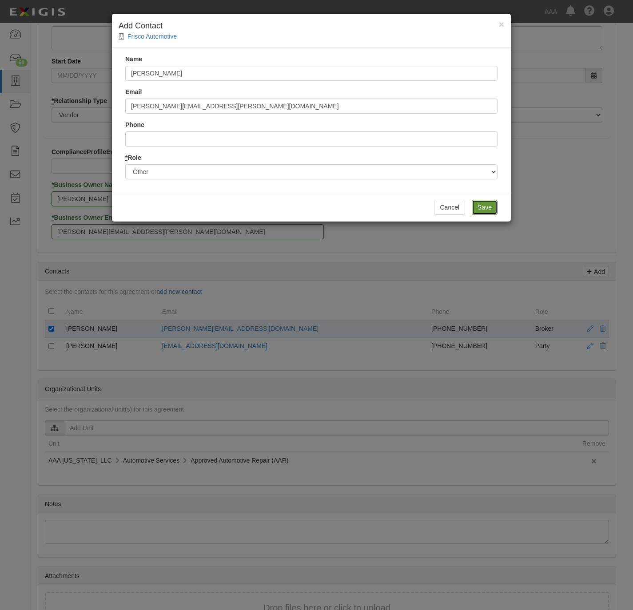
click at [479, 210] on input "Save" at bounding box center [485, 207] width 26 height 15
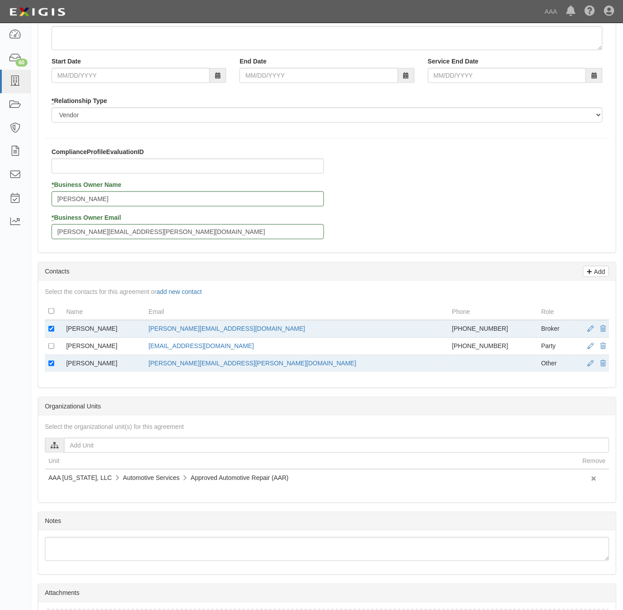
drag, startPoint x: 422, startPoint y: 199, endPoint x: 396, endPoint y: 205, distance: 27.0
click at [424, 201] on div "ComplianceProfileEvaluationID * Business Owner Name Justin Richards * Business …" at bounding box center [327, 196] width 578 height 99
click at [49, 367] on input "checkbox" at bounding box center [51, 364] width 6 height 6
checkbox input "false"
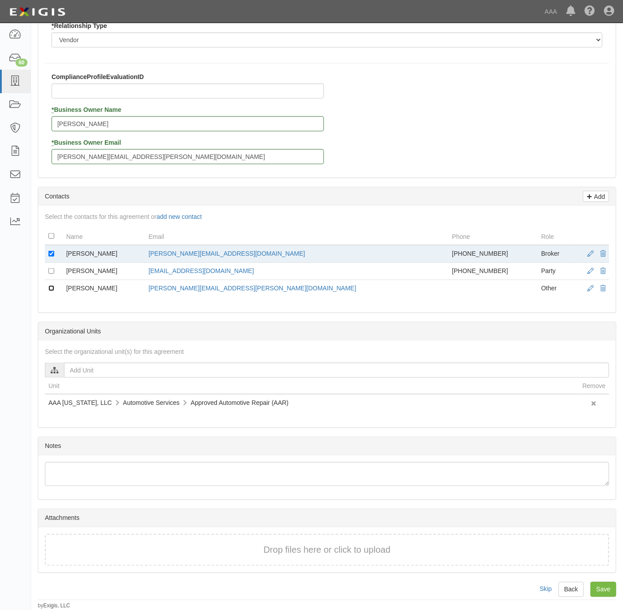
scroll to position [215, 0]
click at [610, 587] on input "Save" at bounding box center [603, 589] width 26 height 15
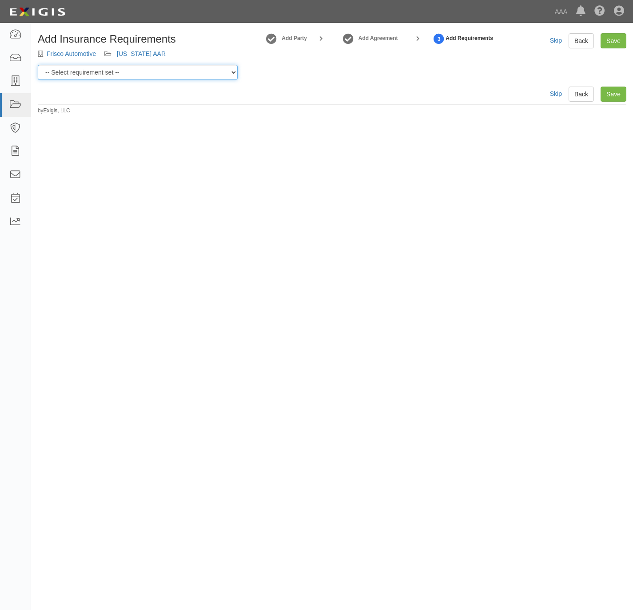
drag, startPoint x: 159, startPoint y: 73, endPoint x: 156, endPoint y: 78, distance: 5.0
click at [159, 73] on select "-- Select requirement set -- AAA East Central AAR AAA East Central ERS AAA East…" at bounding box center [138, 72] width 200 height 15
select select "16682"
click at [38, 65] on select "-- Select requirement set -- AAA East Central AAR AAA East Central ERS AAA East…" at bounding box center [138, 72] width 200 height 15
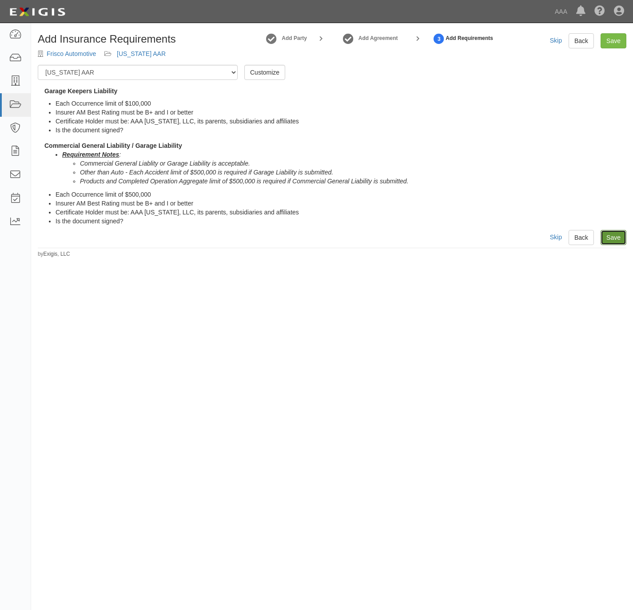
click at [612, 236] on link "Save" at bounding box center [614, 237] width 26 height 15
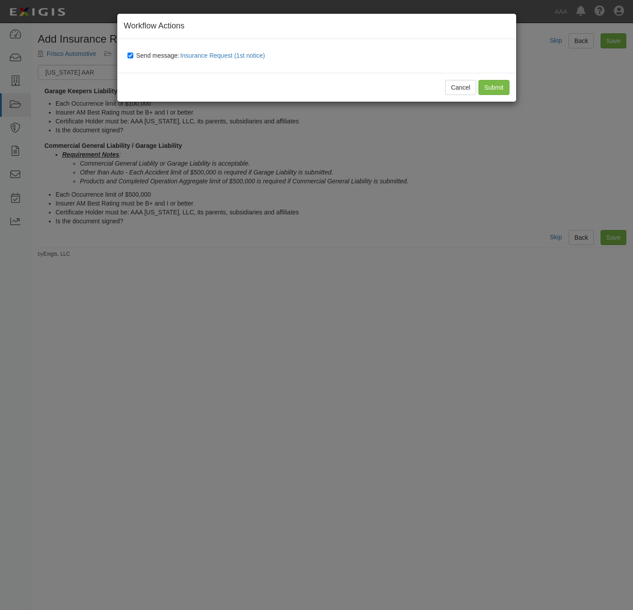
click at [154, 56] on span "Send message: Insurance Request (1st notice)" at bounding box center [202, 55] width 132 height 7
click at [133, 56] on input "Send message: Insurance Request (1st notice)" at bounding box center [130, 55] width 6 height 7
checkbox input "false"
click at [501, 88] on input "Submit" at bounding box center [493, 87] width 31 height 15
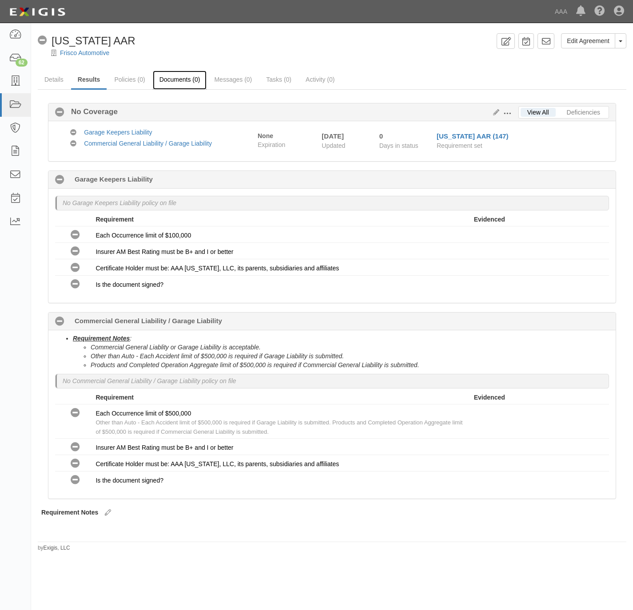
click at [182, 80] on link "Documents (0)" at bounding box center [180, 80] width 54 height 19
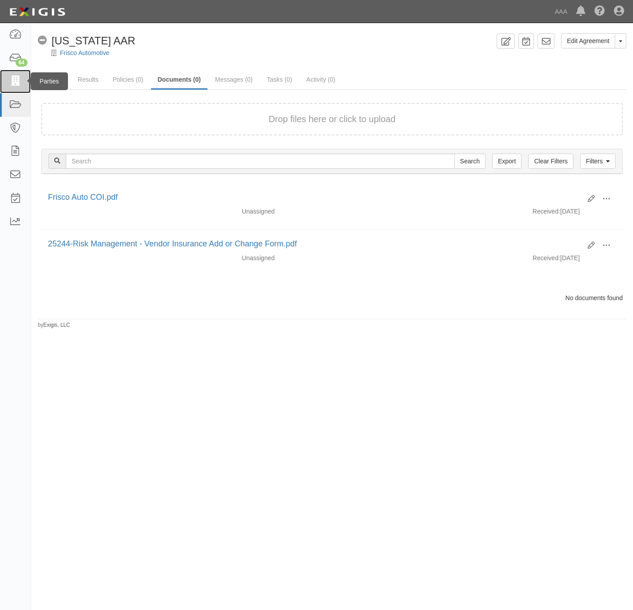
click at [11, 80] on icon at bounding box center [15, 81] width 12 height 10
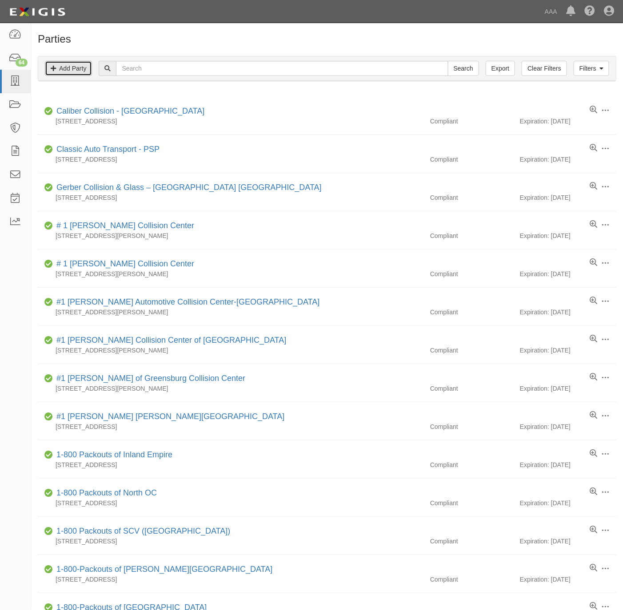
click at [62, 69] on link "Add Party" at bounding box center [68, 68] width 47 height 15
click at [68, 68] on link "Add Party" at bounding box center [68, 68] width 47 height 15
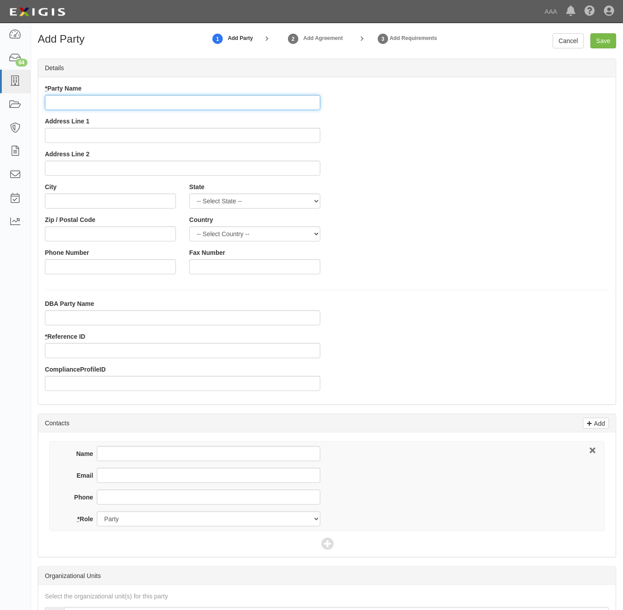
click at [93, 104] on input "* Party Name" at bounding box center [182, 102] width 275 height 15
paste input "Ford of Downtown LA"
type input "Ford of Downtown LA"
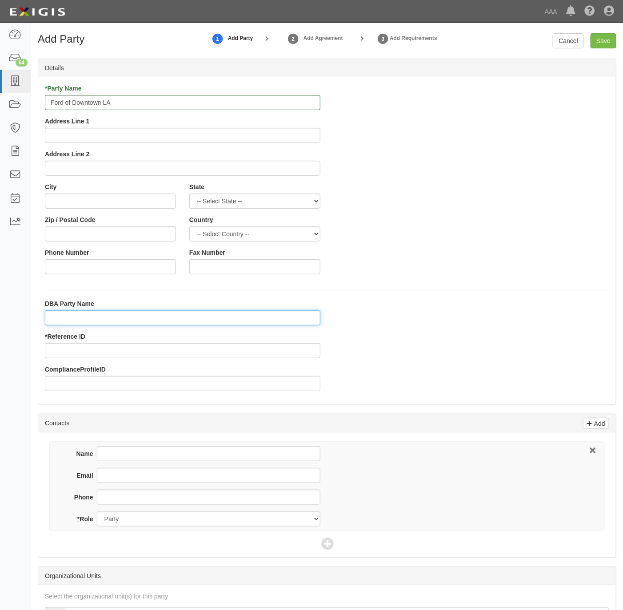
drag, startPoint x: 95, startPoint y: 320, endPoint x: 99, endPoint y: 317, distance: 4.8
click at [95, 320] on input "DBA Party Name" at bounding box center [182, 318] width 275 height 15
paste input "Lithia Motors, Inc"
type input "Lithia Motors, Inc"
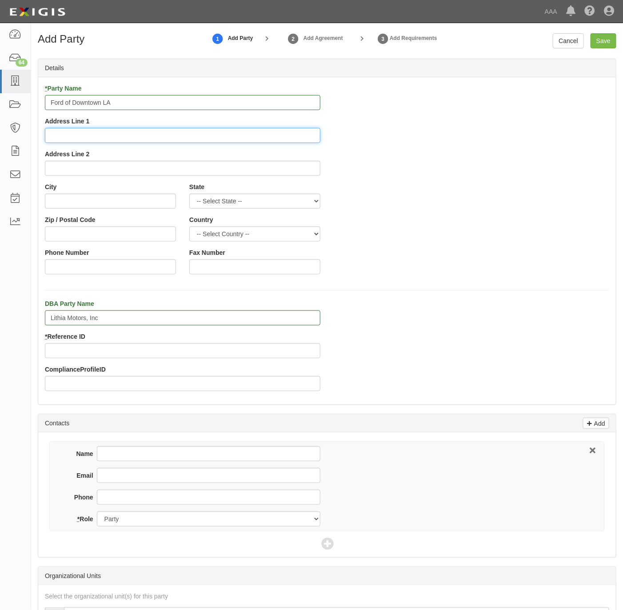
click at [179, 135] on input "Address Line 1" at bounding box center [182, 135] width 275 height 15
paste input "1540 S. Figueroa Street"
type input "1540 S. Figueroa Street"
click at [119, 207] on input "City" at bounding box center [110, 201] width 131 height 15
paste input "Los Angeles,"
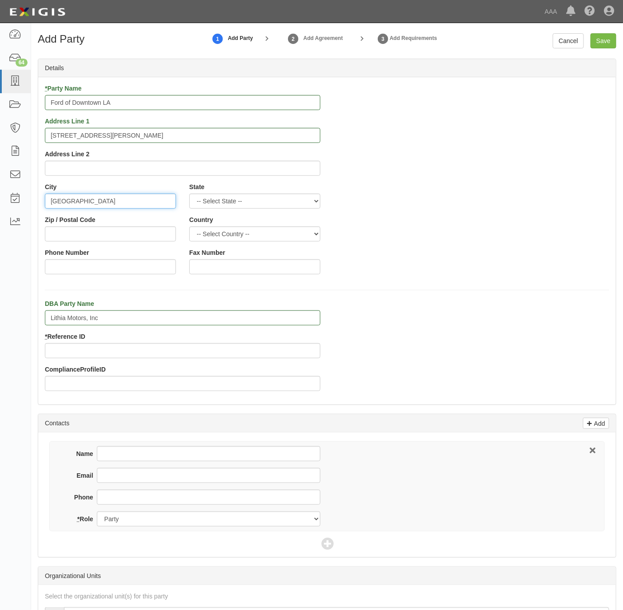
type input "Los Angeles"
select select "CA"
type input "90015"
click at [100, 271] on input "Phone Number" at bounding box center [110, 266] width 131 height 15
paste input "213-328-3029"
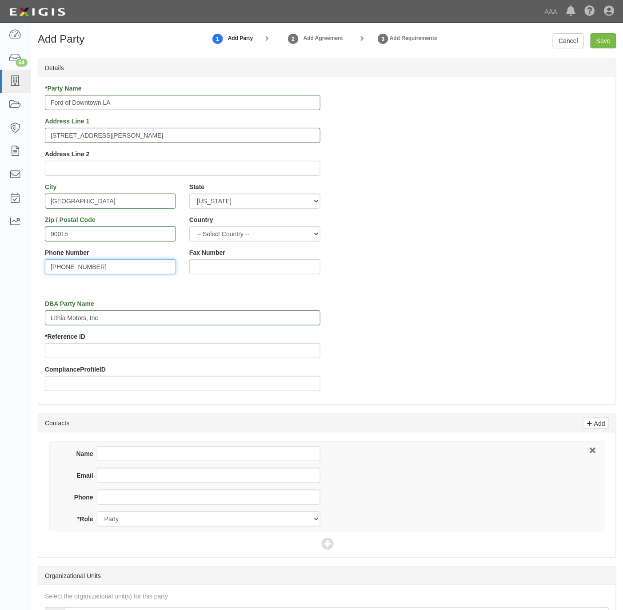
type input "[PHONE_NUMBER]"
click at [147, 502] on input "Phone" at bounding box center [208, 497] width 223 height 15
paste input "[PHONE_NUMBER]"
type input "[PHONE_NUMBER]"
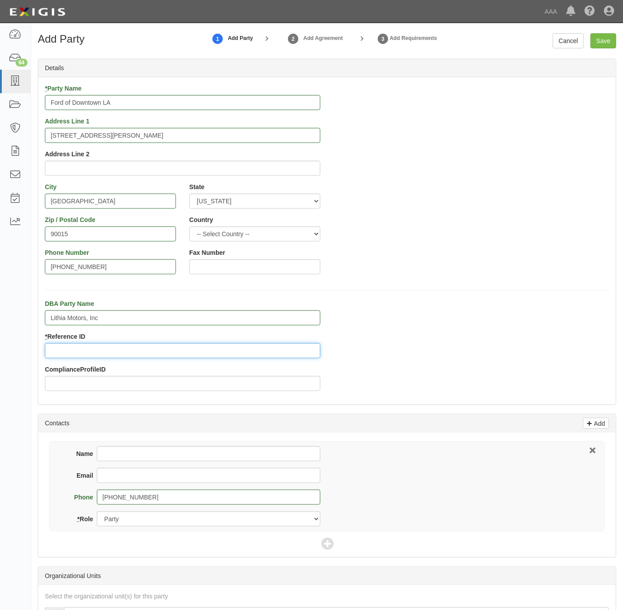
click at [100, 355] on input "* Reference ID" at bounding box center [182, 350] width 275 height 15
paste input "25233"
type input "25233"
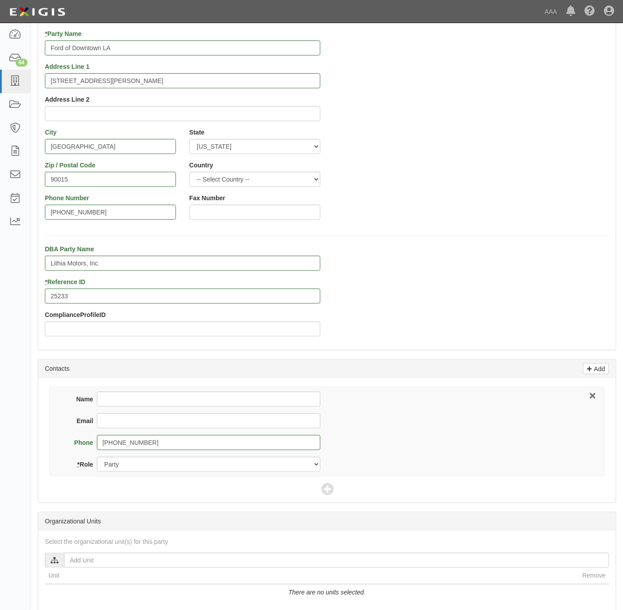
scroll to position [174, 0]
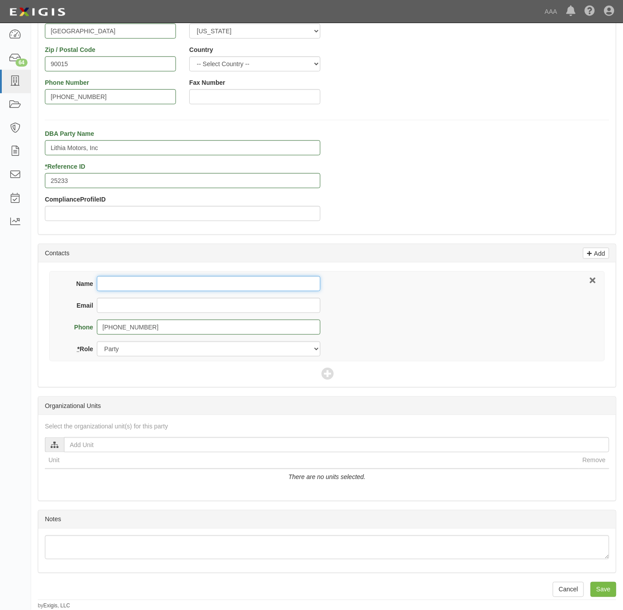
click at [135, 283] on input "Name" at bounding box center [208, 283] width 223 height 15
paste input "Enrique Manuel RoblesVazquez"
click at [150, 284] on input "Enrique Manuel RoblesVazquez" at bounding box center [208, 283] width 223 height 15
type input "Enrique Manuel / RoblesVazquez"
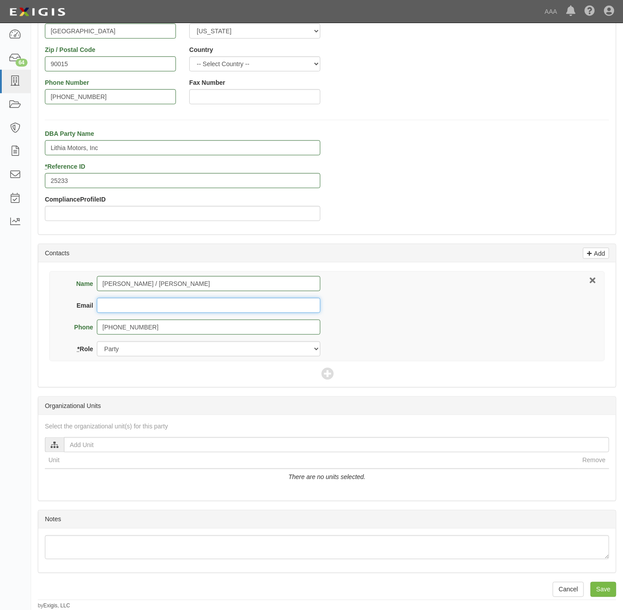
click at [134, 309] on input "Email" at bounding box center [208, 305] width 223 height 15
paste input "rickyroblesvazquez@forddtla.com"
type input "rickyroblesvazquez@forddtla.com"
click at [156, 287] on input "Enrique Manuel / RoblesVazquez" at bounding box center [208, 283] width 223 height 15
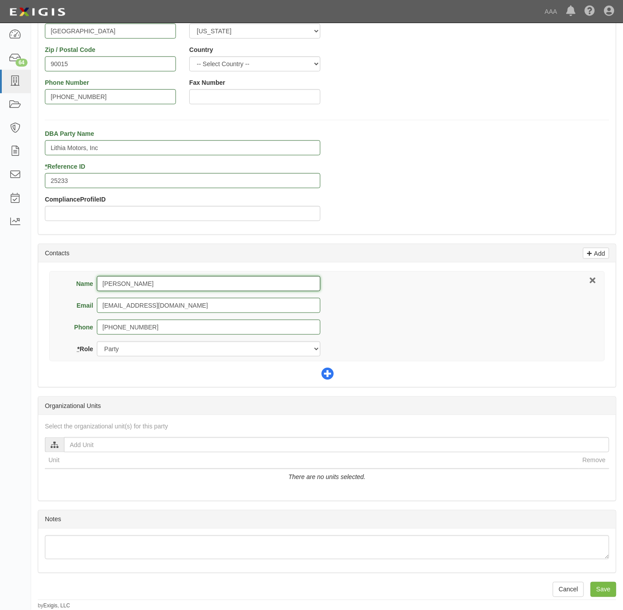
type input "Enrique Manuel RoblesVazquez"
click at [328, 373] on icon at bounding box center [327, 374] width 12 height 12
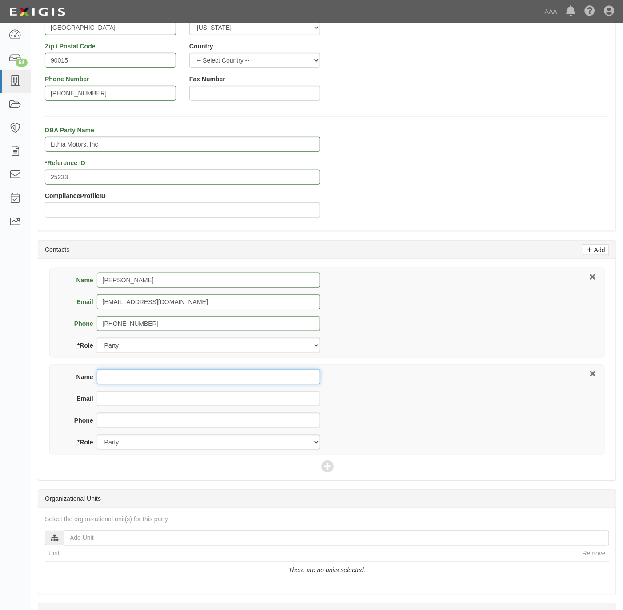
click at [213, 384] on input "Name" at bounding box center [208, 377] width 223 height 15
paste input "Khadedra Hall"
type input "Khadedra Hall"
click at [216, 404] on input "Email" at bounding box center [208, 398] width 223 height 15
paste input "atlanta.centrequest@marsh.com"
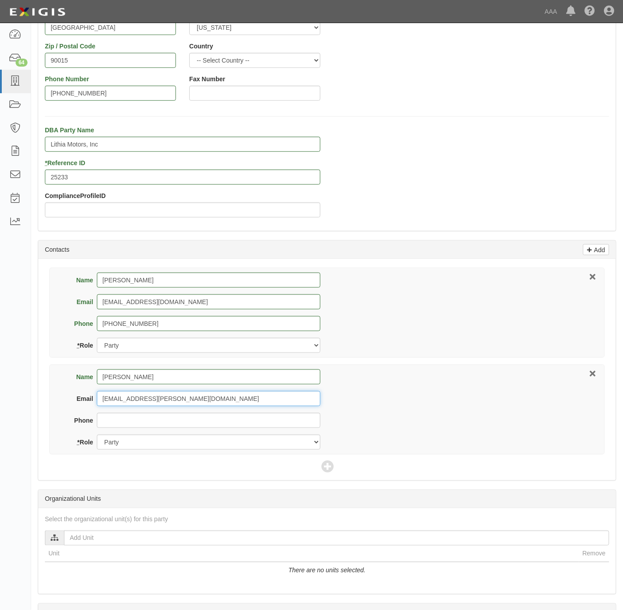
type input "atlanta.centrequest@marsh.com"
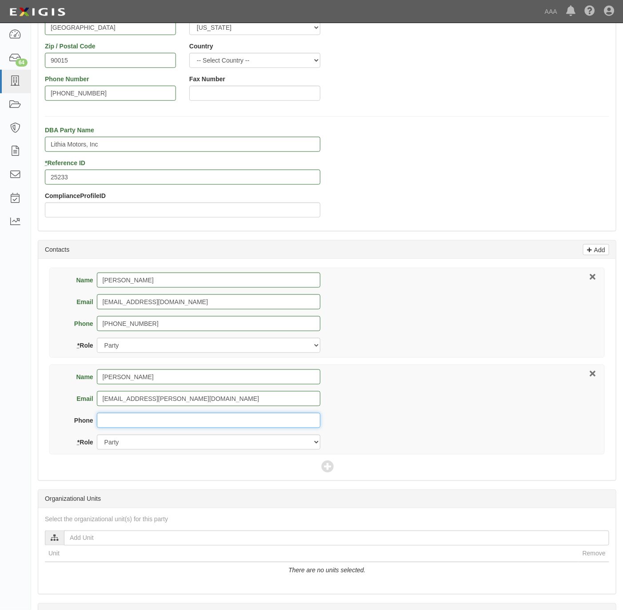
click at [140, 426] on input "Phone" at bounding box center [208, 420] width 223 height 15
paste input "404-995-3419"
type input "404-995-3419"
click at [176, 448] on select "Party Broker Other" at bounding box center [208, 442] width 223 height 15
select select "Broker"
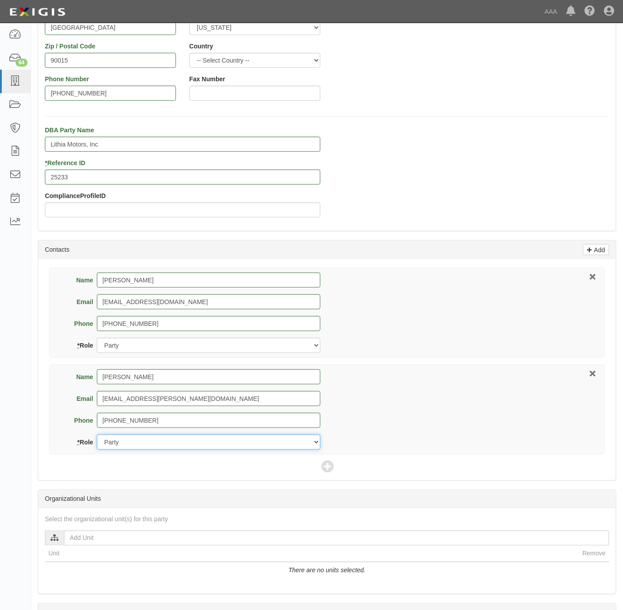
click at [97, 437] on select "Party Broker Other" at bounding box center [208, 442] width 223 height 15
click at [323, 466] on icon at bounding box center [327, 468] width 12 height 12
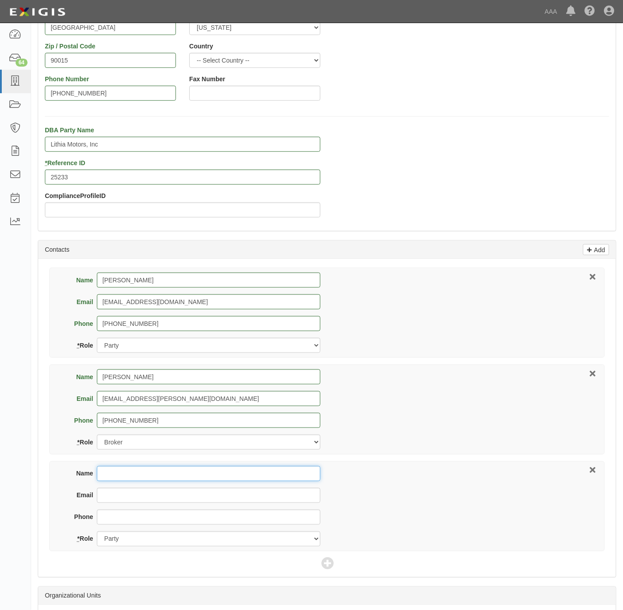
drag, startPoint x: 161, startPoint y: 478, endPoint x: 167, endPoint y: 474, distance: 7.2
click at [163, 477] on input "Name" at bounding box center [208, 473] width 223 height 15
paste input "Jeff Moss"
type input "Jeff Moss"
drag, startPoint x: 472, startPoint y: 140, endPoint x: 199, endPoint y: 215, distance: 282.8
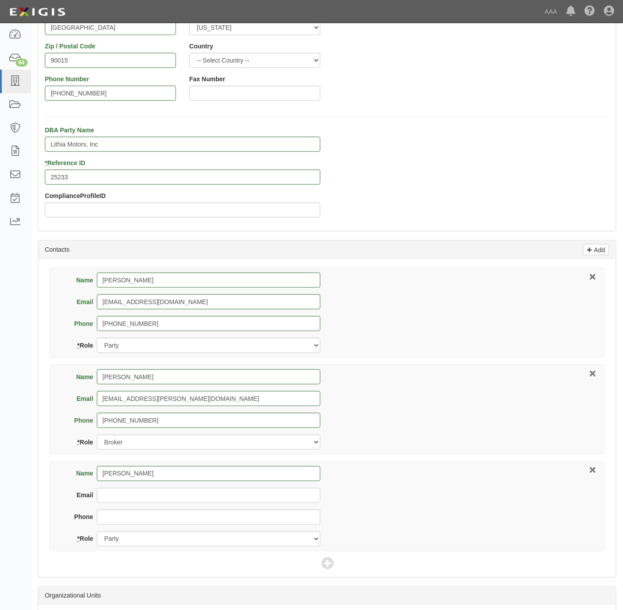
click at [471, 140] on div "DBA Party Name Lithia Motors, Inc * Reference ID 25233 ComplianceProfileID" at bounding box center [327, 175] width 578 height 99
click at [125, 500] on input "Email" at bounding box center [208, 495] width 223 height 15
paste input "Moss.Jeff@ace.aaa.com"
drag, startPoint x: 111, startPoint y: 501, endPoint x: 116, endPoint y: 502, distance: 5.9
click at [112, 501] on input "Moss.Jeff@ace.aaa.com" at bounding box center [208, 495] width 223 height 15
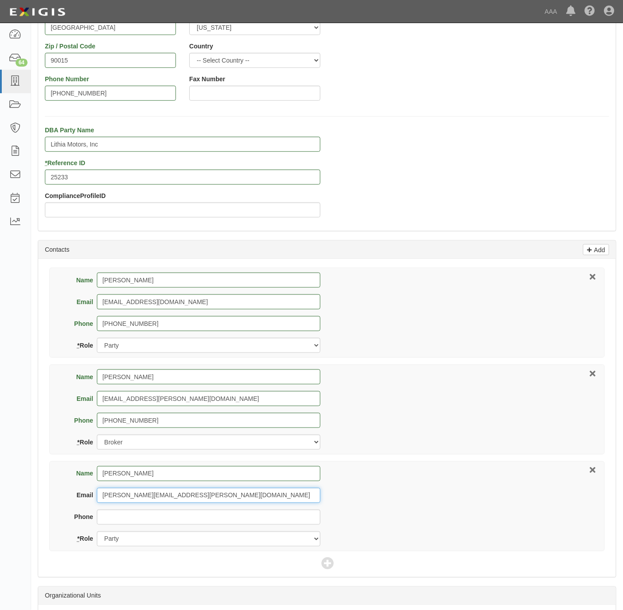
type input "moss.jeff@ace.aaa.com"
click at [140, 540] on select "Party Broker Other" at bounding box center [208, 539] width 223 height 15
select select "Other"
click at [97, 534] on select "Party Broker Other" at bounding box center [208, 539] width 223 height 15
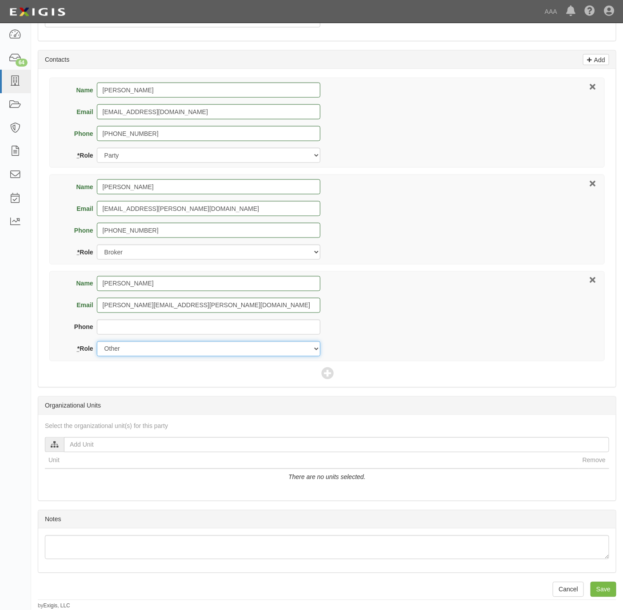
scroll to position [368, 0]
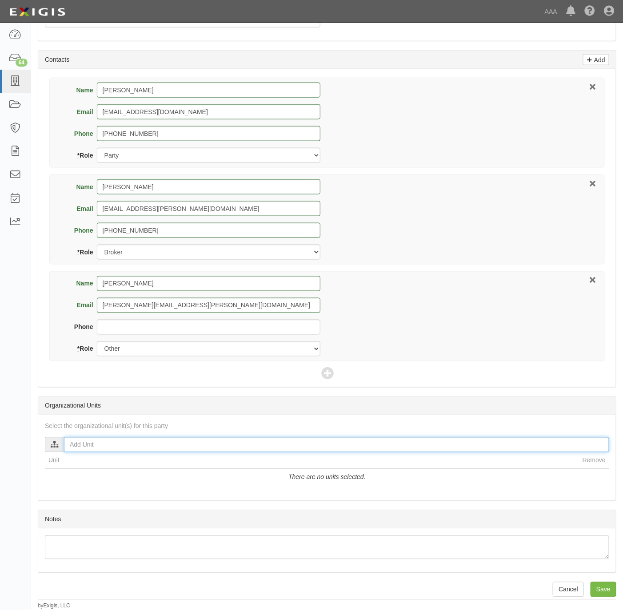
click at [142, 444] on input "text" at bounding box center [336, 445] width 545 height 15
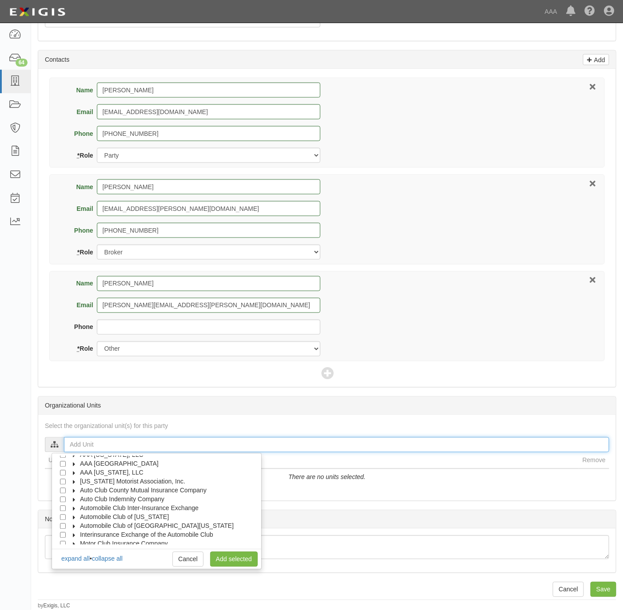
scroll to position [36, 0]
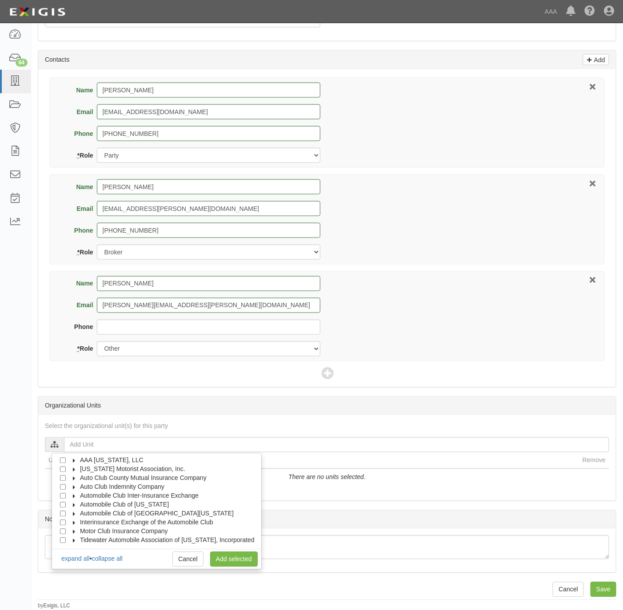
click at [141, 515] on label "Automobile Club of [GEOGRAPHIC_DATA][US_STATE]" at bounding box center [151, 514] width 165 height 9
click at [138, 521] on span "Automotive Services" at bounding box center [116, 522] width 57 height 7
click at [79, 531] on input "Approved Automotive Repair (AAR)" at bounding box center [79, 532] width 6 height 6
checkbox input "true"
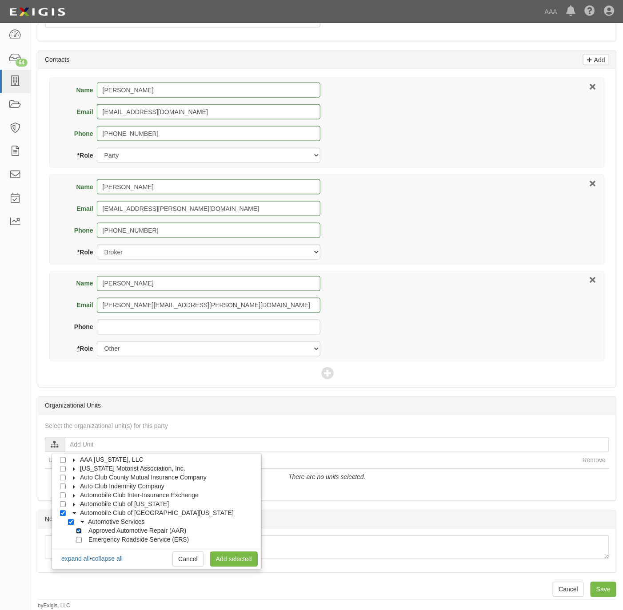
checkbox input "true"
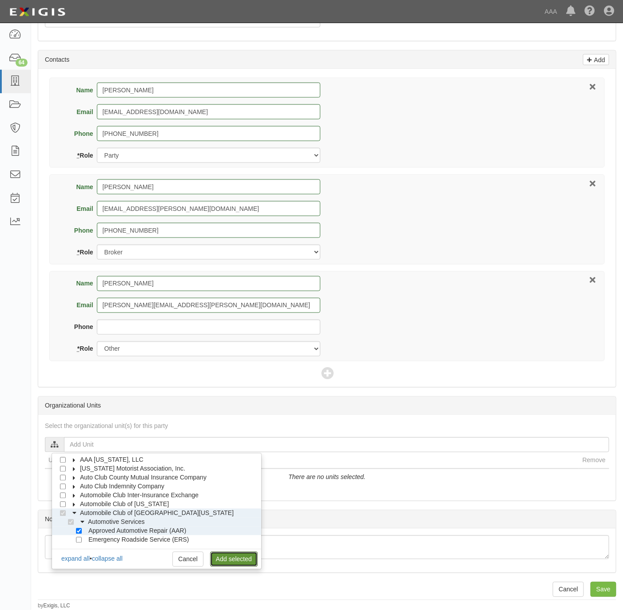
click at [236, 560] on link "Add selected" at bounding box center [234, 559] width 48 height 15
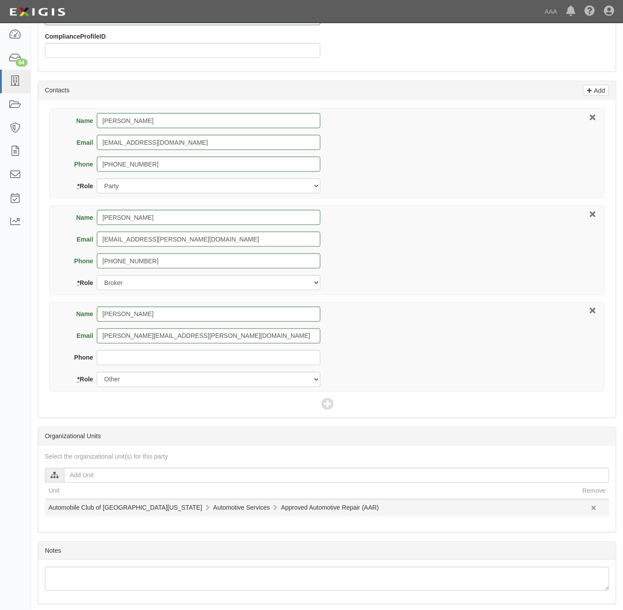
scroll to position [370, 0]
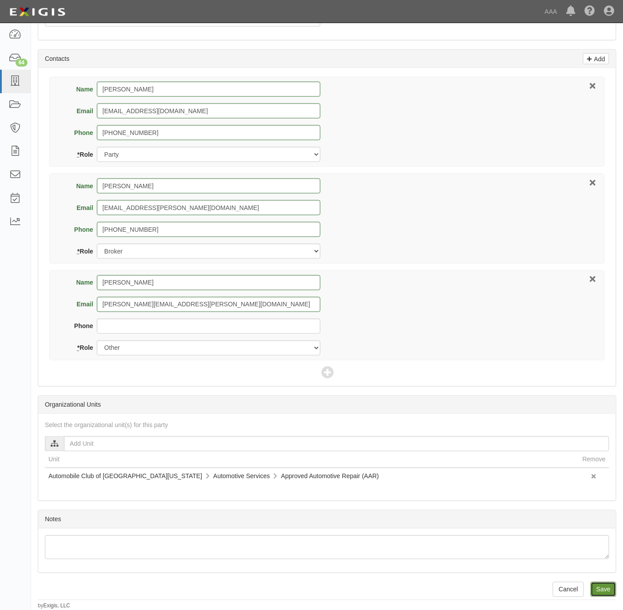
click at [610, 590] on input "Save" at bounding box center [603, 589] width 26 height 15
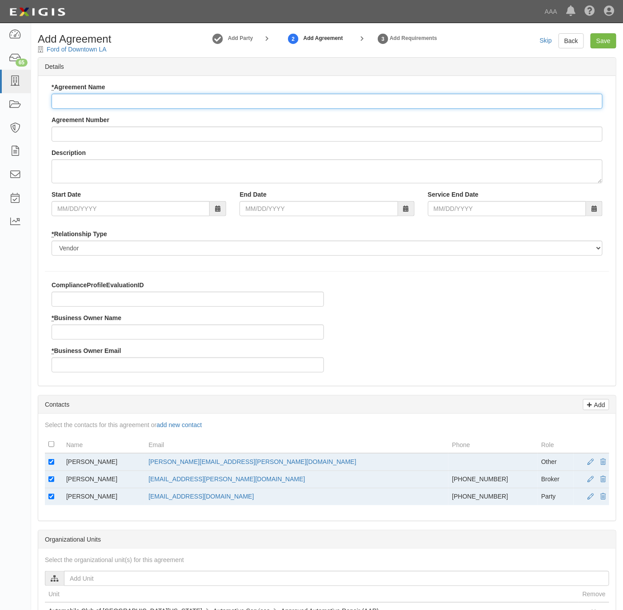
click at [151, 100] on input "* Agreement Name" at bounding box center [327, 101] width 551 height 15
type input "[US_STATE] AAR"
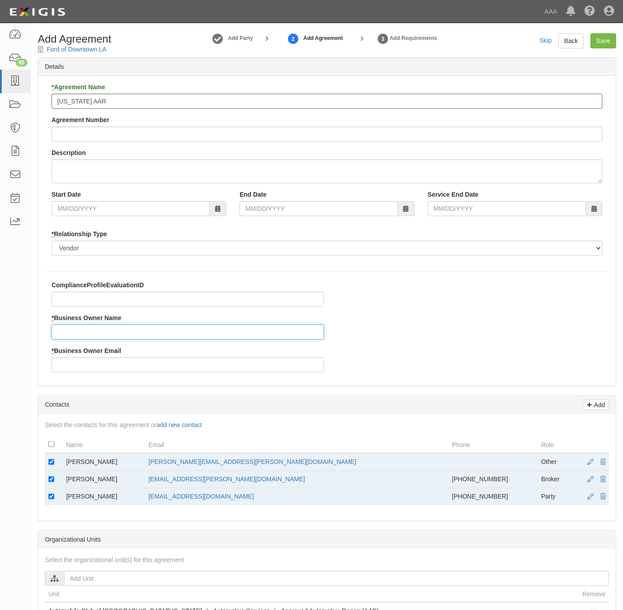
click at [95, 335] on input "* Business Owner Name" at bounding box center [188, 332] width 272 height 15
paste input "Moss.Jeff@ace.aaa.com"
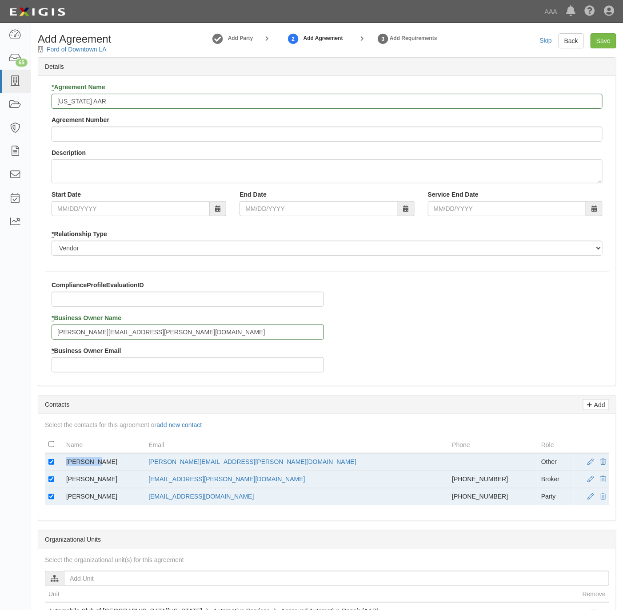
drag, startPoint x: 112, startPoint y: 468, endPoint x: 59, endPoint y: 470, distance: 53.8
click at [59, 470] on tr "Jeff Moss moss.jeff@ace.aaa.com Other" at bounding box center [327, 463] width 564 height 18
copy tr "Jeff Moss"
drag, startPoint x: 59, startPoint y: 470, endPoint x: 127, endPoint y: 334, distance: 152.0
click at [127, 334] on input "Moss.Jeff@ace.aaa.com" at bounding box center [188, 332] width 272 height 15
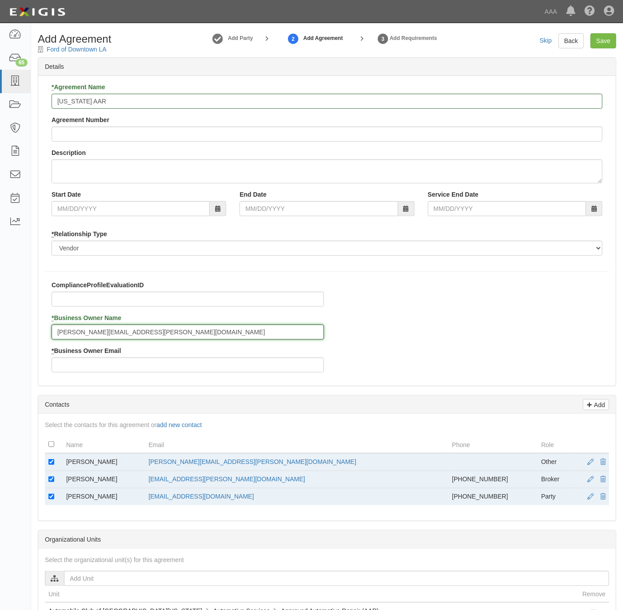
click at [126, 334] on input "Moss.Jeff@ace.aaa.com" at bounding box center [188, 332] width 272 height 15
paste input "Jeff Moss"
type input "Jeff Moss"
drag, startPoint x: 313, startPoint y: 465, endPoint x: 247, endPoint y: 466, distance: 66.7
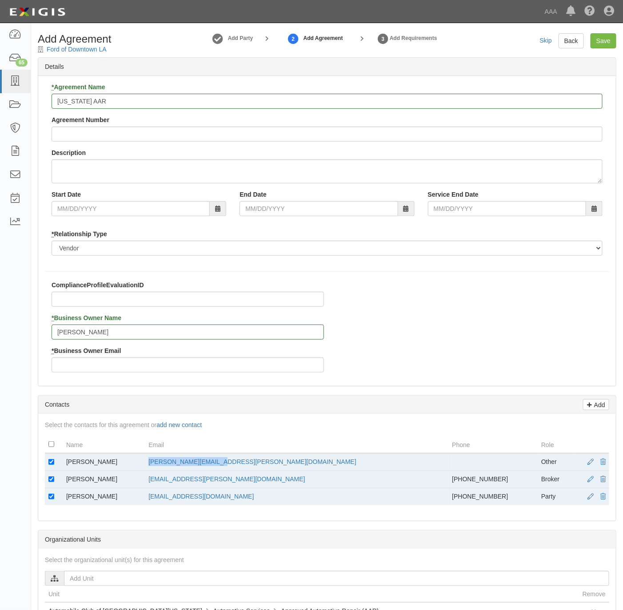
click at [247, 466] on td "moss.jeff@ace.aaa.com" at bounding box center [296, 463] width 303 height 18
copy link "moss.jeff@ace.aaa.com"
click at [87, 370] on input "* Business Owner Email" at bounding box center [188, 365] width 272 height 15
paste input "moss.jeff@ace.aaa.com"
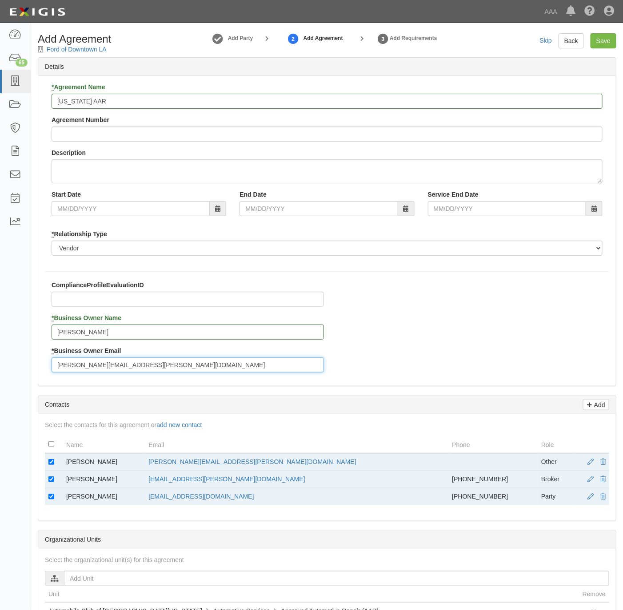
type input "moss.jeff@ace.aaa.com"
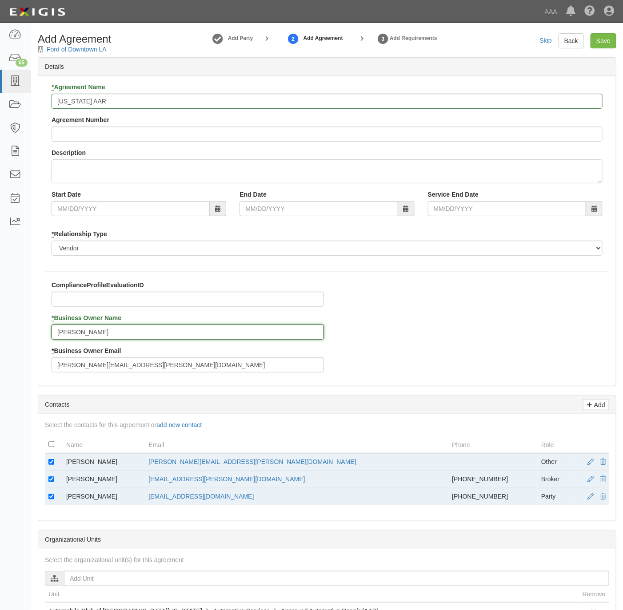
click at [71, 332] on input "Jeff Moss" at bounding box center [188, 332] width 272 height 15
type input "Jeff Moss"
click at [51, 464] on input "checkbox" at bounding box center [51, 462] width 6 height 6
checkbox input "false"
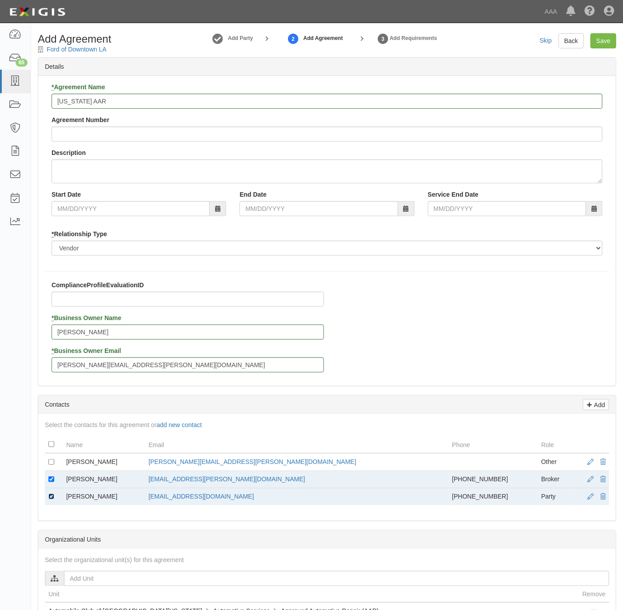
click at [48, 500] on input "checkbox" at bounding box center [51, 497] width 6 height 6
checkbox input "false"
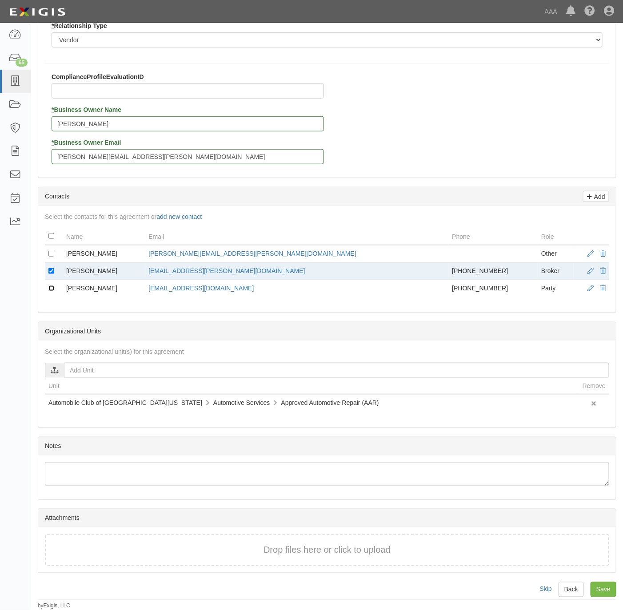
scroll to position [215, 0]
click at [609, 589] on input "Save" at bounding box center [603, 589] width 26 height 15
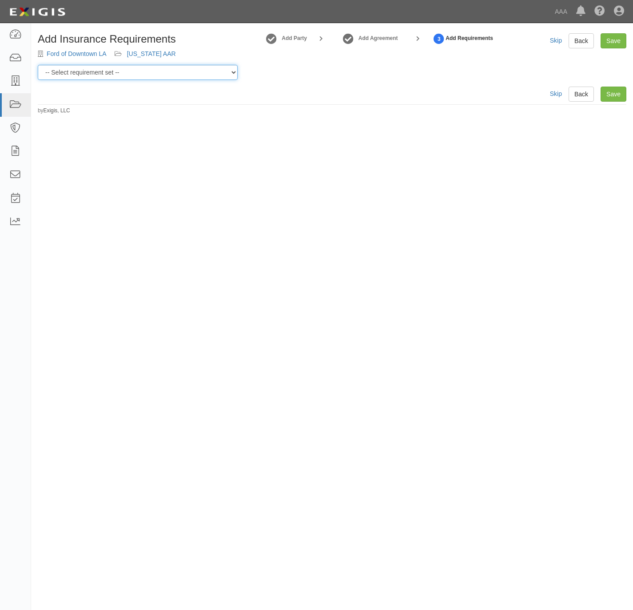
click at [146, 75] on select "-- Select requirement set -- AAA East Central AAR AAA East Central ERS AAA East…" at bounding box center [138, 72] width 200 height 15
select select "31536"
click at [38, 65] on select "-- Select requirement set -- AAA East Central AAR AAA East Central ERS AAA East…" at bounding box center [138, 72] width 200 height 15
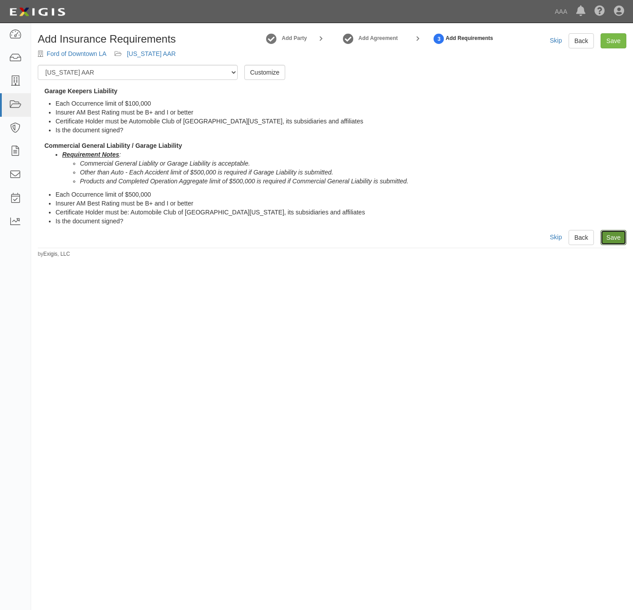
click at [619, 235] on link "Save" at bounding box center [614, 237] width 26 height 15
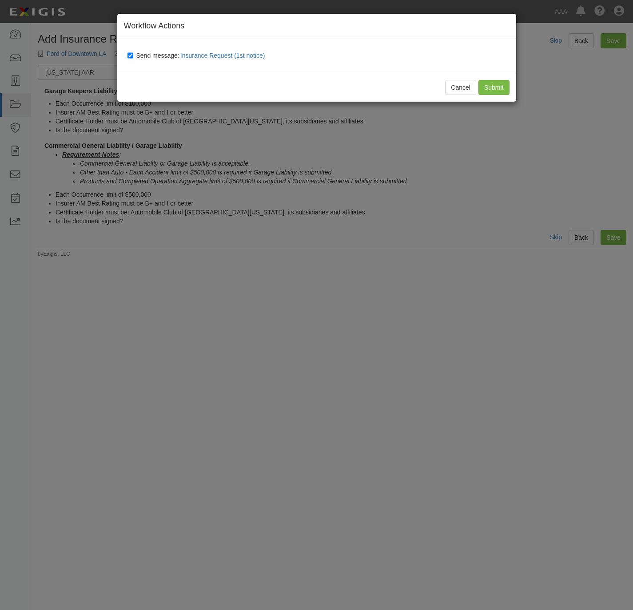
click at [144, 55] on span "Send message: Insurance Request (1st notice)" at bounding box center [202, 55] width 132 height 7
click at [133, 55] on input "Send message: Insurance Request (1st notice)" at bounding box center [130, 55] width 6 height 7
checkbox input "false"
click at [500, 85] on input "Submit" at bounding box center [493, 87] width 31 height 15
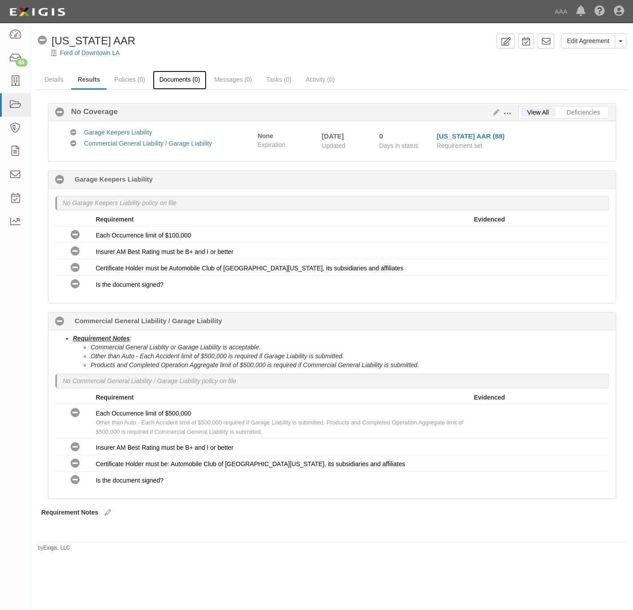
click at [168, 80] on link "Documents (0)" at bounding box center [180, 80] width 54 height 19
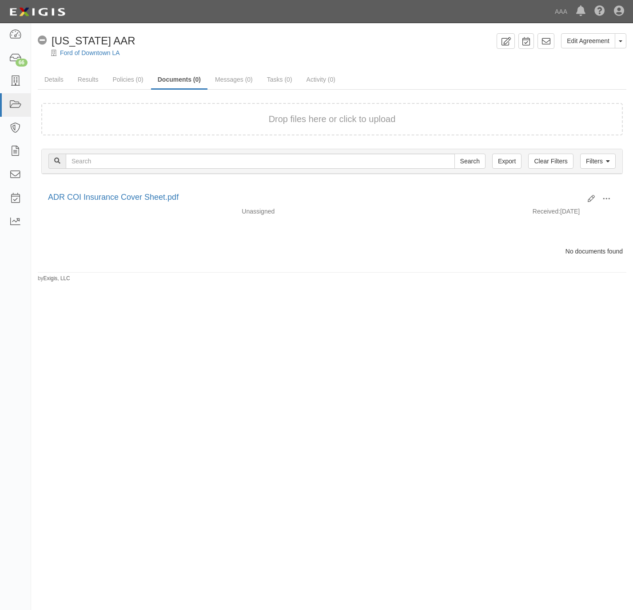
click at [268, 122] on div "Drop files here or click to upload" at bounding box center [332, 119] width 562 height 13
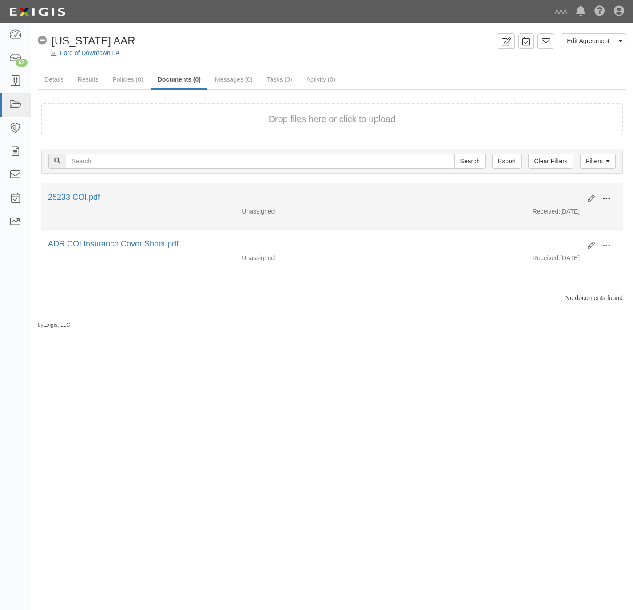
click at [610, 199] on button at bounding box center [607, 199] width 20 height 15
click at [568, 209] on link "View" at bounding box center [563, 212] width 70 height 16
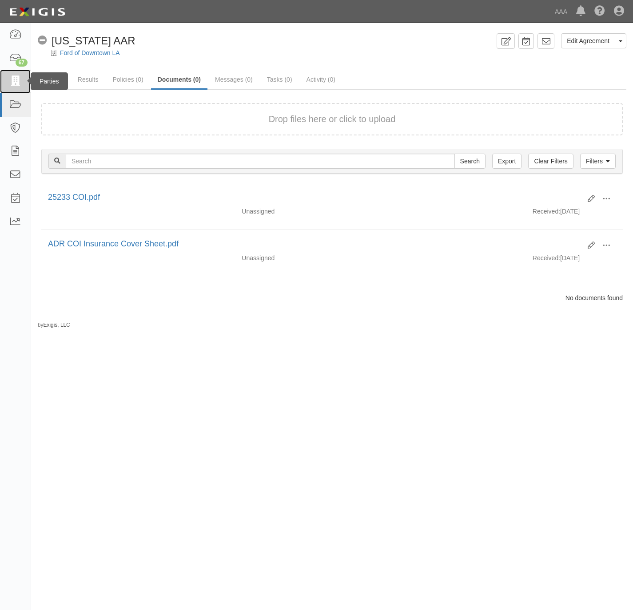
click at [12, 82] on icon at bounding box center [15, 81] width 12 height 10
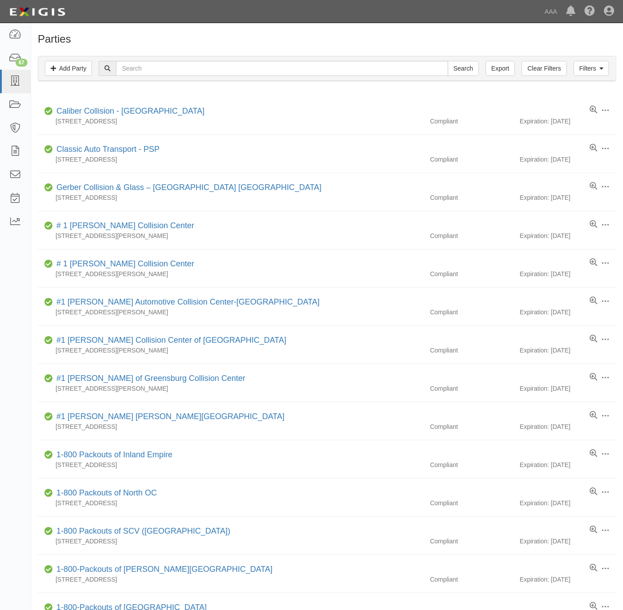
click at [457, 46] on div "Parties Add Party Filters Add Party Clear Filters Export Search Filters Complia…" at bounding box center [327, 486] width 592 height 906
